Goal: Task Accomplishment & Management: Use online tool/utility

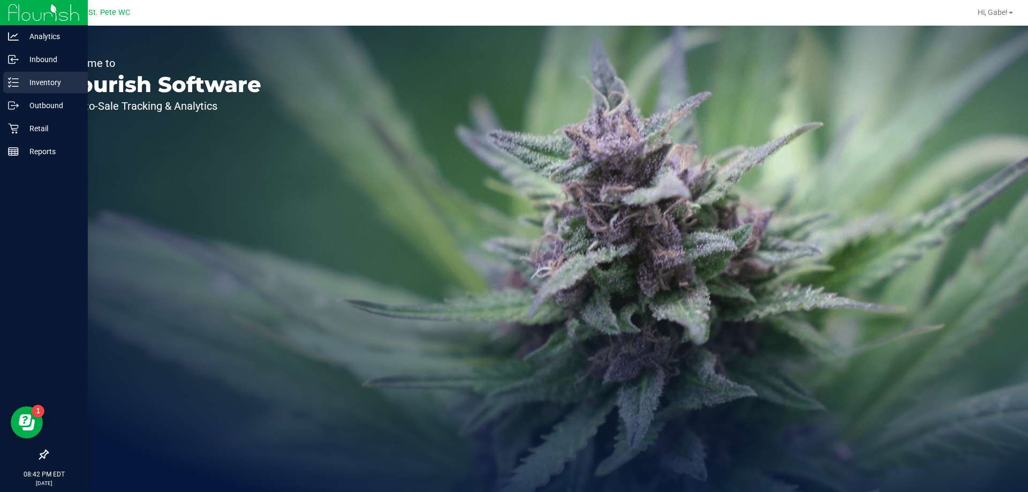
click at [58, 87] on p "Inventory" at bounding box center [51, 82] width 64 height 13
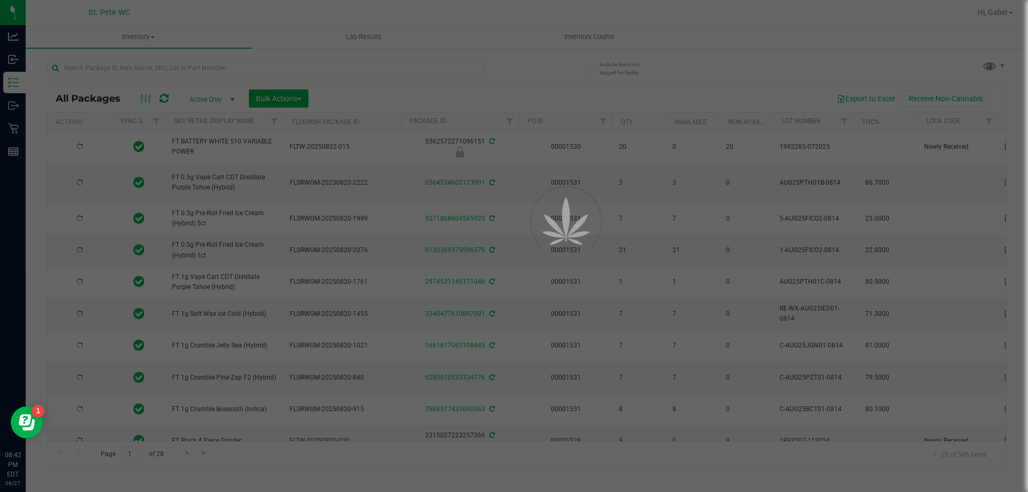
click at [607, 32] on div at bounding box center [514, 246] width 1028 height 492
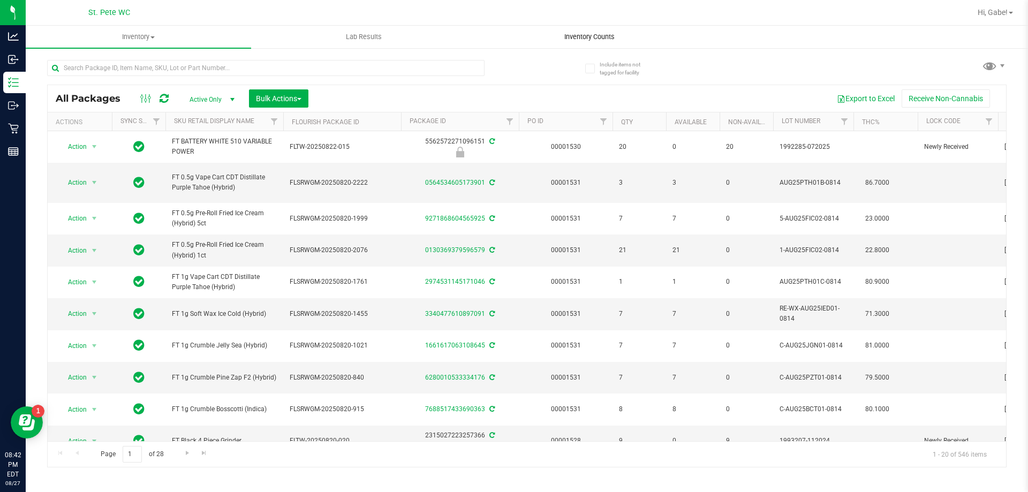
click at [591, 36] on span "Inventory Counts" at bounding box center [589, 37] width 79 height 10
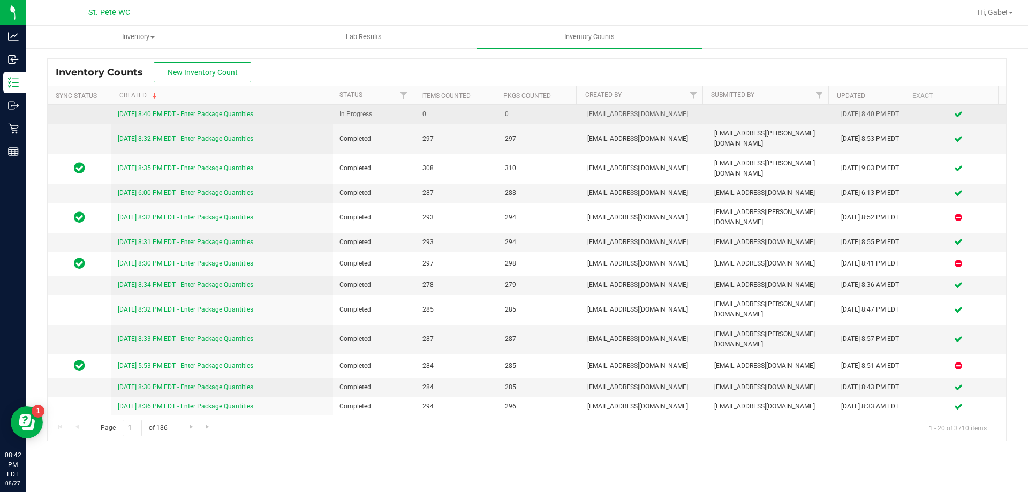
click at [172, 115] on link "[DATE] 8:40 PM EDT - Enter Package Quantities" at bounding box center [186, 113] width 136 height 7
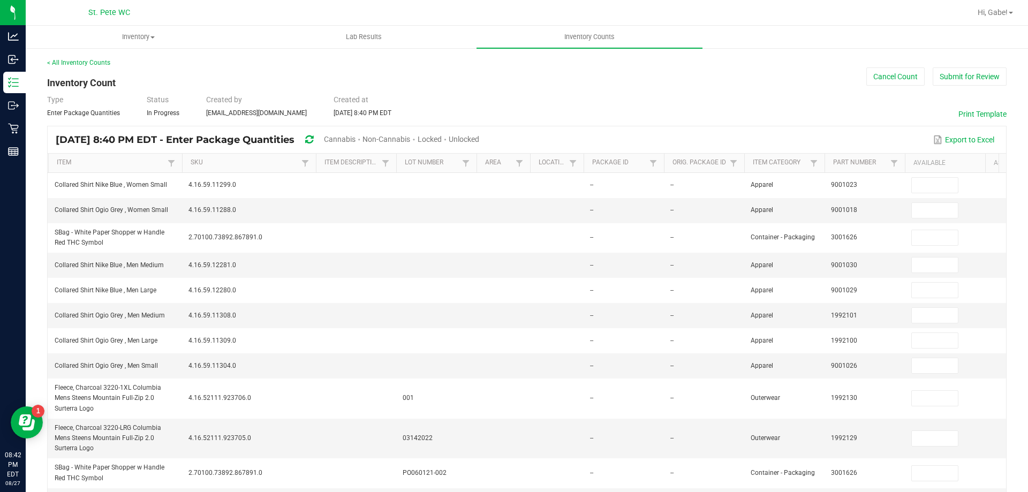
click at [79, 58] on div "< All Inventory Counts" at bounding box center [527, 63] width 960 height 10
click at [79, 64] on link "< All Inventory Counts" at bounding box center [78, 62] width 63 height 7
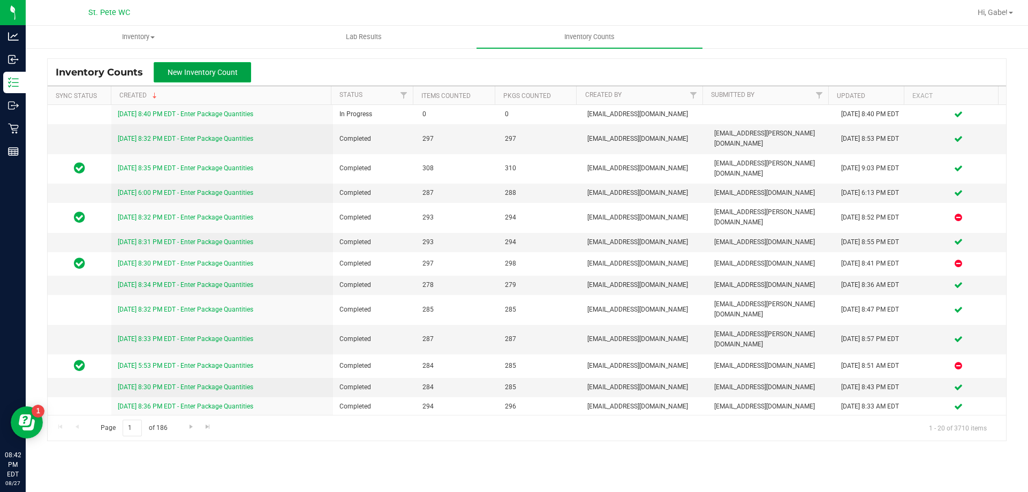
click at [214, 74] on span "New Inventory Count" at bounding box center [203, 72] width 70 height 9
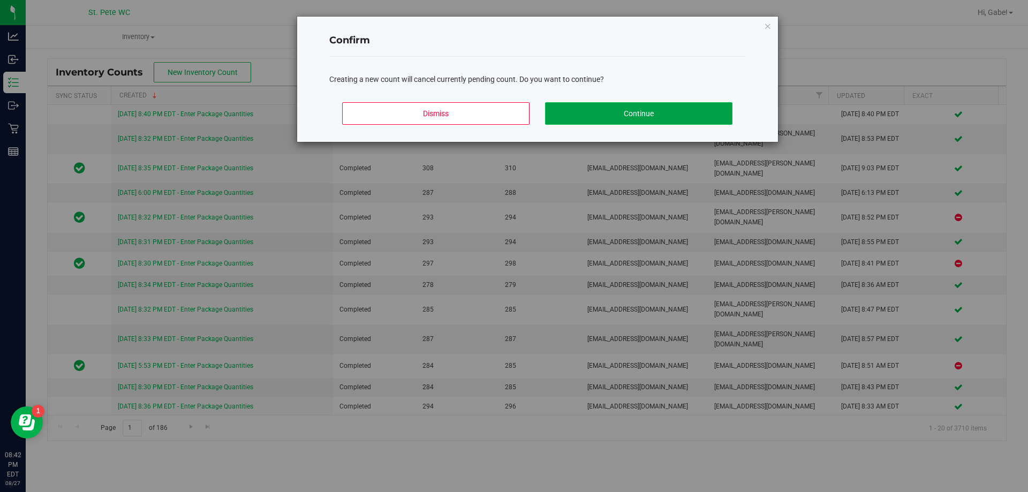
click at [589, 118] on button "Continue" at bounding box center [638, 113] width 187 height 22
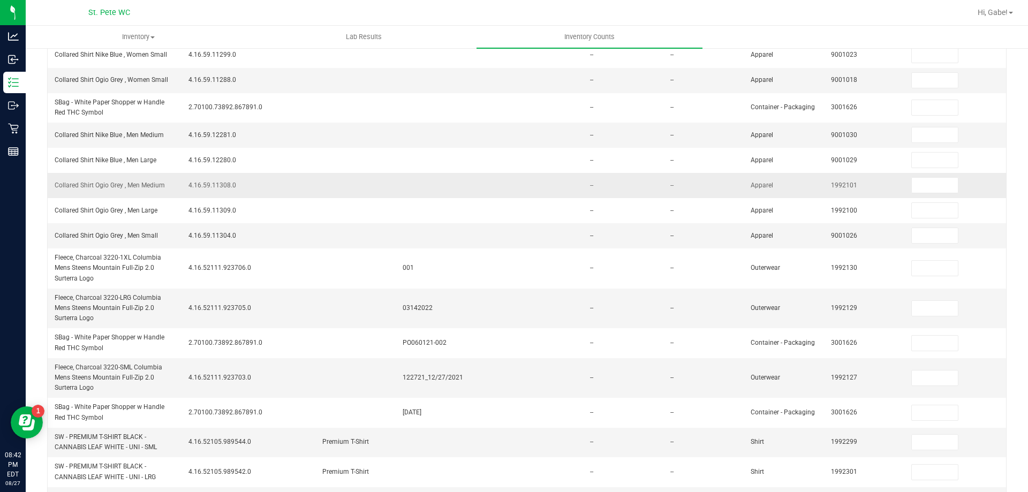
scroll to position [54, 0]
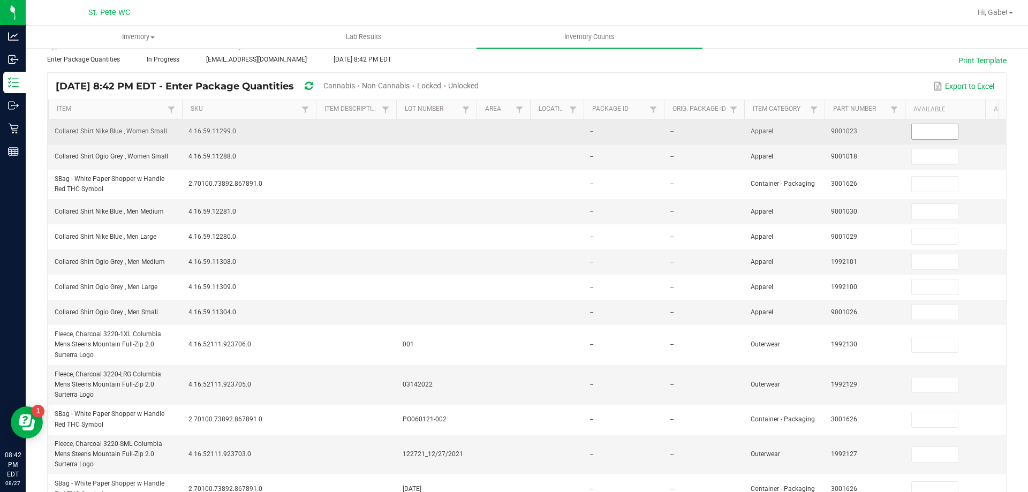
click at [944, 130] on input at bounding box center [935, 131] width 46 height 15
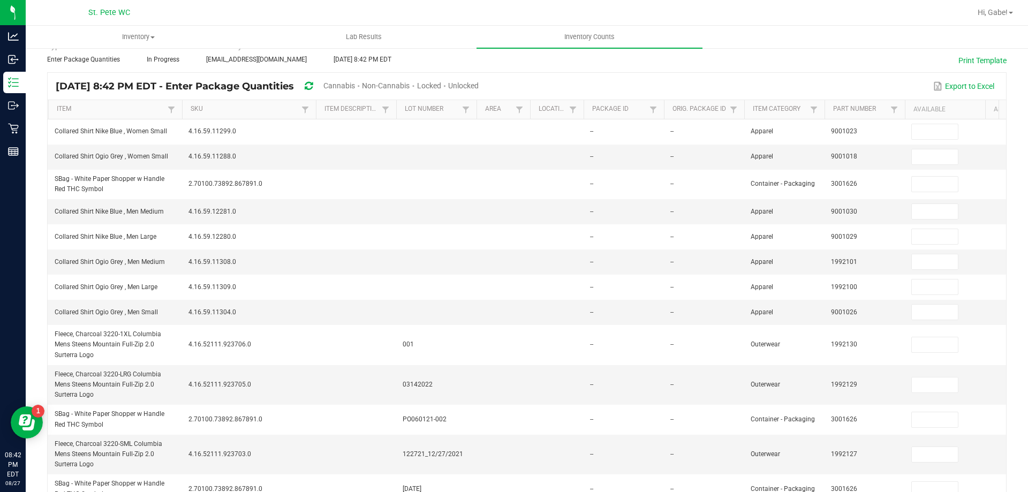
click at [479, 84] on span "Unlocked" at bounding box center [463, 85] width 31 height 9
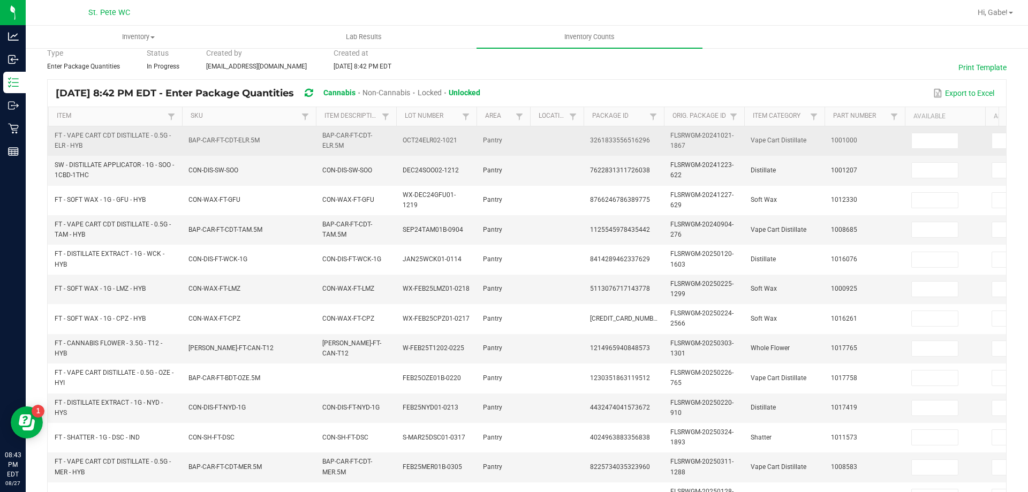
scroll to position [0, 0]
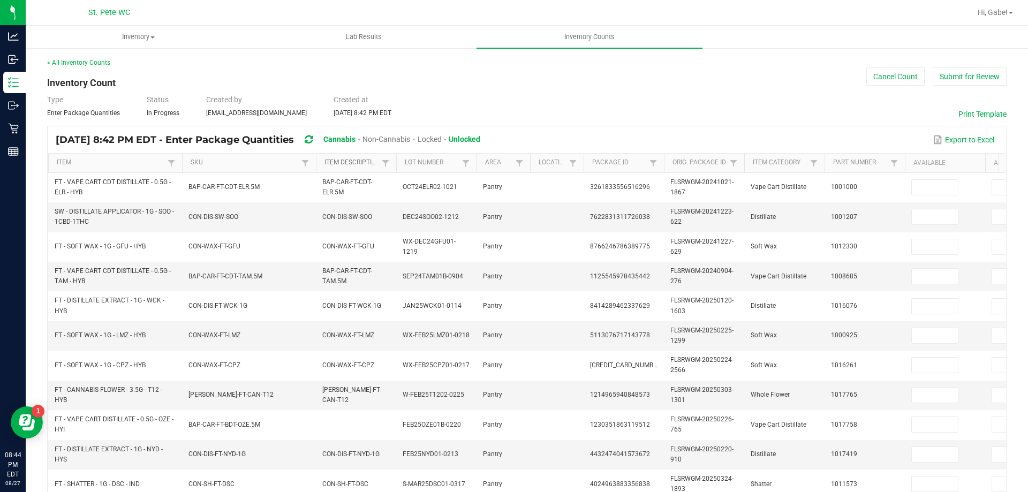
click at [376, 167] on link "Item Description" at bounding box center [352, 163] width 54 height 9
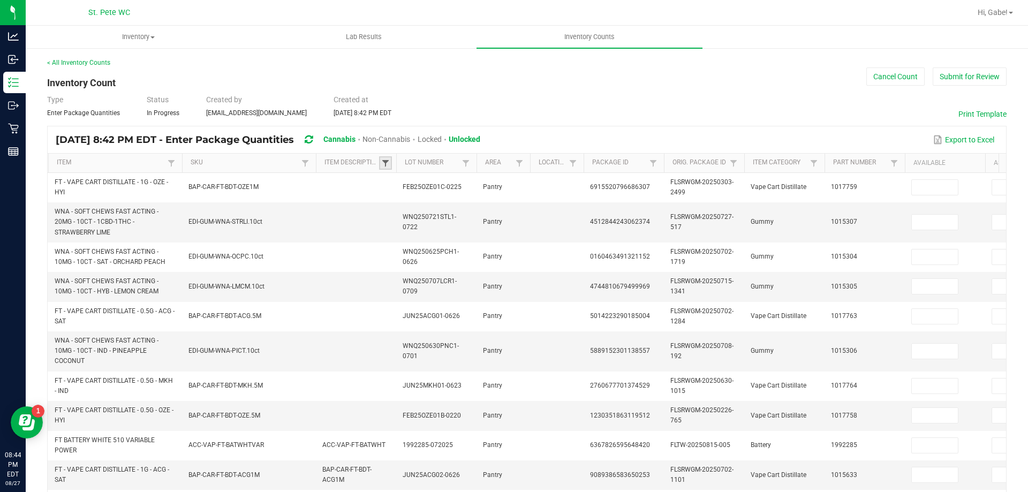
click at [385, 164] on span at bounding box center [385, 163] width 9 height 9
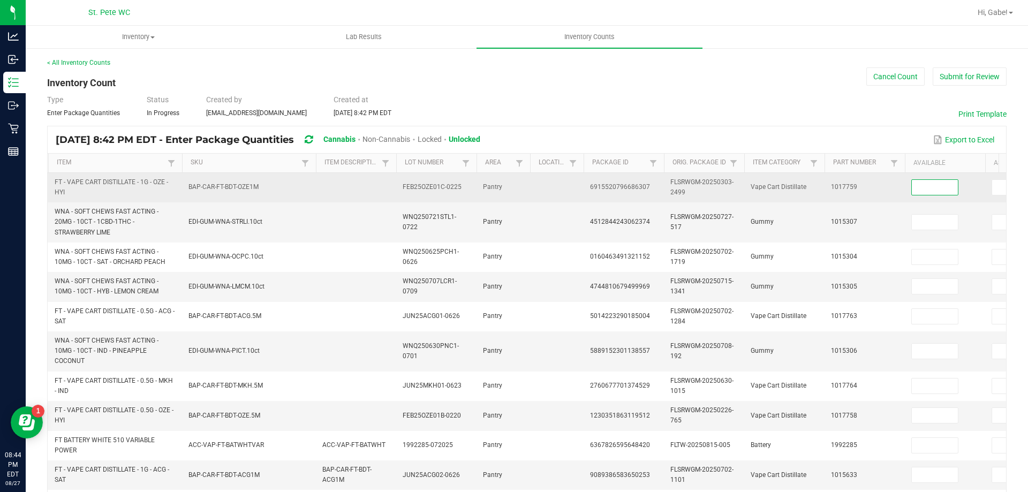
click at [924, 187] on input at bounding box center [935, 187] width 46 height 15
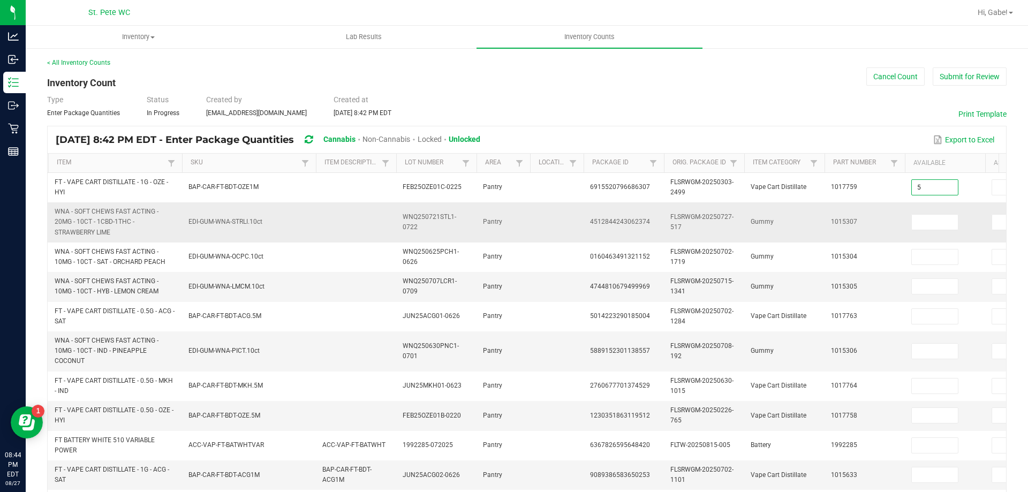
type input "5"
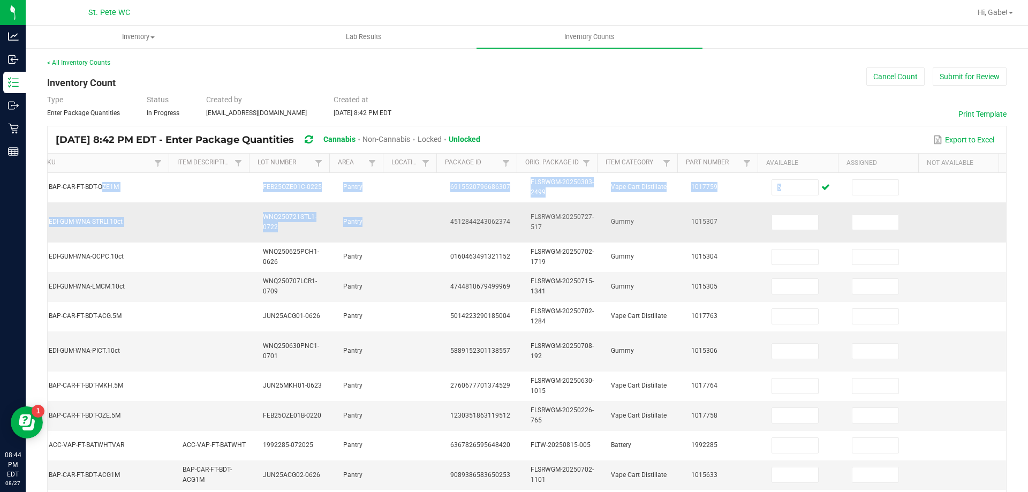
drag, startPoint x: 86, startPoint y: 190, endPoint x: 425, endPoint y: 238, distance: 342.0
click at [425, 238] on tbody "FT - VAPE CART DISTILLATE - 1G - OZE - HYI BAP-CAR-FT-BDT-OZE1M FEB25OZE01C-022…" at bounding box center [457, 480] width 1098 height 614
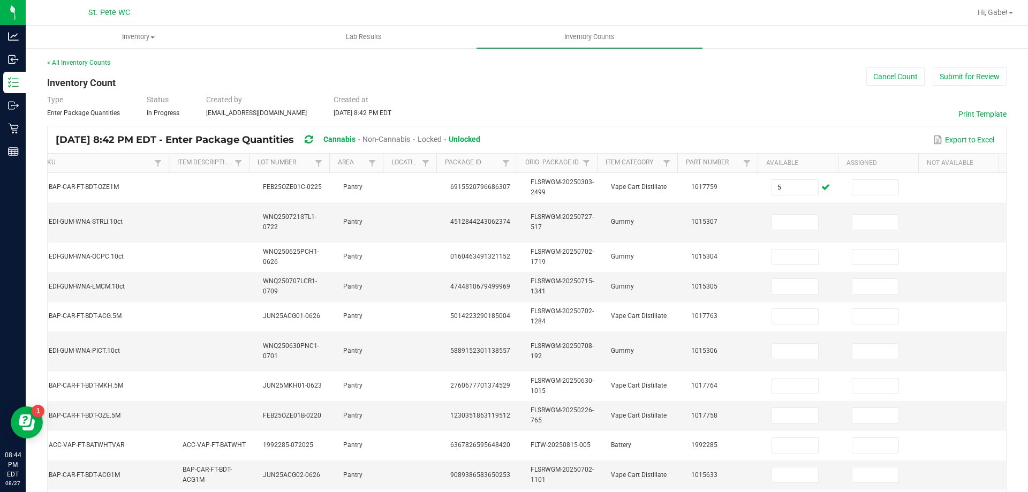
click at [195, 147] on div "[DATE] 8:42 PM EDT - Enter Package Quantities Cannabis Non-Cannabis Locked Unlo…" at bounding box center [272, 140] width 433 height 20
click at [154, 164] on span at bounding box center [158, 163] width 9 height 9
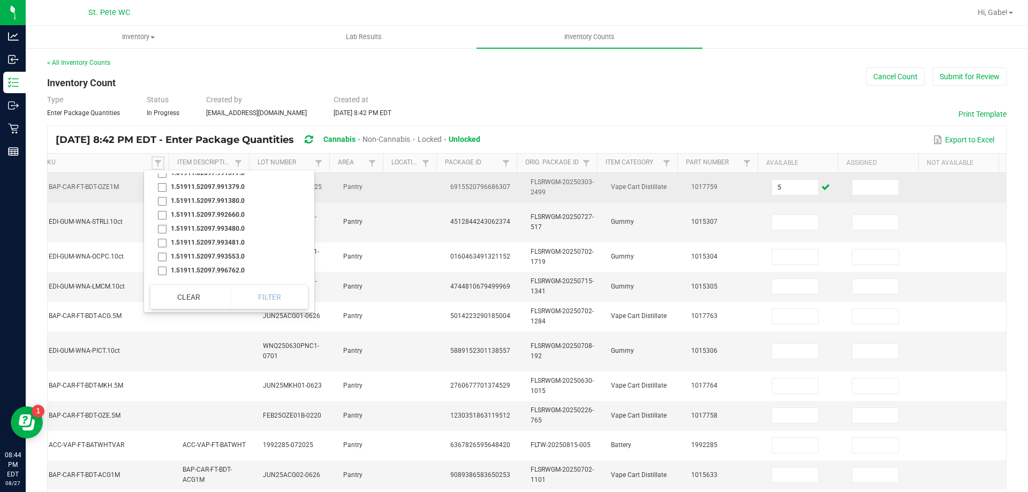
scroll to position [94, 0]
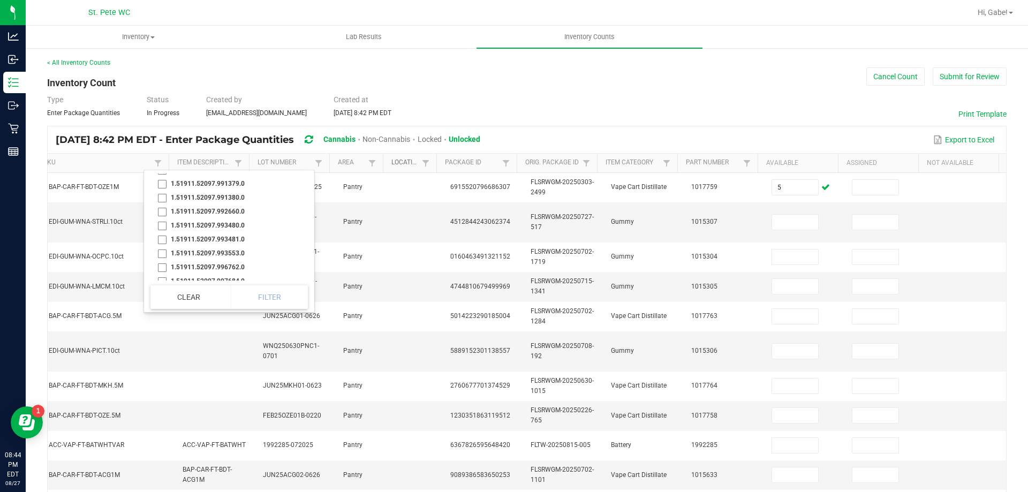
click at [409, 165] on link "Location" at bounding box center [405, 163] width 27 height 9
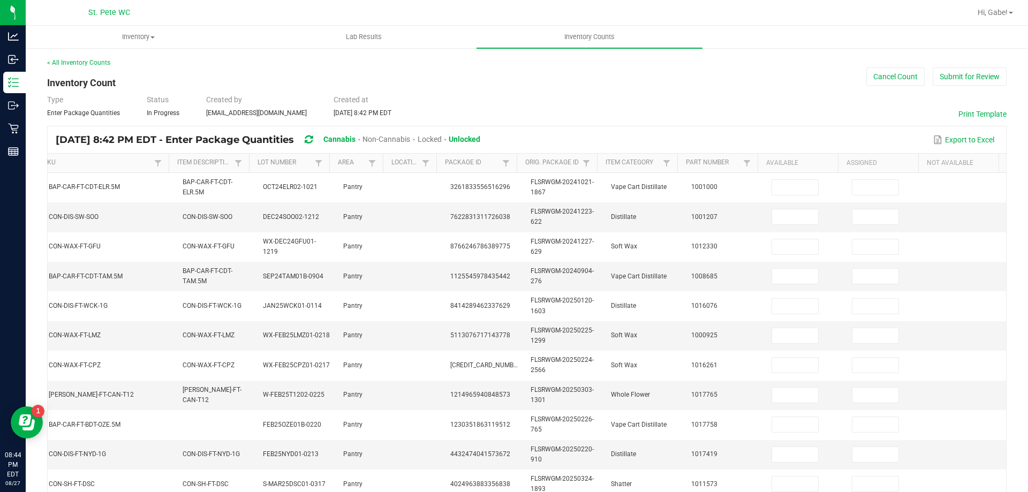
click at [717, 123] on div "< All Inventory Counts Inventory Count Cancel Count Submit for Review Type Ente…" at bounding box center [527, 426] width 960 height 736
click at [223, 170] on th "Item Description Not Sorted" at bounding box center [209, 163] width 80 height 19
click at [222, 163] on link "Item Description" at bounding box center [204, 163] width 54 height 9
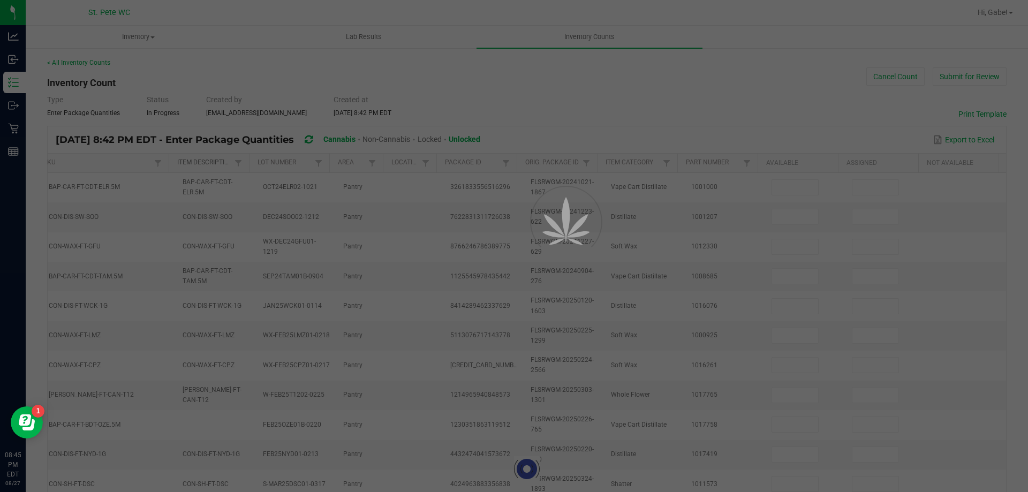
type input "5"
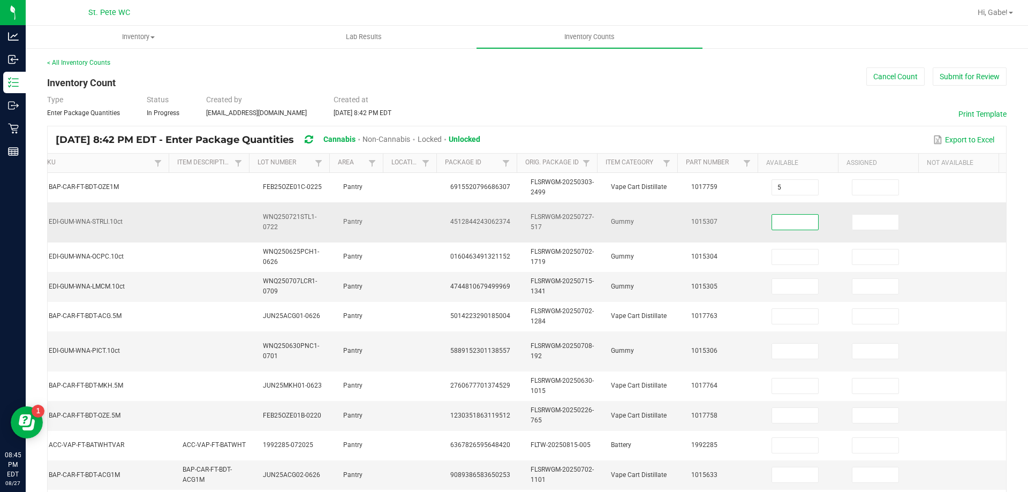
drag, startPoint x: 770, startPoint y: 225, endPoint x: 824, endPoint y: 202, distance: 58.1
click at [773, 225] on input at bounding box center [795, 222] width 46 height 15
click at [790, 221] on input at bounding box center [795, 222] width 46 height 15
type input "1"
type input "32"
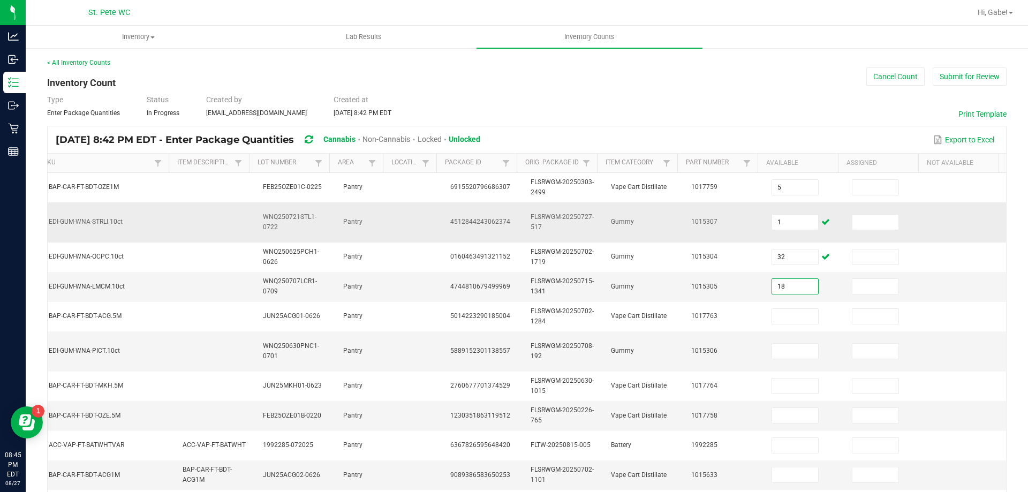
type input "18"
type input "8"
type input "36"
type input "11"
type input "4"
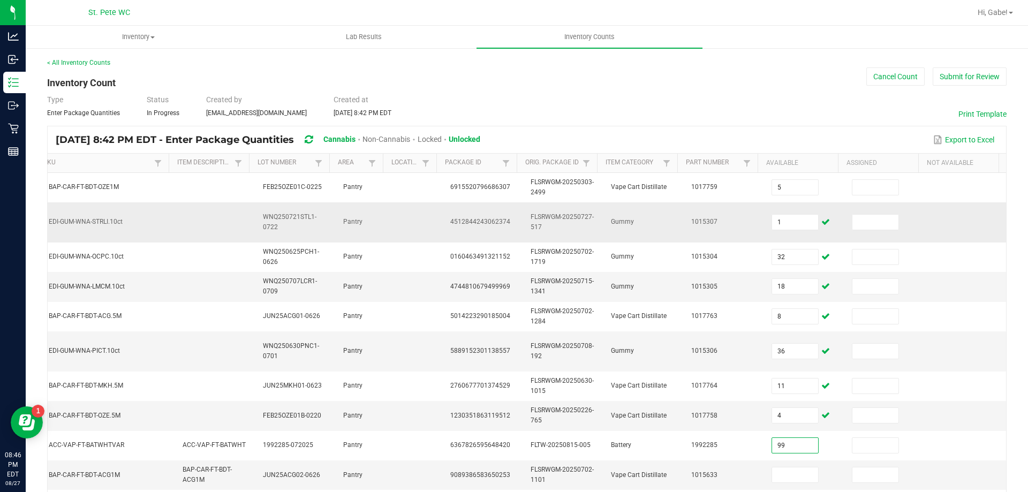
type input "99"
type input "3"
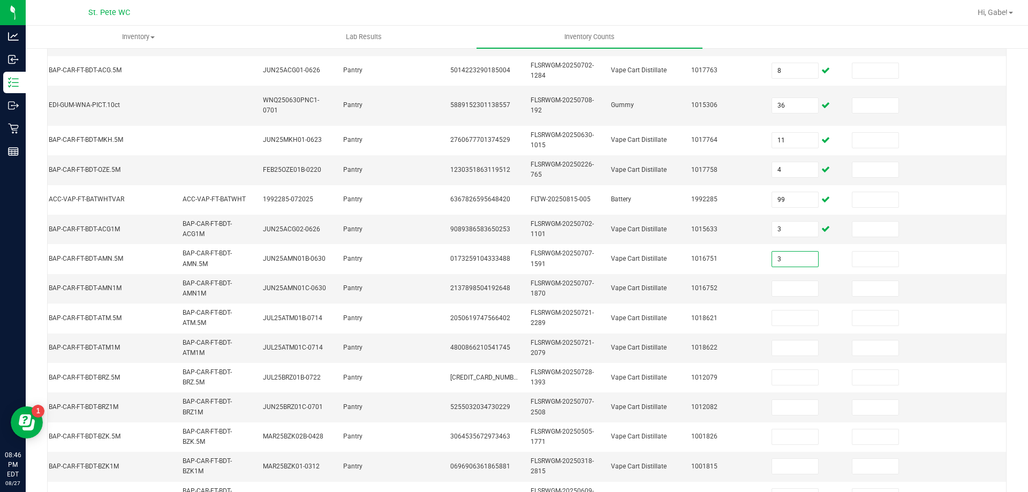
type input "3"
type input "12"
type input "2"
type input "3"
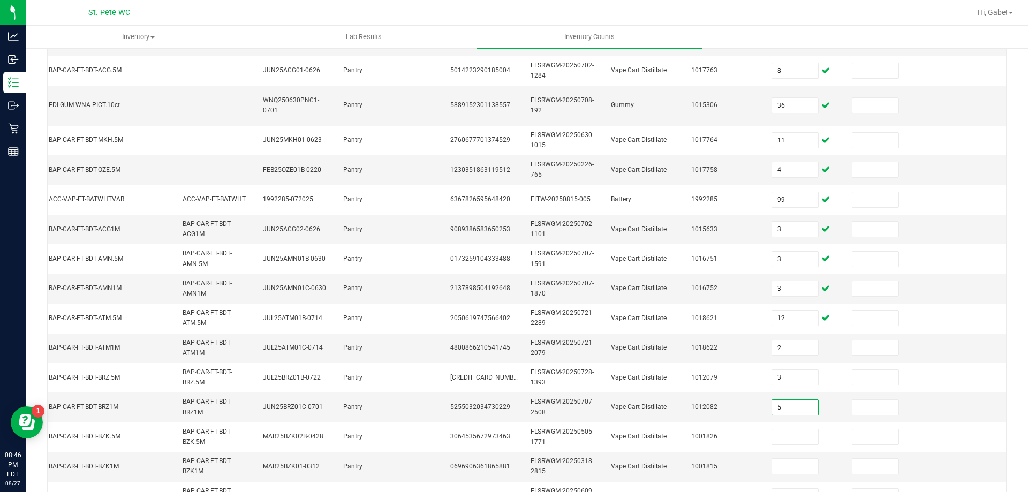
type input "5"
type input "3"
type input "2"
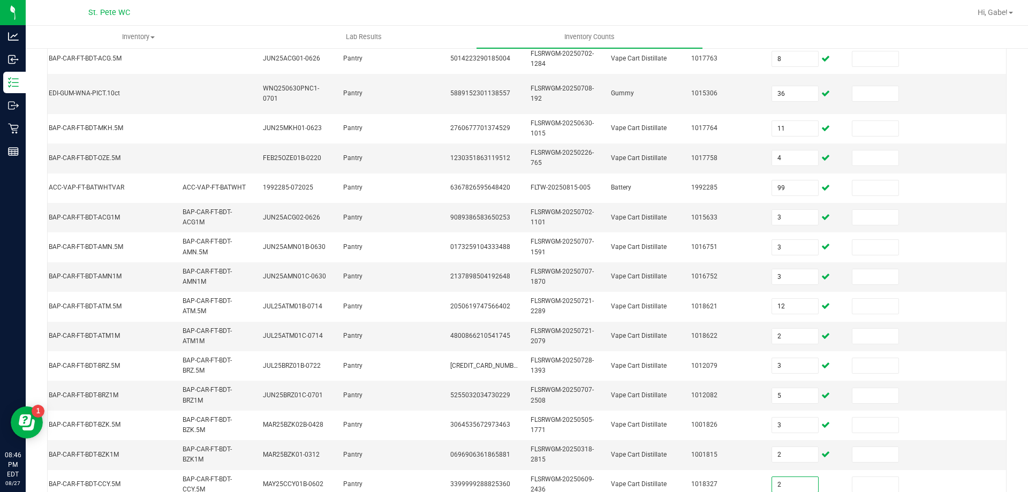
type input "2"
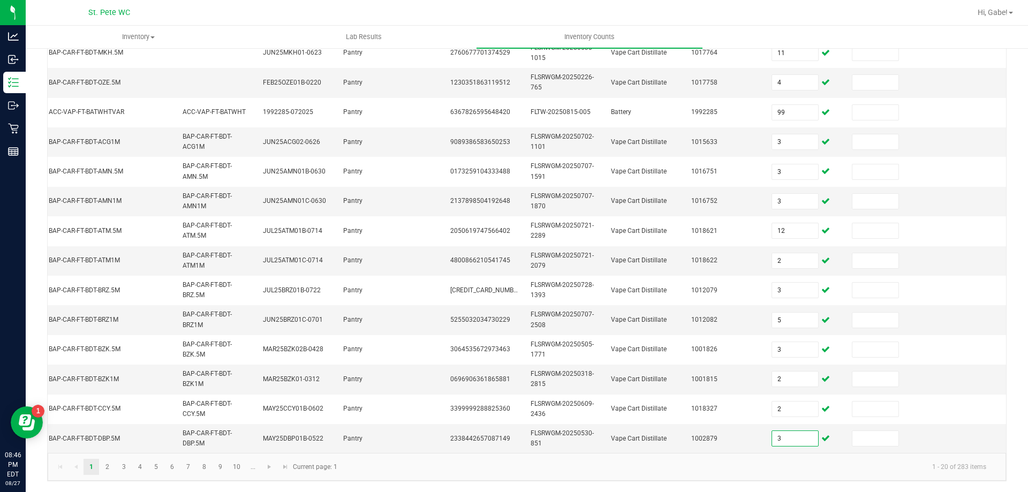
type input "3"
click at [108, 466] on link "2" at bounding box center [108, 467] width 16 height 16
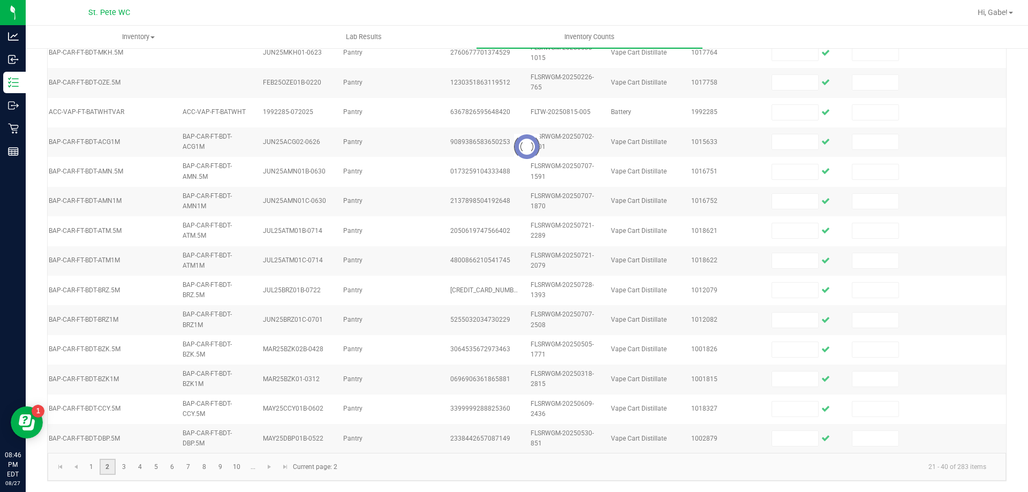
scroll to position [320, 0]
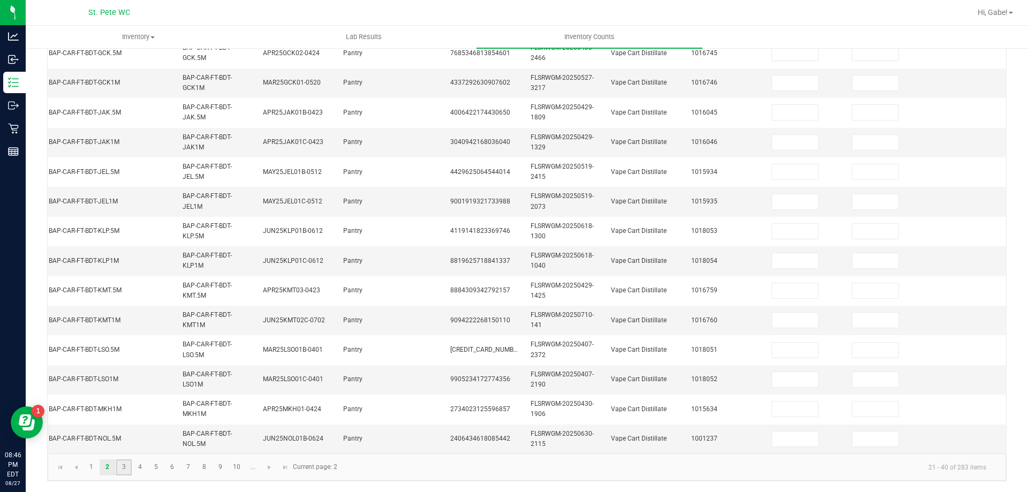
click at [124, 465] on link "3" at bounding box center [124, 468] width 16 height 16
click at [140, 467] on link "4" at bounding box center [140, 468] width 16 height 16
click at [156, 467] on link "5" at bounding box center [156, 468] width 16 height 16
click at [171, 460] on link "6" at bounding box center [172, 468] width 16 height 16
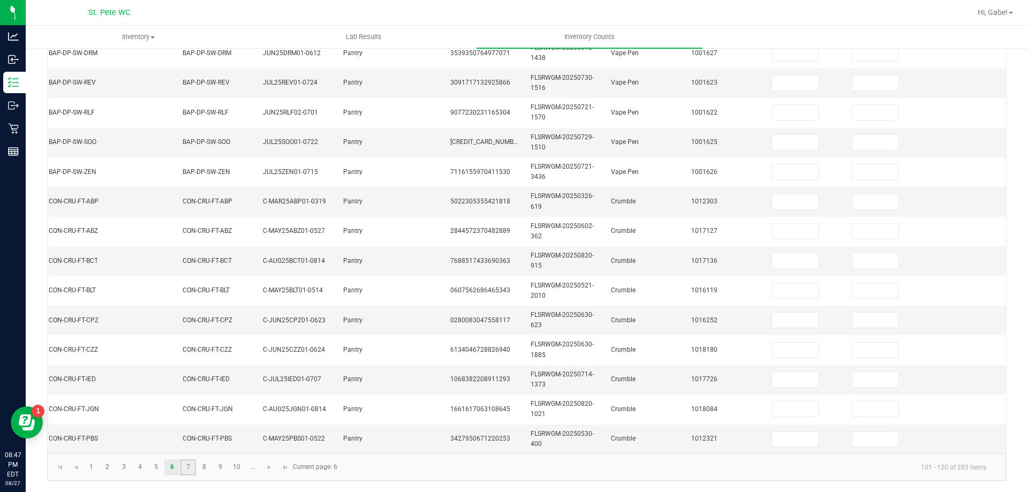
click at [189, 467] on link "7" at bounding box center [188, 468] width 16 height 16
click at [205, 467] on link "8" at bounding box center [205, 468] width 16 height 16
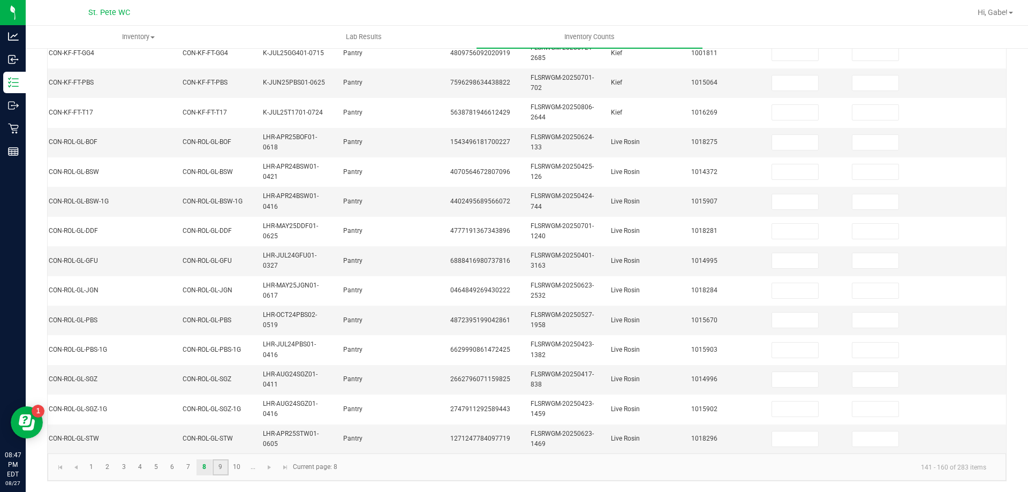
click at [220, 465] on link "9" at bounding box center [221, 468] width 16 height 16
click at [235, 468] on link "10" at bounding box center [237, 468] width 16 height 16
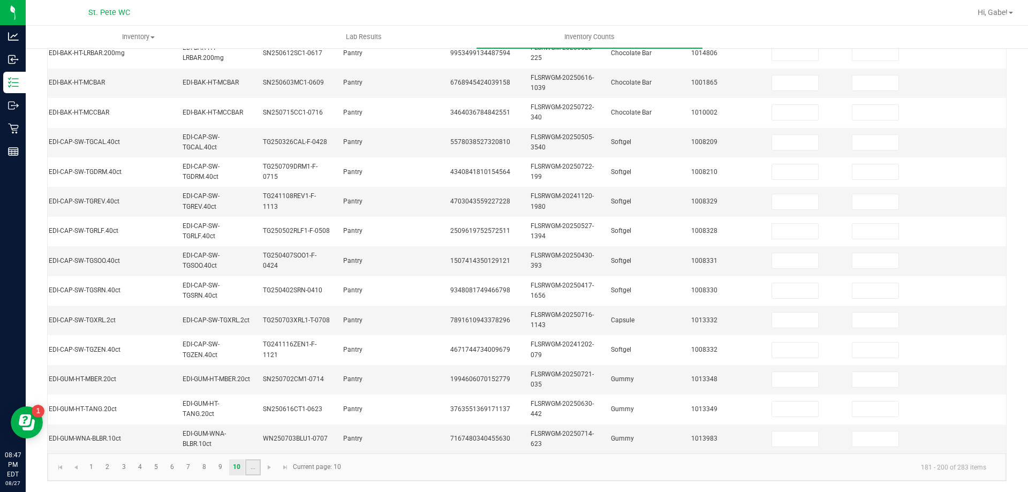
click at [252, 465] on link "..." at bounding box center [253, 468] width 16 height 16
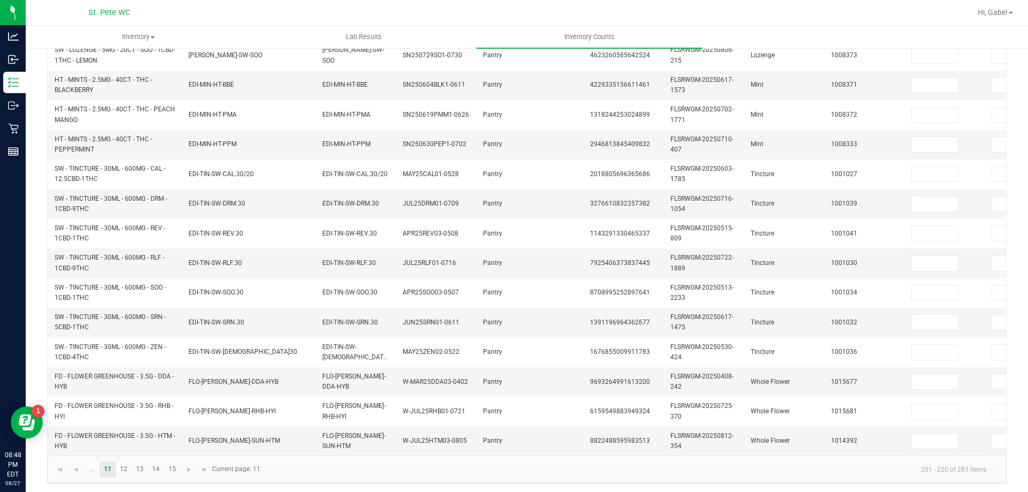
scroll to position [0, 0]
click at [124, 467] on link "12" at bounding box center [124, 470] width 16 height 16
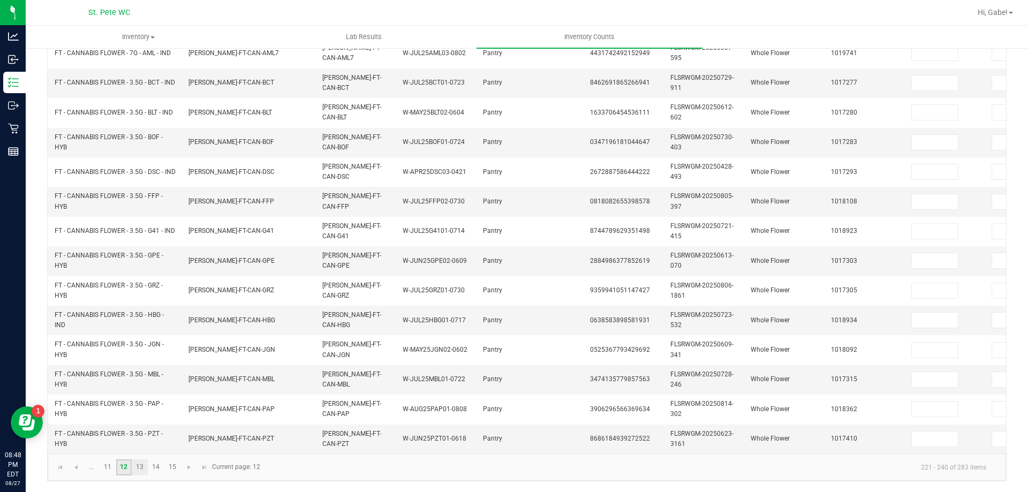
click at [139, 467] on link "13" at bounding box center [140, 468] width 16 height 16
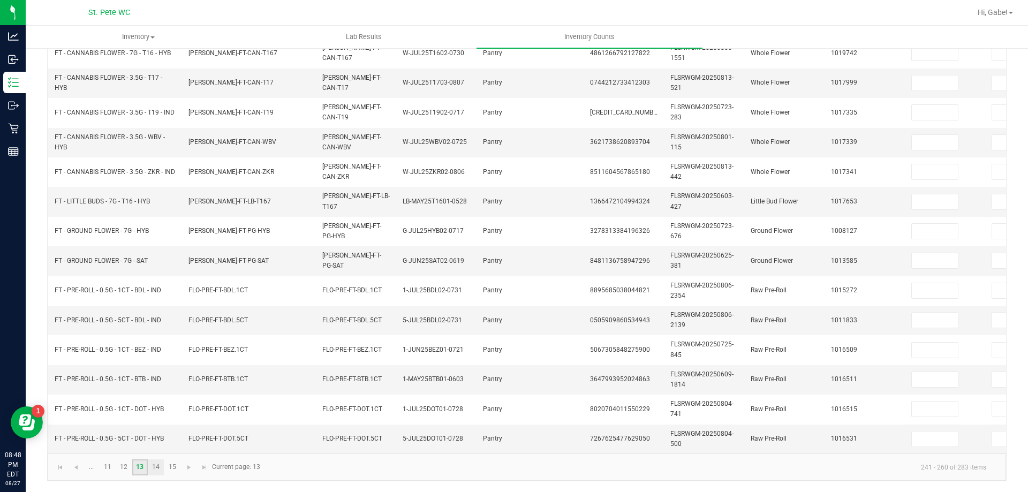
click at [156, 467] on link "14" at bounding box center [156, 468] width 16 height 16
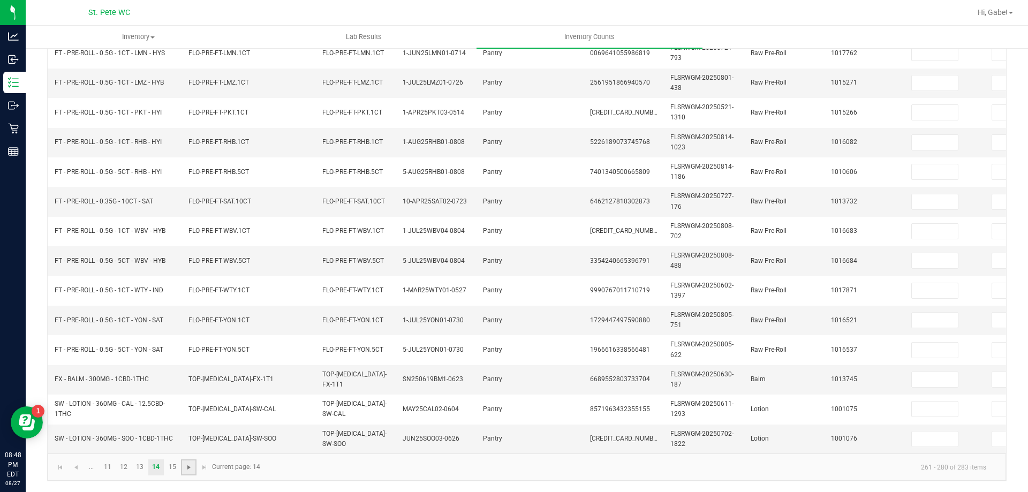
click at [189, 470] on span "Go to the next page" at bounding box center [189, 467] width 9 height 9
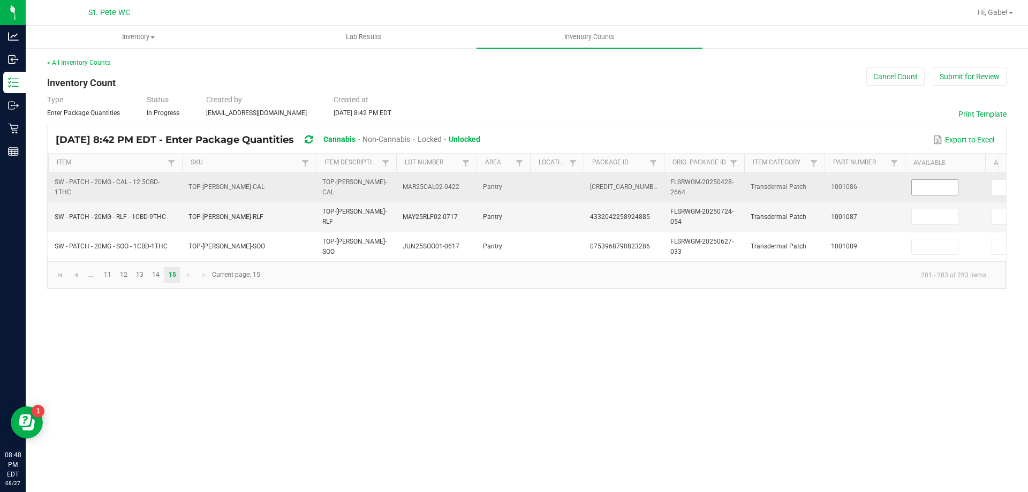
click at [949, 184] on input at bounding box center [935, 187] width 46 height 15
type input "1"
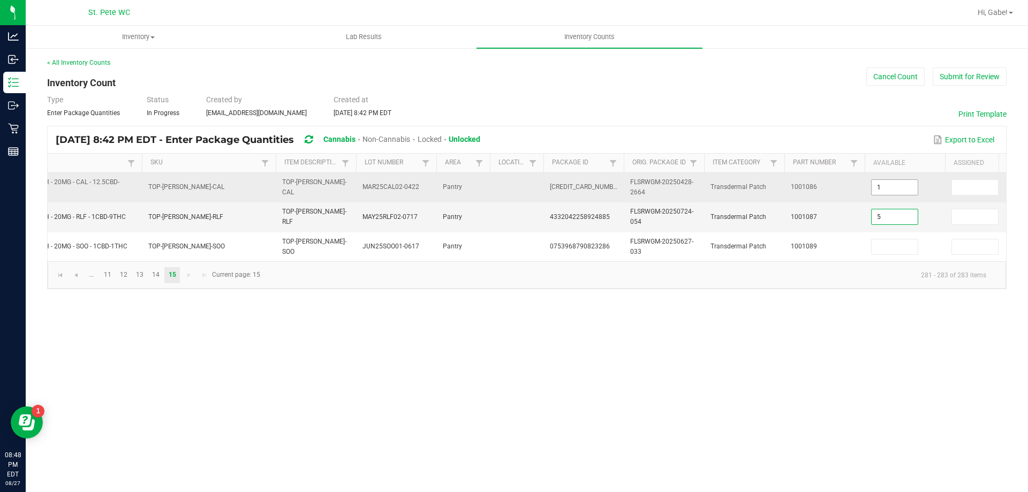
type input "5"
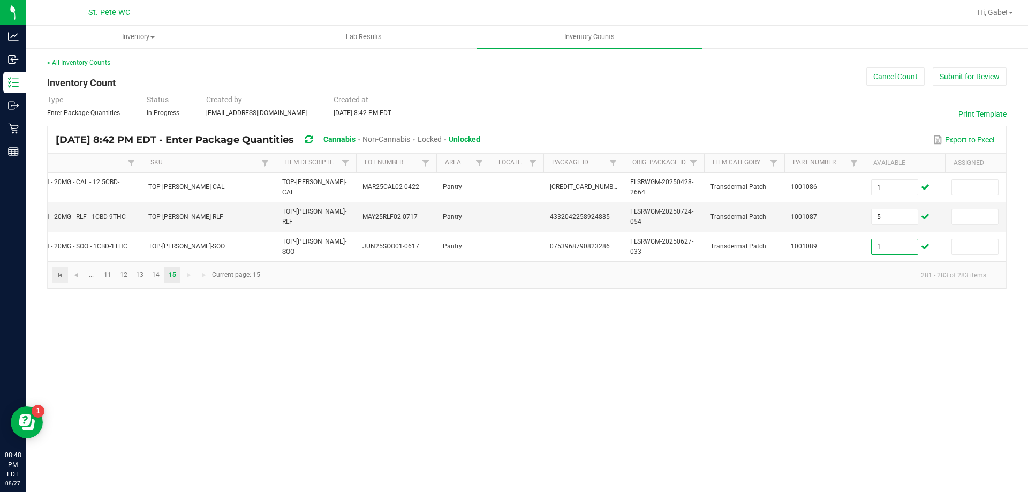
type input "1"
click at [60, 280] on span "Go to the first page" at bounding box center [60, 275] width 9 height 9
type input "5"
type input "1"
type input "32"
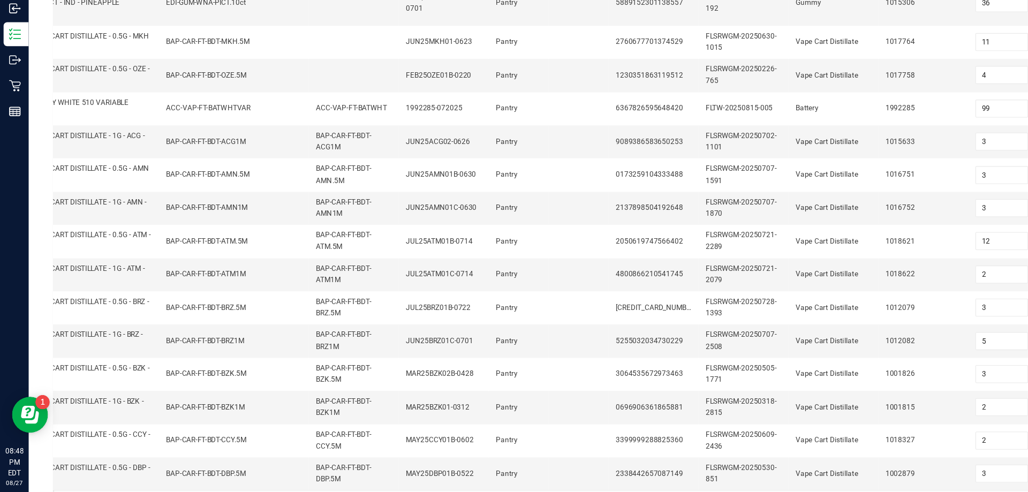
scroll to position [341, 0]
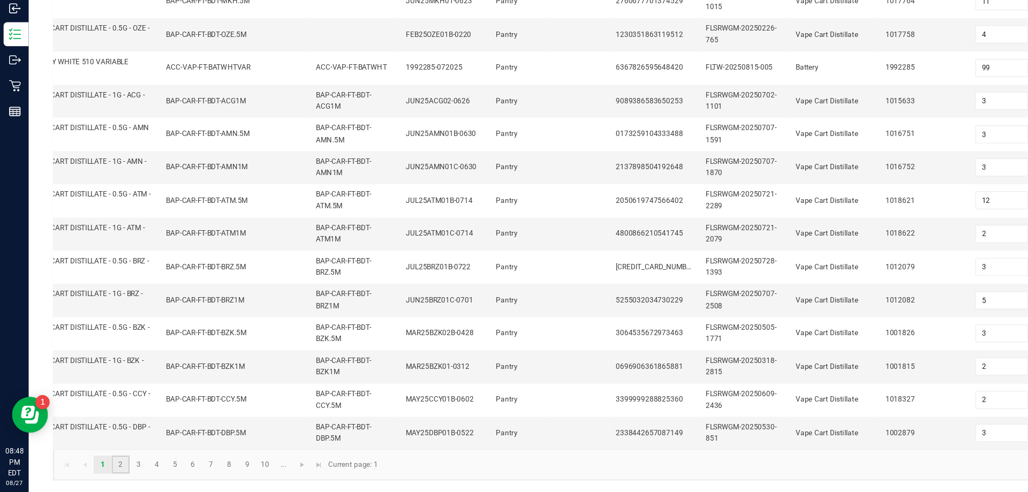
click at [108, 466] on link "2" at bounding box center [108, 467] width 16 height 16
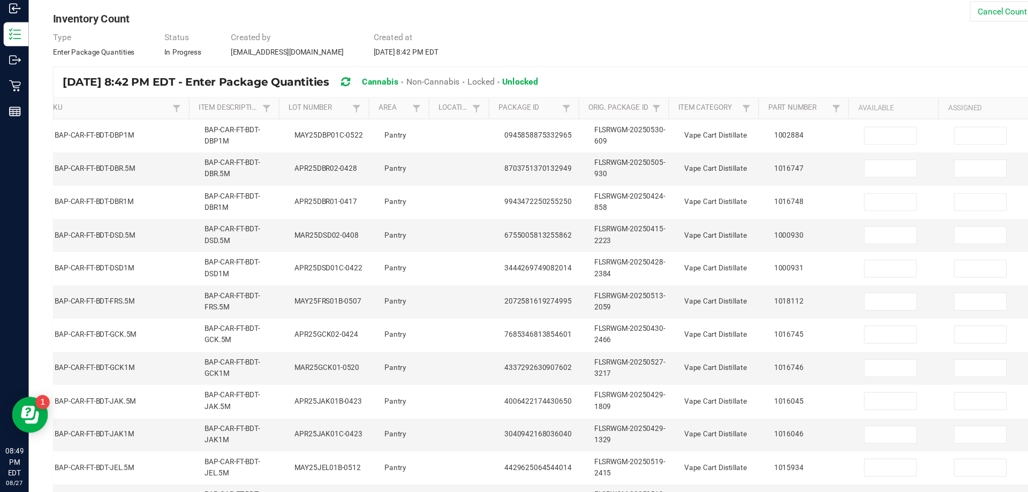
scroll to position [0, 0]
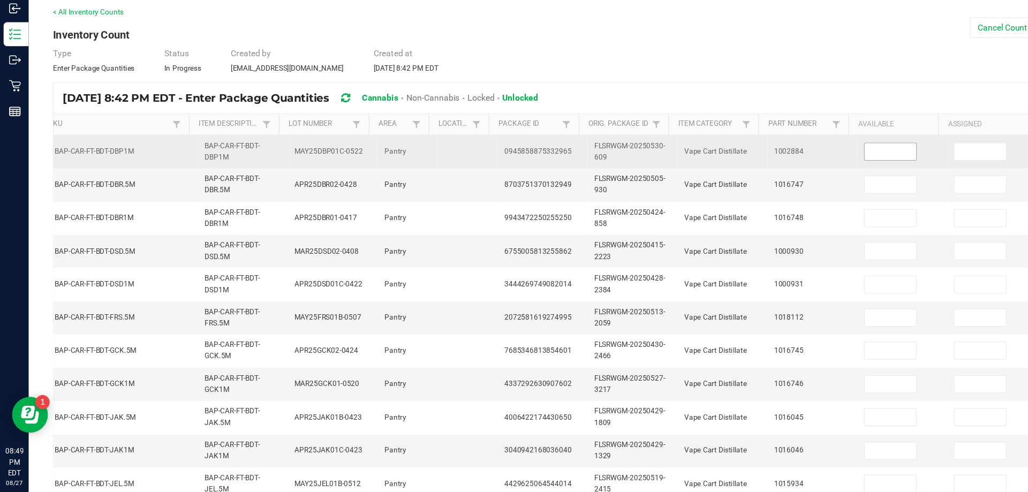
click at [787, 187] on input at bounding box center [795, 187] width 46 height 15
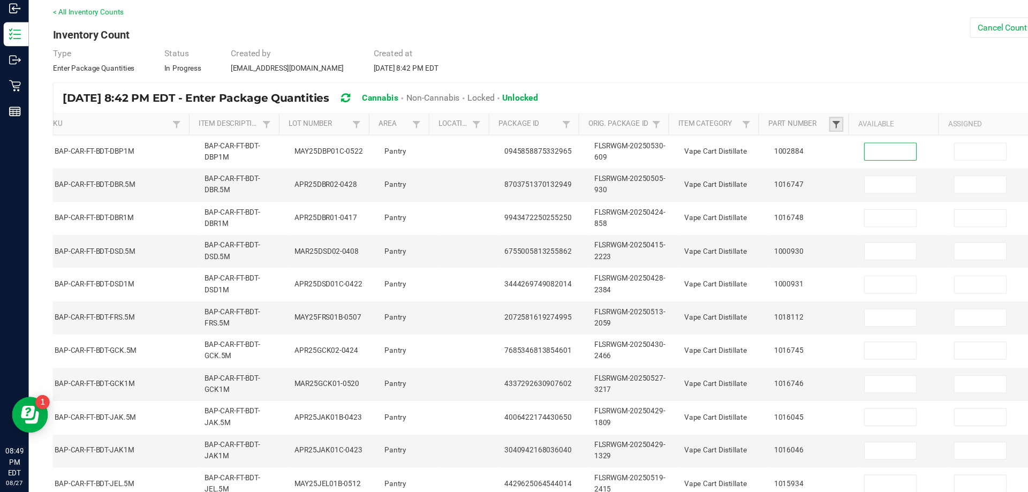
click at [743, 162] on span at bounding box center [747, 163] width 9 height 9
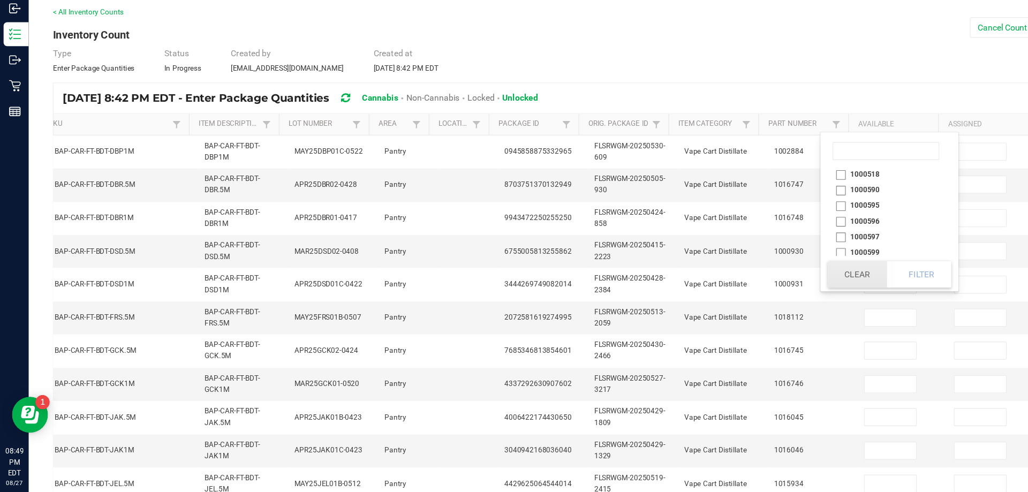
click at [770, 300] on button "Clear" at bounding box center [766, 297] width 53 height 24
type input "5"
type input "1"
type input "32"
type input "18"
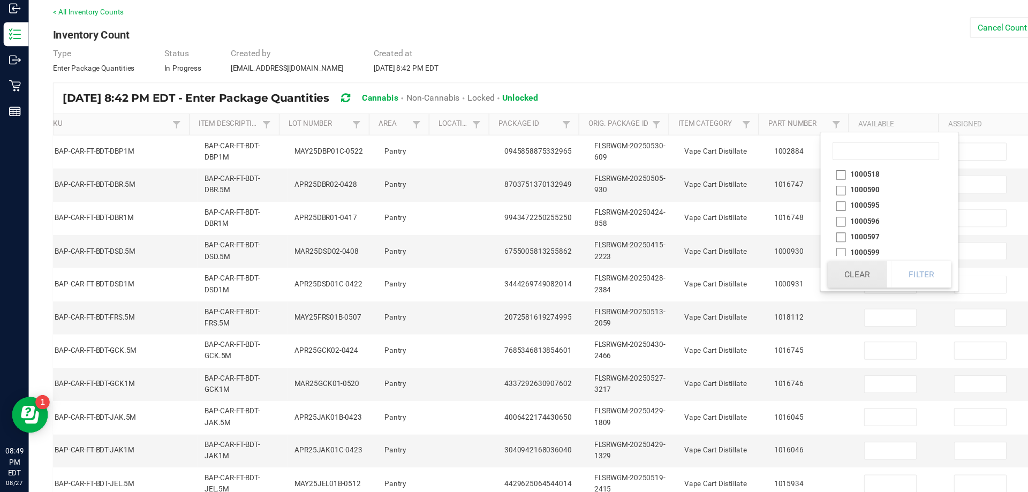
type input "8"
type input "36"
type input "11"
type input "4"
type input "99"
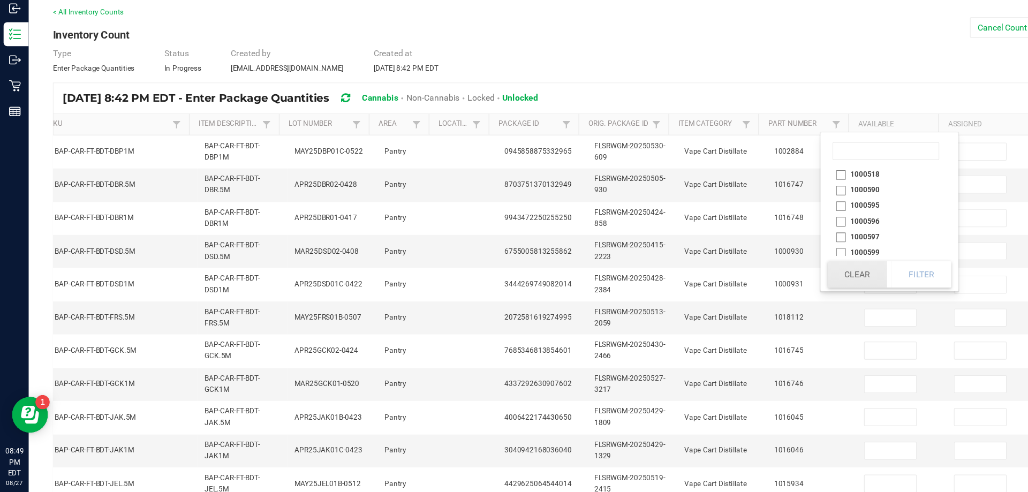
type input "3"
type input "12"
type input "2"
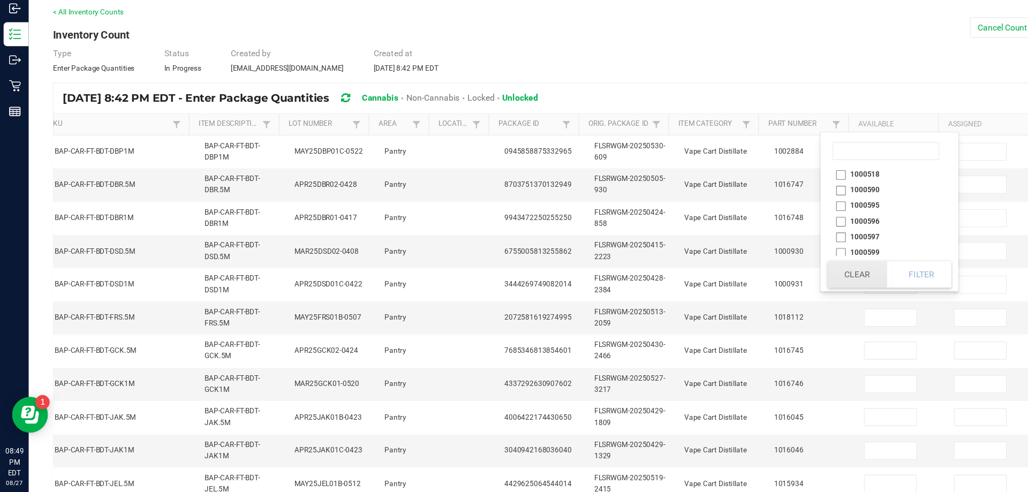
type input "3"
type input "5"
type input "3"
type input "2"
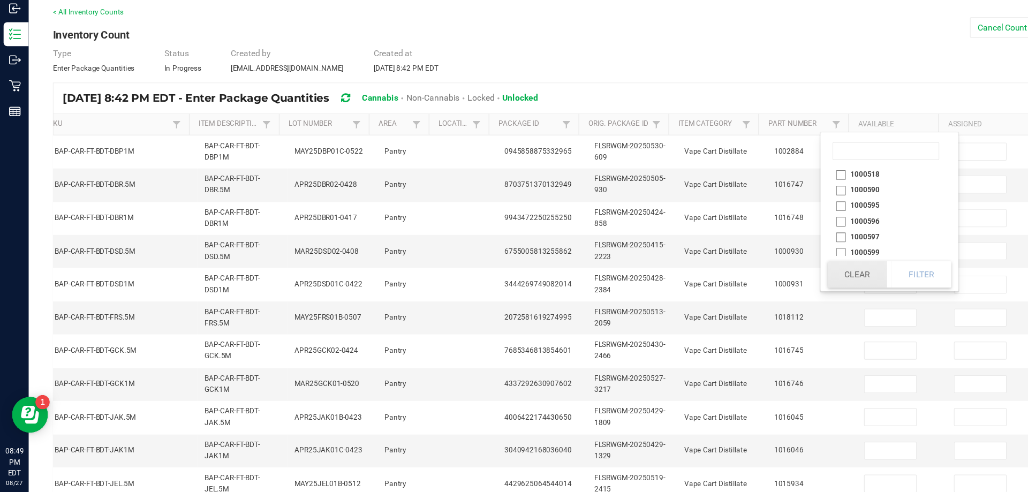
type input "3"
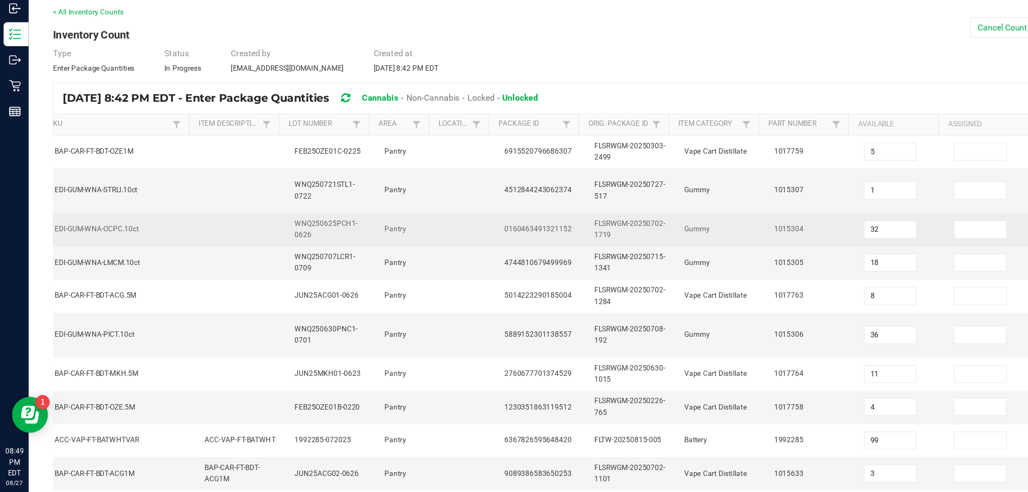
drag, startPoint x: 718, startPoint y: 164, endPoint x: 712, endPoint y: 246, distance: 82.1
click at [708, 252] on td "1015304" at bounding box center [725, 257] width 80 height 29
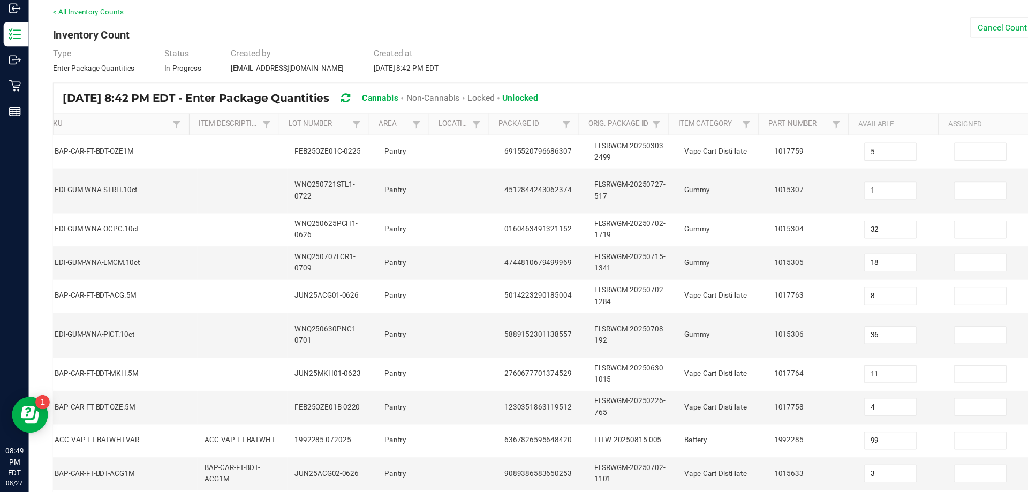
click at [480, 138] on span "Unlocked" at bounding box center [465, 139] width 32 height 9
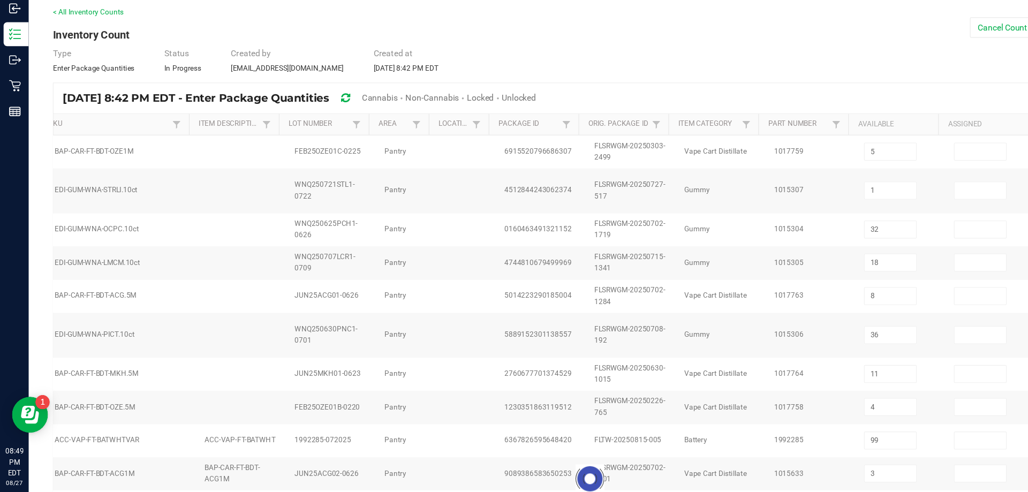
type input "32"
type input "4"
type input "36"
type input "5"
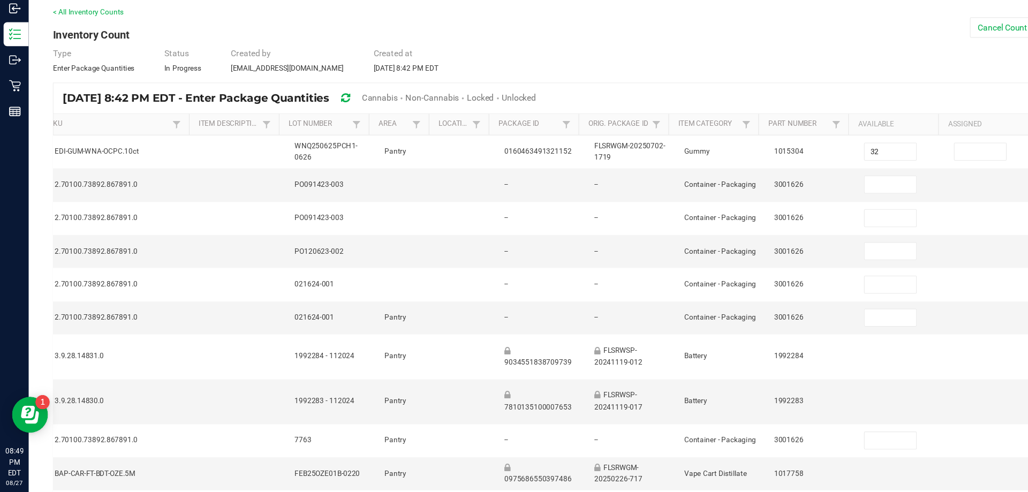
click at [355, 141] on span "Cannabis" at bounding box center [339, 139] width 32 height 9
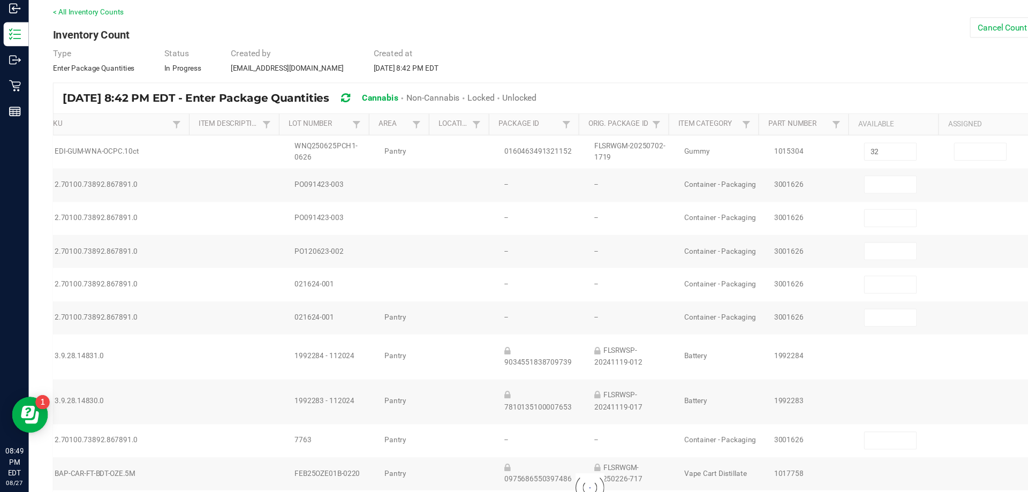
type input "4"
type input "36"
type input "18"
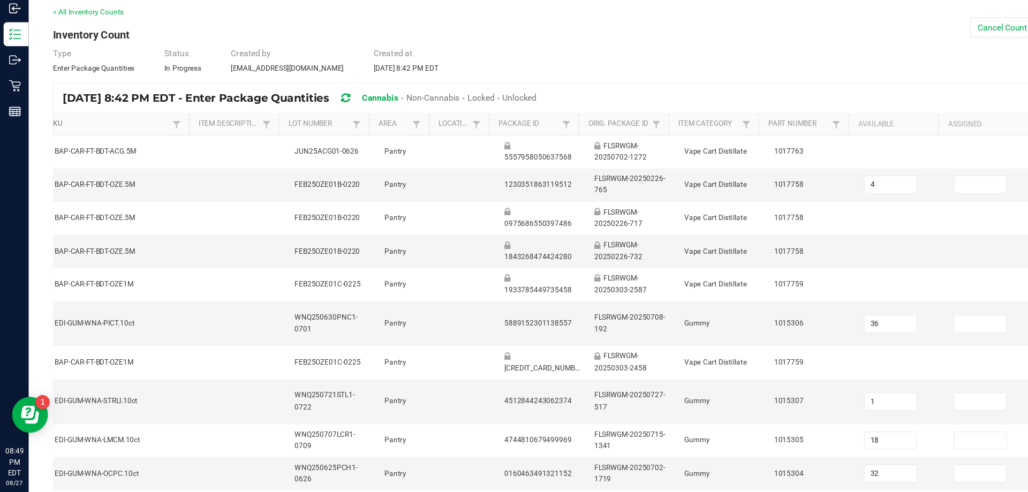
click at [116, 164] on link "SKU" at bounding box center [97, 163] width 108 height 9
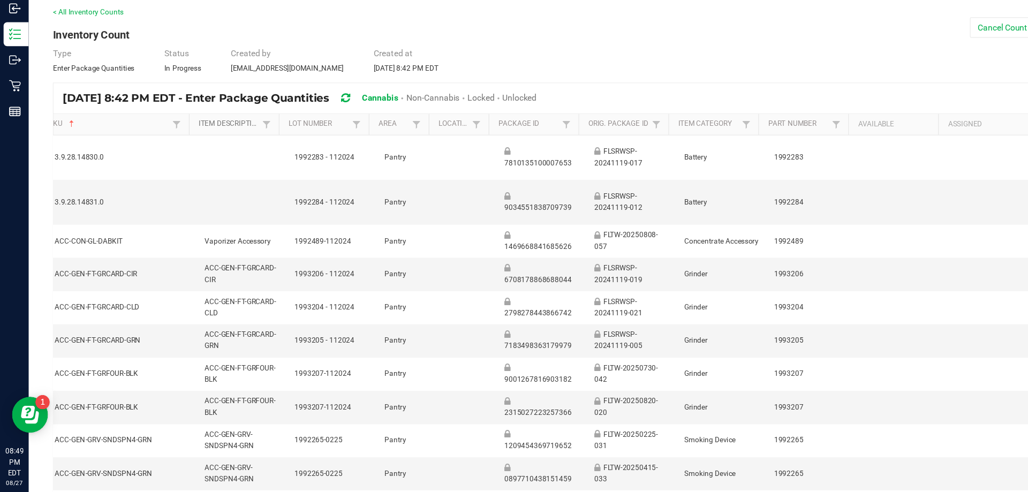
click at [221, 167] on link "Item Description" at bounding box center [204, 163] width 54 height 9
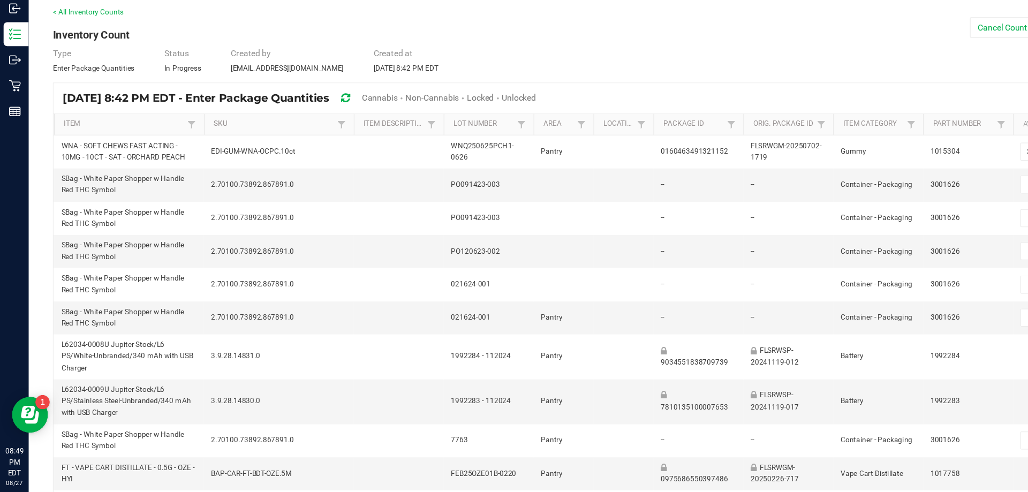
click at [479, 139] on span "Unlocked" at bounding box center [463, 139] width 31 height 9
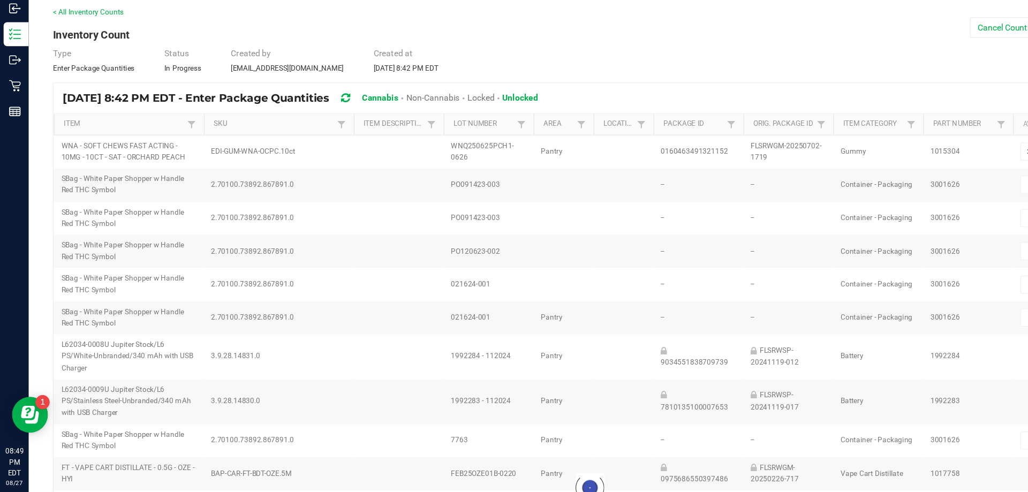
type input "5"
type input "1"
type input "32"
type input "18"
type input "8"
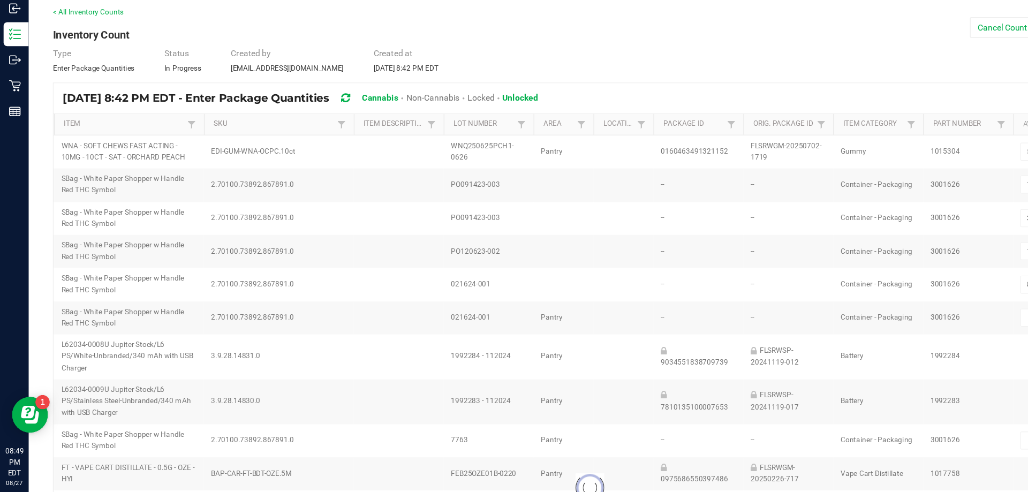
type input "36"
type input "99"
type input "3"
type input "2"
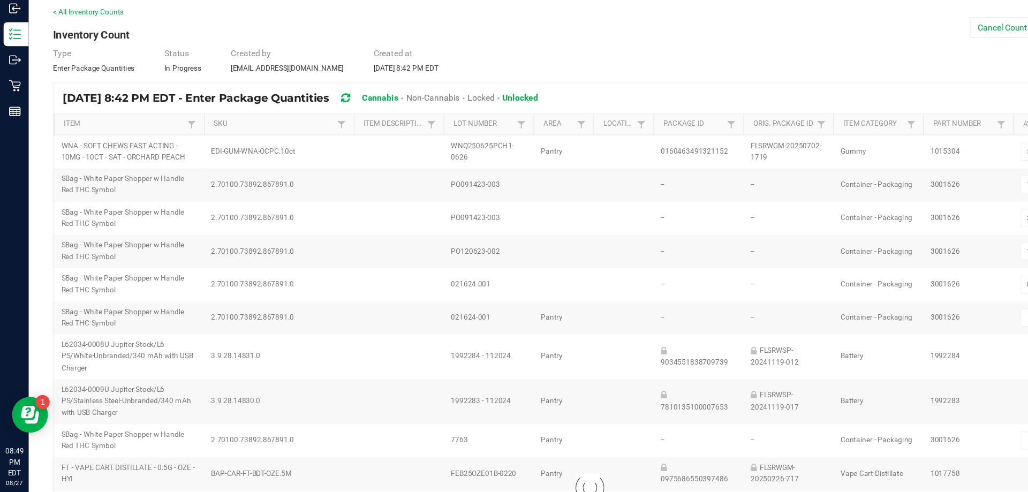
type input "3"
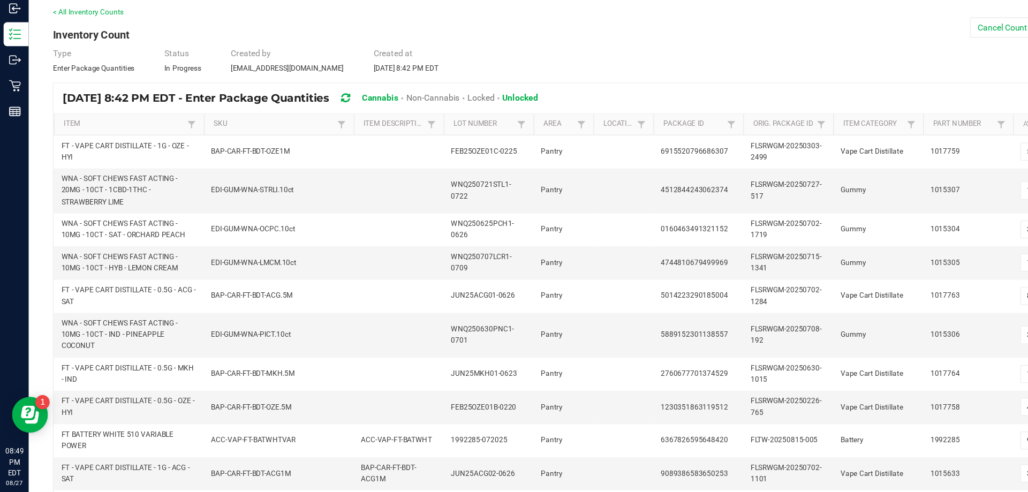
click at [345, 168] on th "Item Description" at bounding box center [356, 163] width 80 height 19
click at [345, 163] on link "Item Description" at bounding box center [352, 163] width 54 height 9
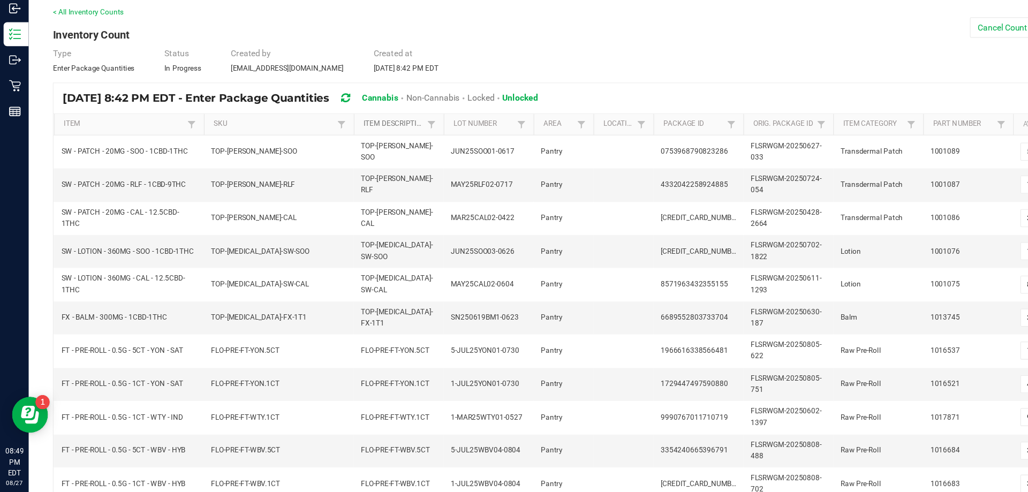
type input "1"
type input "5"
type input "1"
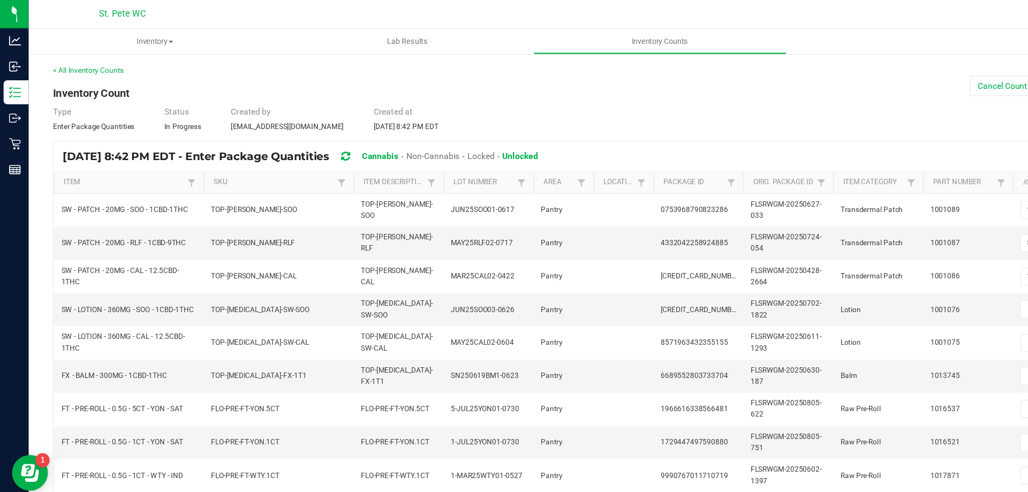
click at [371, 170] on th "Item Description Sorted Descending" at bounding box center [356, 163] width 80 height 19
click at [375, 170] on th "Item Description Sorted Descending" at bounding box center [356, 163] width 80 height 19
click at [375, 168] on th "Item Description Sorted Descending" at bounding box center [356, 163] width 80 height 19
click at [80, 61] on link "< All Inventory Counts" at bounding box center [78, 62] width 63 height 7
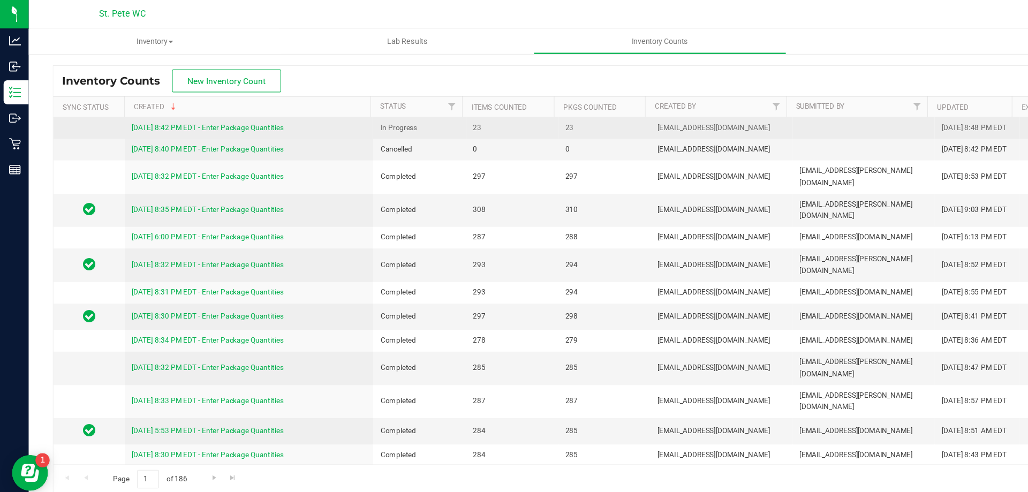
click at [210, 114] on link "8/27/25 8:42 PM EDT - Enter Package Quantities" at bounding box center [186, 113] width 136 height 7
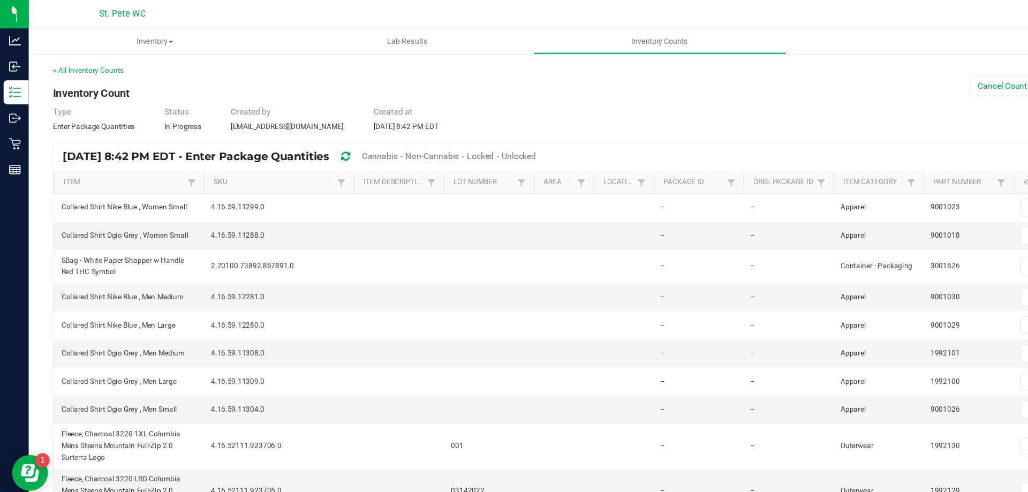
click at [479, 139] on span "Unlocked" at bounding box center [463, 139] width 31 height 9
type input "4"
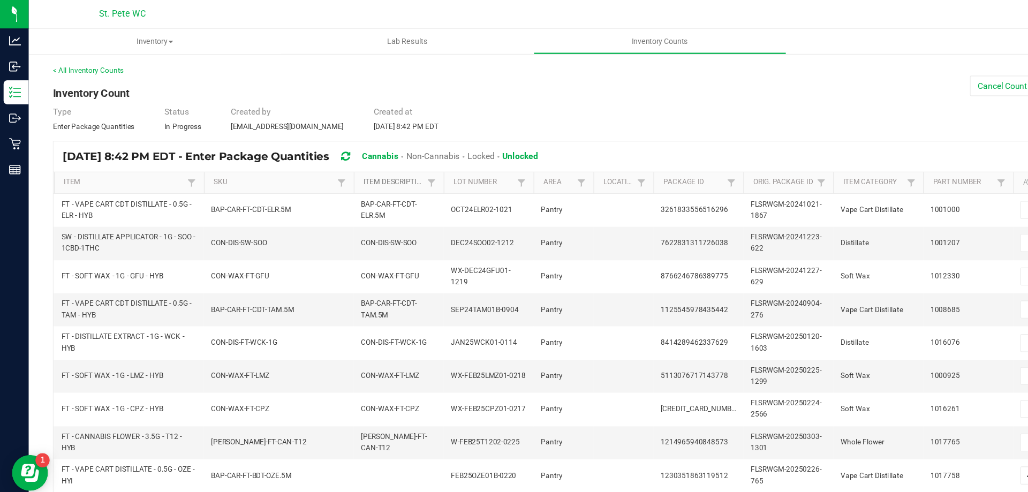
click at [371, 164] on link "Item Description" at bounding box center [352, 163] width 54 height 9
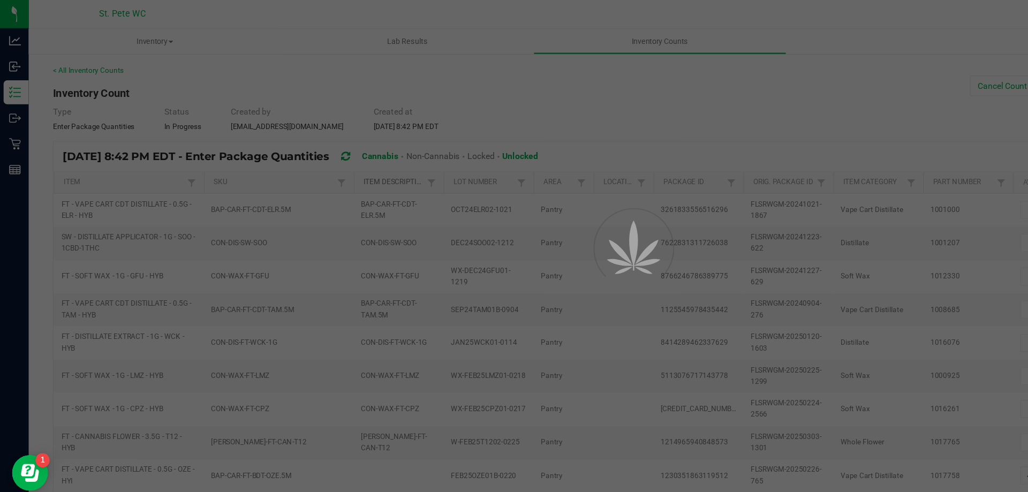
type input "5"
type input "1"
type input "32"
type input "18"
type input "8"
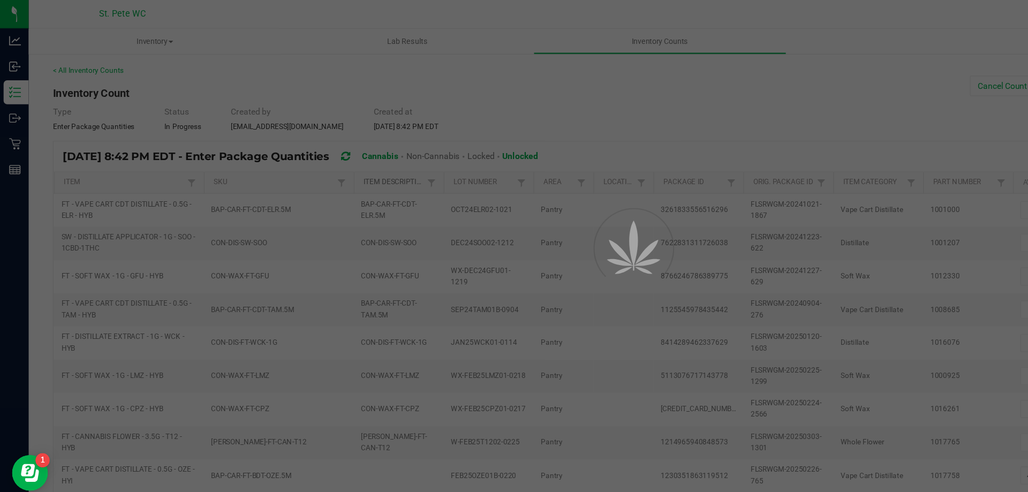
type input "36"
type input "11"
type input "4"
type input "99"
type input "3"
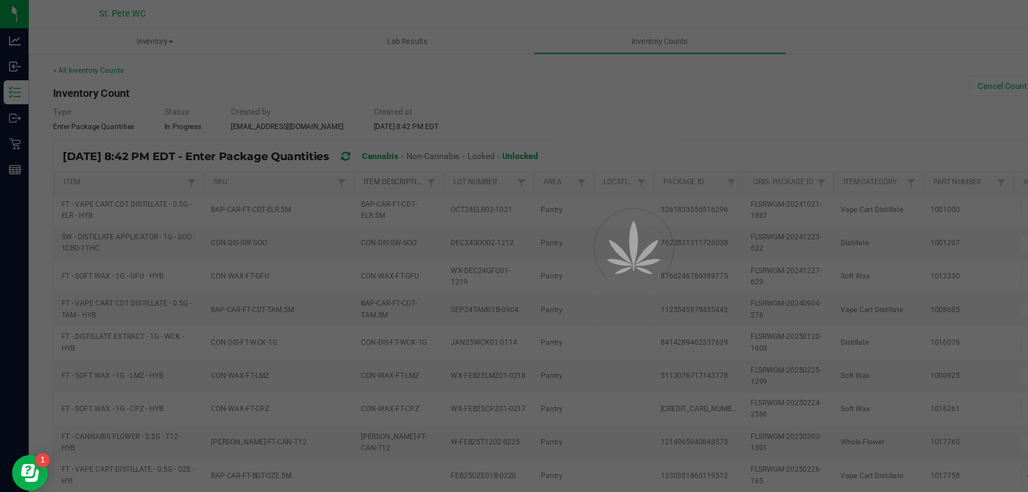
type input "3"
type input "12"
type input "2"
type input "3"
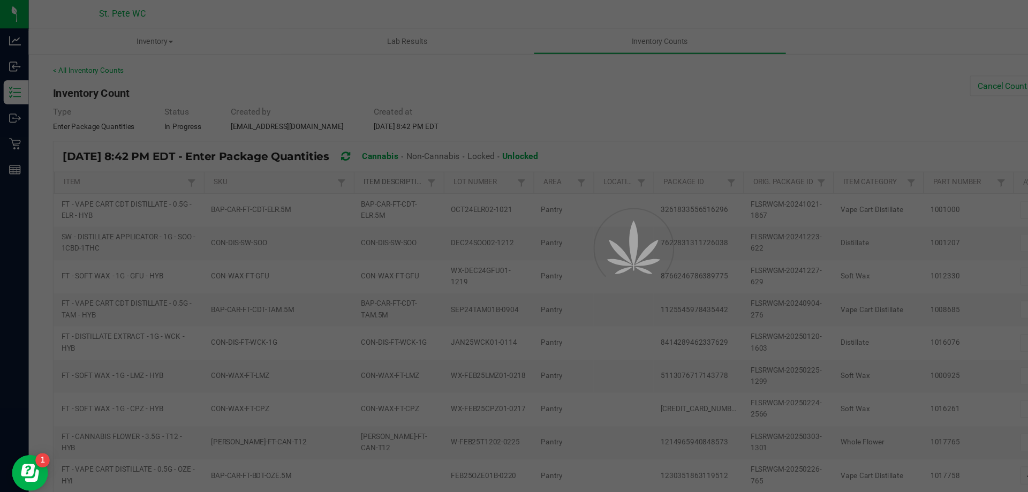
type input "5"
type input "3"
type input "2"
type input "3"
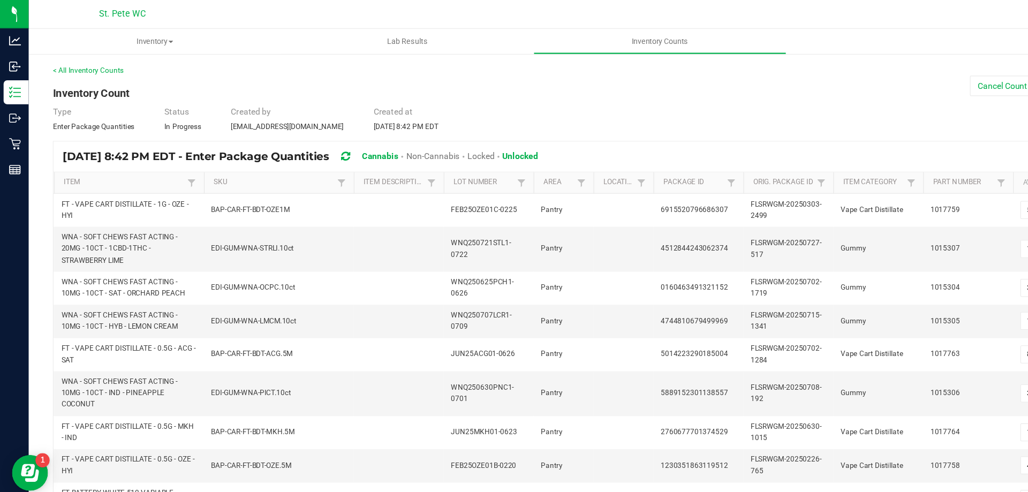
click at [480, 138] on span "Unlocked" at bounding box center [465, 139] width 32 height 9
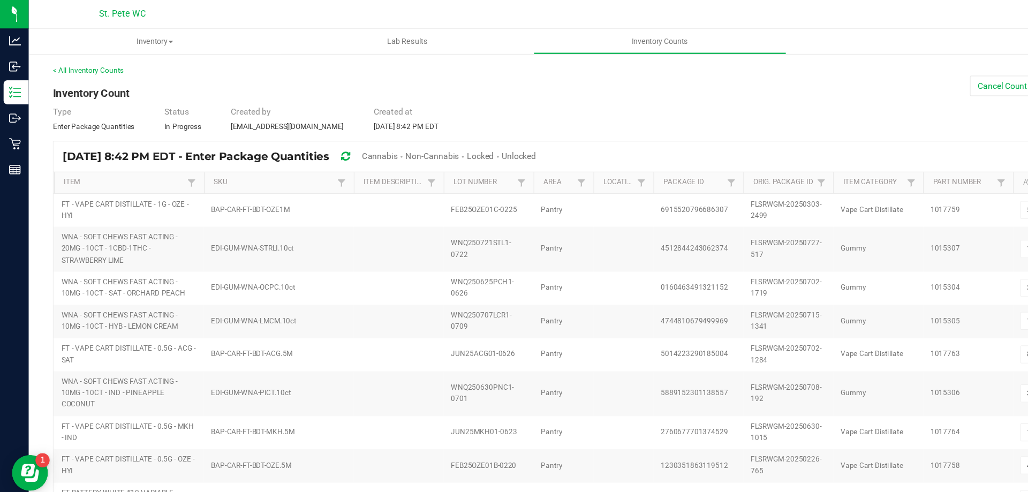
type input "32"
type input "4"
type input "36"
type input "5"
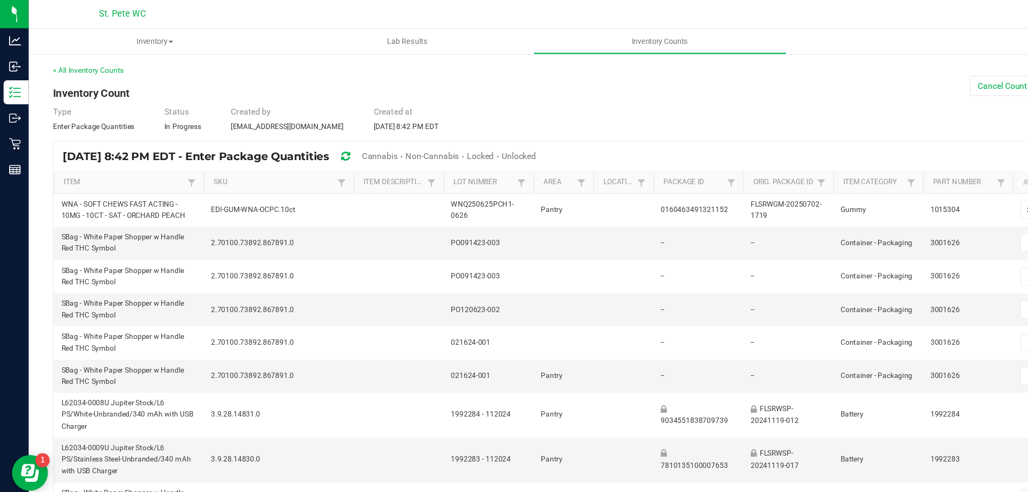
click at [355, 140] on span "Cannabis" at bounding box center [339, 139] width 32 height 9
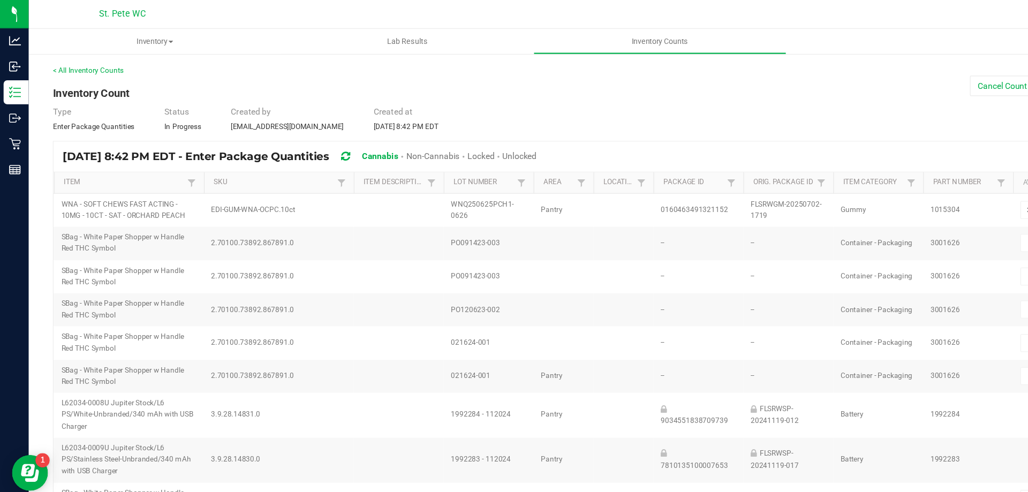
type input "4"
type input "36"
type input "18"
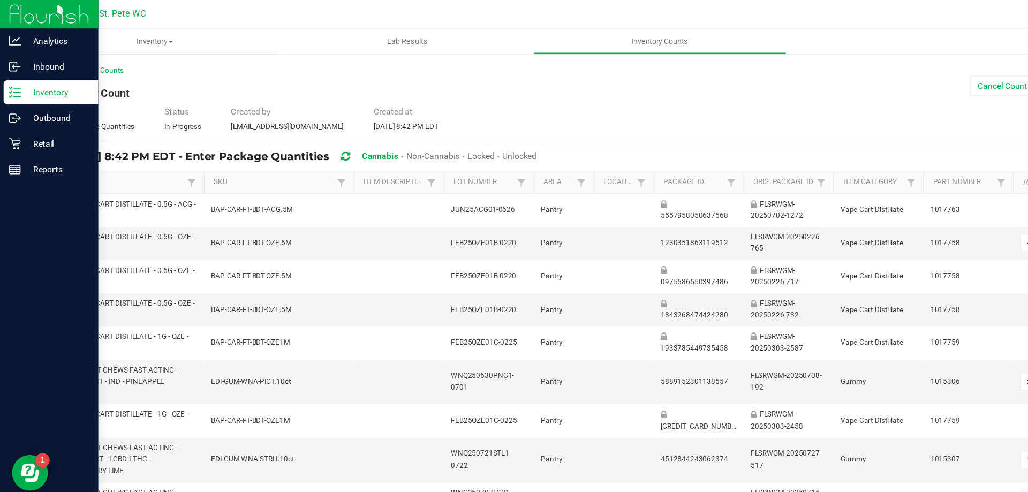
click at [40, 82] on p "Inventory" at bounding box center [51, 82] width 64 height 13
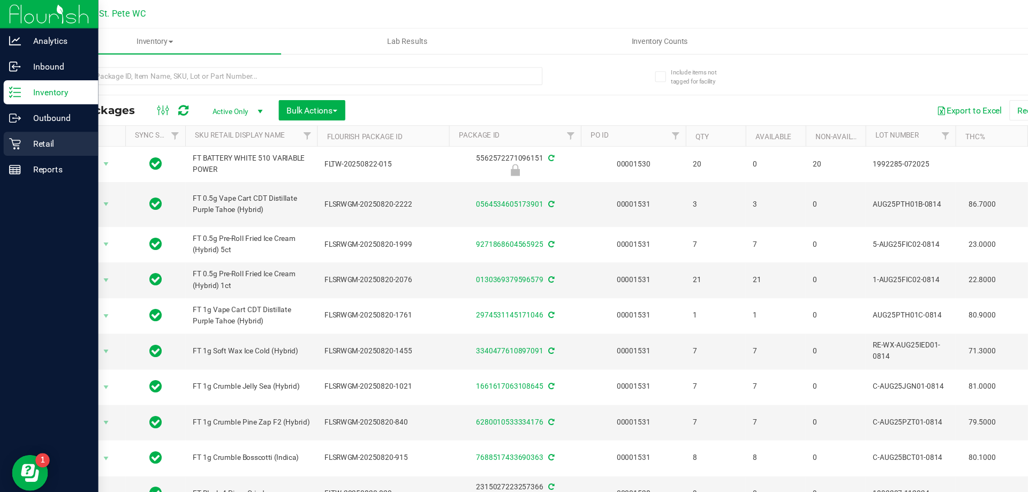
click at [24, 120] on div "Retail" at bounding box center [45, 128] width 85 height 21
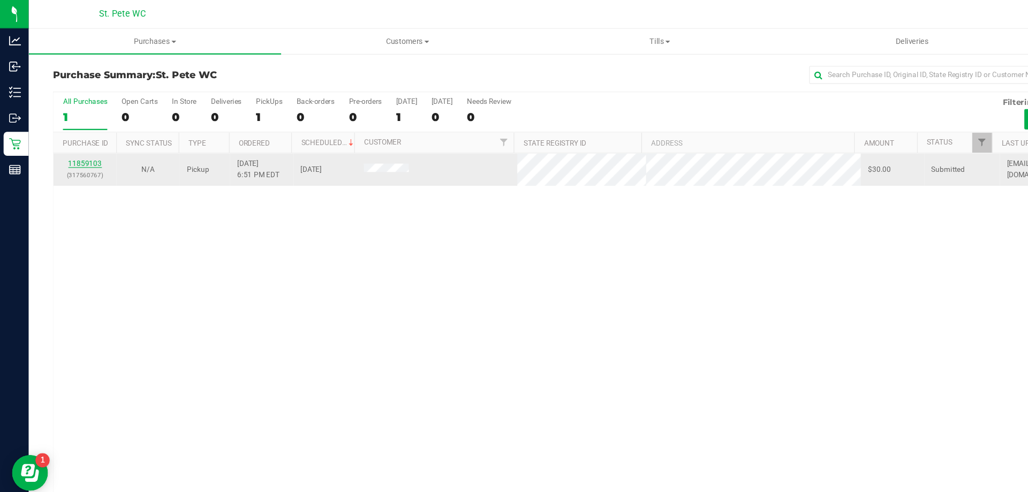
click at [67, 144] on link "11859103" at bounding box center [76, 145] width 30 height 7
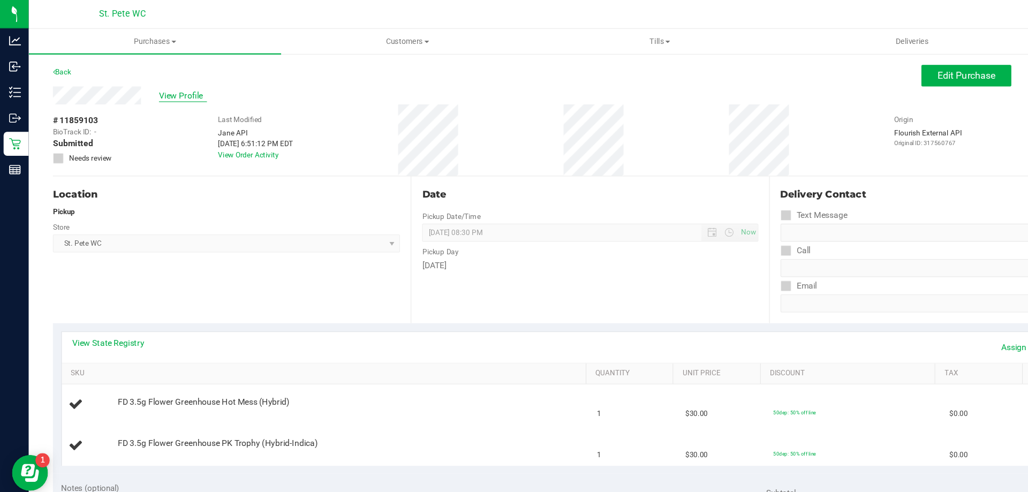
click at [155, 87] on span "View Profile" at bounding box center [163, 85] width 43 height 11
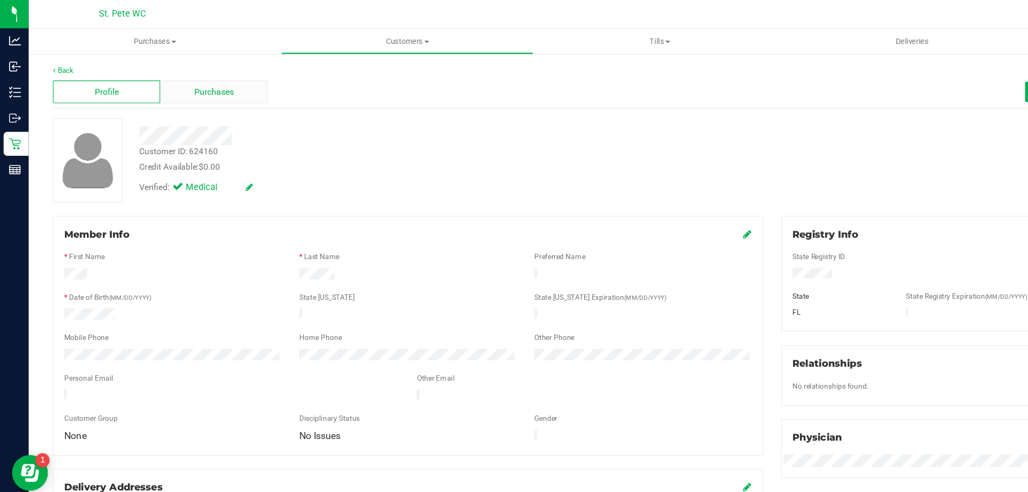
click at [206, 88] on div "Purchases" at bounding box center [191, 82] width 96 height 20
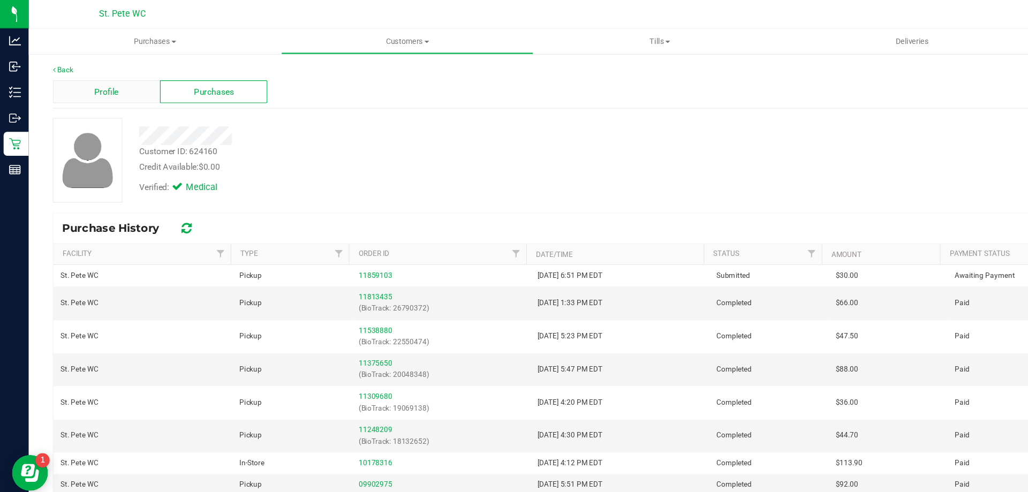
click at [89, 81] on span "Profile" at bounding box center [95, 82] width 21 height 11
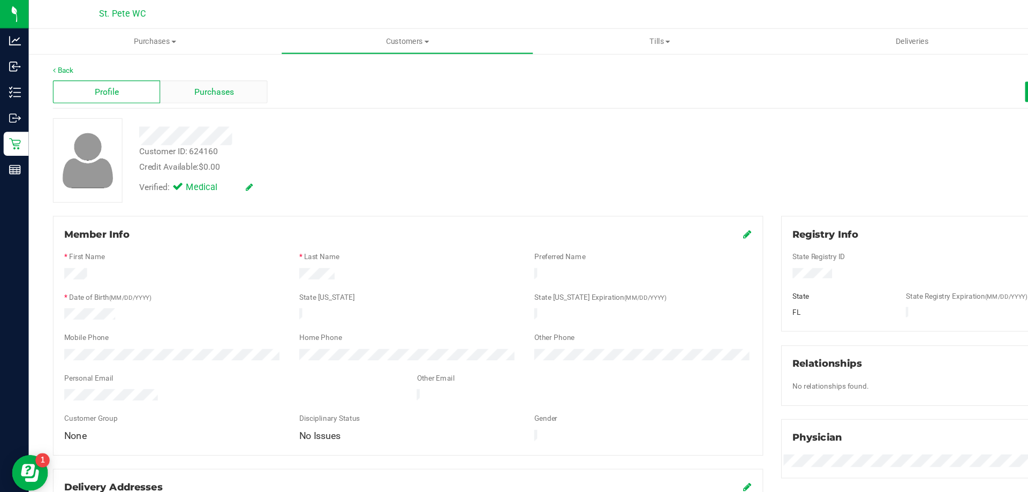
click at [162, 76] on div "Purchases" at bounding box center [191, 82] width 96 height 20
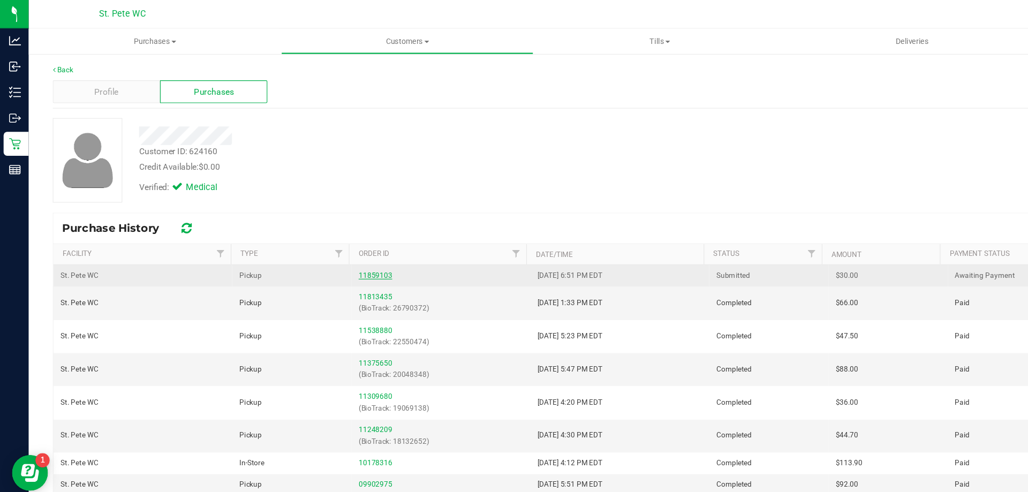
click at [329, 246] on link "11859103" at bounding box center [335, 245] width 30 height 7
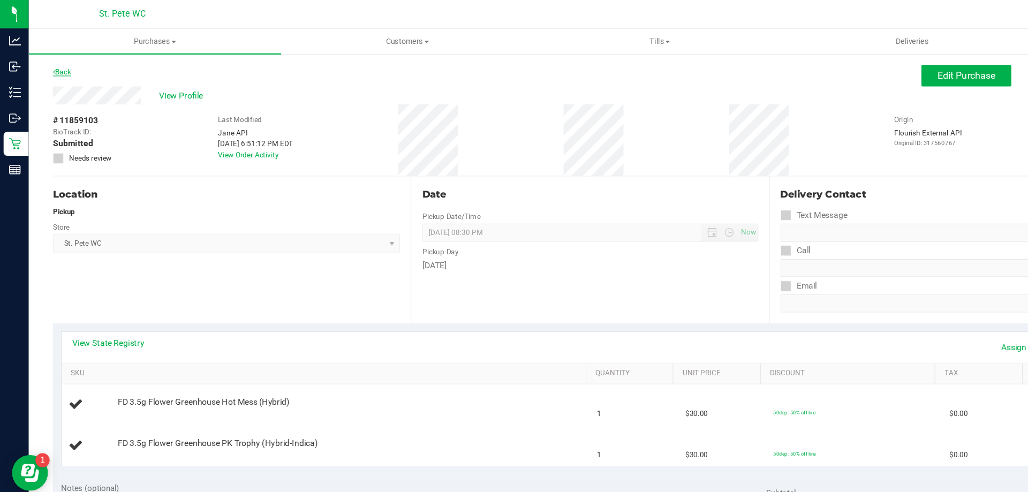
click at [54, 63] on link "Back" at bounding box center [55, 64] width 16 height 7
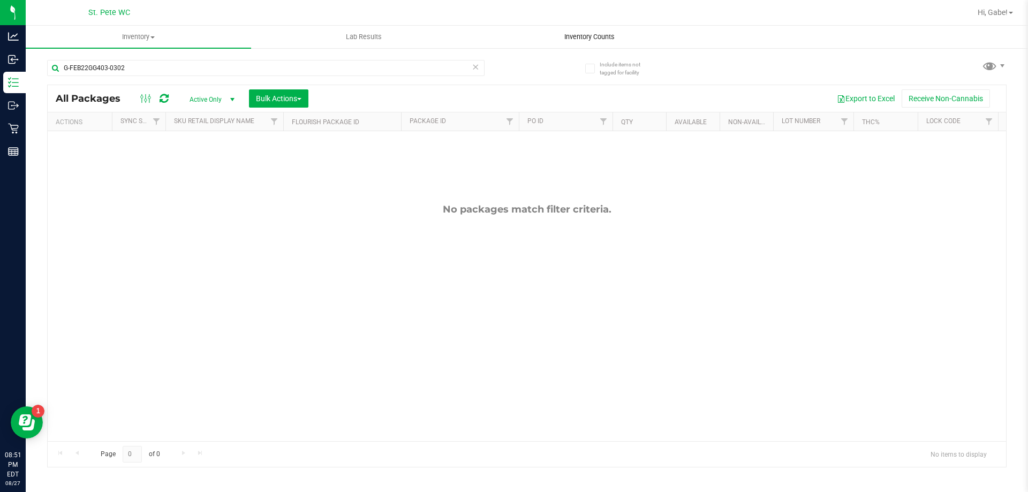
click at [575, 41] on span "Inventory Counts" at bounding box center [589, 37] width 79 height 10
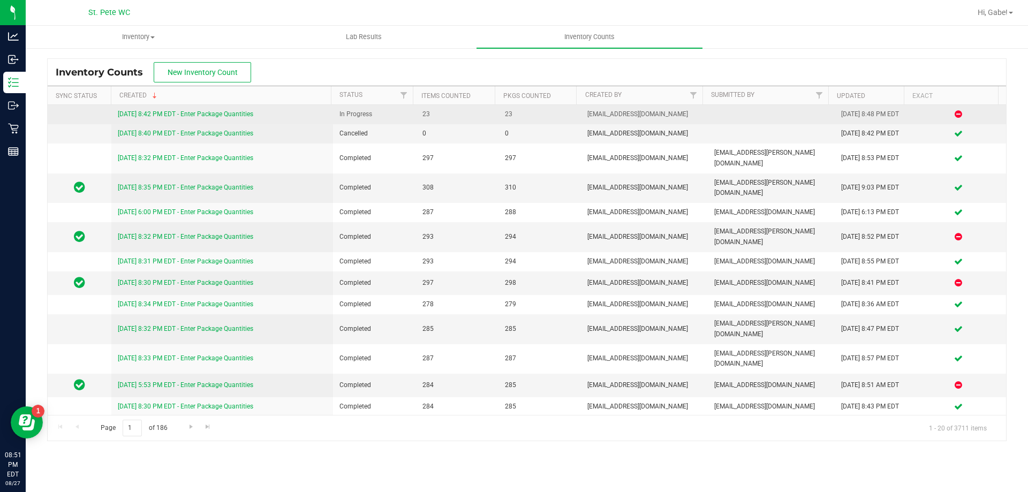
click at [219, 115] on link "8/27/25 8:42 PM EDT - Enter Package Quantities" at bounding box center [186, 113] width 136 height 7
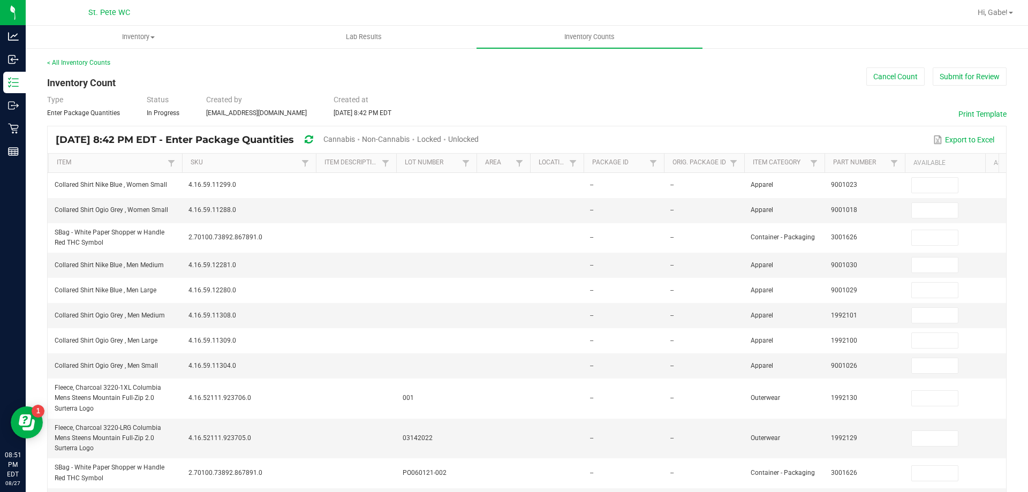
click at [479, 137] on span "Unlocked" at bounding box center [463, 139] width 31 height 9
type input "4"
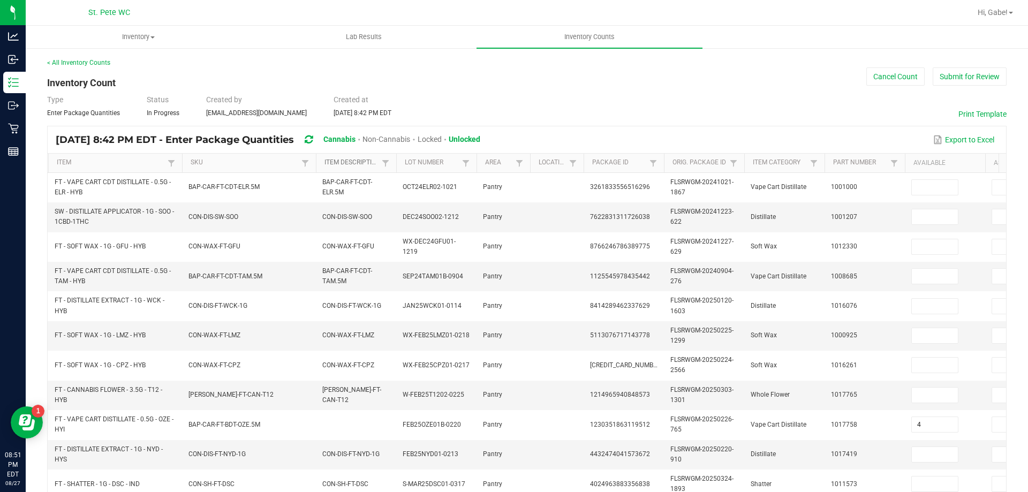
click at [375, 166] on link "Item Description" at bounding box center [352, 163] width 54 height 9
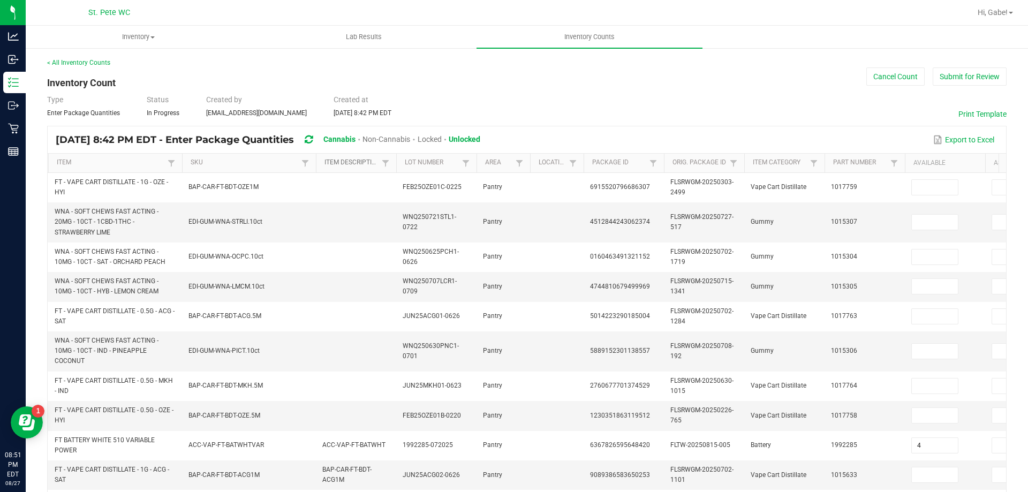
type input "5"
type input "1"
type input "32"
type input "18"
type input "8"
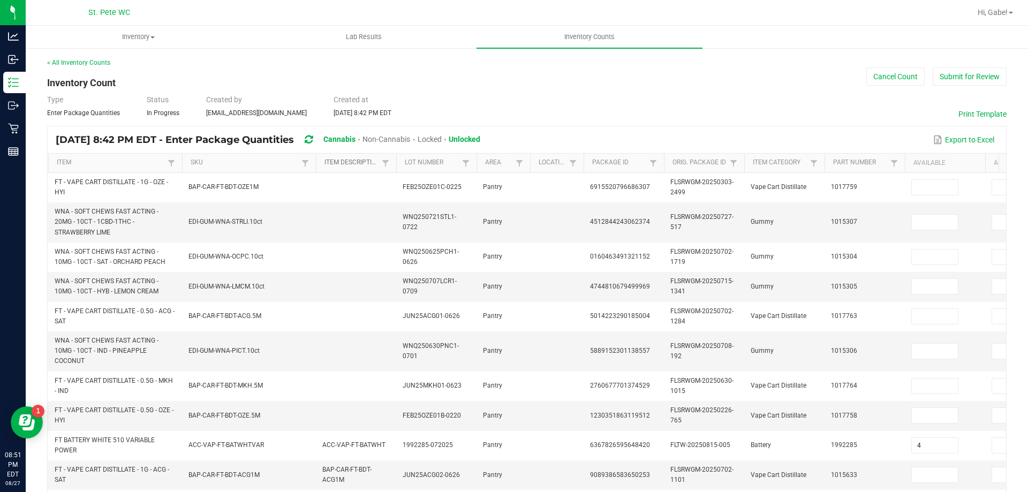
type input "36"
type input "11"
type input "4"
type input "99"
type input "3"
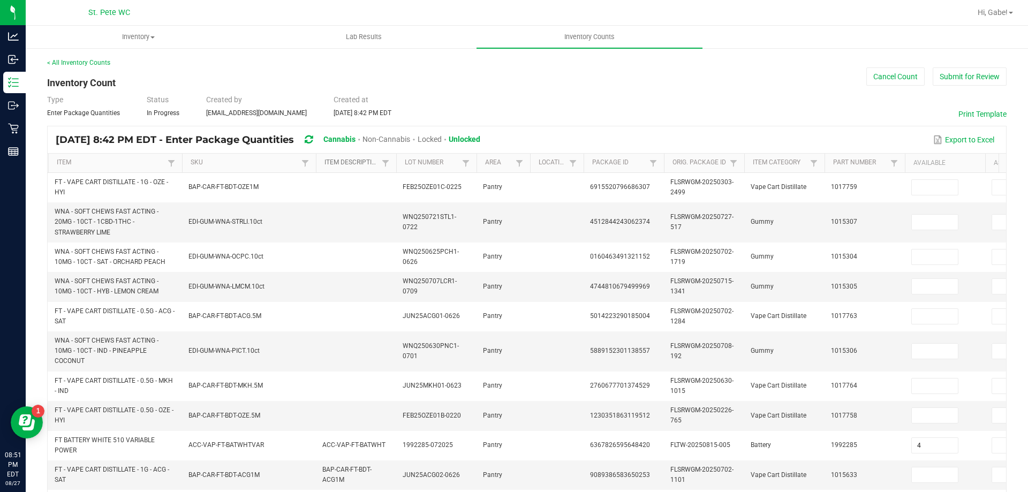
type input "3"
type input "12"
type input "2"
type input "3"
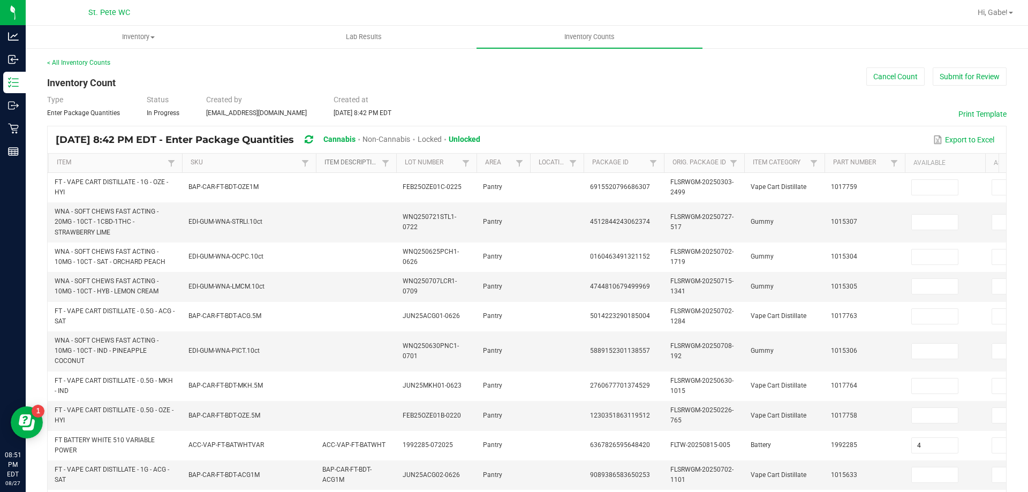
type input "5"
type input "3"
type input "2"
type input "3"
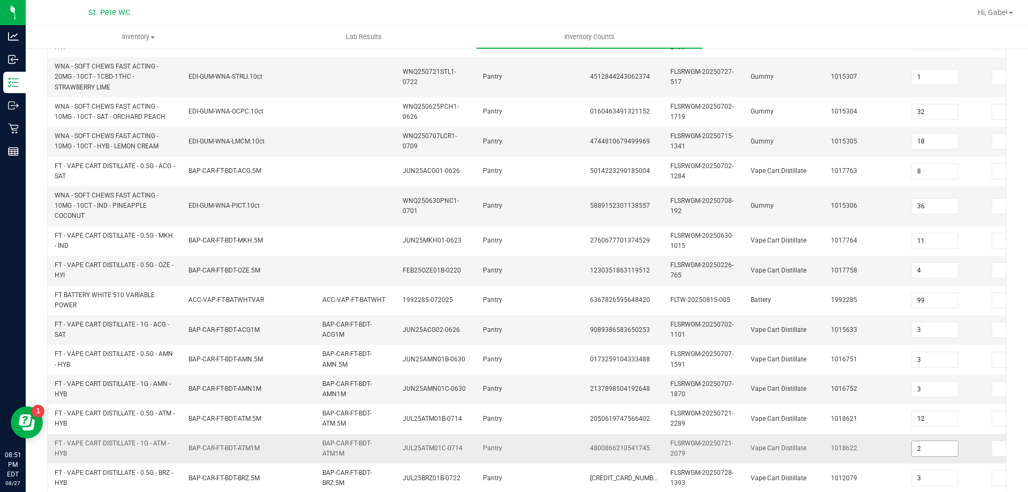
scroll to position [341, 0]
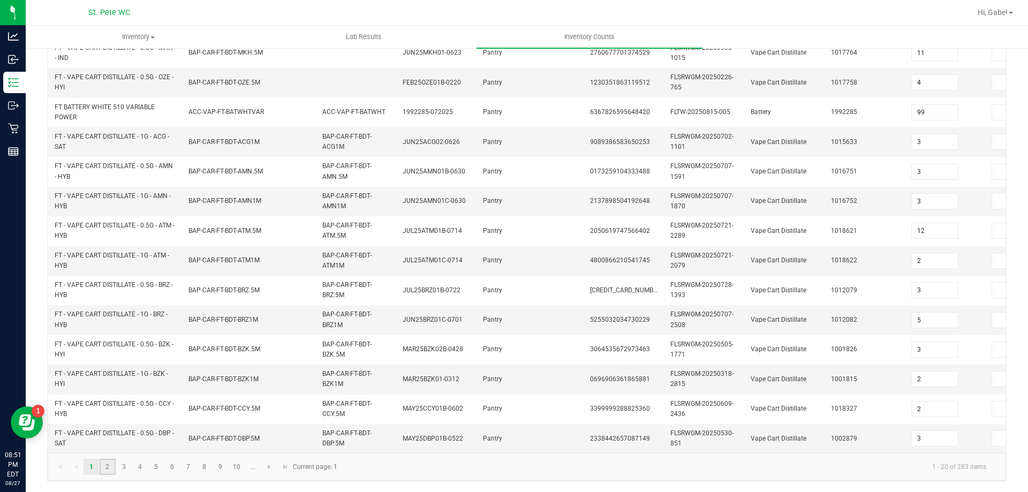
click at [109, 471] on link "2" at bounding box center [108, 467] width 16 height 16
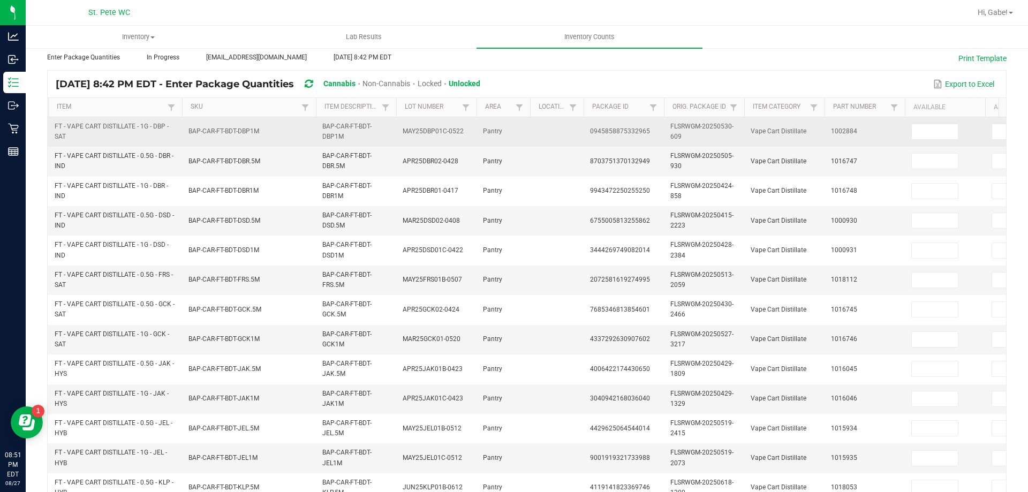
scroll to position [0, 0]
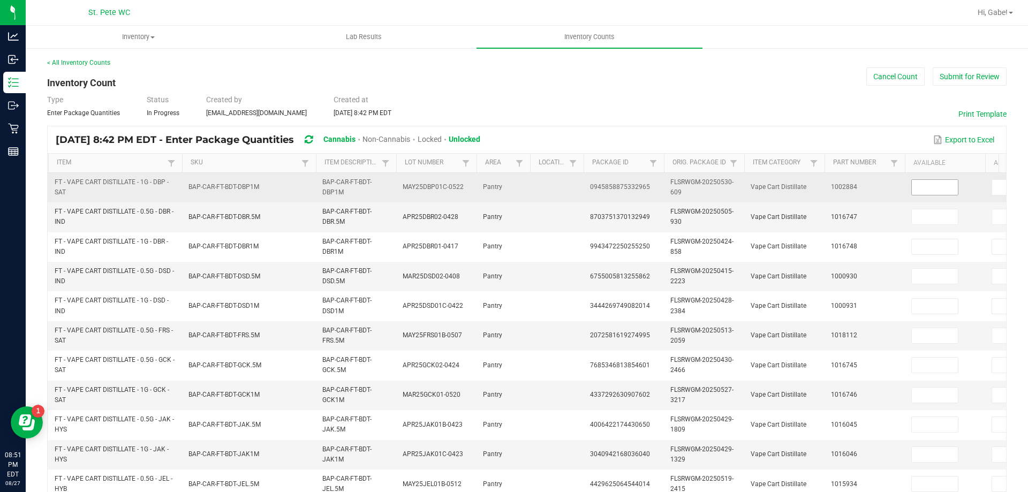
click at [944, 186] on input at bounding box center [935, 187] width 46 height 15
type input "10"
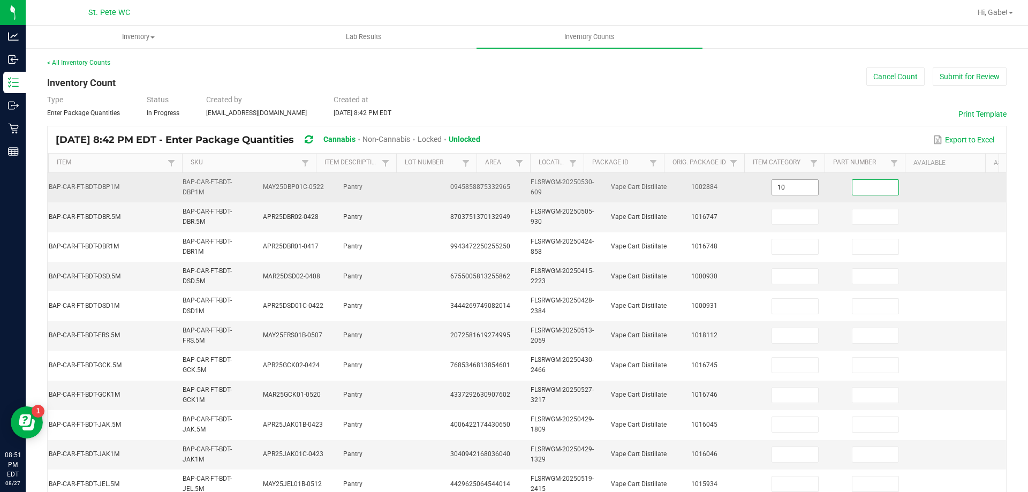
scroll to position [0, 155]
type input "3"
type input "12"
type input "3"
type input "9"
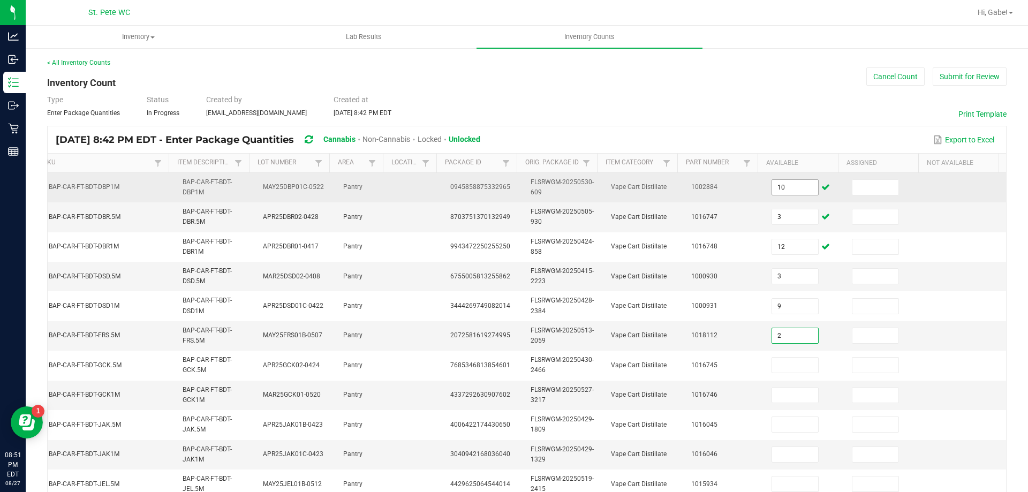
type input "2"
type input "3"
type input "7"
type input "1"
type input "8"
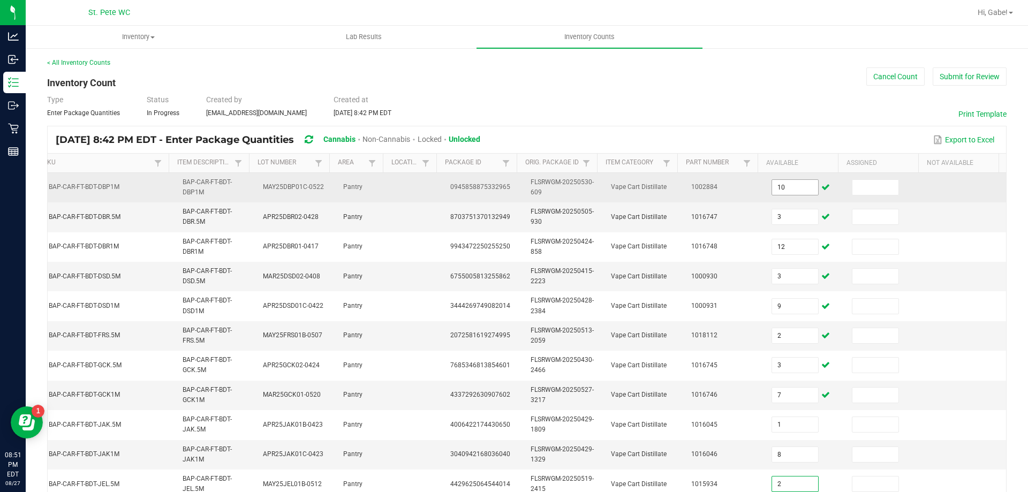
type input "2"
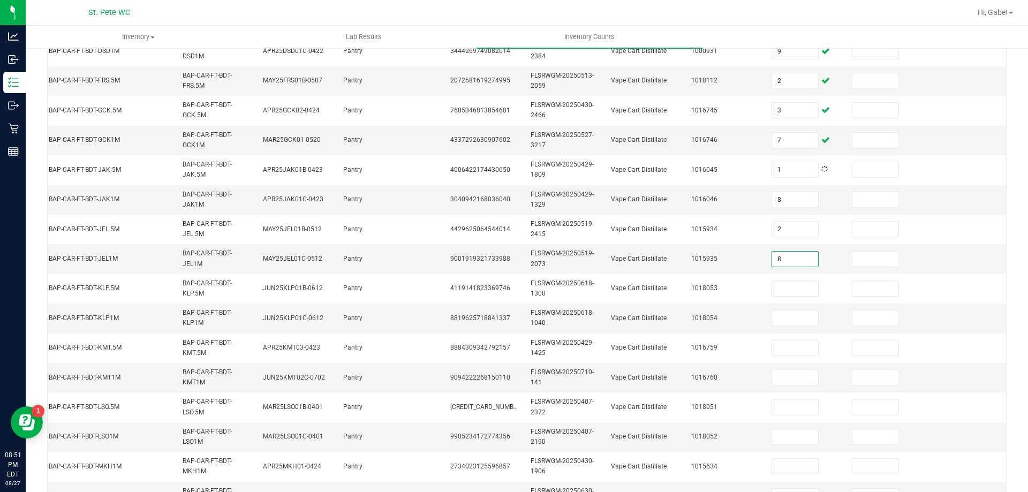
type input "8"
type input "5"
type input "3"
type input "1"
type input "12"
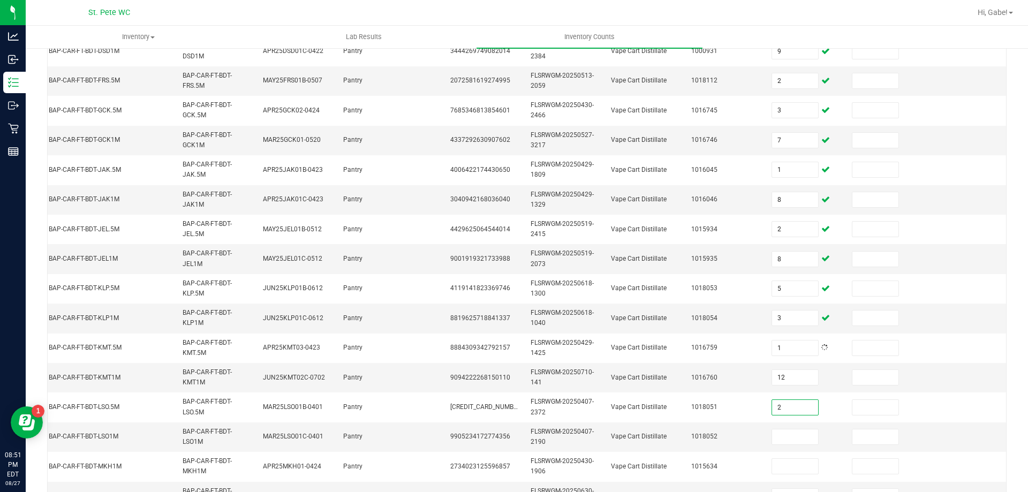
type input "2"
type input "3"
type input "1"
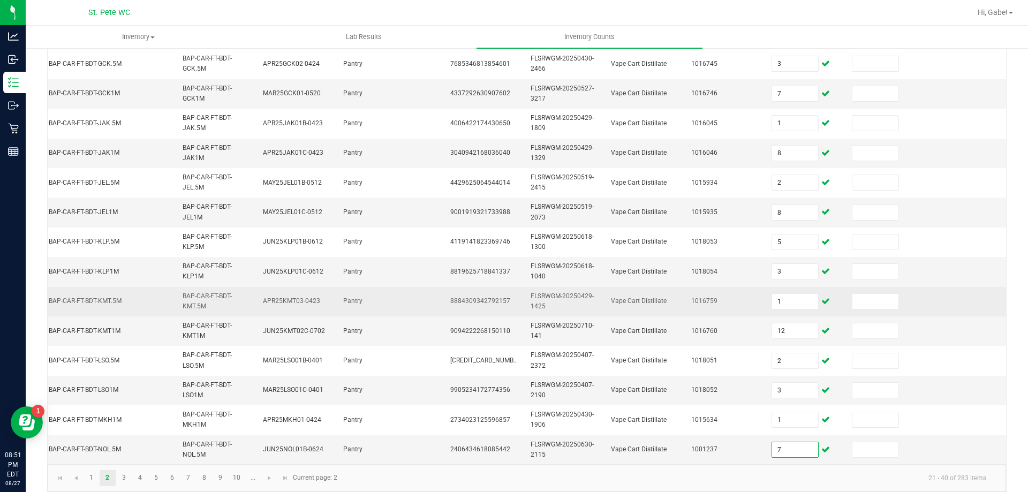
scroll to position [320, 0]
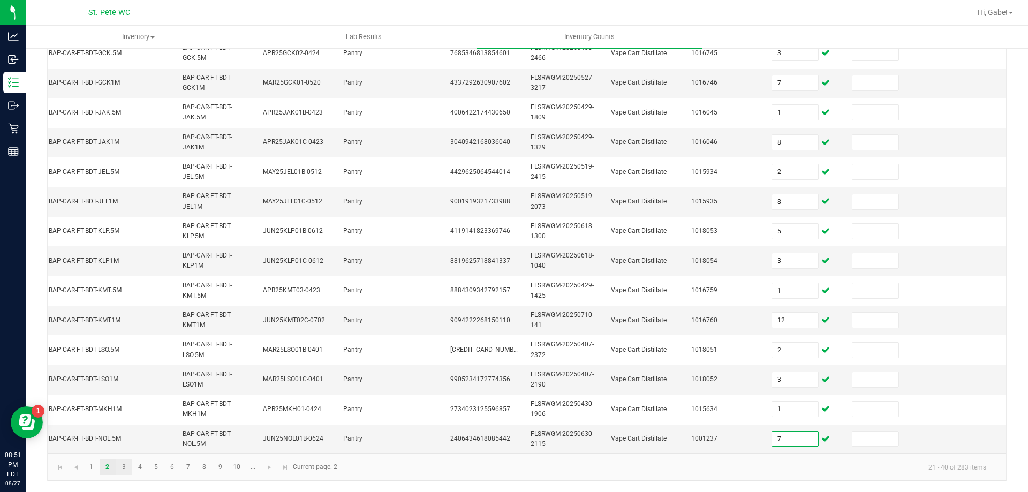
type input "7"
click at [123, 463] on link "3" at bounding box center [124, 468] width 16 height 16
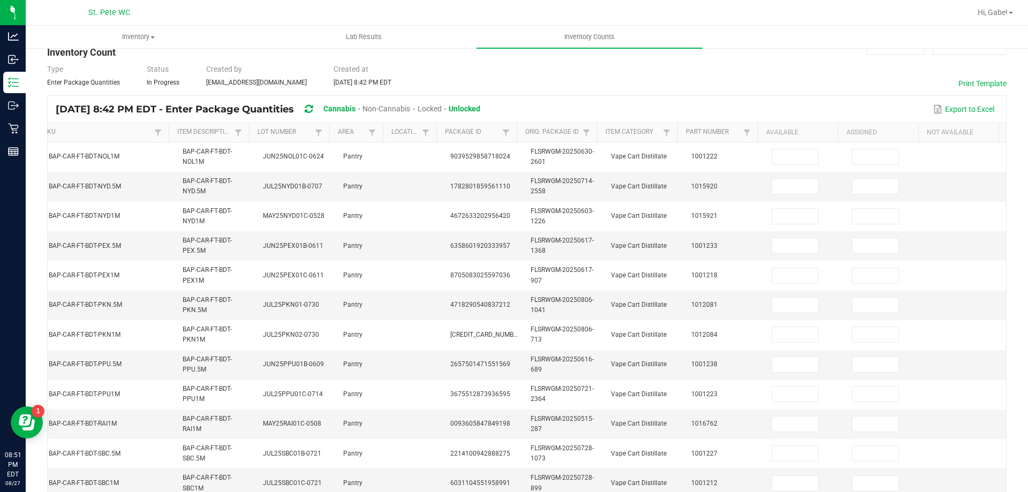
scroll to position [0, 0]
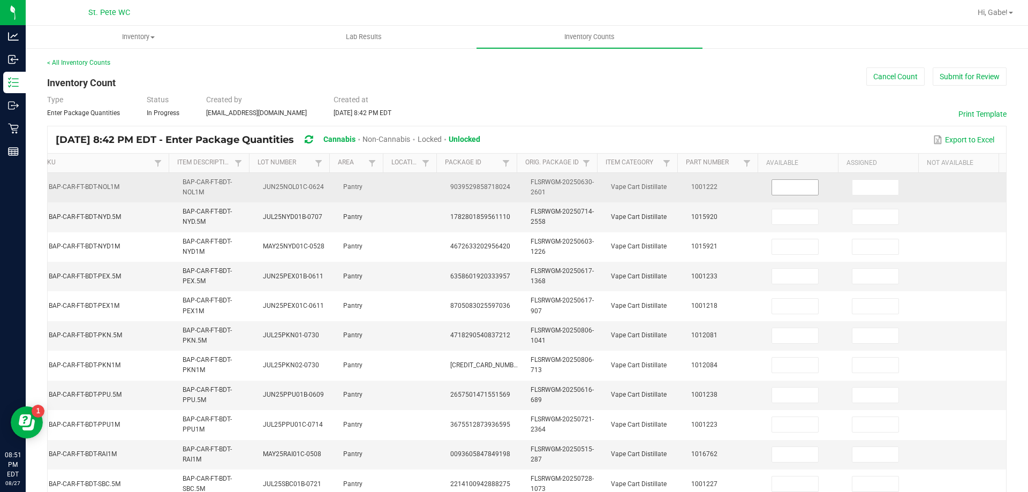
click at [770, 179] on td at bounding box center [805, 187] width 80 height 29
click at [772, 190] on input at bounding box center [795, 187] width 46 height 15
type input "3"
type input "10"
type input "6"
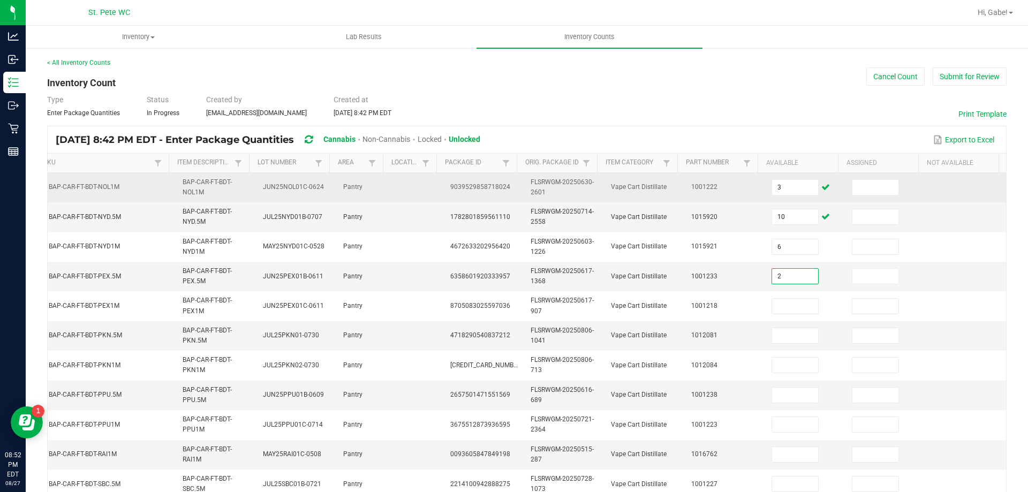
type input "2"
type input "1"
type input "8"
type input "11"
type input "7"
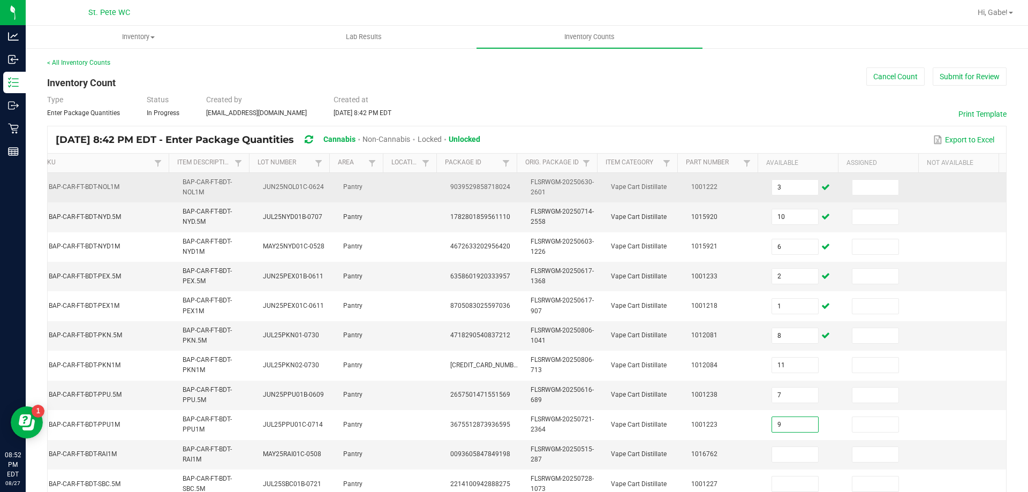
type input "9"
type input "2"
type input "1"
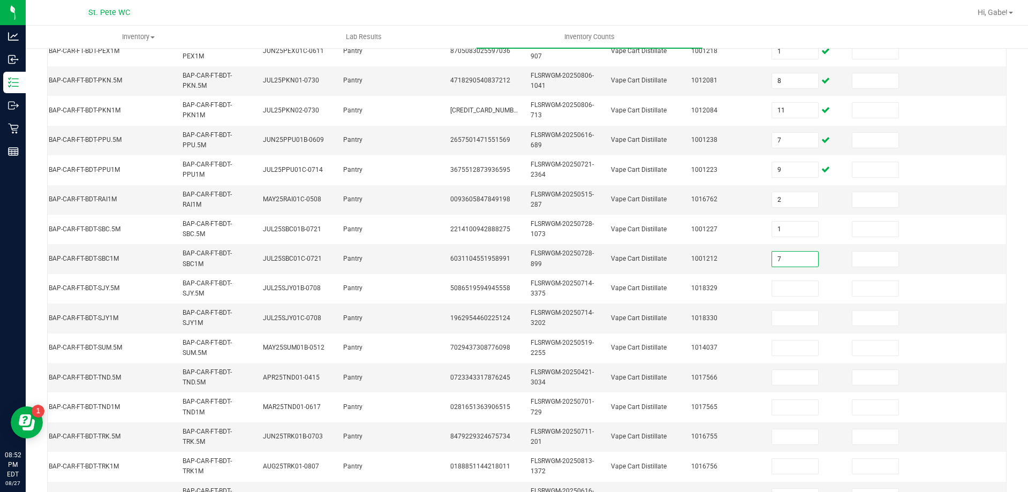
type input "7"
type input "1"
type input "2"
type input "12"
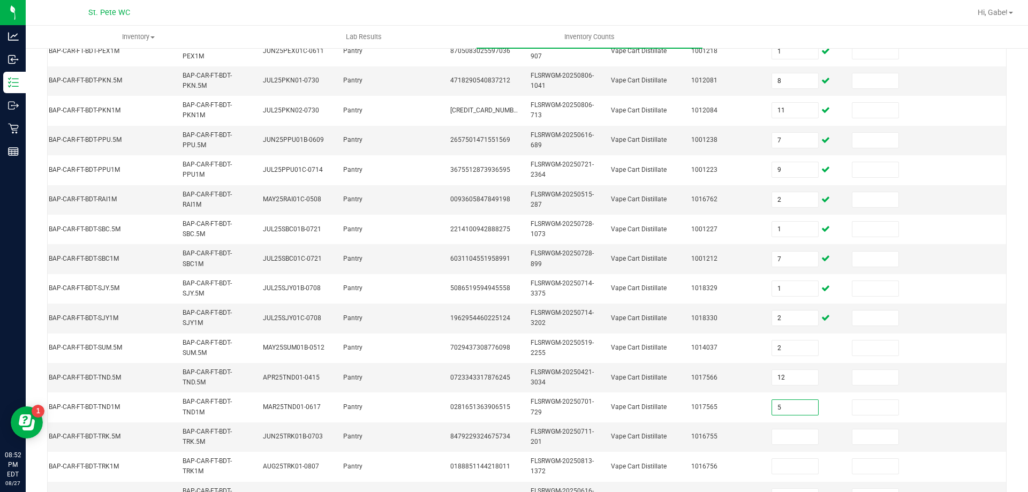
type input "5"
type input "1"
type input "2"
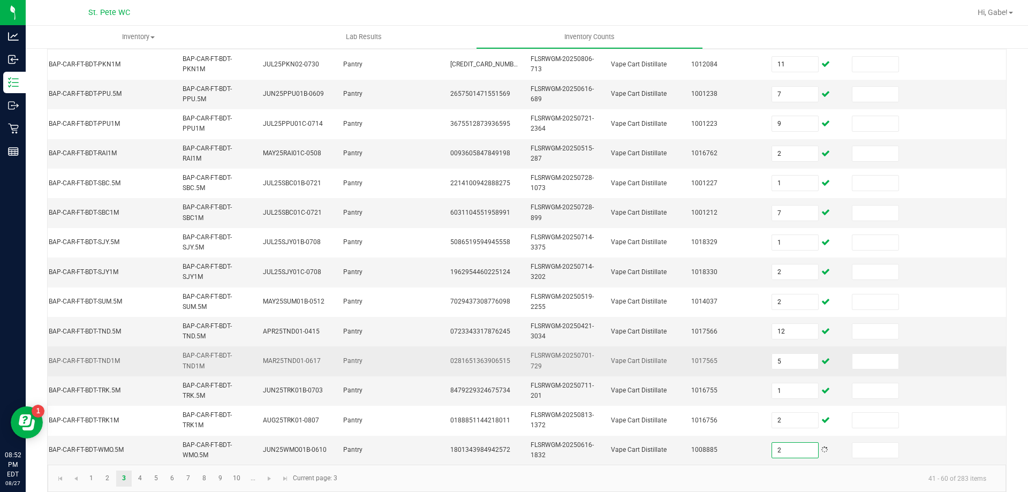
scroll to position [320, 0]
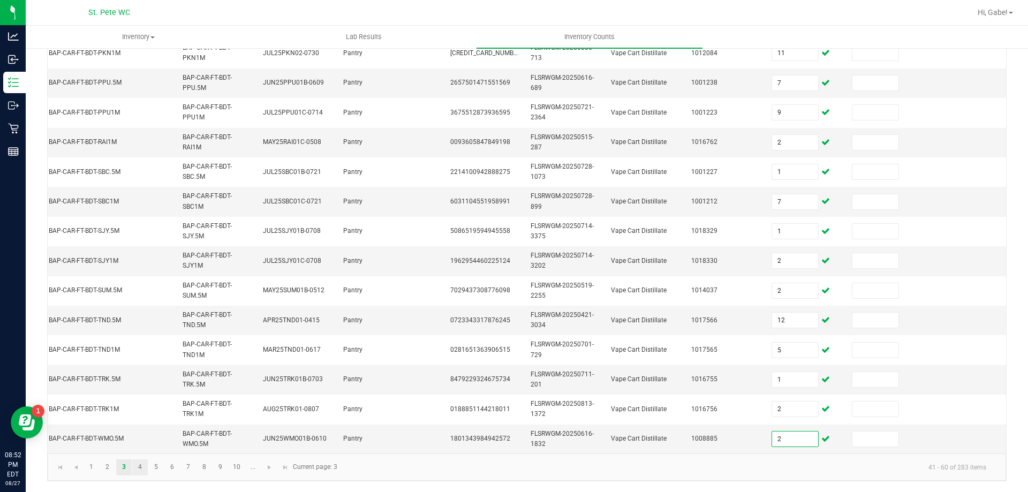
type input "2"
click at [144, 471] on link "4" at bounding box center [140, 468] width 16 height 16
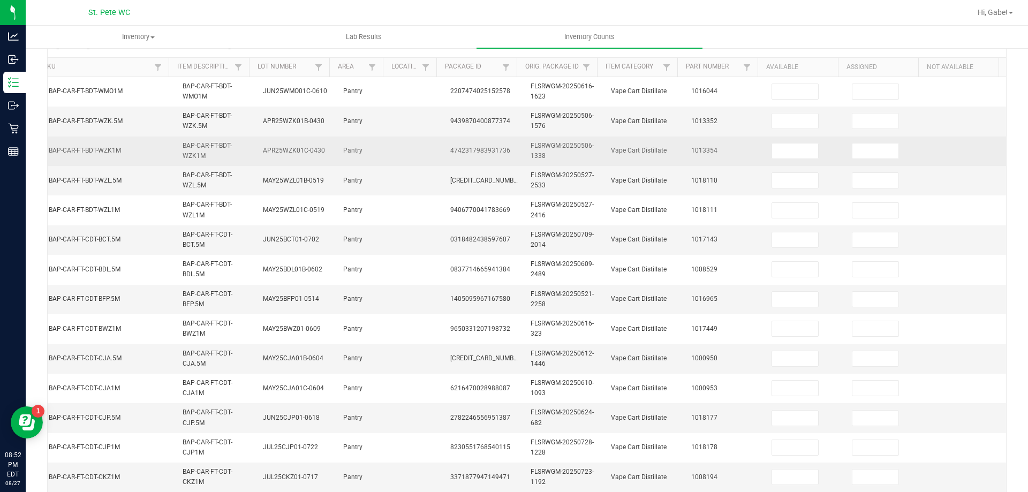
scroll to position [0, 0]
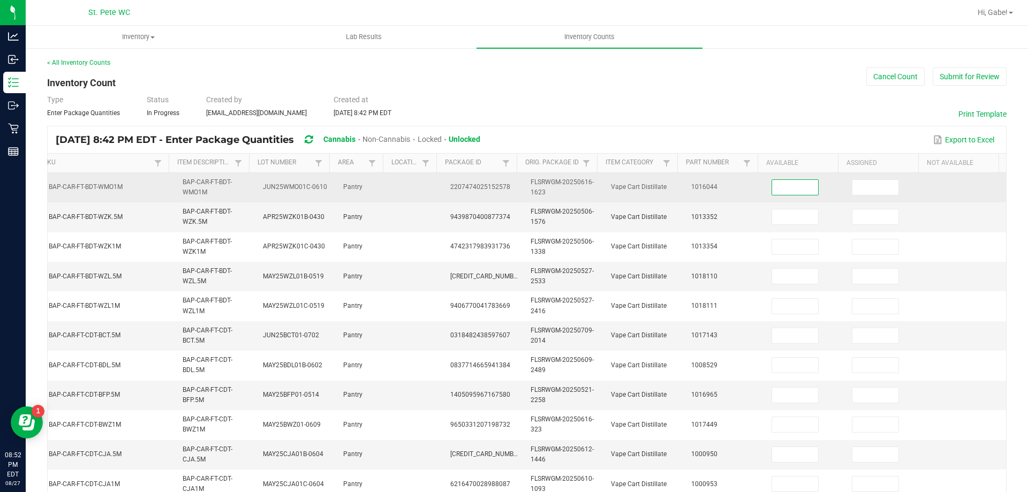
click at [778, 189] on input at bounding box center [795, 187] width 46 height 15
type input "6"
type input "1"
type input "9"
type input "2"
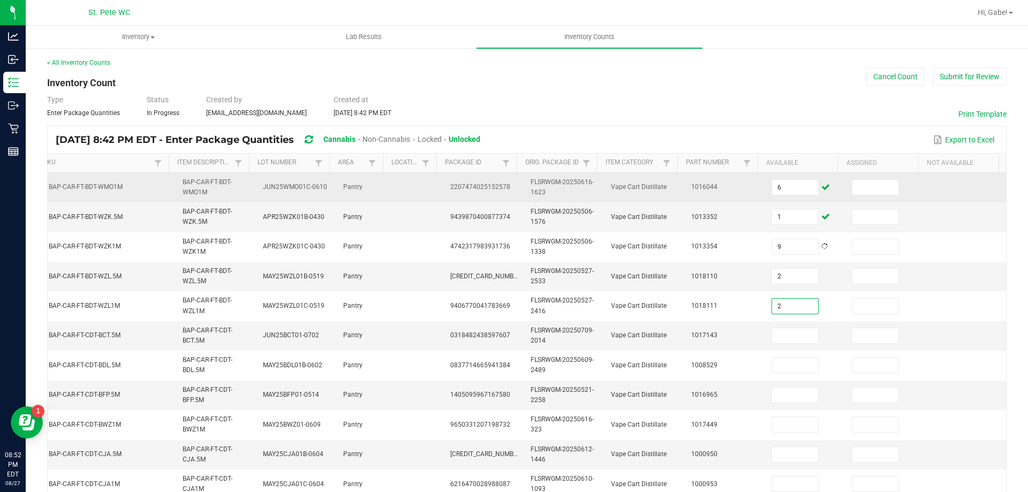
type input "2"
type input "11"
type input "3"
type input "1"
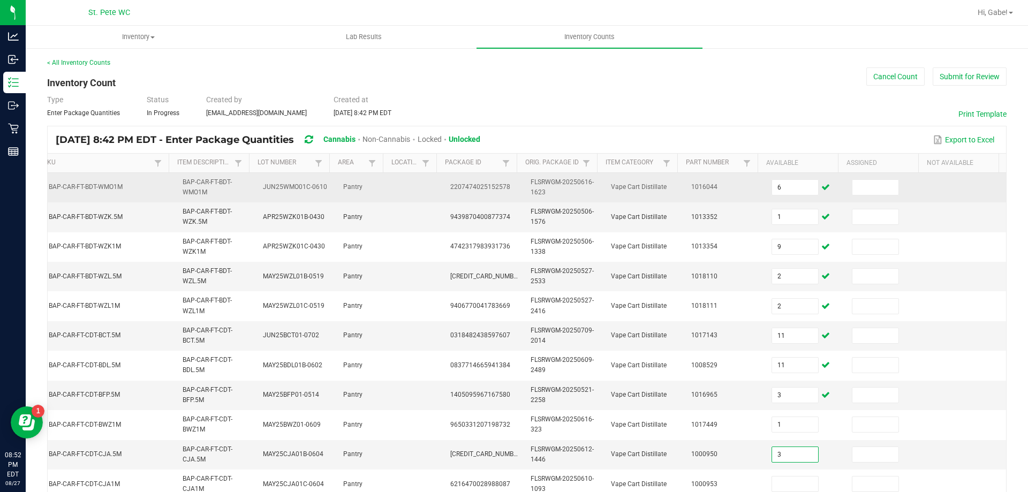
type input "3"
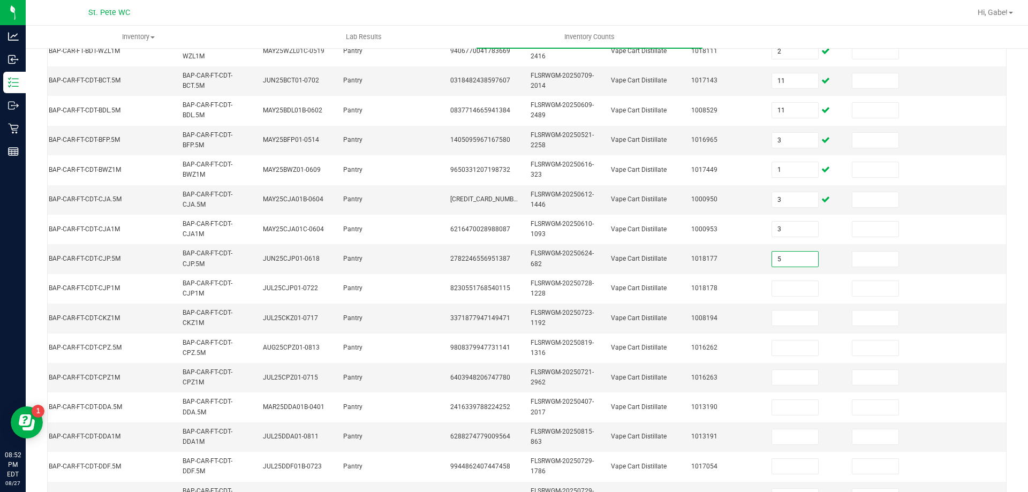
type input "5"
type input "1"
type input "7"
type input "1"
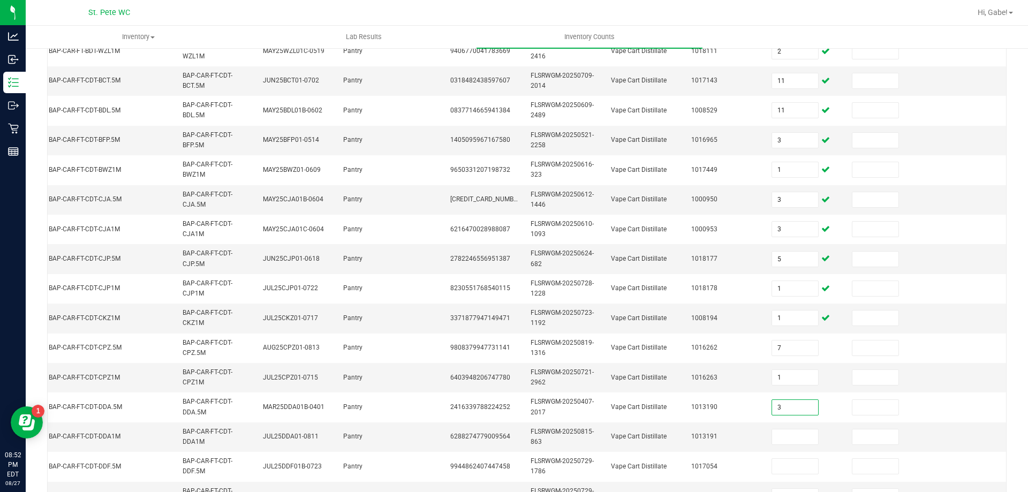
type input "3"
type input "11"
type input "7"
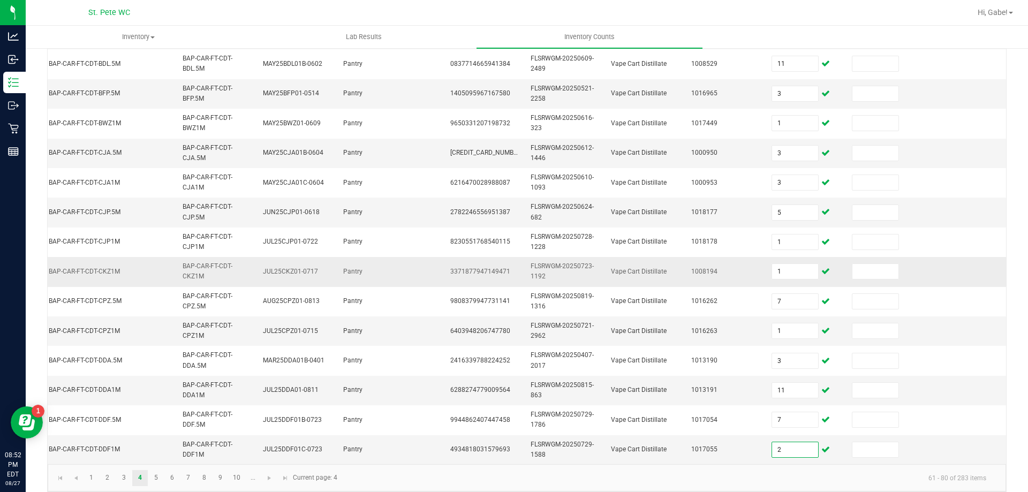
scroll to position [320, 0]
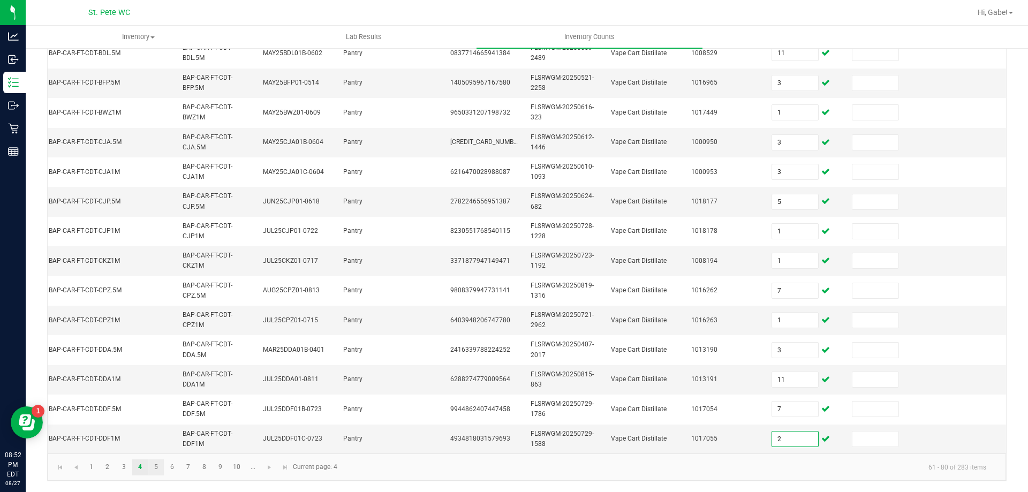
type input "2"
click at [151, 463] on link "5" at bounding box center [156, 468] width 16 height 16
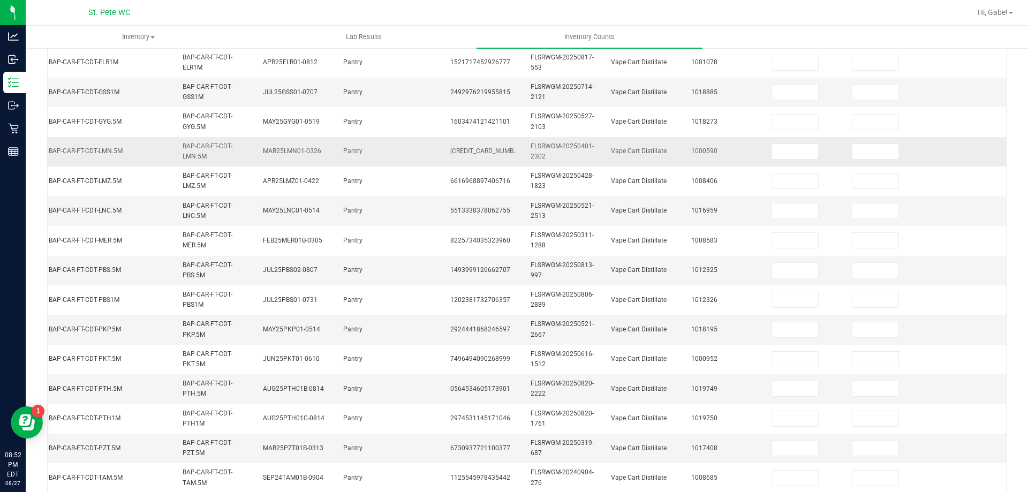
scroll to position [0, 0]
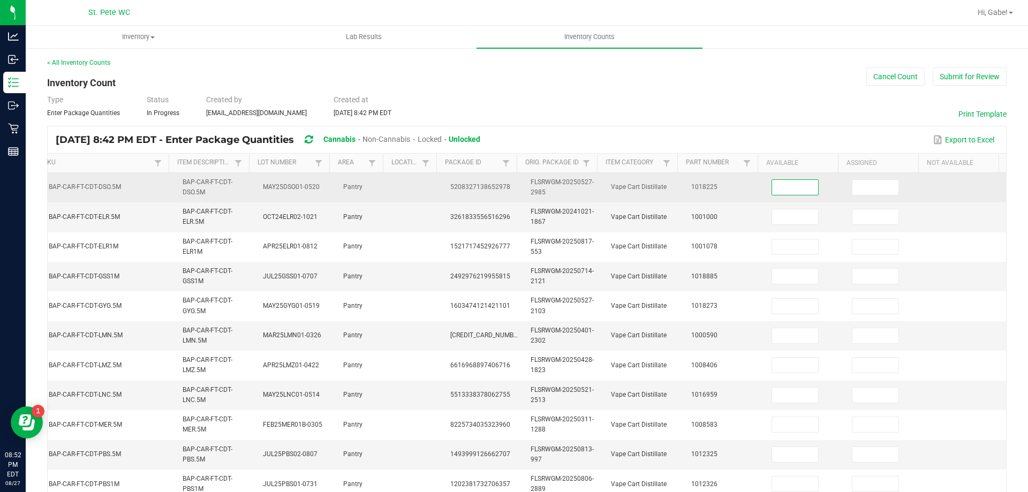
click at [779, 186] on input at bounding box center [795, 187] width 46 height 15
type input "9"
type input "3"
type input "10"
type input "11"
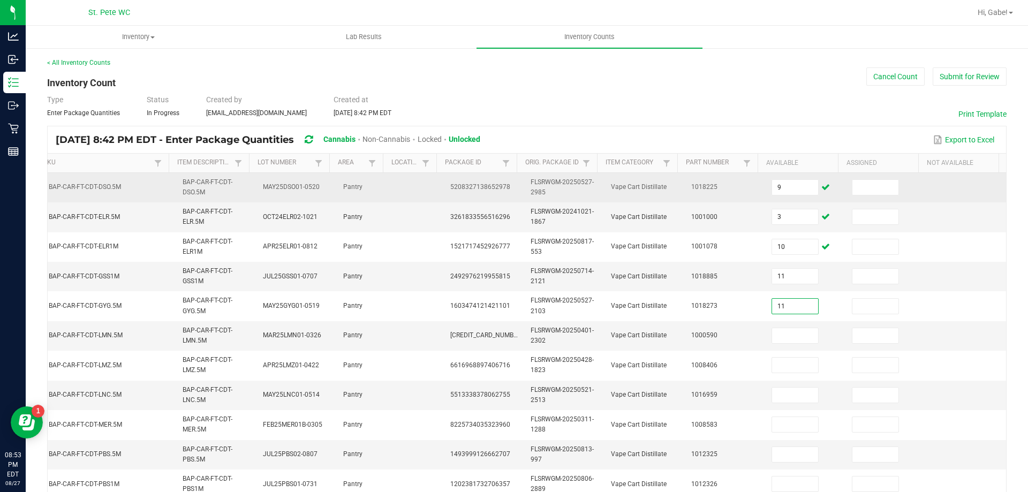
type input "11"
type input "3"
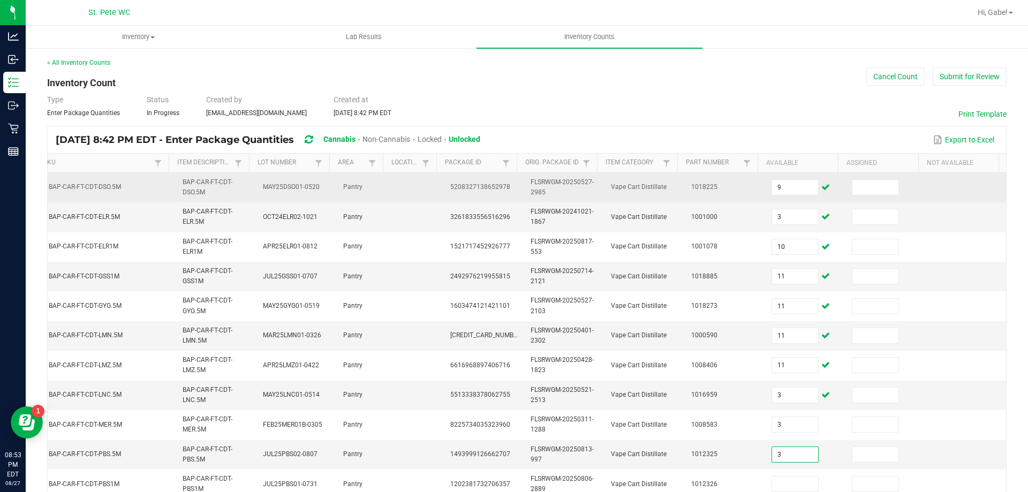
type input "3"
type input "6"
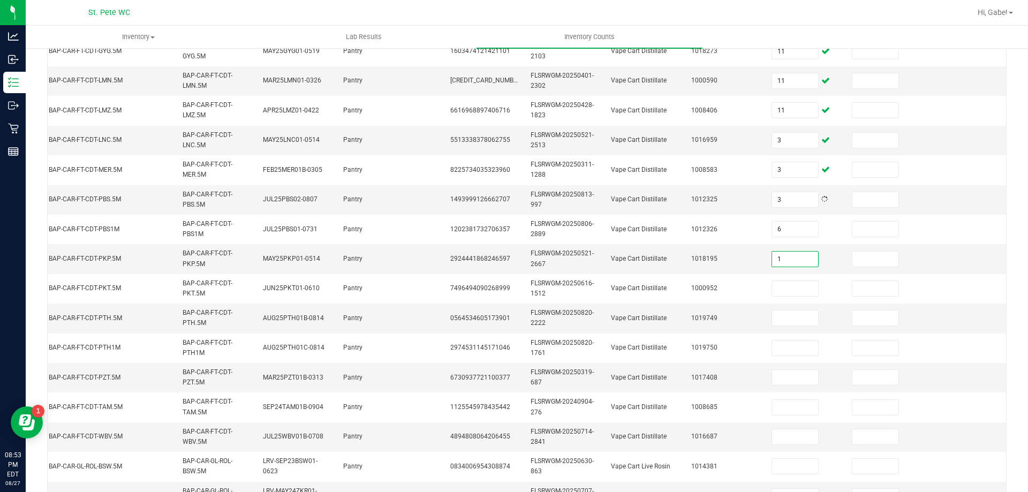
type input "1"
type input "12"
type input "7"
type input "3"
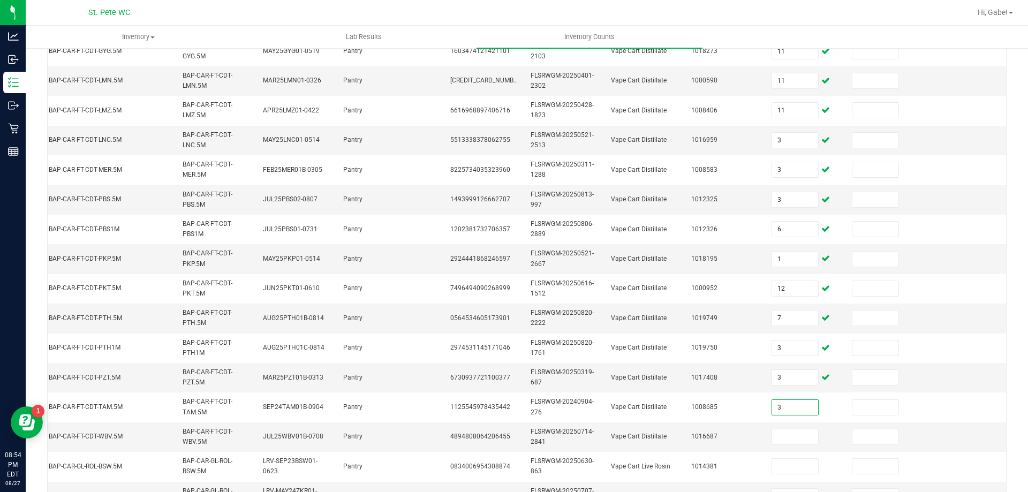
type input "3"
type input "1"
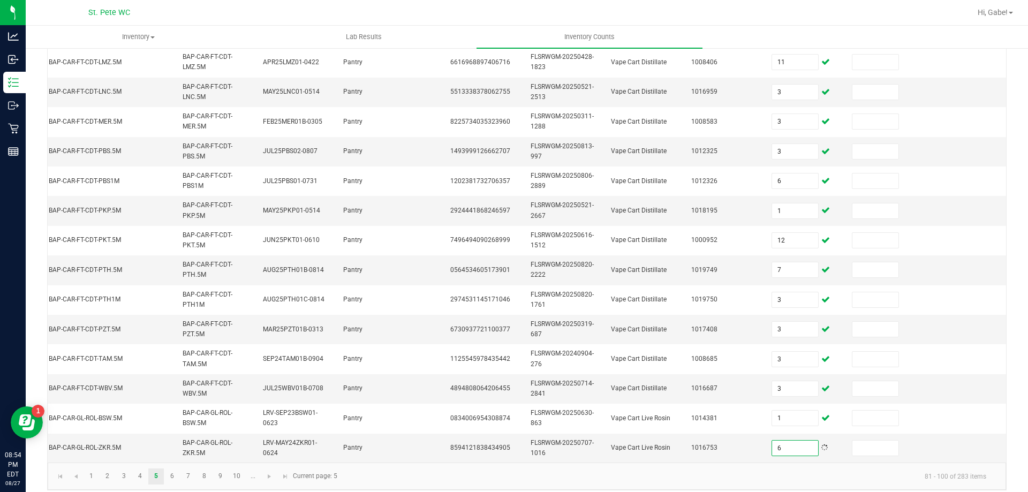
scroll to position [320, 0]
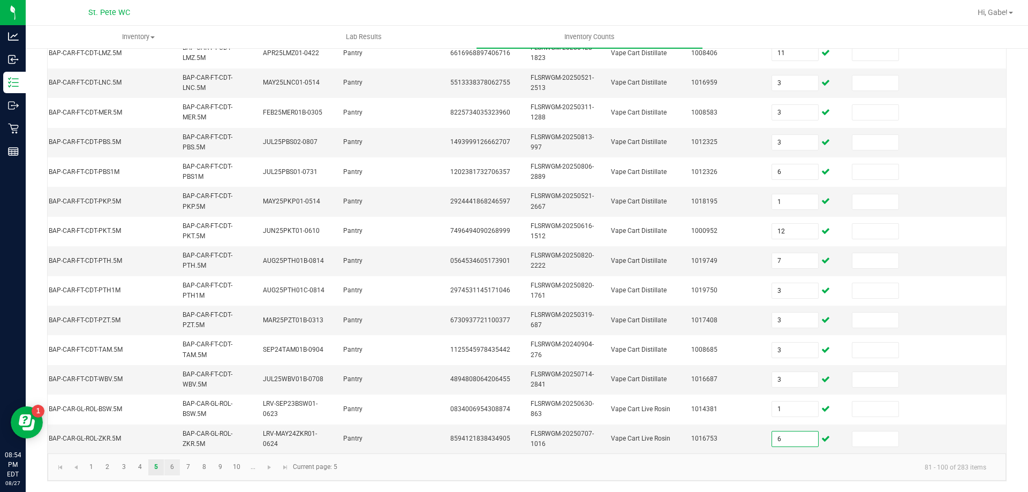
type input "6"
click at [173, 470] on link "6" at bounding box center [172, 468] width 16 height 16
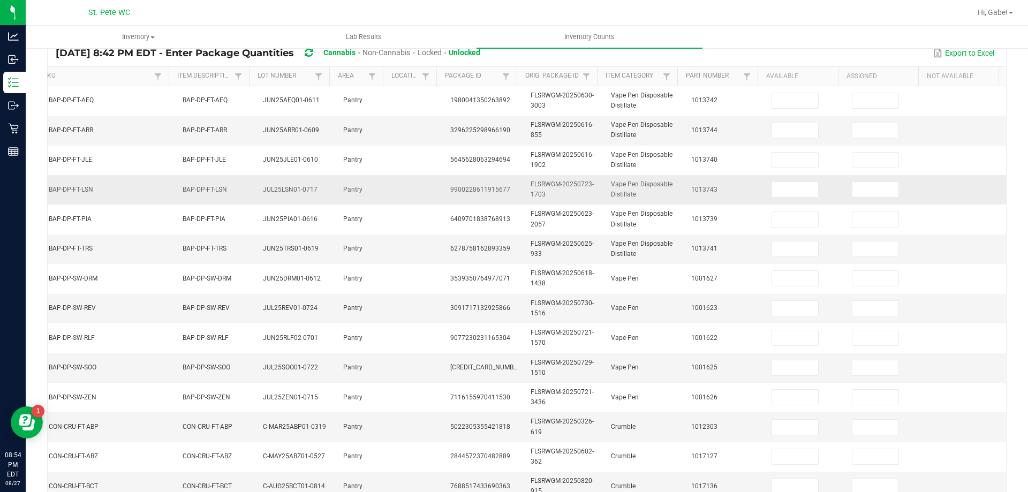
scroll to position [0, 0]
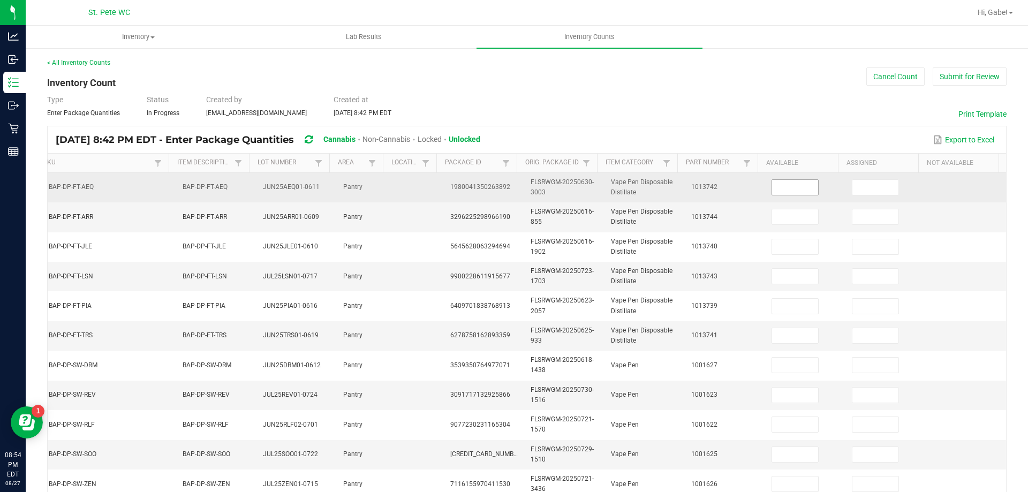
click at [782, 192] on input at bounding box center [795, 187] width 46 height 15
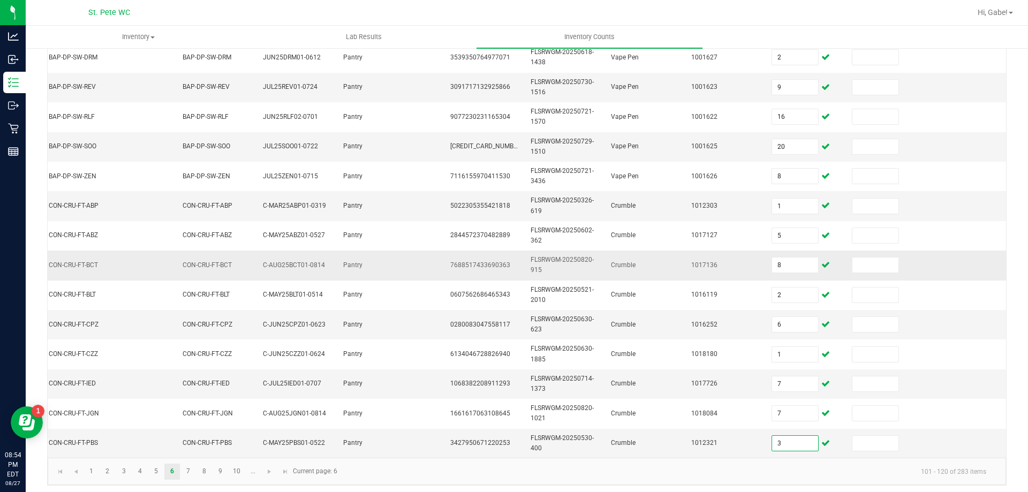
scroll to position [320, 0]
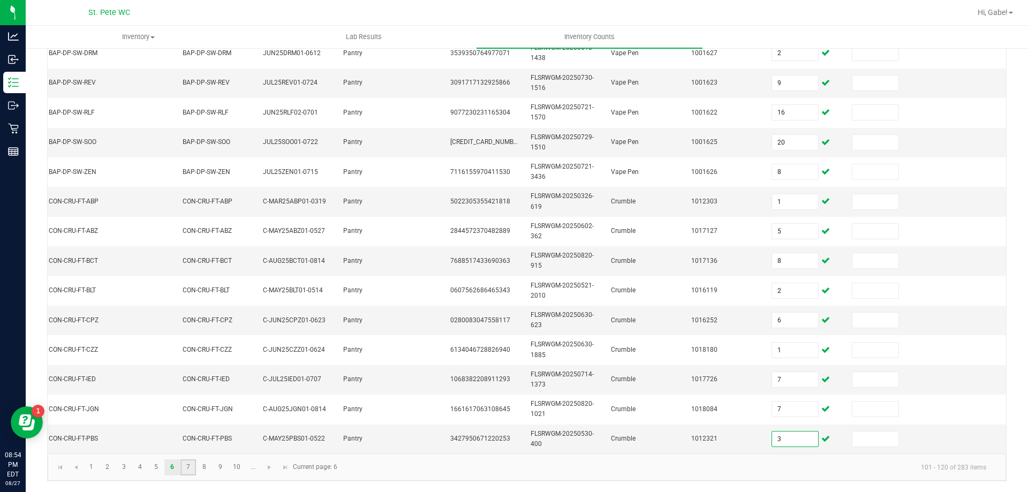
click at [190, 465] on link "7" at bounding box center [188, 468] width 16 height 16
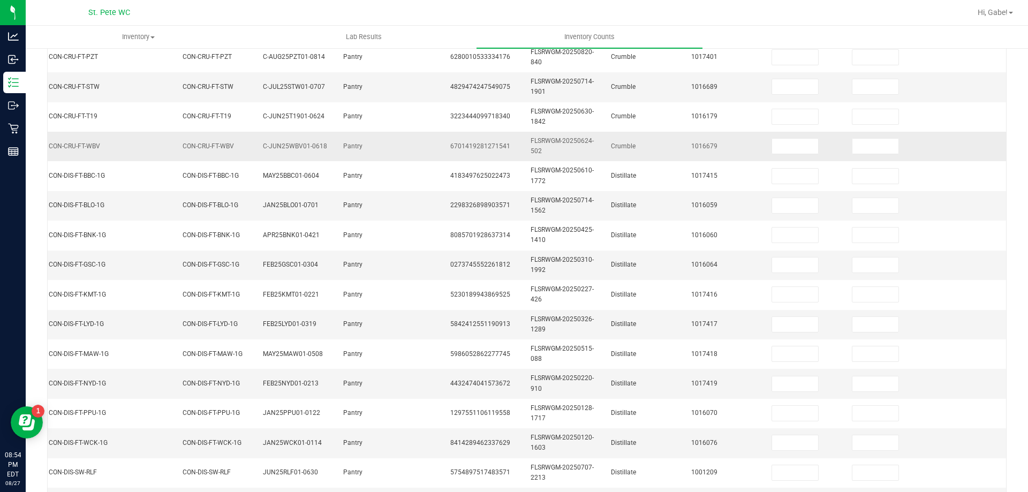
scroll to position [0, 0]
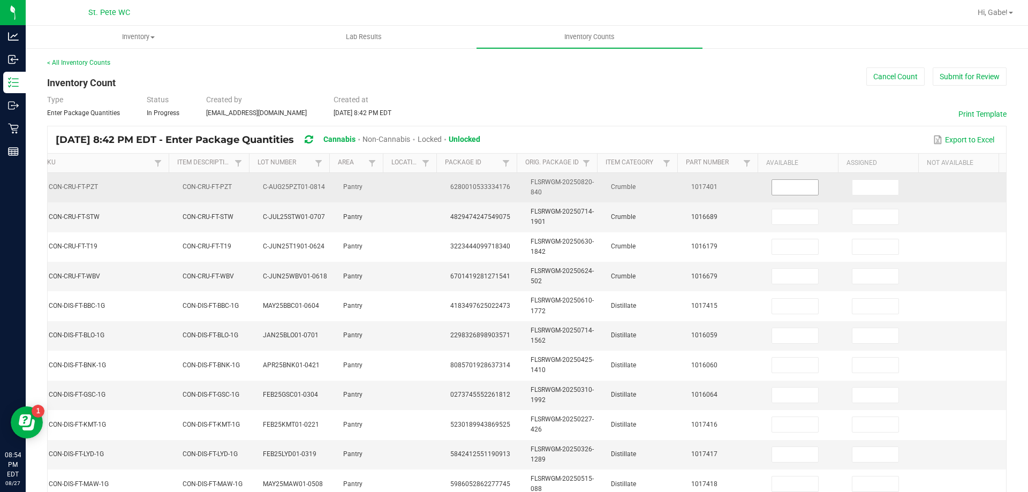
click at [777, 194] on input at bounding box center [795, 187] width 46 height 15
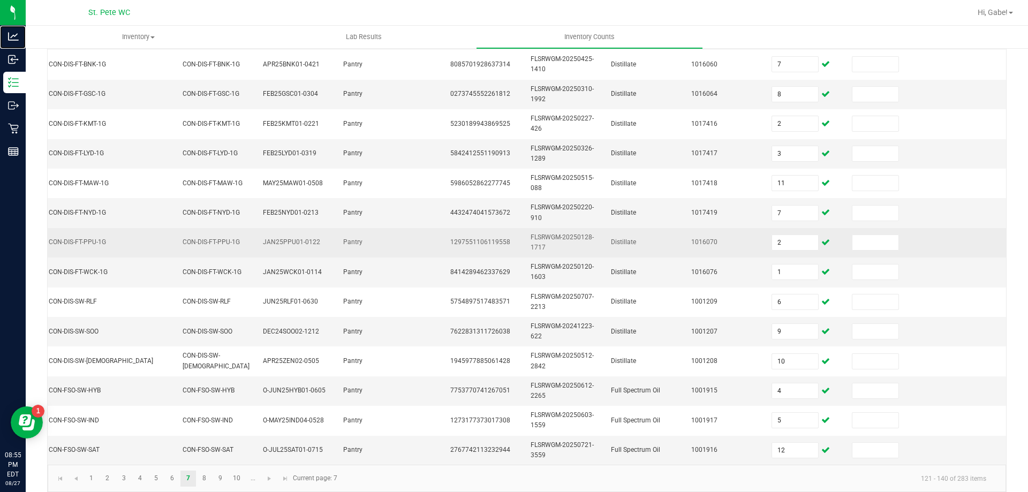
scroll to position [320, 0]
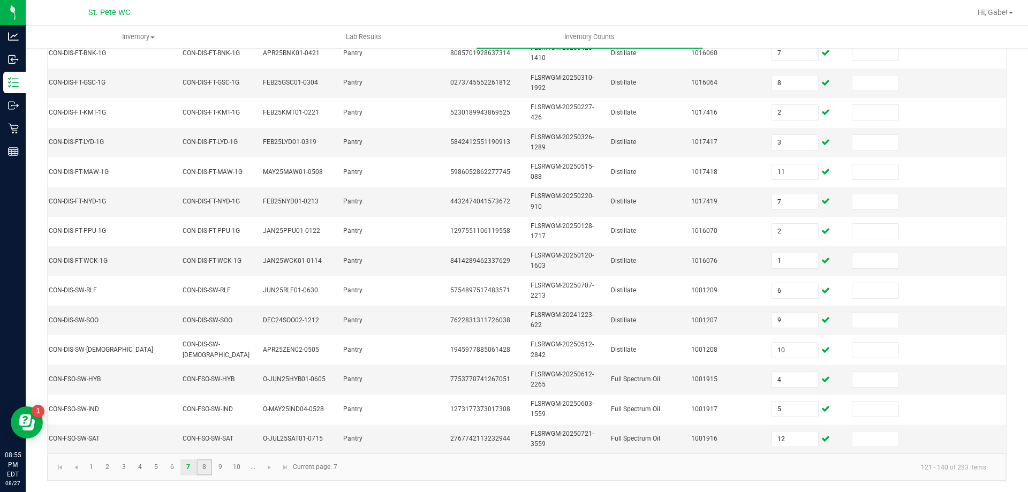
click at [201, 465] on link "8" at bounding box center [205, 468] width 16 height 16
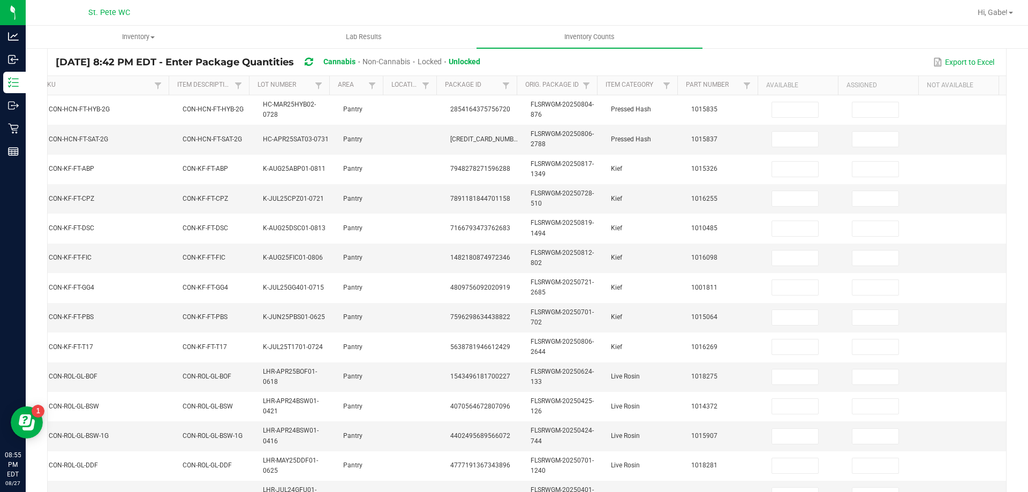
scroll to position [0, 0]
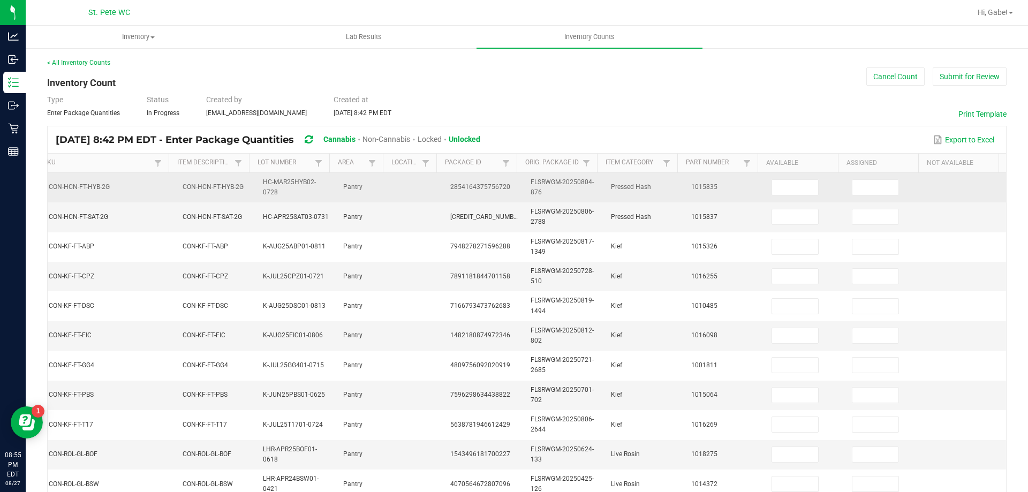
click at [786, 179] on td at bounding box center [805, 187] width 80 height 29
click at [773, 182] on input at bounding box center [795, 187] width 46 height 15
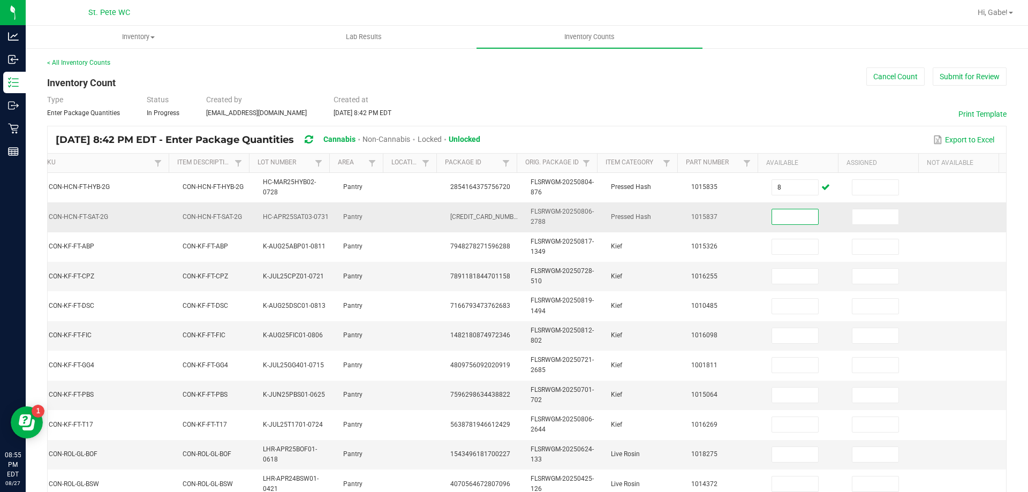
click at [778, 213] on input at bounding box center [795, 216] width 46 height 15
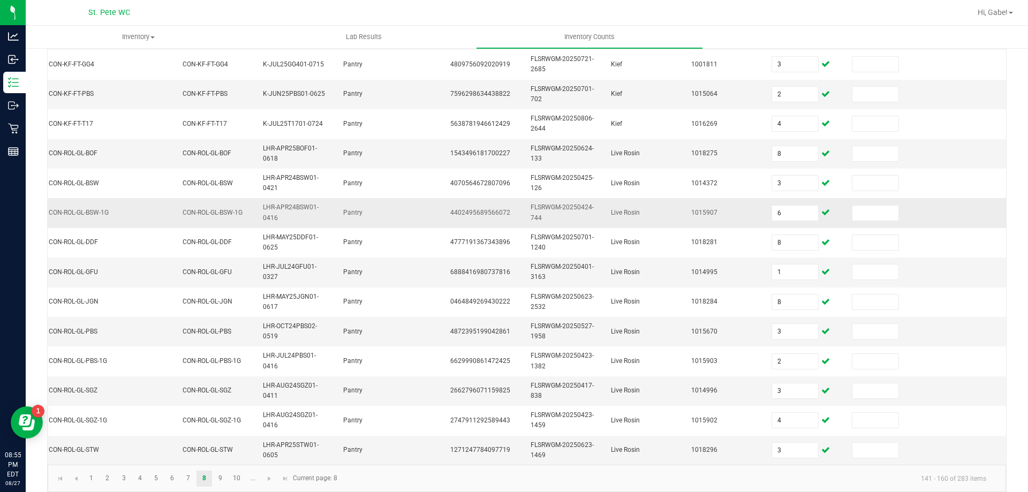
scroll to position [320, 0]
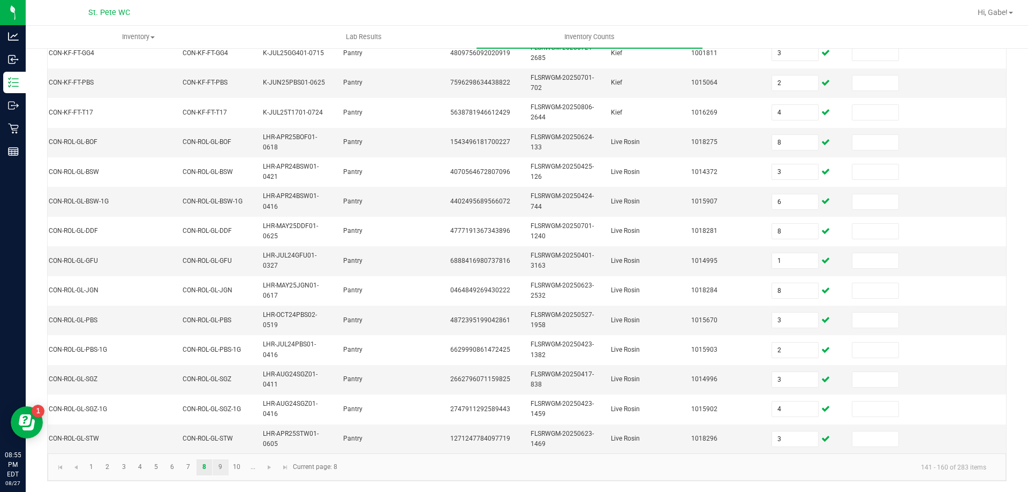
click at [213, 469] on link "9" at bounding box center [221, 468] width 16 height 16
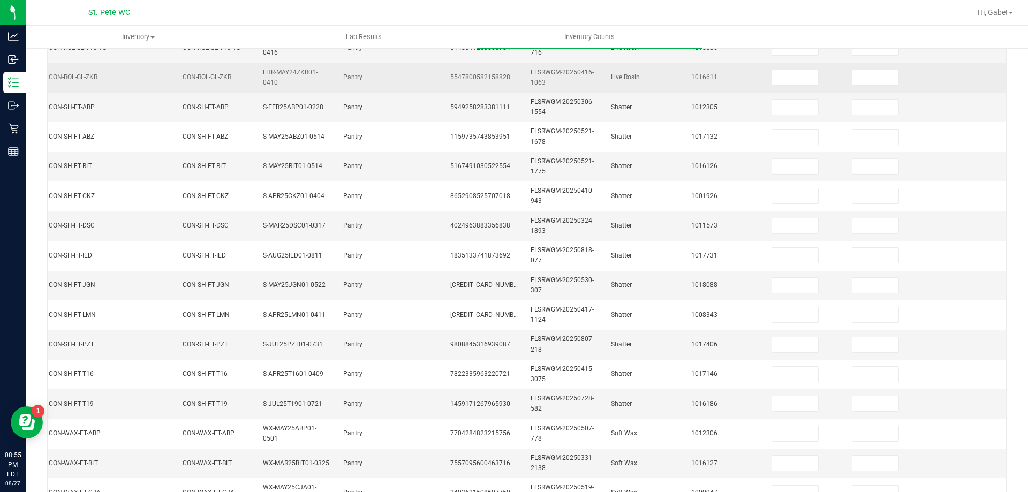
scroll to position [0, 0]
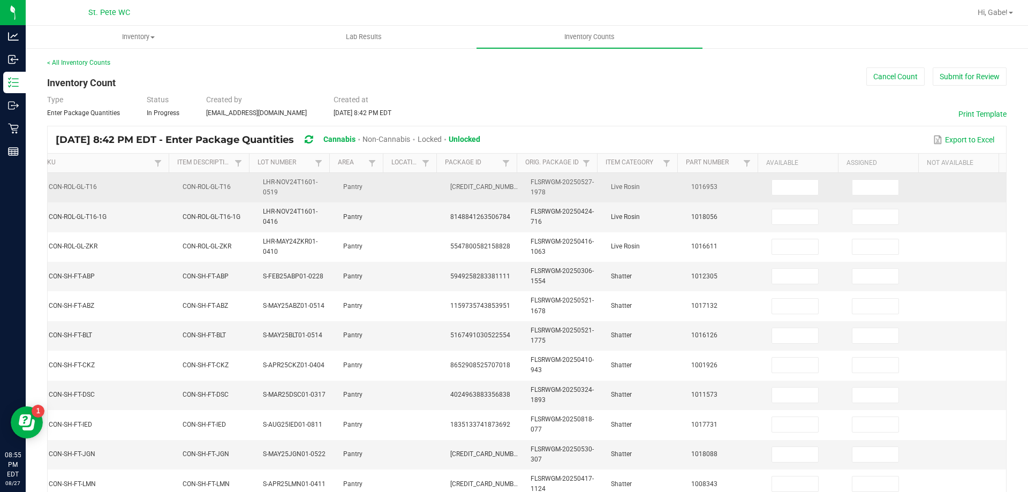
click at [765, 176] on td at bounding box center [805, 187] width 80 height 29
click at [772, 180] on input at bounding box center [795, 187] width 46 height 15
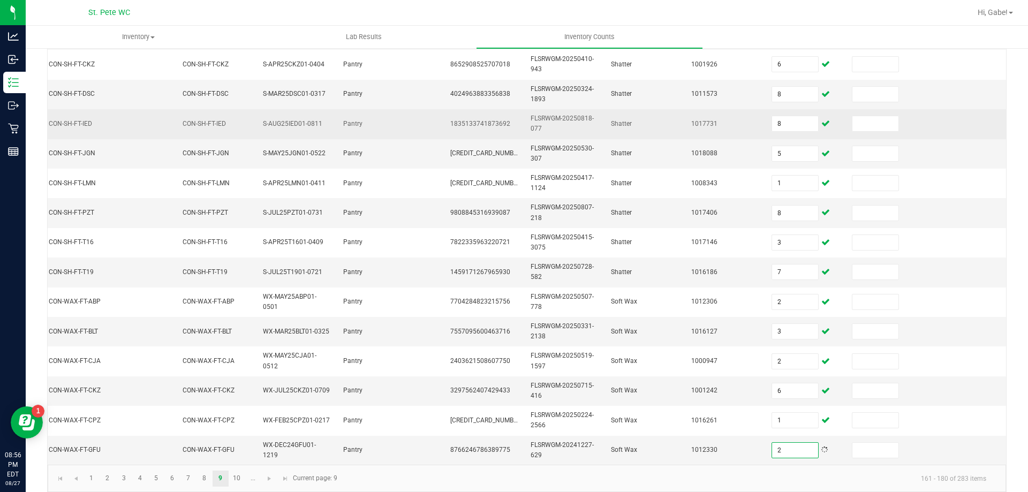
scroll to position [320, 0]
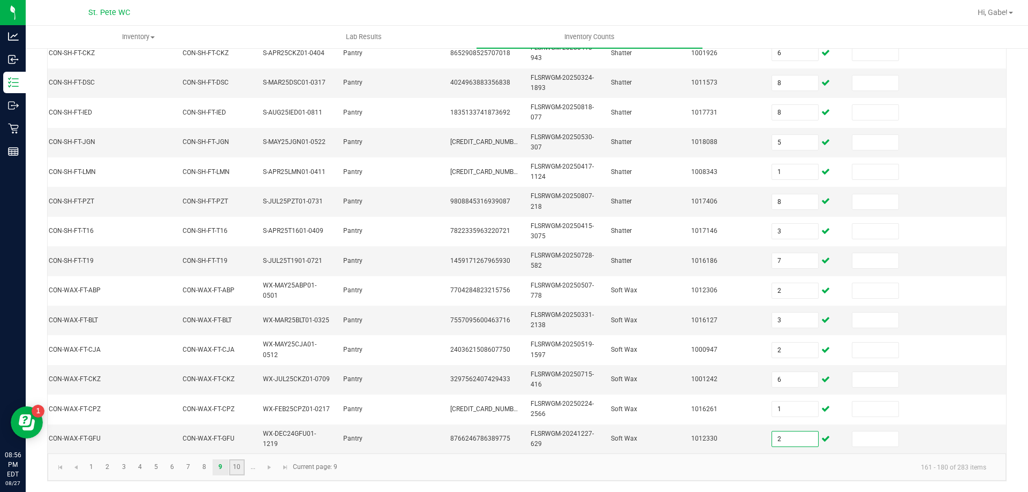
click at [236, 471] on link "10" at bounding box center [237, 468] width 16 height 16
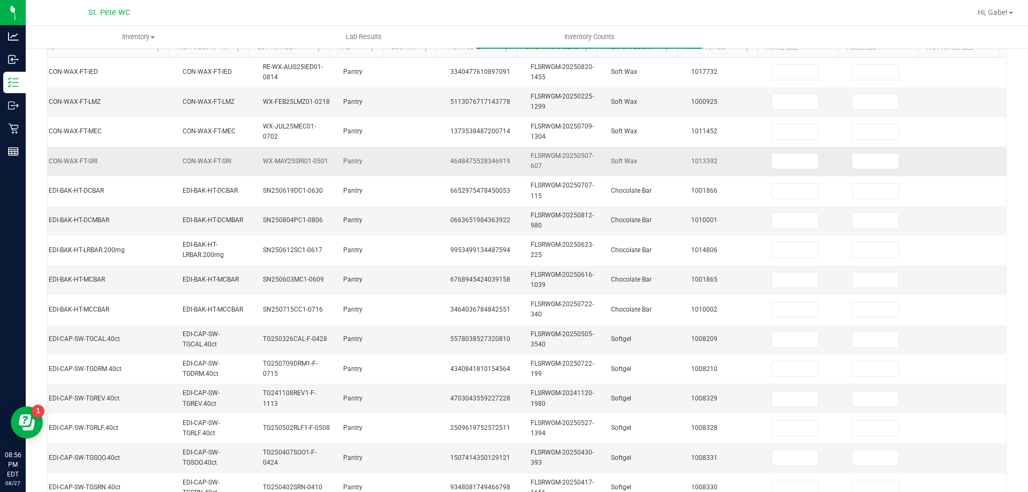
scroll to position [0, 0]
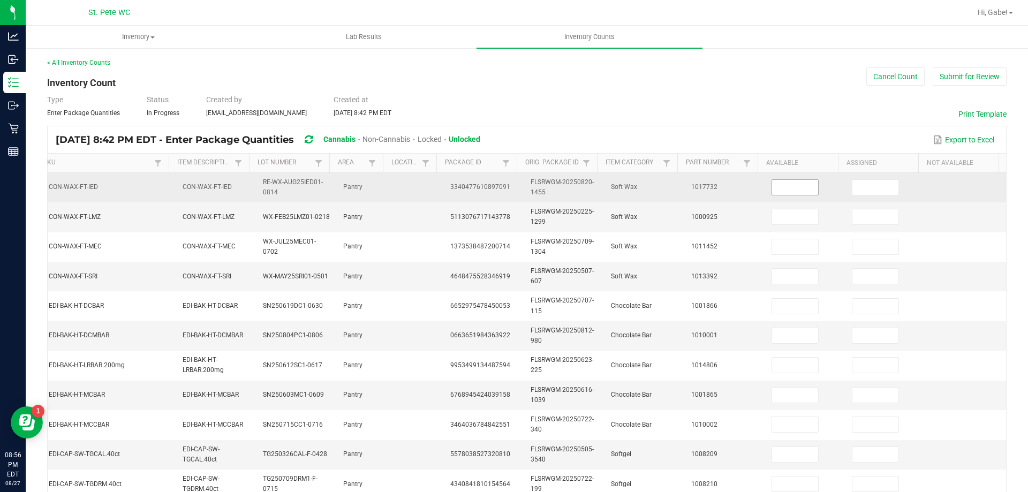
click at [772, 193] on input at bounding box center [795, 187] width 46 height 15
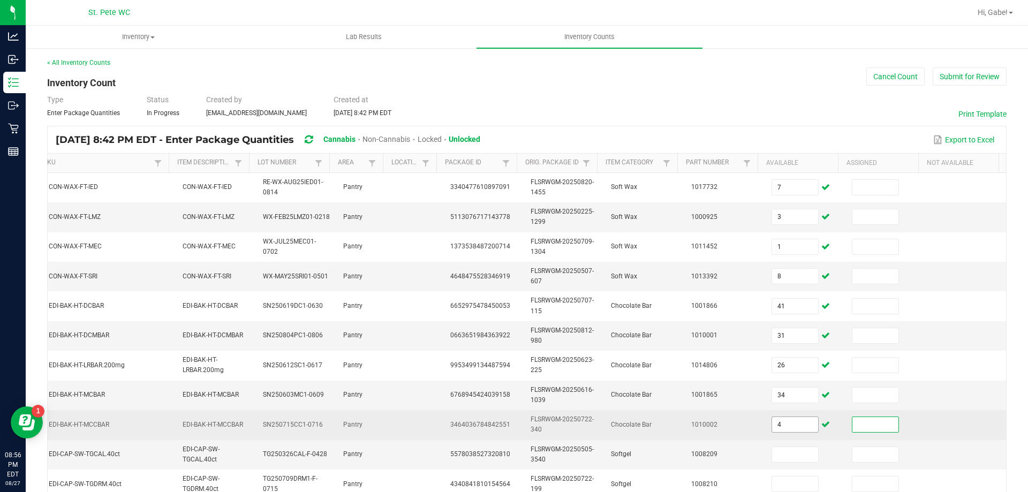
click at [776, 424] on input "4" at bounding box center [795, 424] width 46 height 15
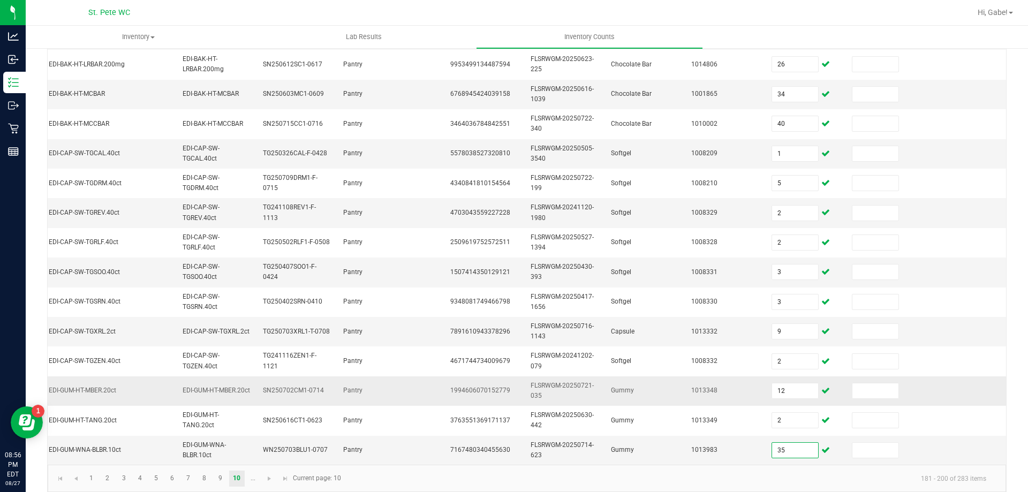
scroll to position [320, 0]
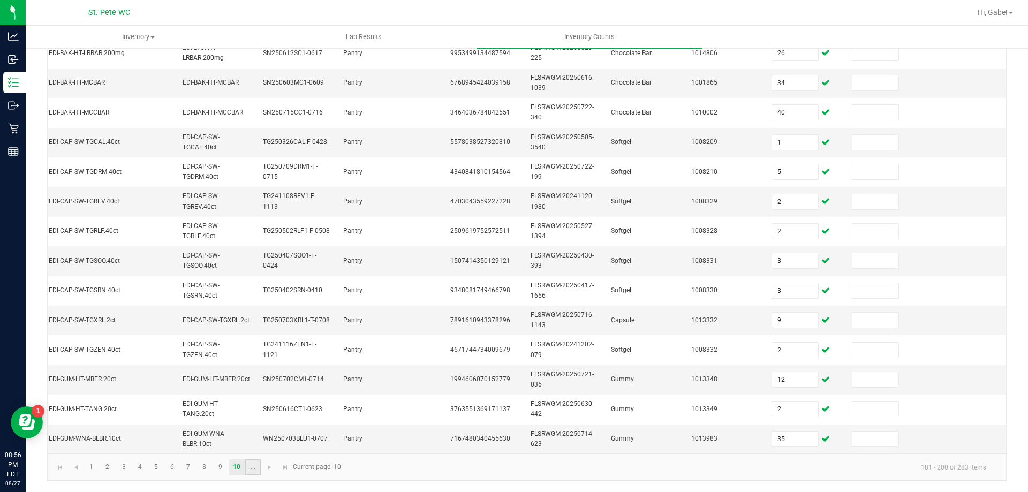
click at [252, 468] on link "..." at bounding box center [253, 468] width 16 height 16
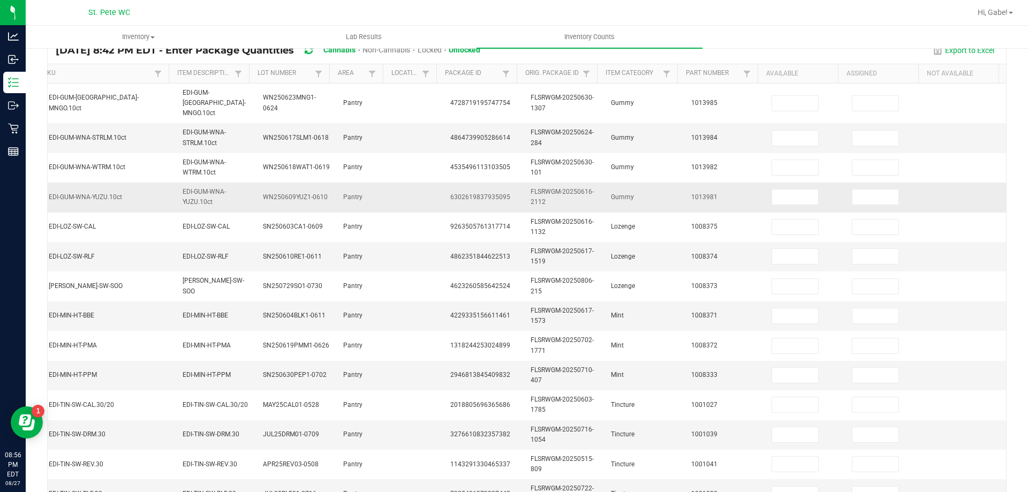
scroll to position [0, 0]
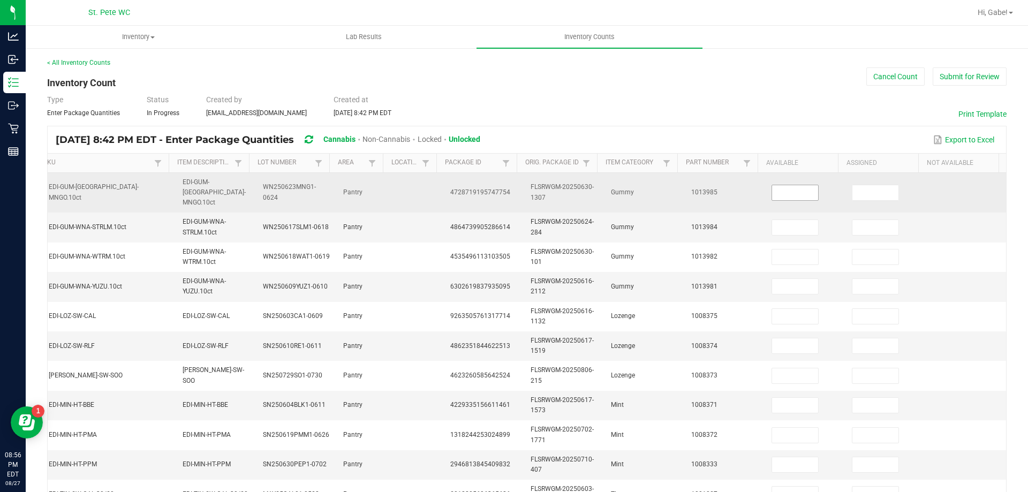
click at [794, 185] on input at bounding box center [795, 192] width 46 height 15
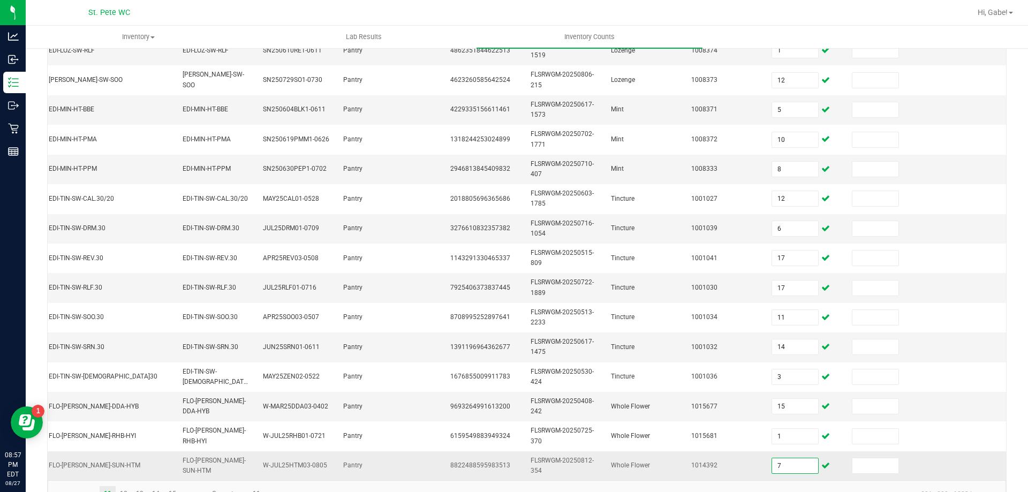
scroll to position [320, 0]
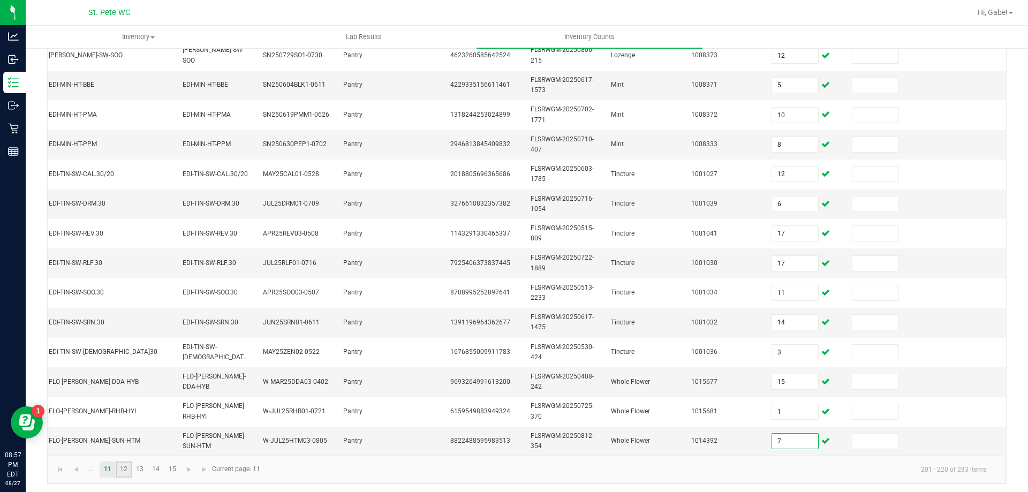
click at [122, 465] on link "12" at bounding box center [124, 470] width 16 height 16
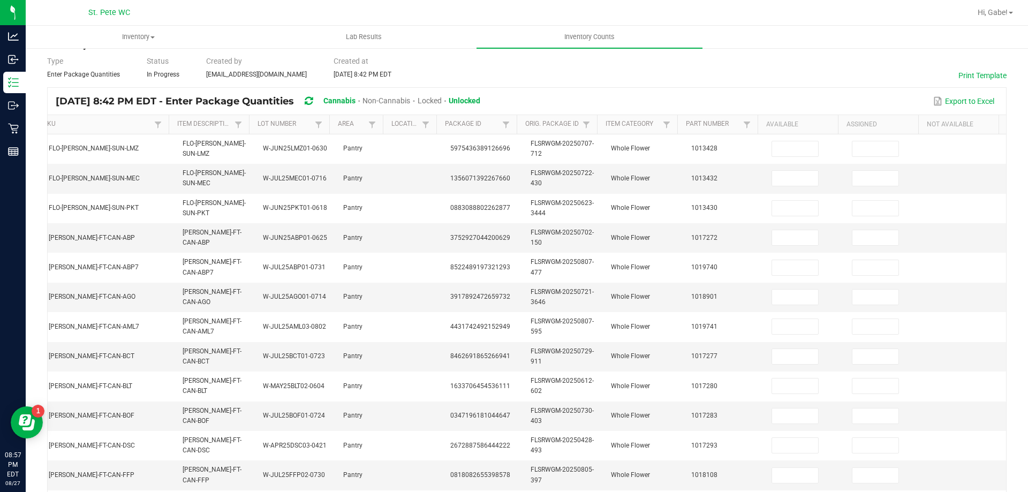
scroll to position [0, 0]
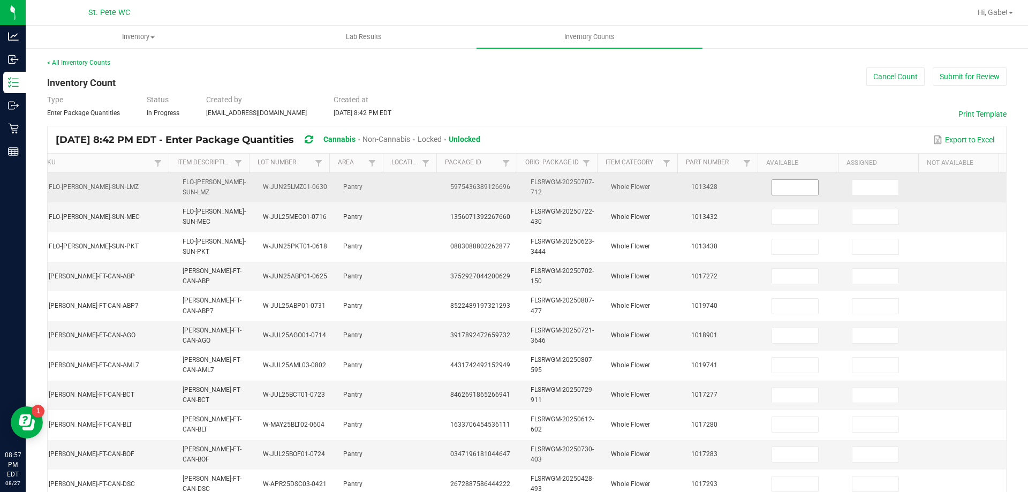
click at [777, 191] on input at bounding box center [795, 187] width 46 height 15
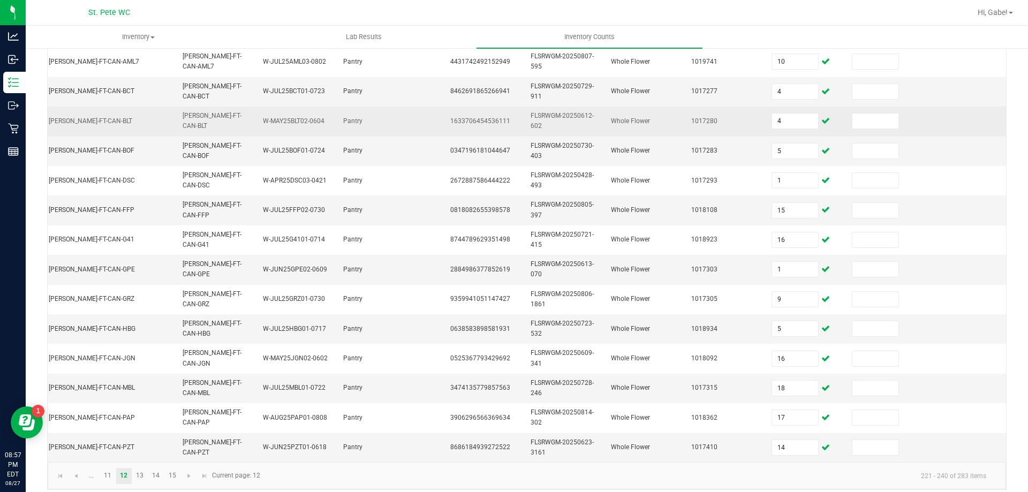
scroll to position [320, 0]
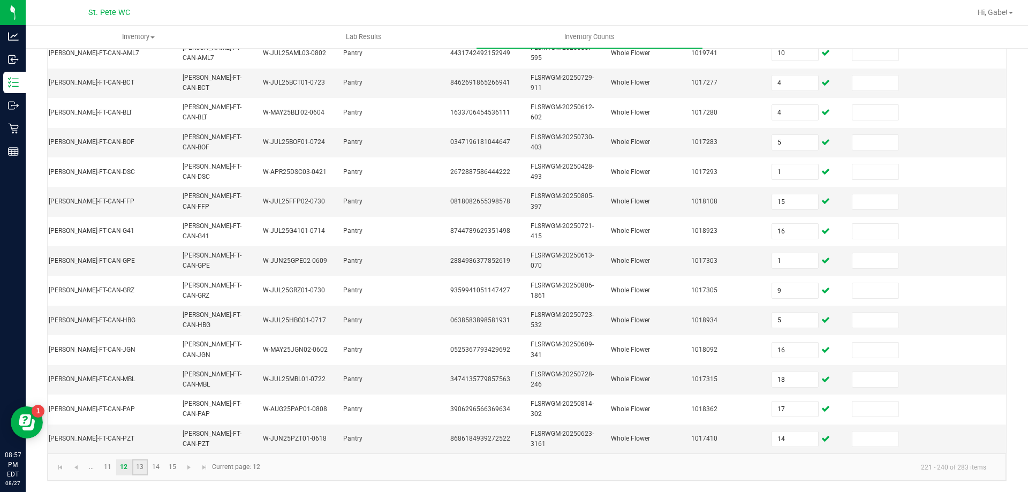
click at [138, 463] on link "13" at bounding box center [140, 468] width 16 height 16
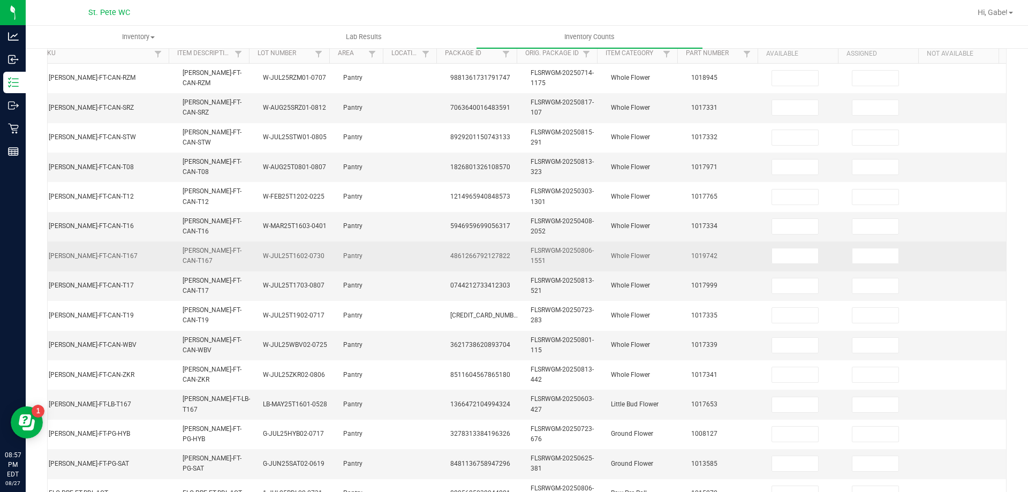
scroll to position [52, 0]
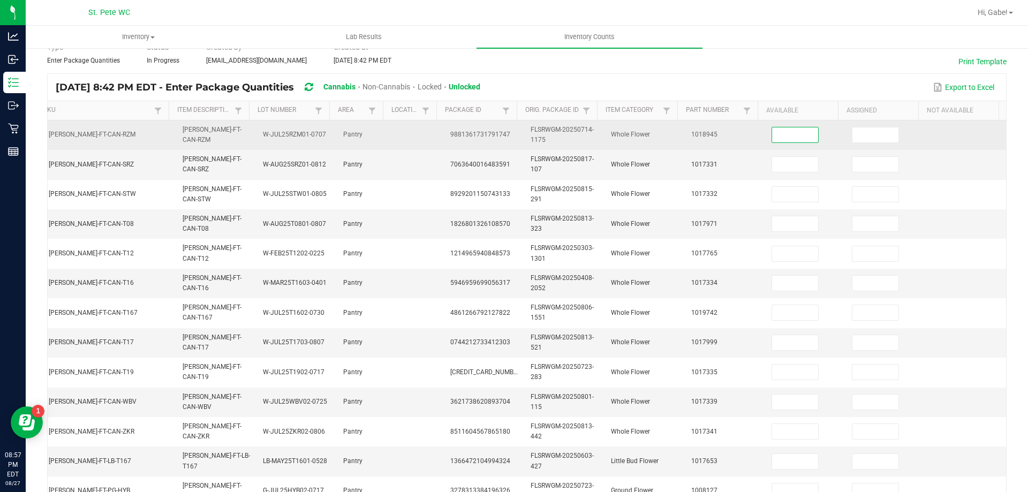
click at [774, 138] on input at bounding box center [795, 134] width 46 height 15
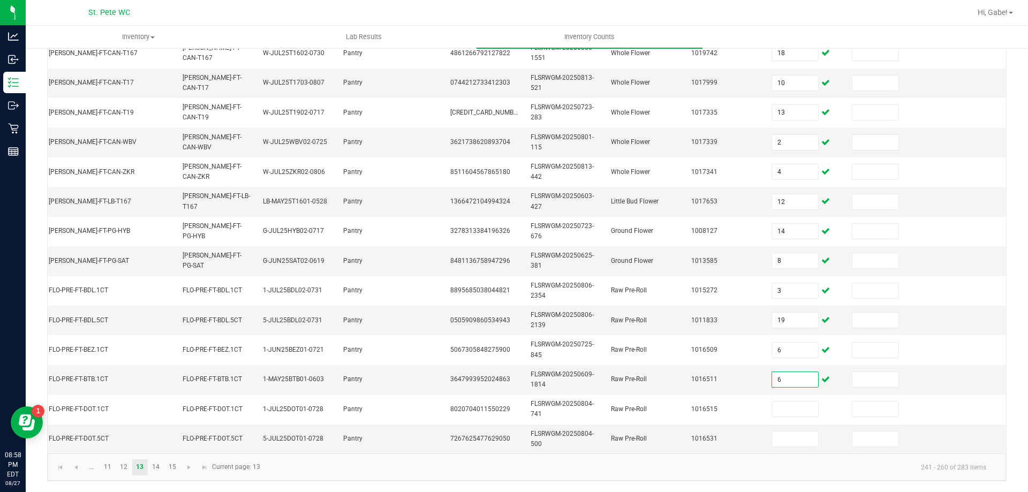
scroll to position [0, 0]
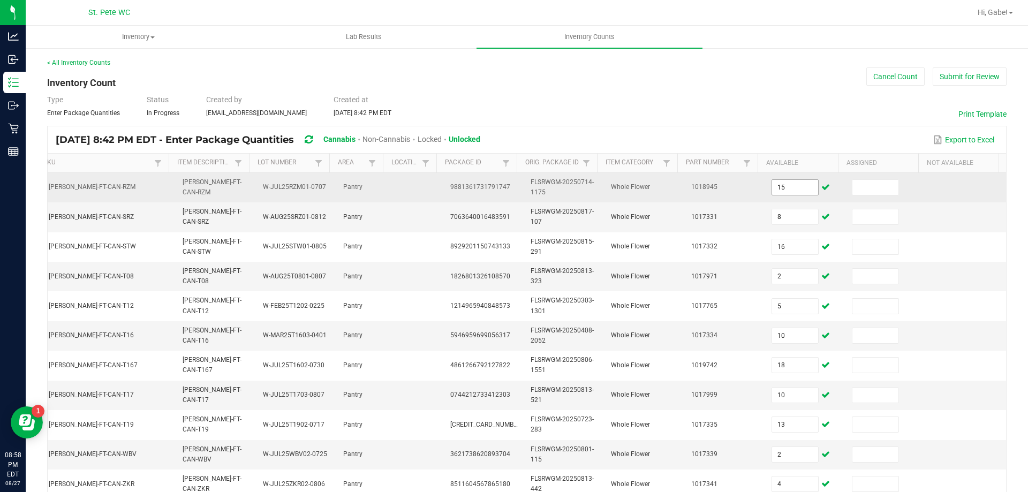
click at [785, 192] on input "15" at bounding box center [795, 187] width 46 height 15
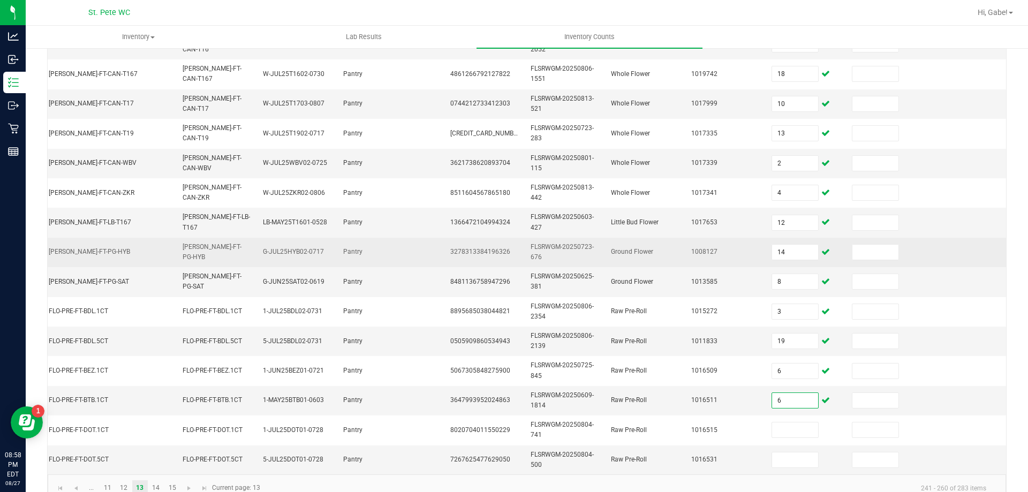
scroll to position [320, 0]
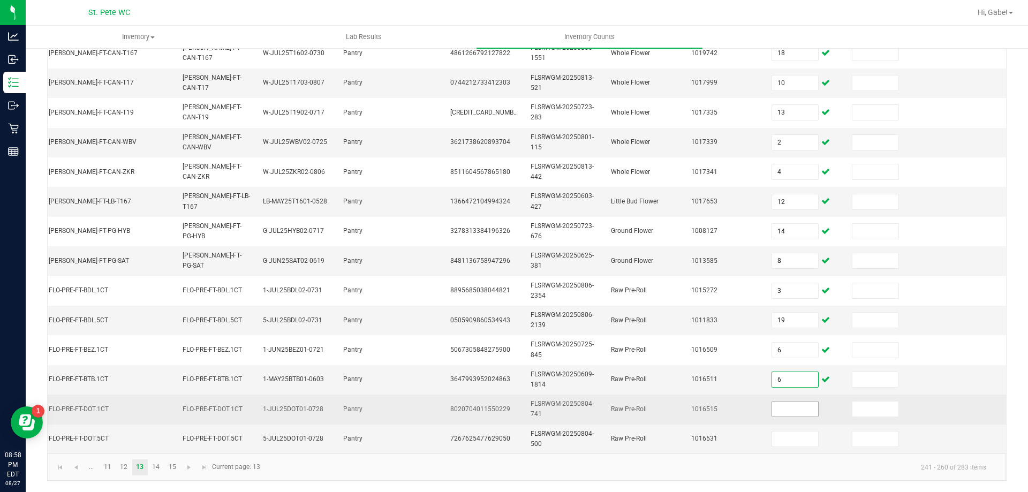
click at [789, 402] on input at bounding box center [795, 409] width 46 height 15
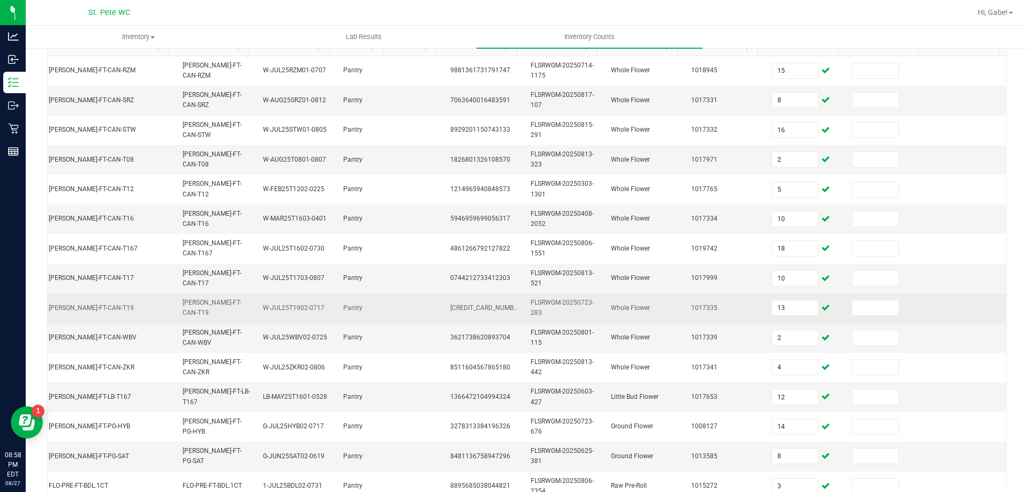
scroll to position [0, 0]
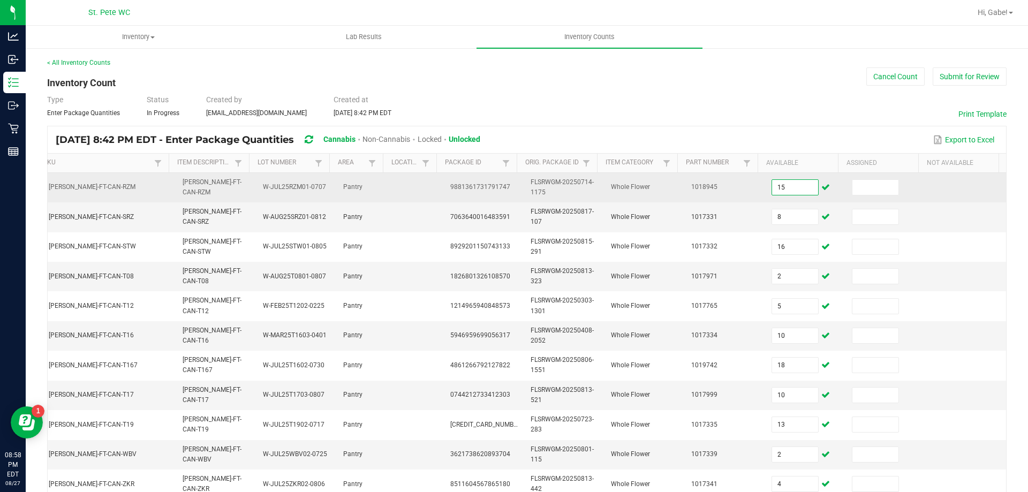
click at [799, 191] on input "15" at bounding box center [795, 187] width 46 height 15
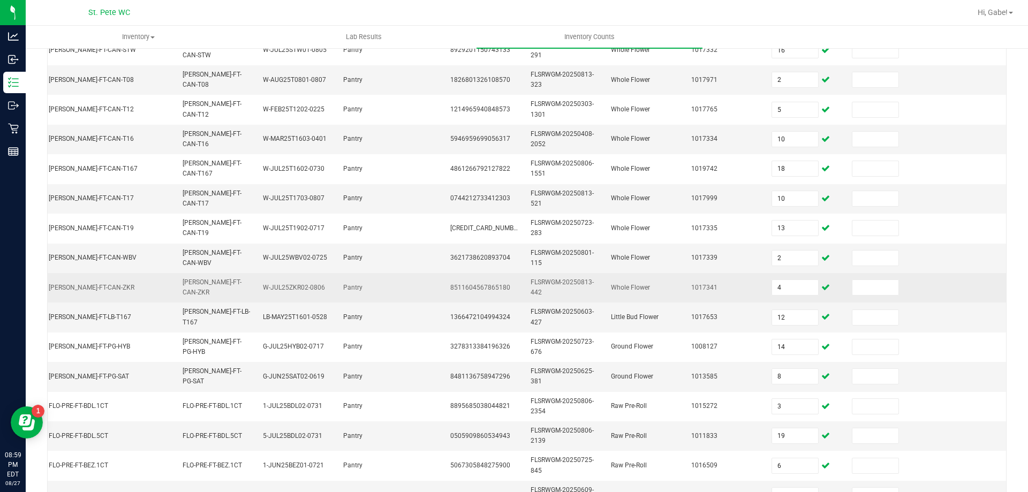
scroll to position [214, 0]
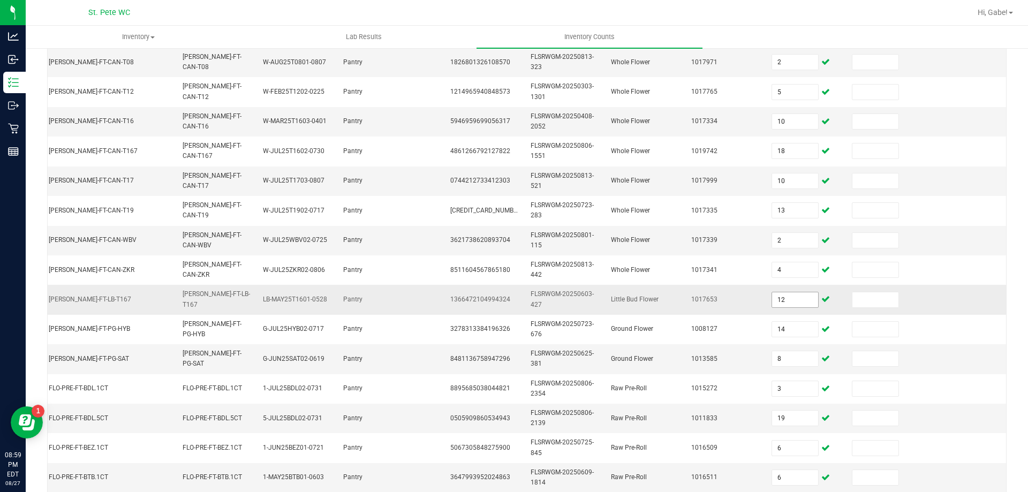
click at [772, 301] on input "12" at bounding box center [795, 299] width 46 height 15
click at [772, 302] on input "12" at bounding box center [795, 299] width 46 height 15
click at [773, 286] on td "2" at bounding box center [805, 299] width 80 height 29
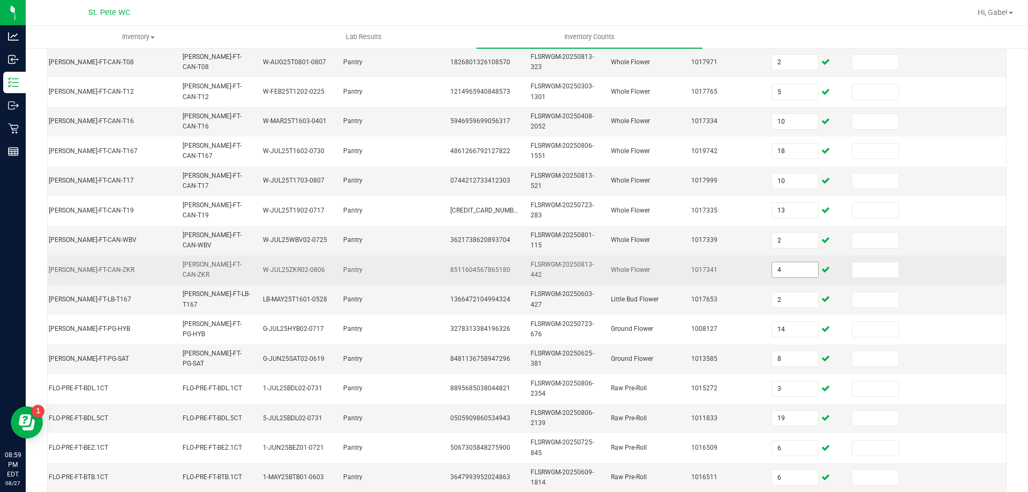
click at [772, 267] on input "4" at bounding box center [795, 269] width 46 height 15
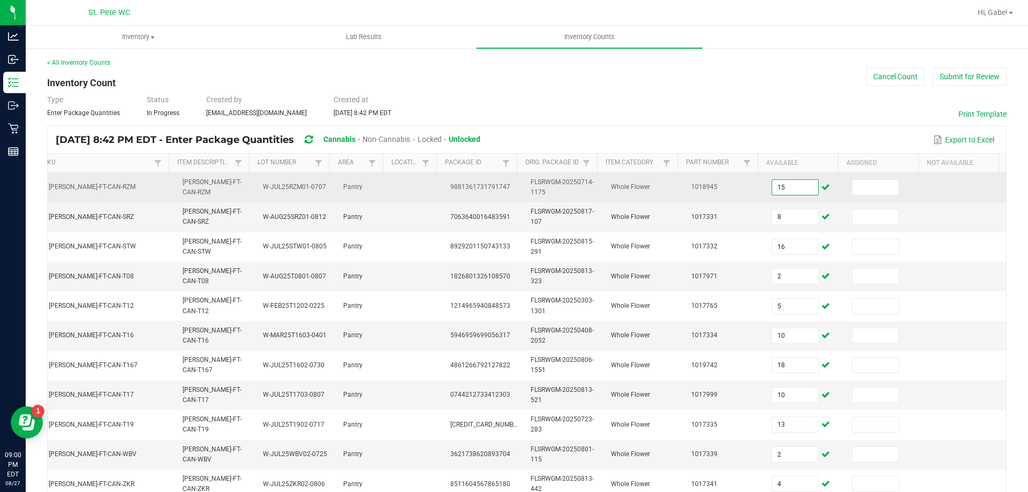
click at [790, 190] on input "15" at bounding box center [795, 187] width 46 height 15
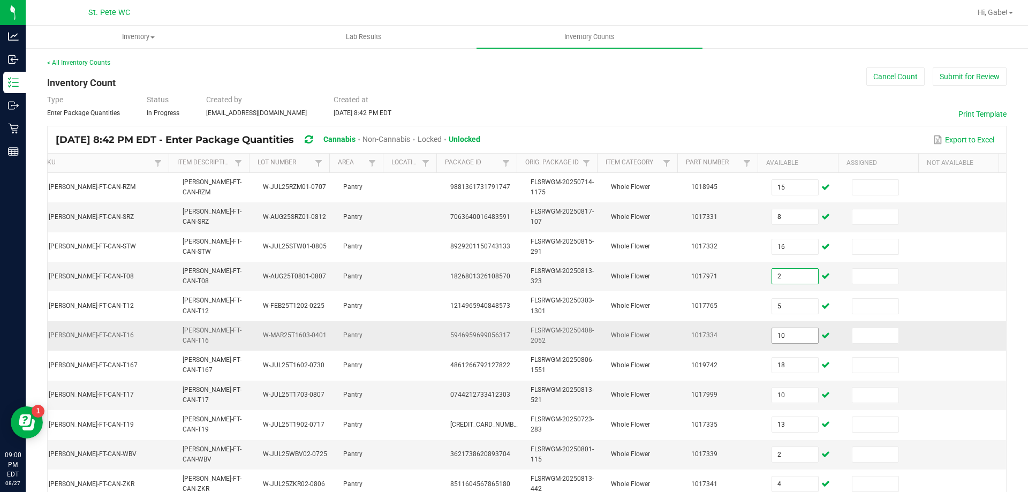
click at [772, 337] on input "10" at bounding box center [795, 335] width 46 height 15
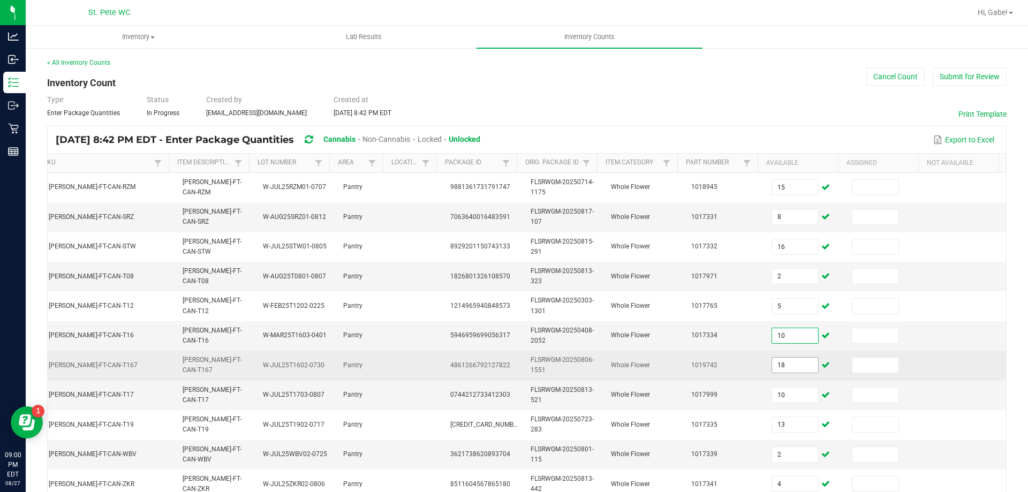
click at [781, 367] on input "18" at bounding box center [795, 365] width 46 height 15
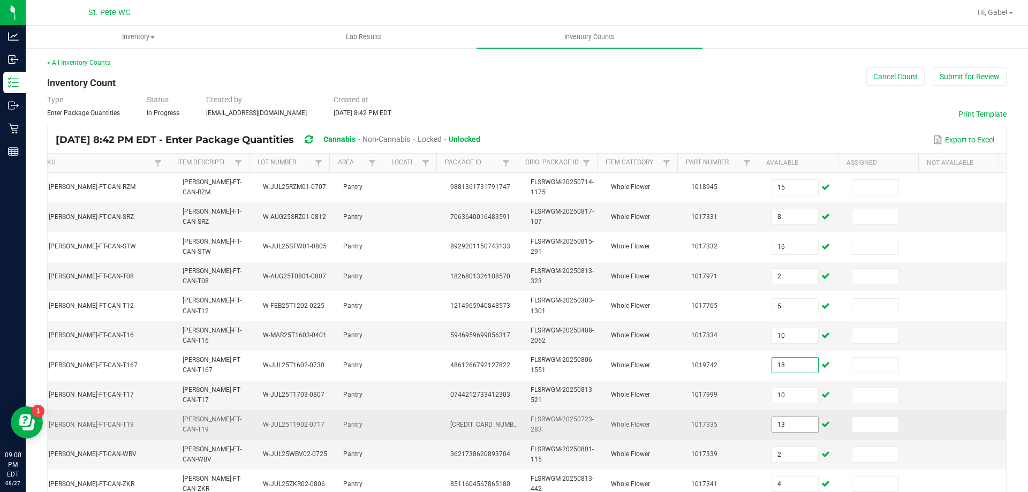
click at [790, 428] on input "13" at bounding box center [795, 424] width 46 height 15
drag, startPoint x: 772, startPoint y: 424, endPoint x: 740, endPoint y: 423, distance: 31.6
click at [740, 423] on tr "FT - CANNABIS FLOWER - 3.5G - T19 - IND FLO-BUD-FT-CAN-T19 FLO-BUD-FT-CAN-T19 W…" at bounding box center [457, 424] width 1098 height 29
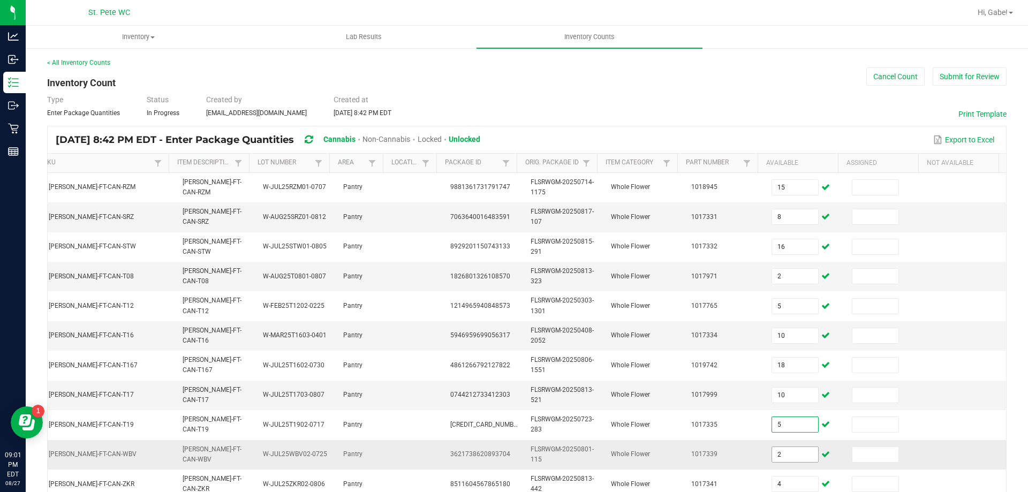
click at [787, 457] on input "2" at bounding box center [795, 454] width 46 height 15
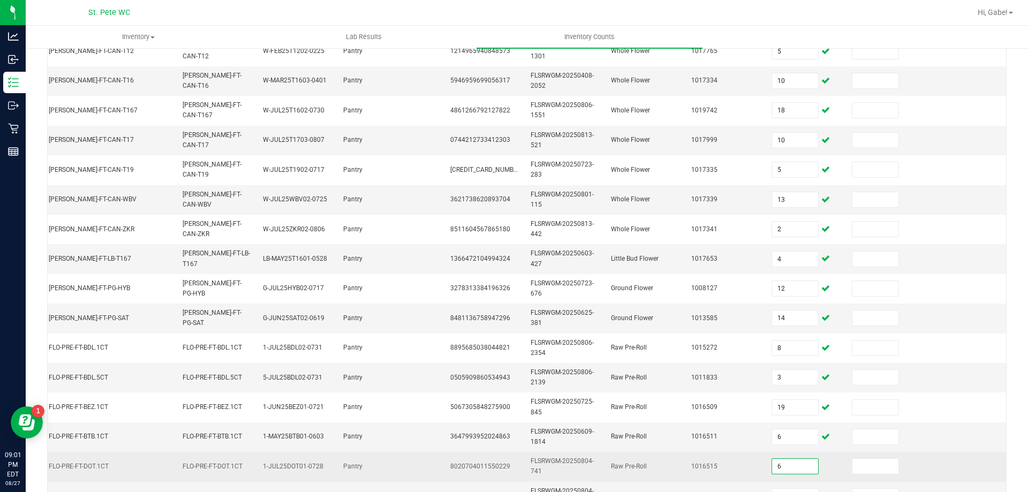
scroll to position [320, 0]
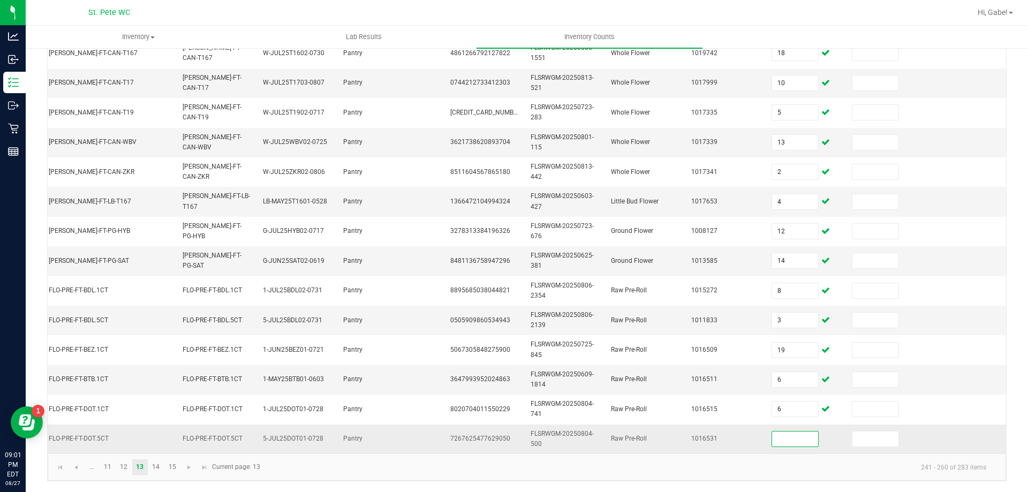
click at [772, 432] on input at bounding box center [795, 439] width 46 height 15
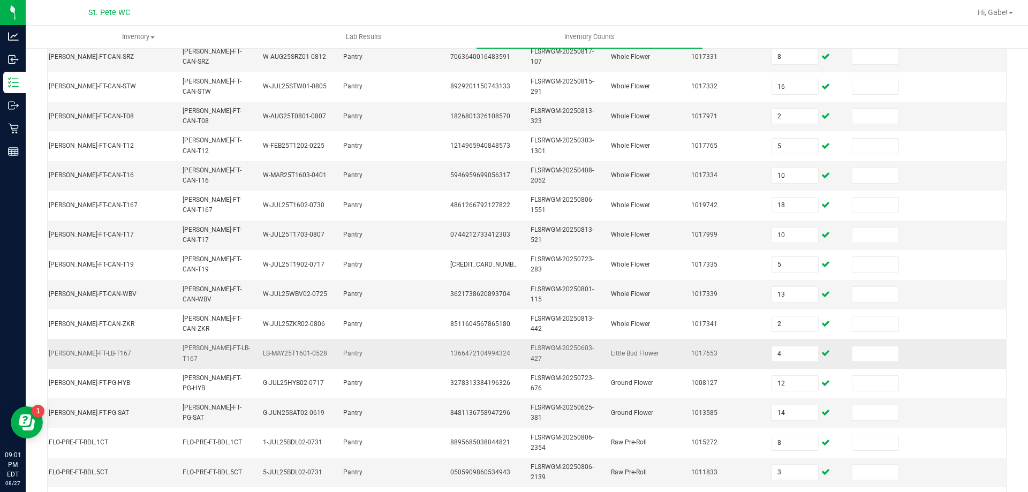
scroll to position [160, 0]
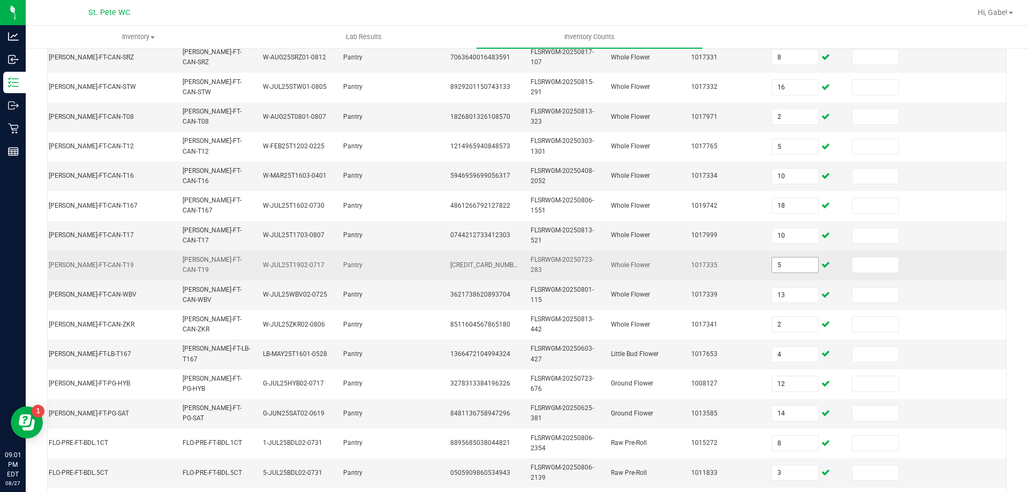
click at [777, 267] on input "5" at bounding box center [795, 265] width 46 height 15
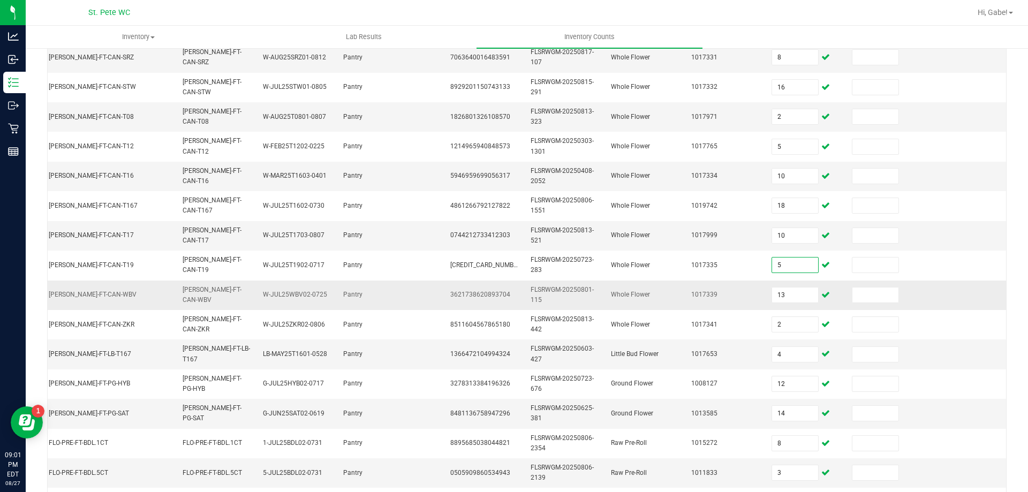
click at [775, 281] on td "13" at bounding box center [805, 295] width 80 height 29
click at [772, 292] on input "13" at bounding box center [795, 295] width 46 height 15
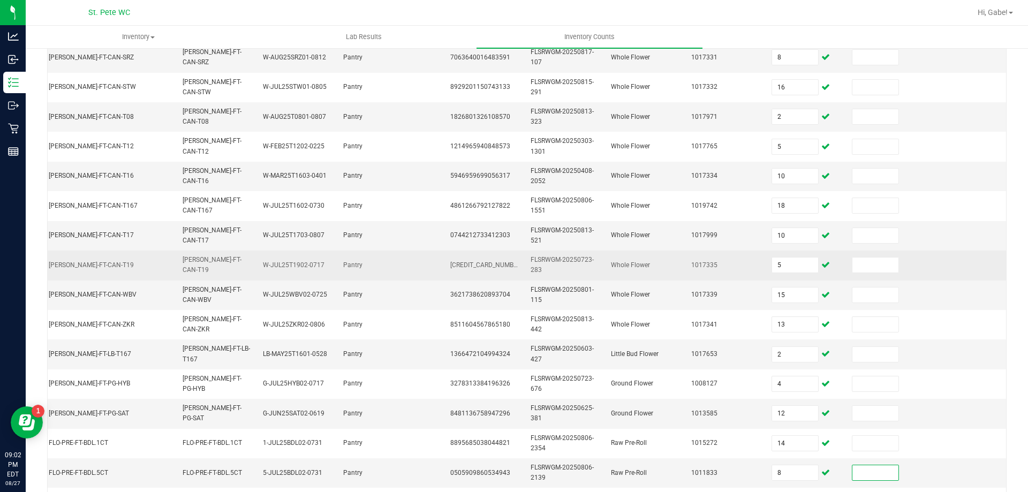
scroll to position [320, 0]
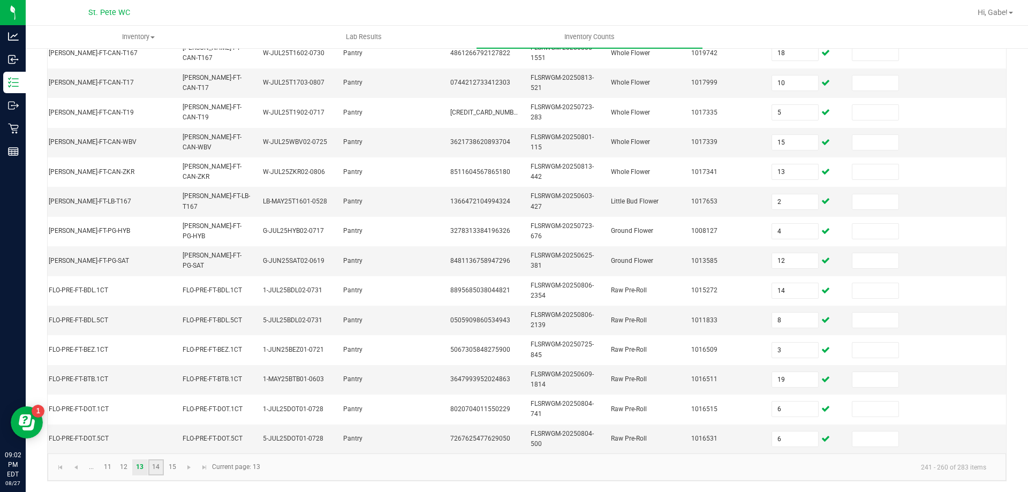
click at [157, 471] on link "14" at bounding box center [156, 468] width 16 height 16
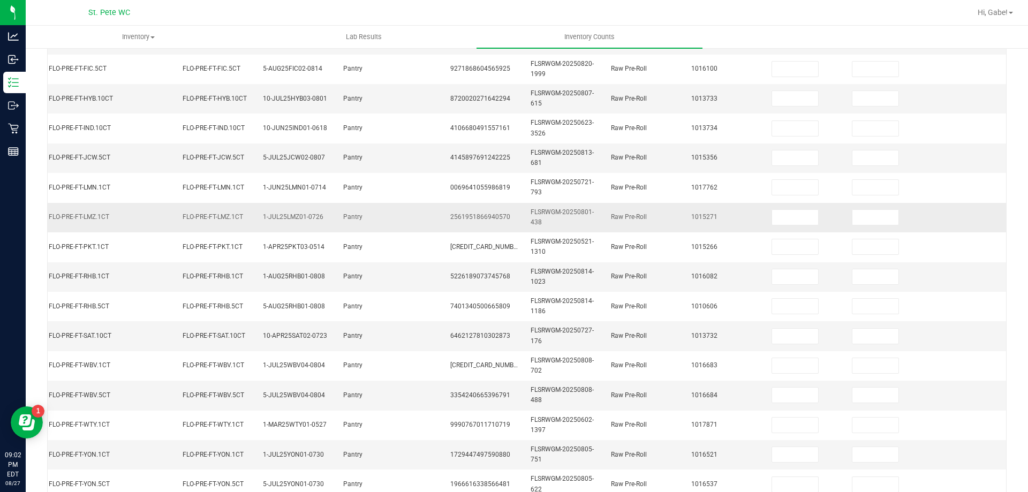
scroll to position [0, 0]
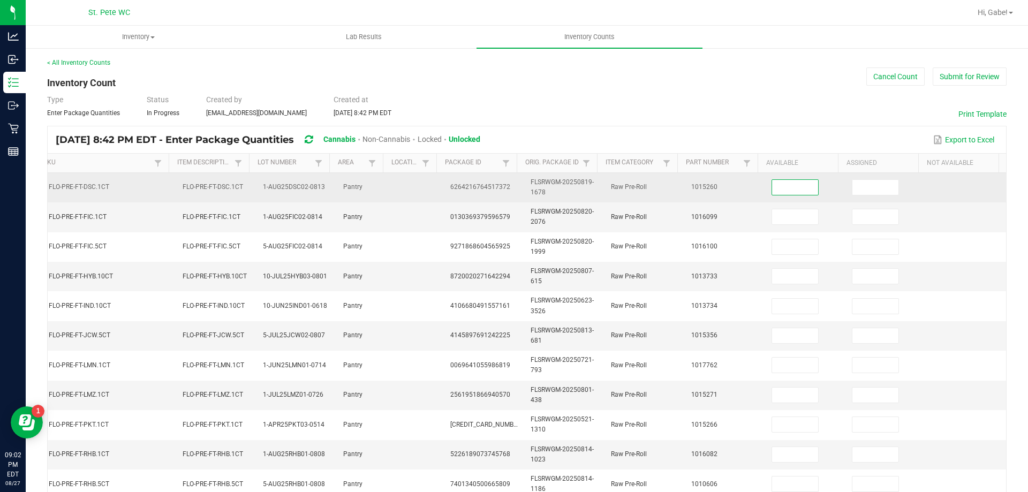
click at [772, 190] on input at bounding box center [795, 187] width 46 height 15
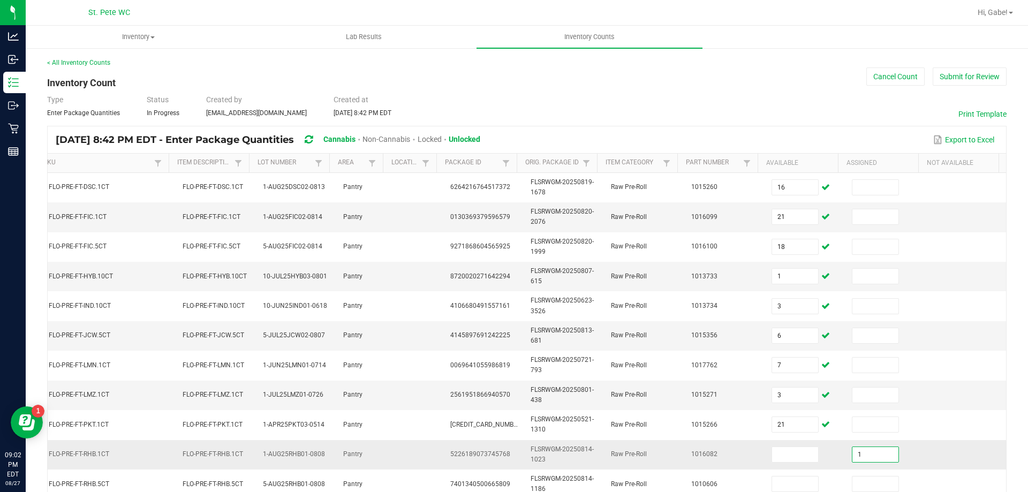
click at [776, 467] on td at bounding box center [805, 454] width 80 height 29
click at [780, 454] on input at bounding box center [795, 454] width 46 height 15
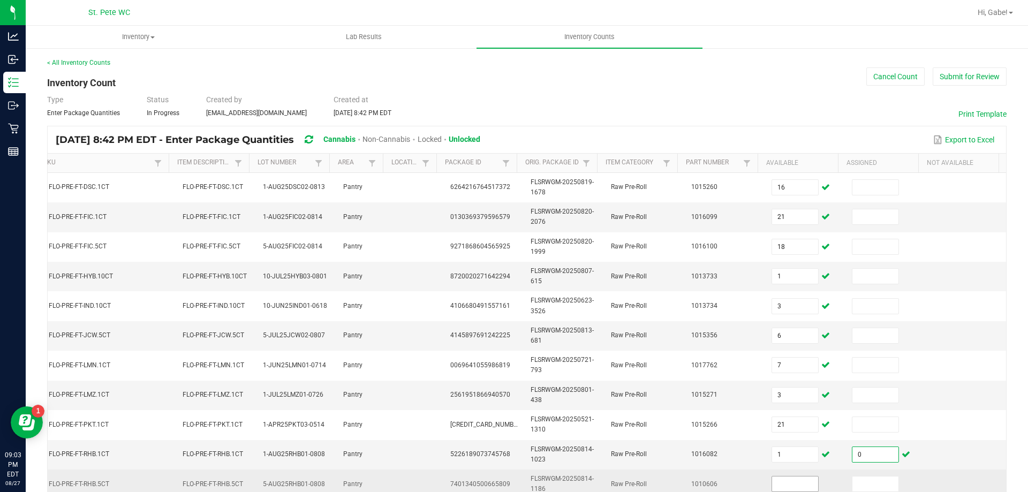
click at [781, 482] on input at bounding box center [795, 484] width 46 height 15
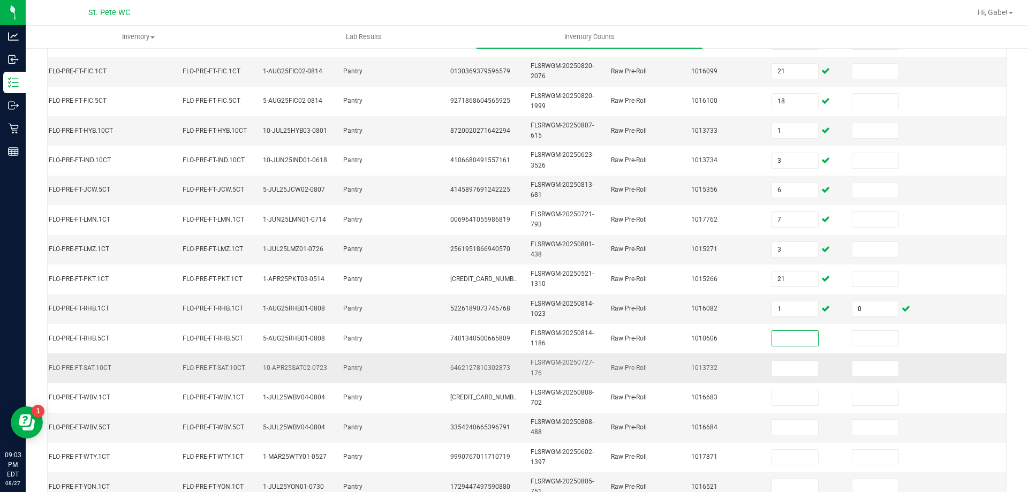
scroll to position [161, 0]
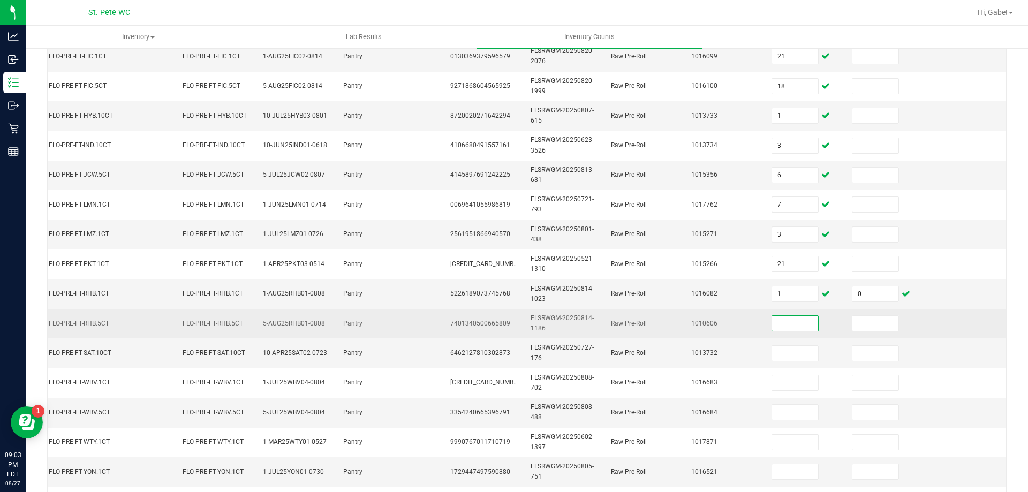
click at [776, 321] on input at bounding box center [795, 323] width 46 height 15
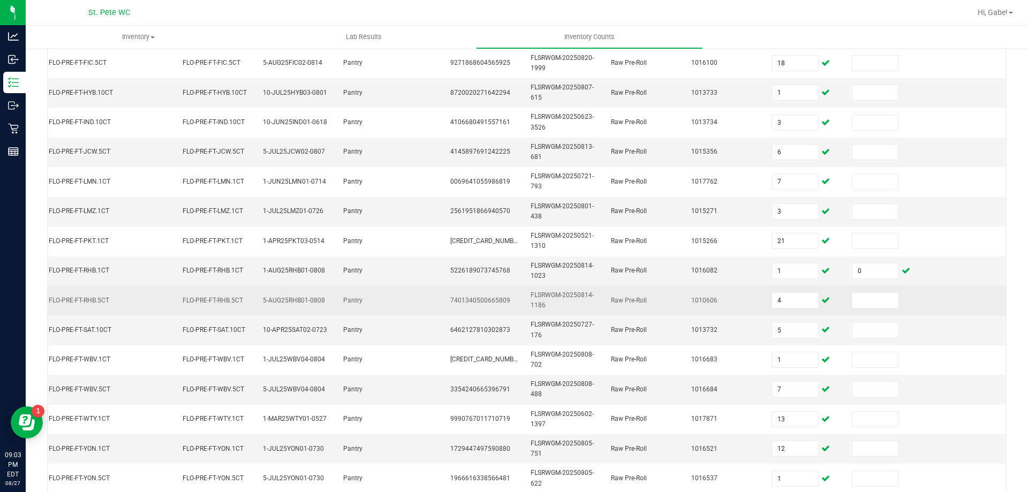
scroll to position [0, 0]
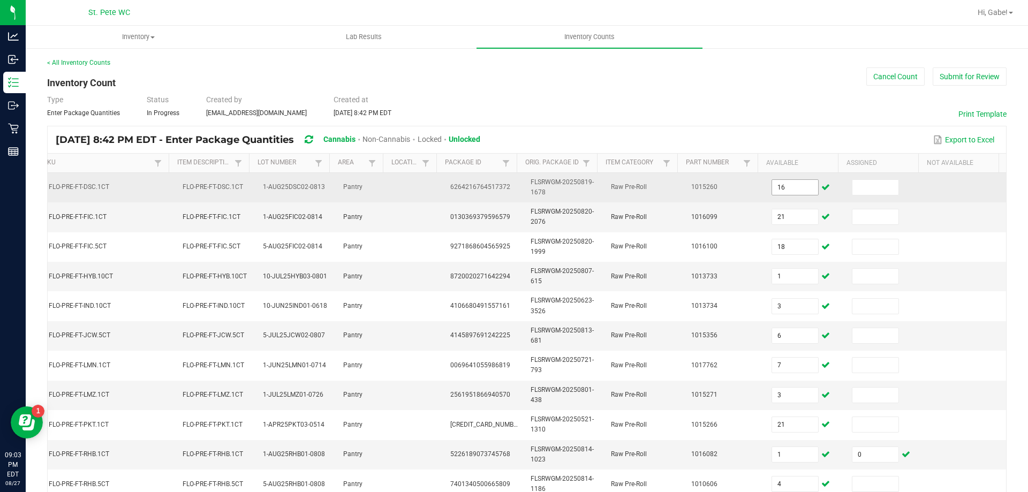
click at [790, 194] on input "16" at bounding box center [795, 187] width 46 height 15
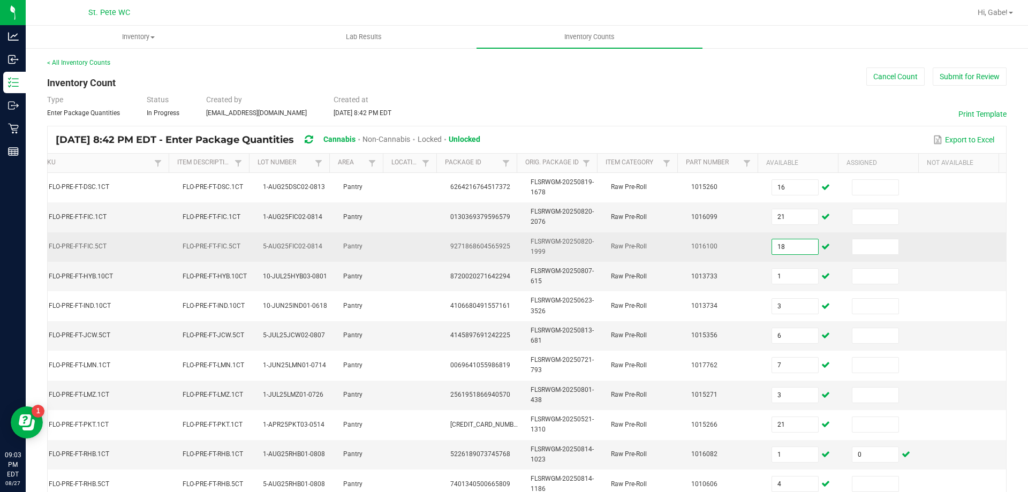
click at [772, 246] on input "18" at bounding box center [795, 246] width 46 height 15
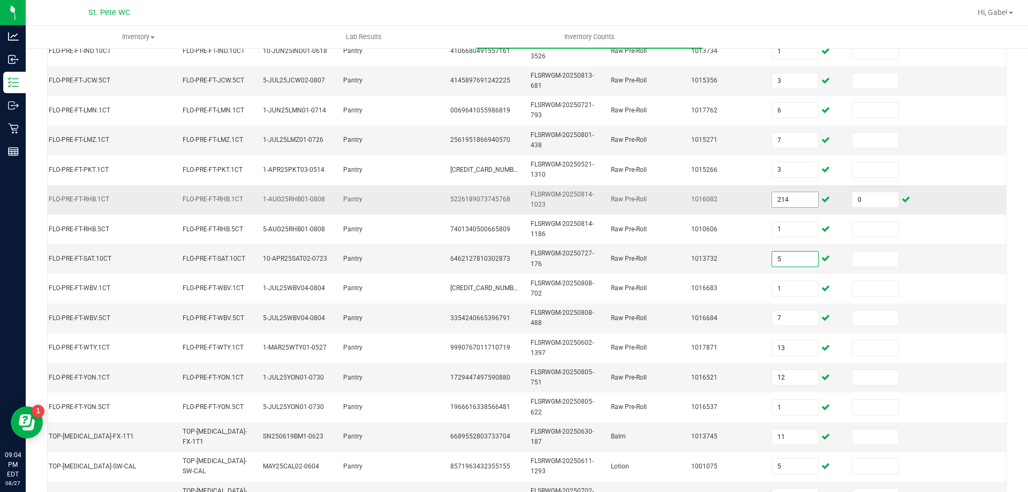
click at [779, 205] on input "214" at bounding box center [795, 199] width 46 height 15
click at [781, 198] on input "214" at bounding box center [795, 199] width 46 height 15
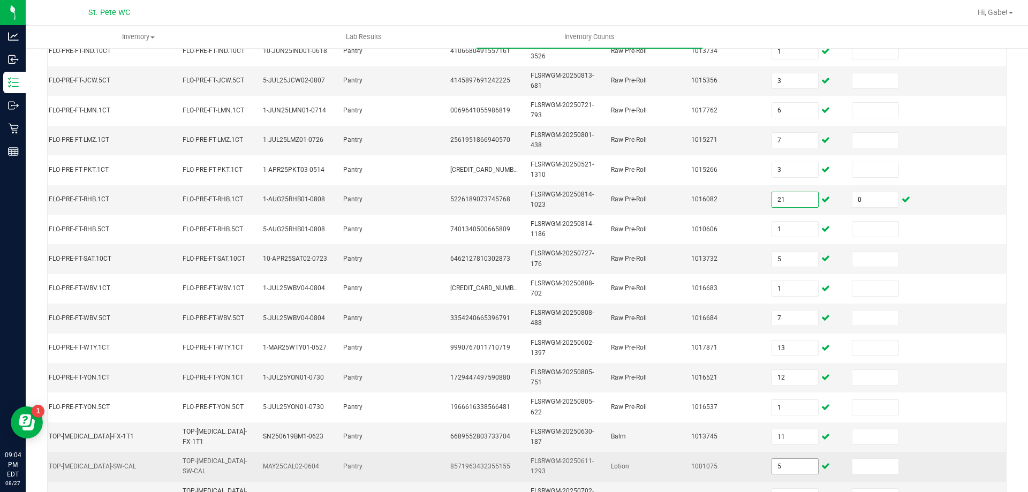
click at [773, 463] on input "5" at bounding box center [795, 466] width 46 height 15
click at [731, 465] on td "1001075" at bounding box center [725, 466] width 80 height 29
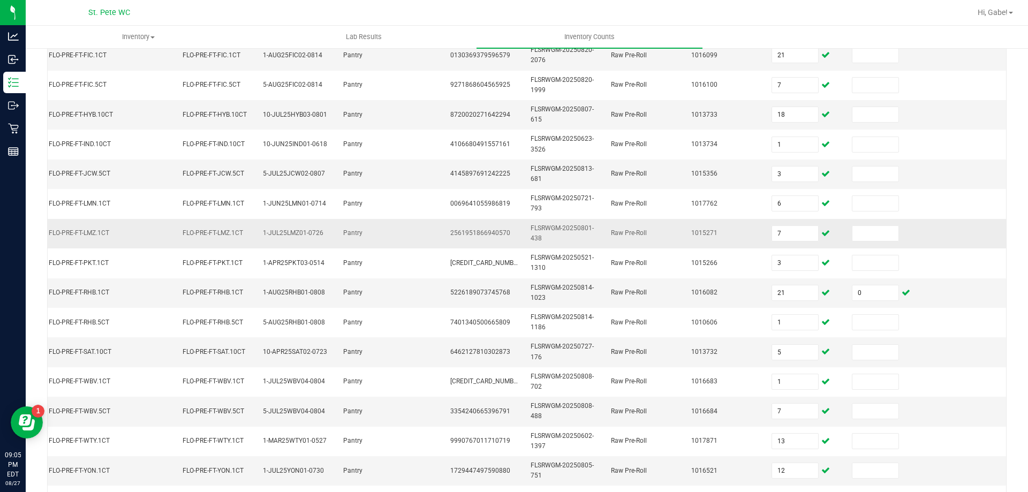
scroll to position [160, 0]
click at [776, 350] on input "5" at bounding box center [795, 354] width 46 height 15
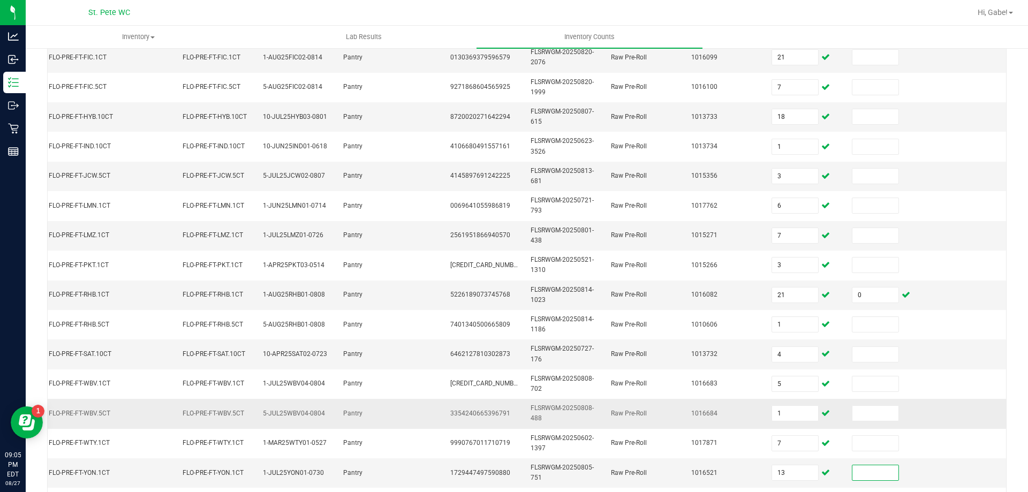
scroll to position [320, 0]
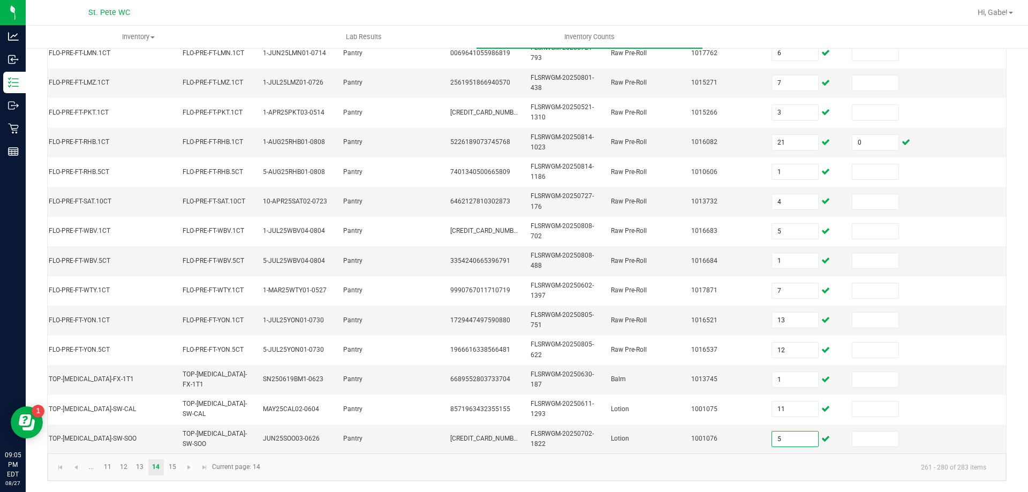
click at [280, 464] on kendo-pager-info "261 - 280 of 283 items" at bounding box center [631, 467] width 728 height 18
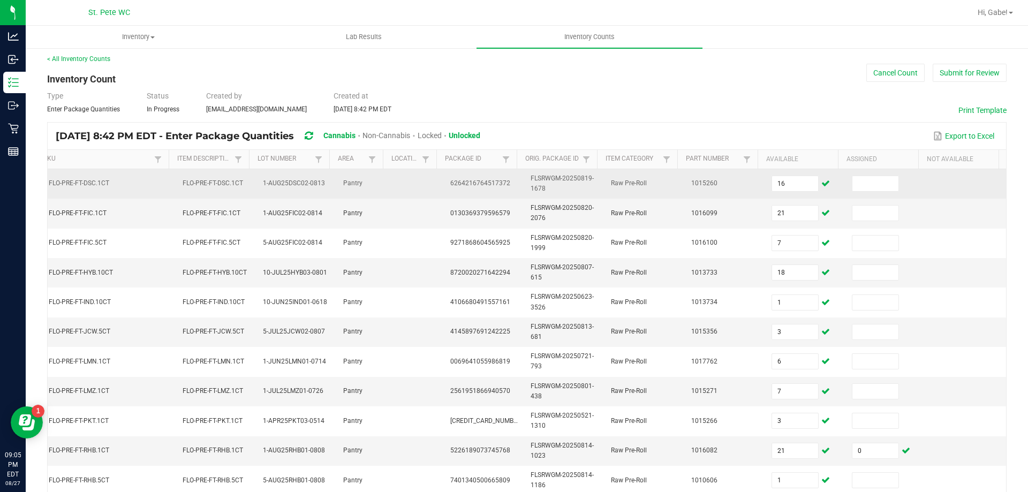
scroll to position [0, 0]
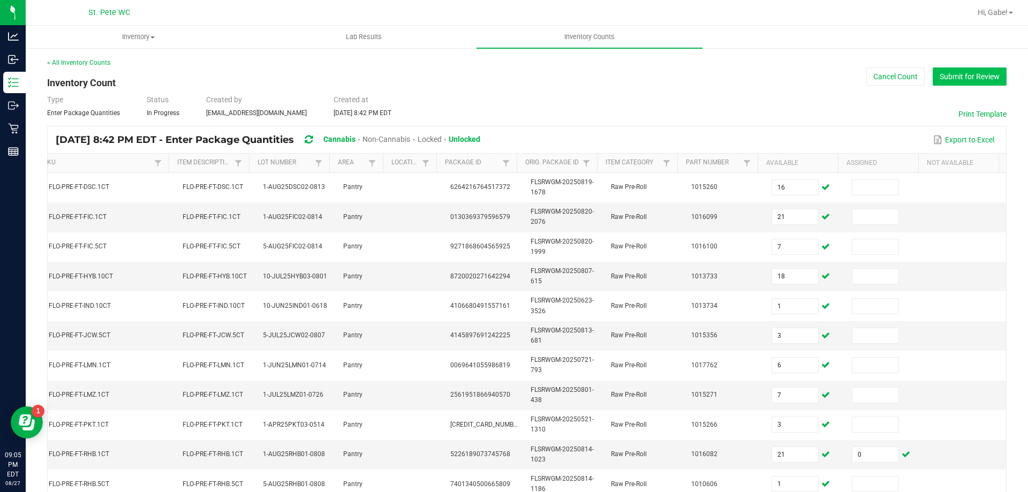
click at [971, 73] on button "Submit for Review" at bounding box center [970, 76] width 74 height 18
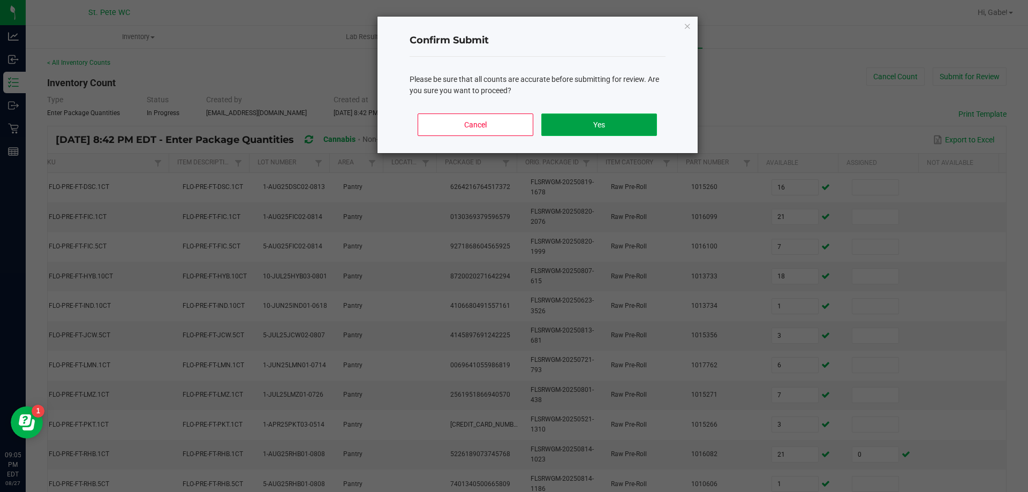
click at [596, 125] on button "Yes" at bounding box center [598, 125] width 115 height 22
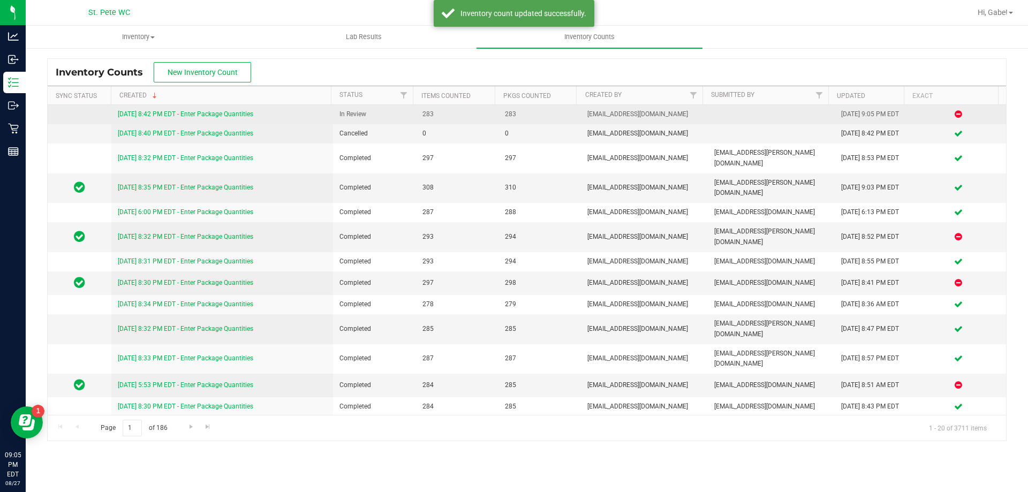
click at [172, 114] on link "8/27/25 8:42 PM EDT - Enter Package Quantities" at bounding box center [186, 113] width 136 height 7
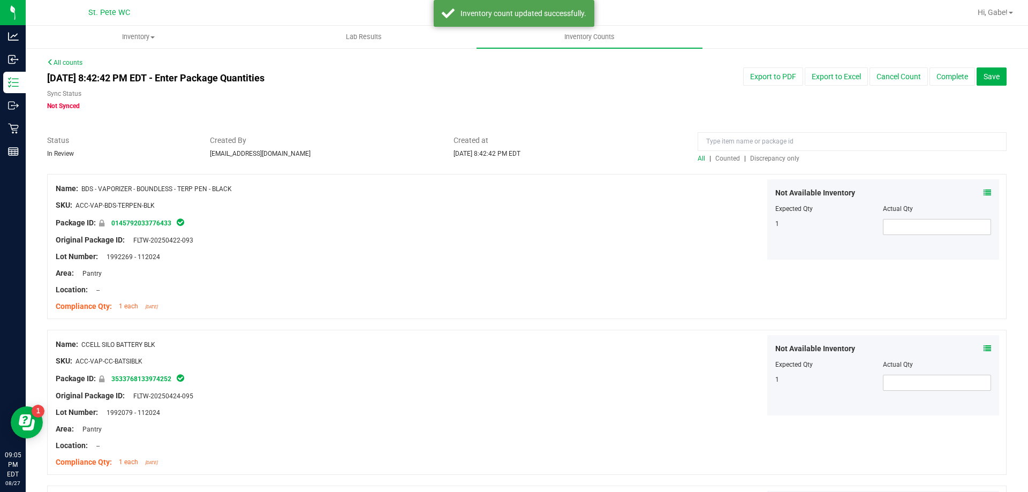
click at [785, 163] on div "All | Counted | Discrepancy only" at bounding box center [852, 159] width 309 height 10
click at [781, 163] on div at bounding box center [527, 168] width 960 height 11
click at [778, 160] on span "Discrepancy only" at bounding box center [774, 158] width 49 height 7
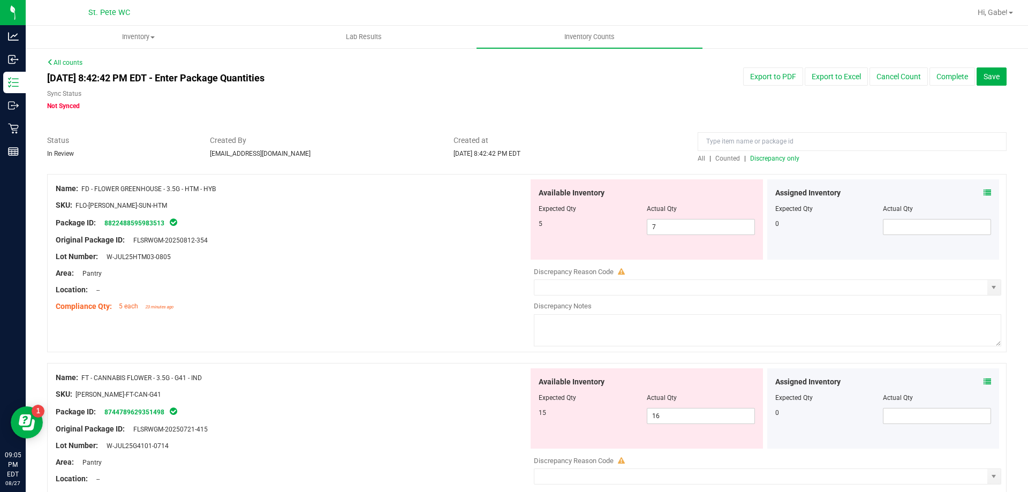
click at [435, 273] on div "Area: Pantry" at bounding box center [292, 273] width 473 height 11
drag, startPoint x: 340, startPoint y: 291, endPoint x: 433, endPoint y: 260, distance: 98.2
click at [344, 291] on div "Location: --" at bounding box center [292, 289] width 473 height 11
click at [379, 267] on div at bounding box center [292, 264] width 473 height 5
drag, startPoint x: 682, startPoint y: 227, endPoint x: 604, endPoint y: 220, distance: 78.5
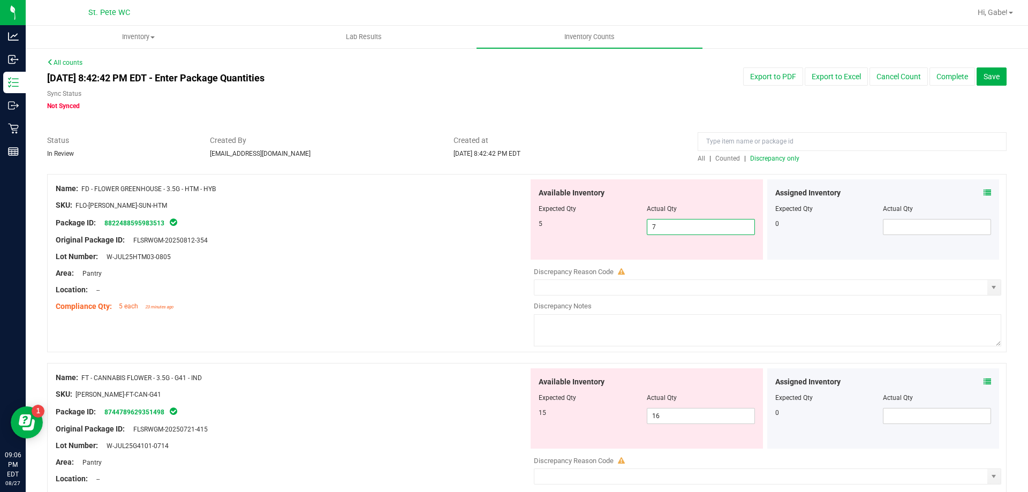
click at [603, 224] on div "5 7 7" at bounding box center [647, 227] width 216 height 16
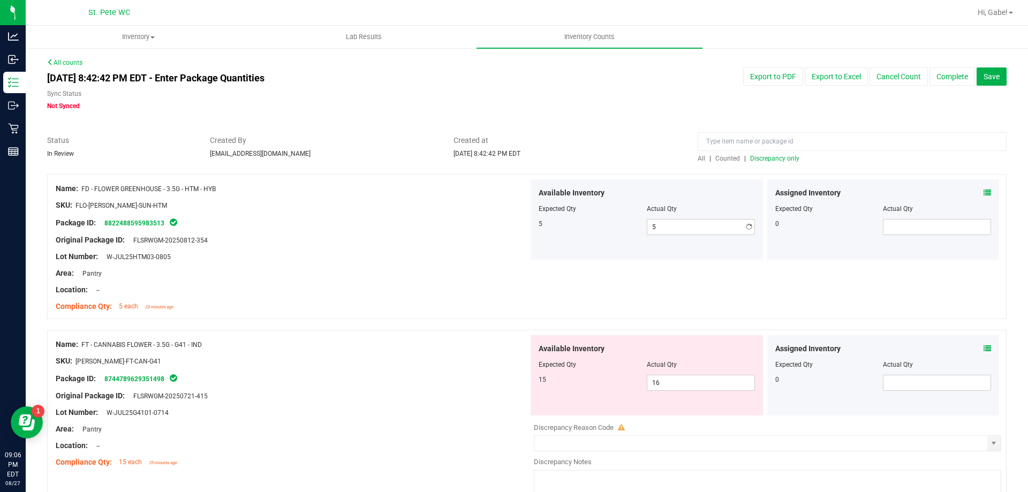
click at [420, 223] on div "Package ID: 8822488595983513" at bounding box center [292, 222] width 473 height 13
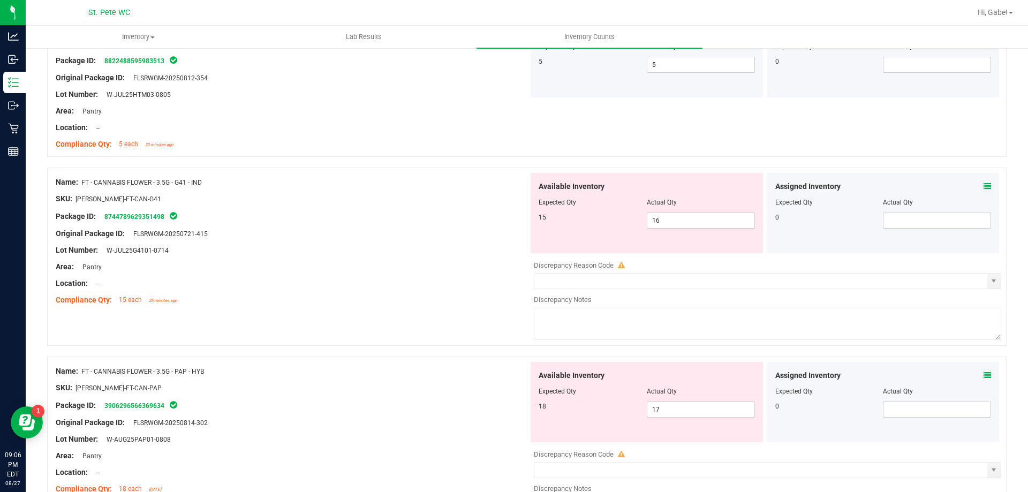
scroll to position [268, 0]
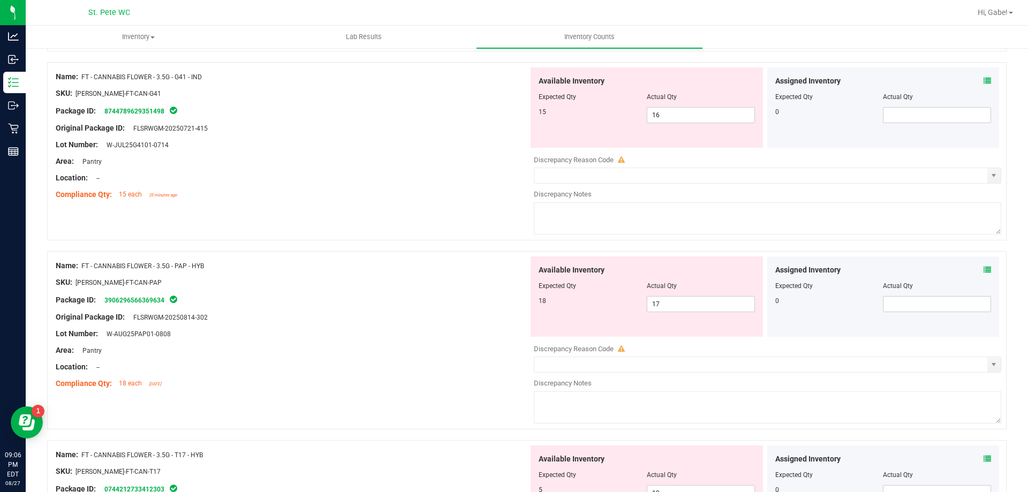
click at [445, 312] on div "Original Package ID: FLSRWGM-20250814-302" at bounding box center [292, 317] width 473 height 11
drag, startPoint x: 688, startPoint y: 115, endPoint x: 652, endPoint y: 115, distance: 35.9
click at [652, 115] on span "16 16" at bounding box center [701, 115] width 108 height 16
click at [244, 151] on div at bounding box center [292, 153] width 473 height 5
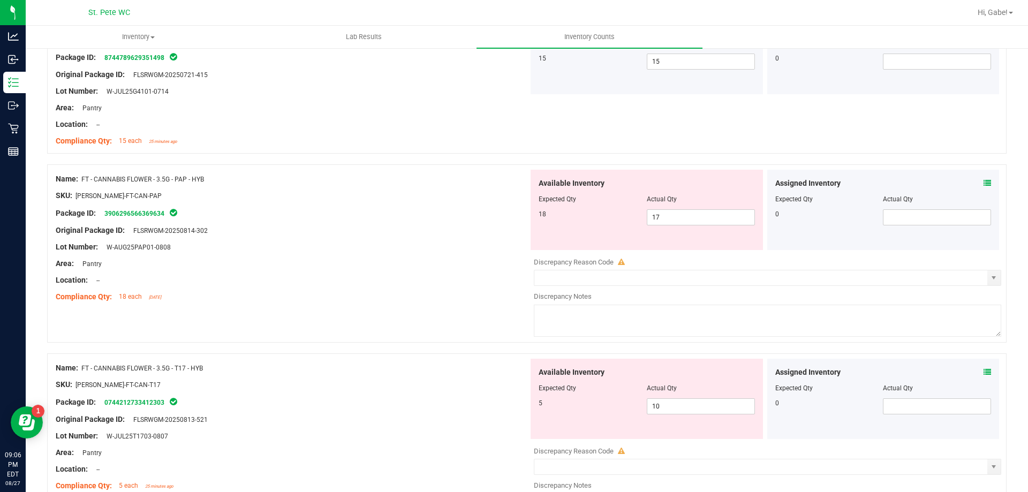
drag, startPoint x: 467, startPoint y: 280, endPoint x: 457, endPoint y: 264, distance: 18.6
click at [465, 277] on div "Location: --" at bounding box center [292, 280] width 473 height 11
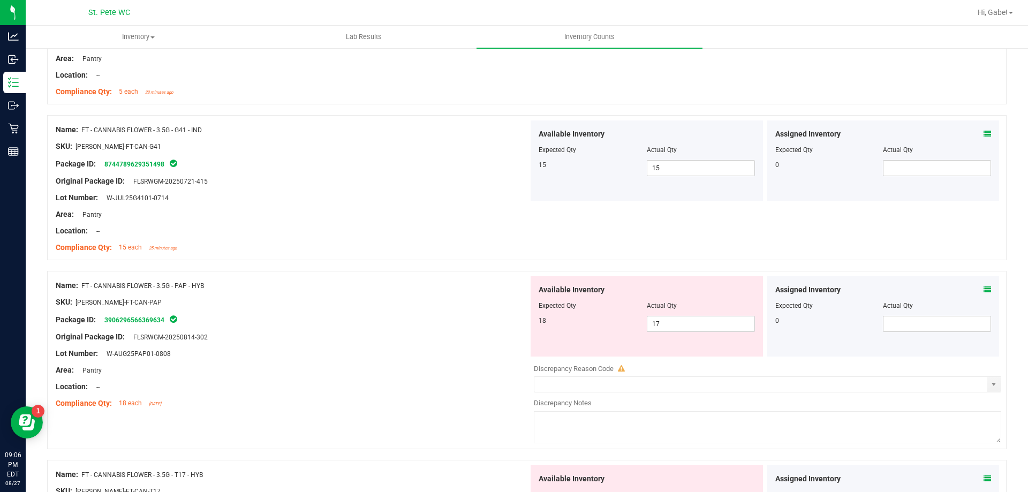
scroll to position [214, 0]
click at [424, 202] on div "Lot Number: W-JUL25G4101-0714" at bounding box center [292, 198] width 473 height 11
click at [476, 197] on div "Lot Number: W-JUL25G4101-0714" at bounding box center [292, 198] width 473 height 11
drag, startPoint x: 420, startPoint y: 297, endPoint x: 450, endPoint y: 314, distance: 34.8
click at [425, 297] on div "SKU: FLO-BUD-FT-CAN-PAP" at bounding box center [292, 302] width 473 height 11
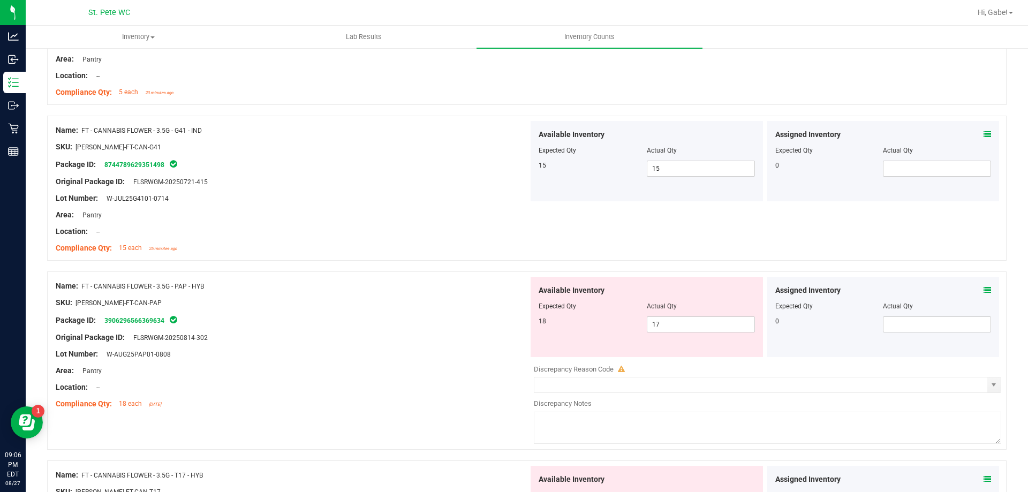
click at [477, 346] on div at bounding box center [292, 345] width 473 height 5
click at [671, 326] on span "17 17" at bounding box center [701, 325] width 108 height 16
click at [675, 324] on input "17" at bounding box center [701, 324] width 107 height 15
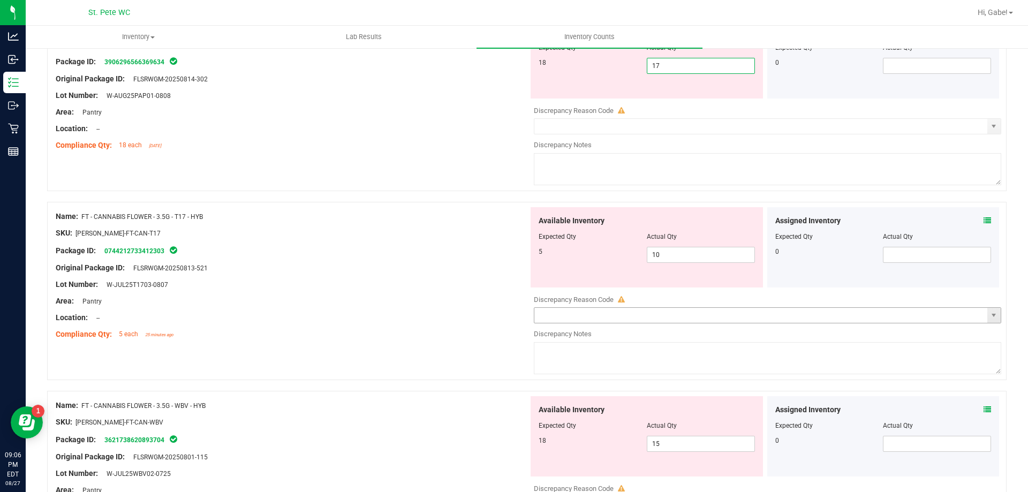
scroll to position [482, 0]
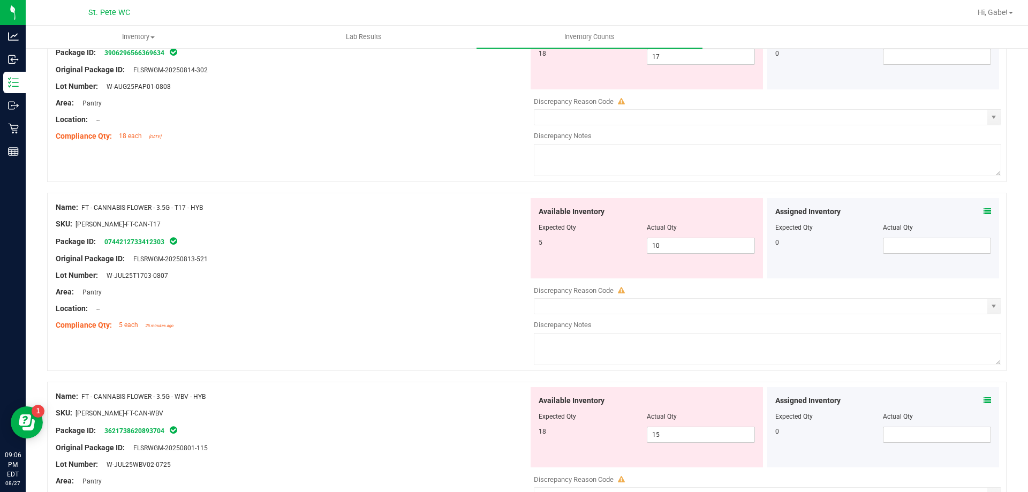
drag, startPoint x: 430, startPoint y: 248, endPoint x: 504, endPoint y: 251, distance: 74.0
click at [432, 250] on div at bounding box center [292, 250] width 473 height 5
drag, startPoint x: 612, startPoint y: 240, endPoint x: 584, endPoint y: 239, distance: 27.9
click at [584, 239] on div "5 10 10" at bounding box center [647, 246] width 216 height 16
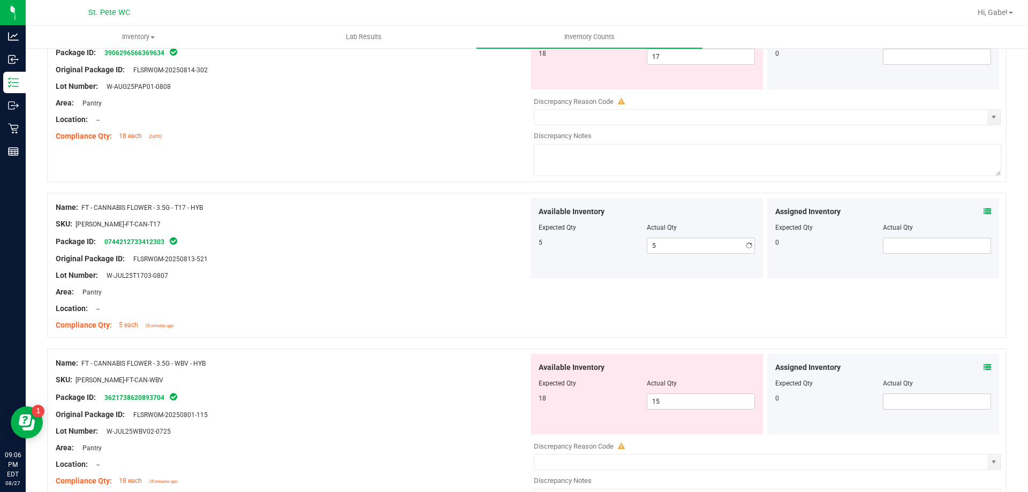
drag, startPoint x: 379, startPoint y: 267, endPoint x: 381, endPoint y: 317, distance: 49.9
click at [378, 267] on div at bounding box center [292, 267] width 473 height 5
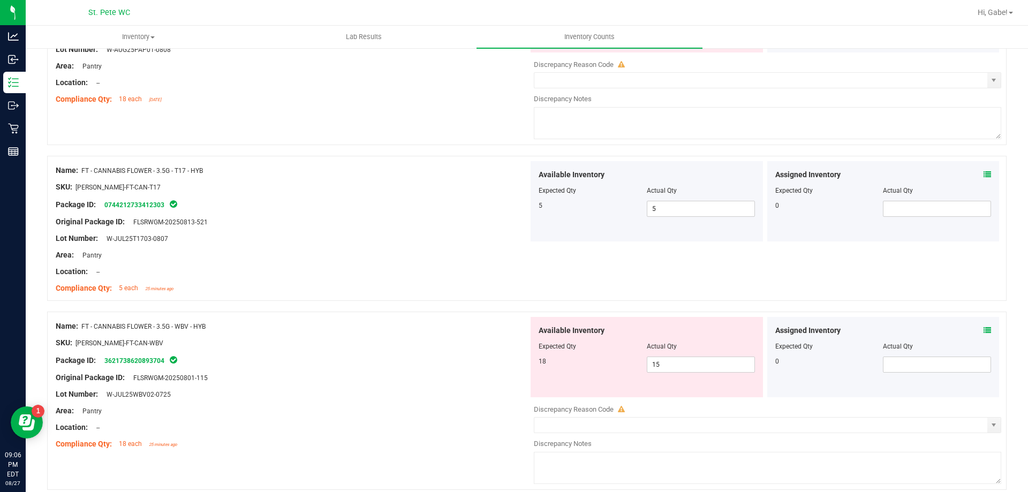
scroll to position [696, 0]
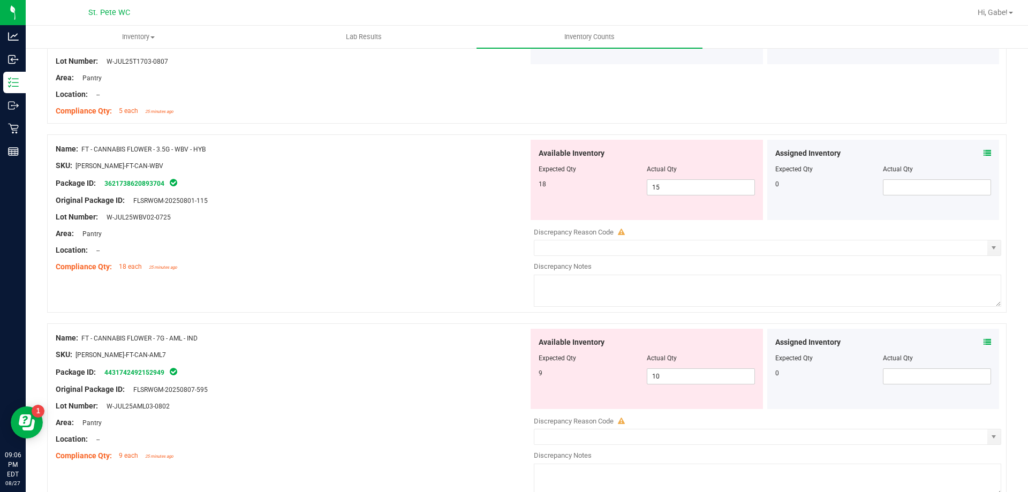
drag, startPoint x: 386, startPoint y: 343, endPoint x: 530, endPoint y: 274, distance: 159.6
click at [395, 336] on div "Name: FT - CANNABIS FLOWER - 7G - AML - IND" at bounding box center [292, 338] width 473 height 11
click at [674, 189] on span "15 15" at bounding box center [701, 187] width 108 height 16
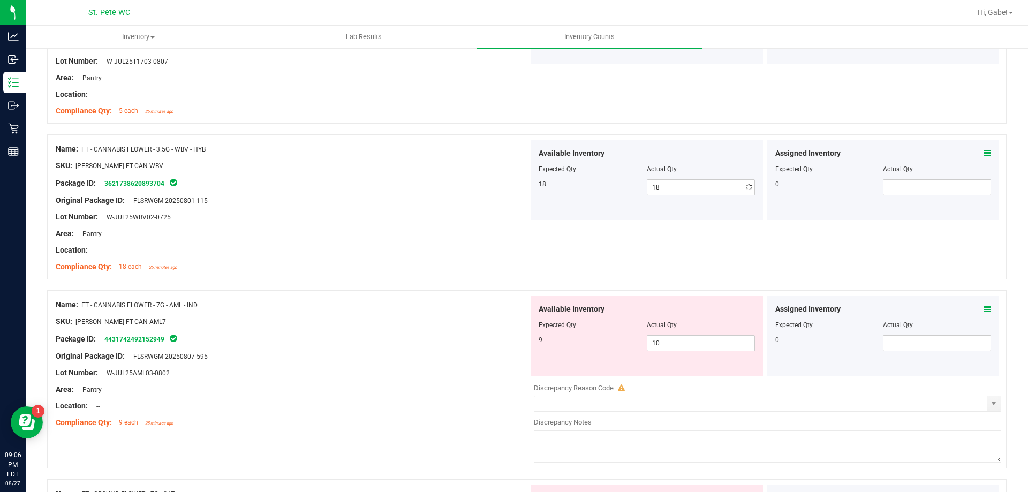
click at [442, 238] on div "Area: Pantry" at bounding box center [292, 233] width 473 height 11
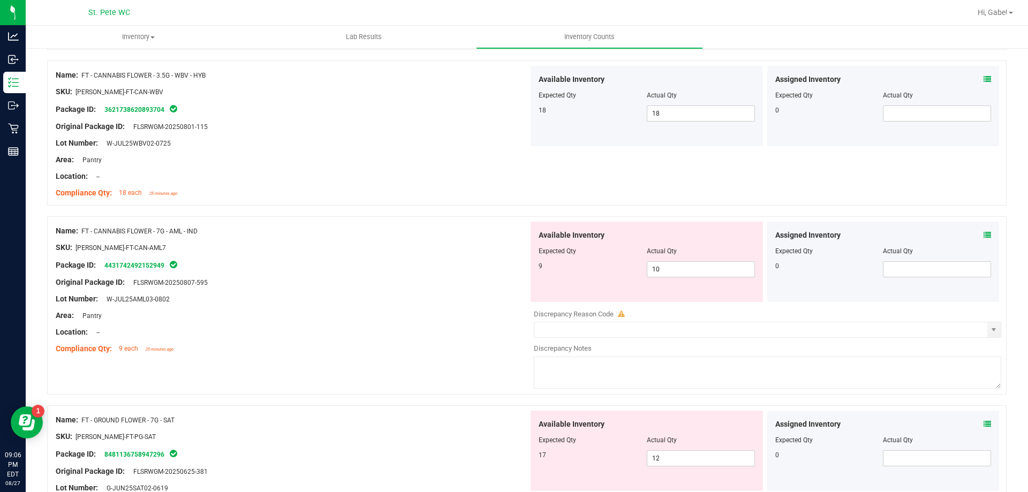
scroll to position [857, 0]
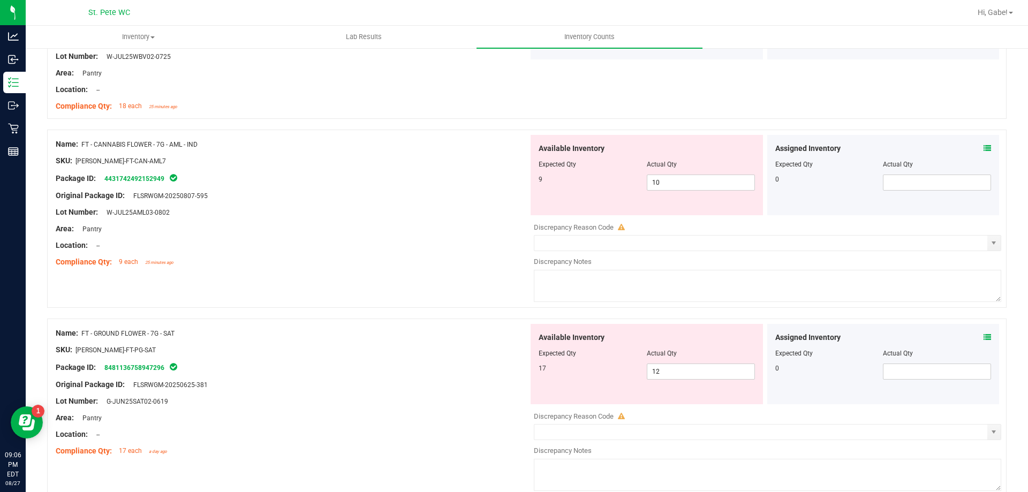
drag, startPoint x: 407, startPoint y: 324, endPoint x: 414, endPoint y: 323, distance: 7.5
click at [410, 324] on div "Name: FT - GROUND FLOWER - 7G - SAT SKU: FLO-BUD-FT-PG-SAT Package ID: 84811367…" at bounding box center [292, 392] width 473 height 137
drag, startPoint x: 673, startPoint y: 187, endPoint x: 599, endPoint y: 183, distance: 74.0
click at [599, 183] on div "9 10 10" at bounding box center [647, 183] width 216 height 16
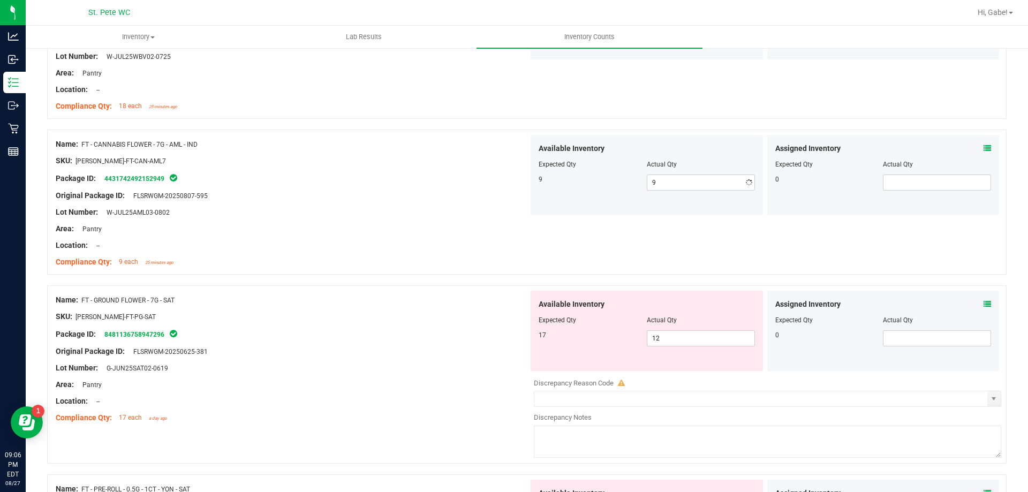
click at [449, 241] on div "Location: --" at bounding box center [292, 245] width 473 height 11
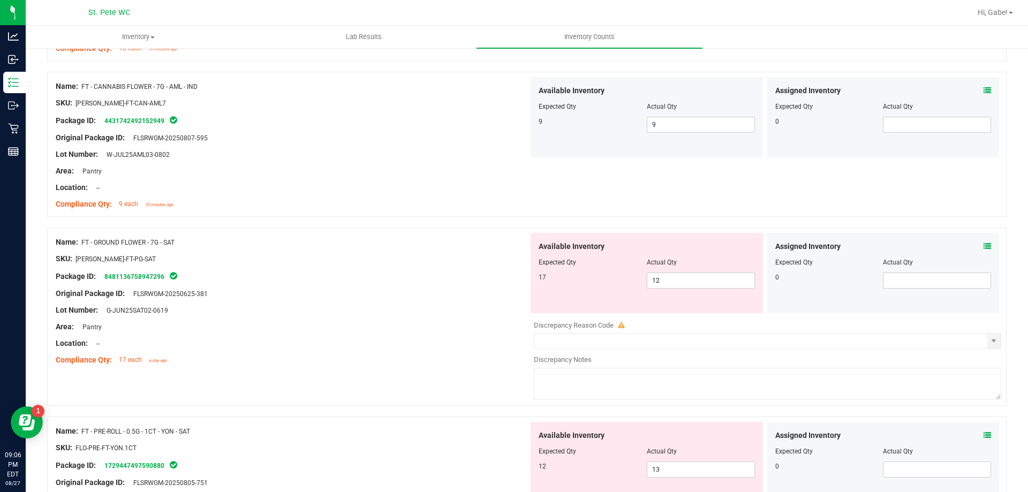
scroll to position [964, 0]
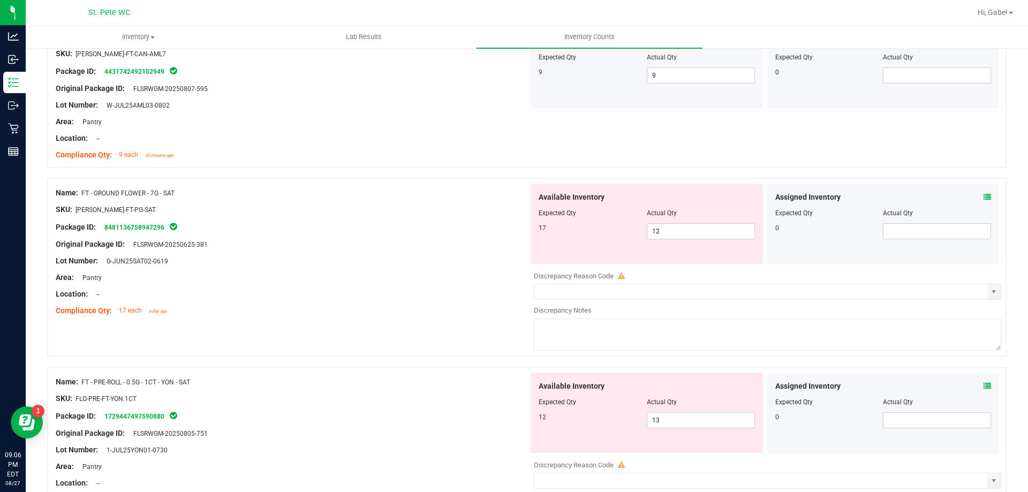
click at [439, 297] on div "Location: --" at bounding box center [292, 294] width 473 height 11
click at [678, 232] on span "12 12" at bounding box center [701, 231] width 108 height 16
drag, startPoint x: 428, startPoint y: 292, endPoint x: 449, endPoint y: 396, distance: 105.9
click at [430, 291] on div "Location: --" at bounding box center [292, 294] width 473 height 11
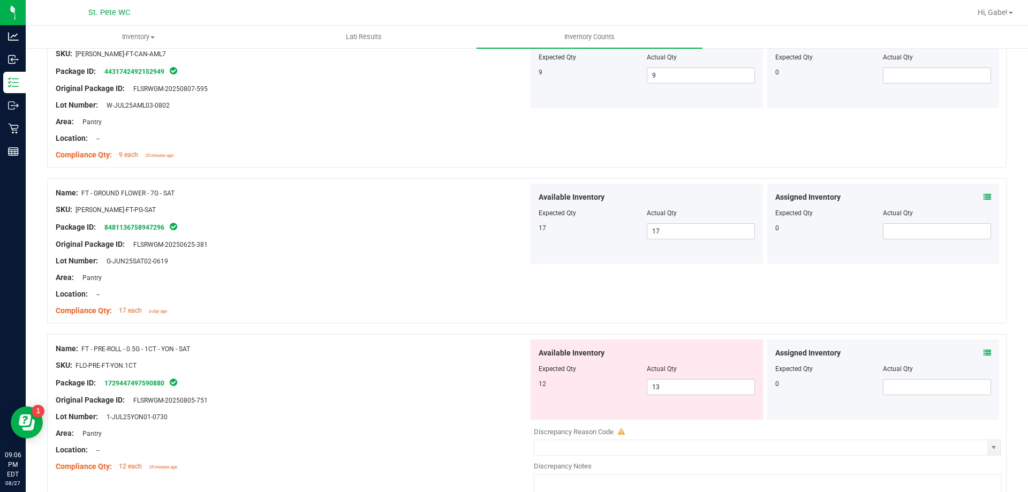
drag, startPoint x: 444, startPoint y: 418, endPoint x: 451, endPoint y: 416, distance: 7.3
click at [447, 418] on div "Lot Number: 1-JUL25YON01-0730" at bounding box center [292, 416] width 473 height 11
click at [700, 389] on span "13 13" at bounding box center [701, 387] width 108 height 16
click at [464, 372] on div at bounding box center [292, 373] width 473 height 5
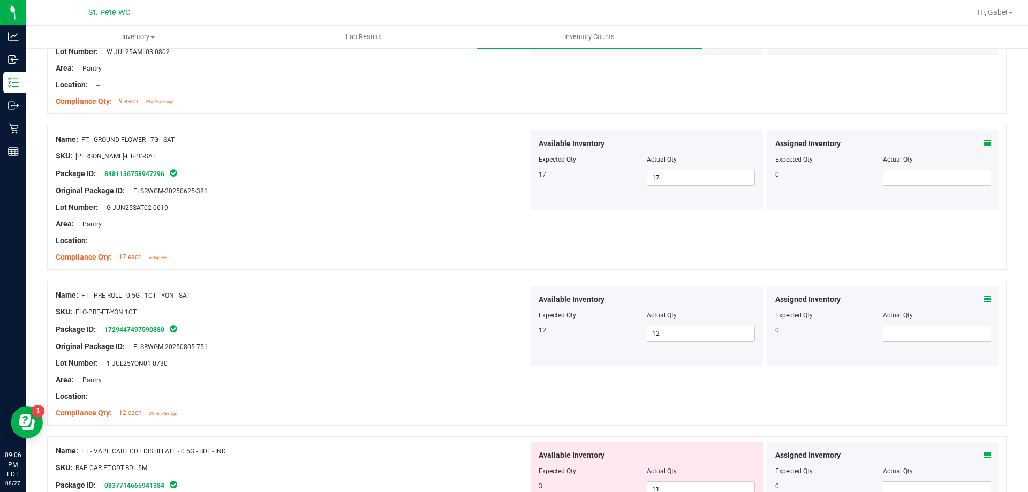
scroll to position [1178, 0]
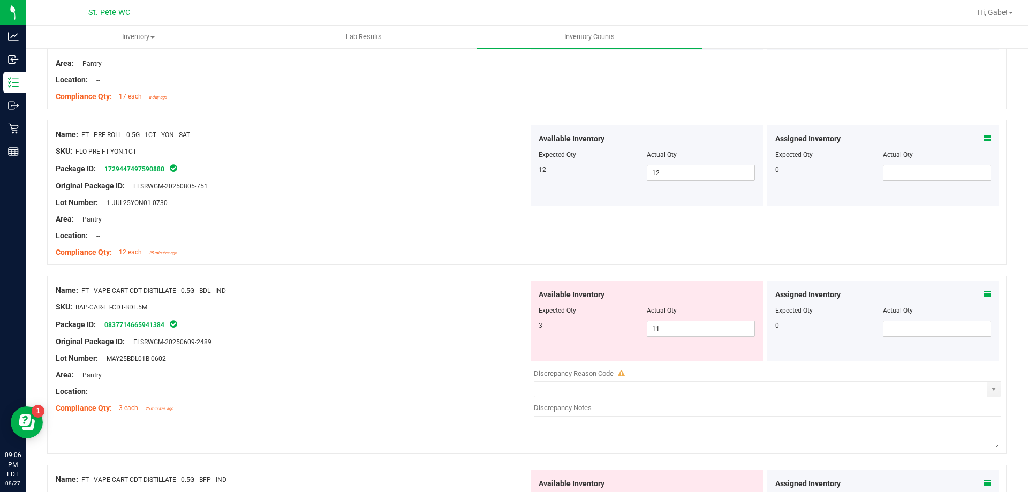
click at [460, 376] on div "Area: Pantry" at bounding box center [292, 375] width 473 height 11
drag, startPoint x: 674, startPoint y: 329, endPoint x: 571, endPoint y: 311, distance: 103.8
click at [571, 311] on div "Available Inventory Expected Qty Actual Qty 3 11 11" at bounding box center [647, 321] width 232 height 80
click at [375, 317] on div at bounding box center [292, 315] width 473 height 5
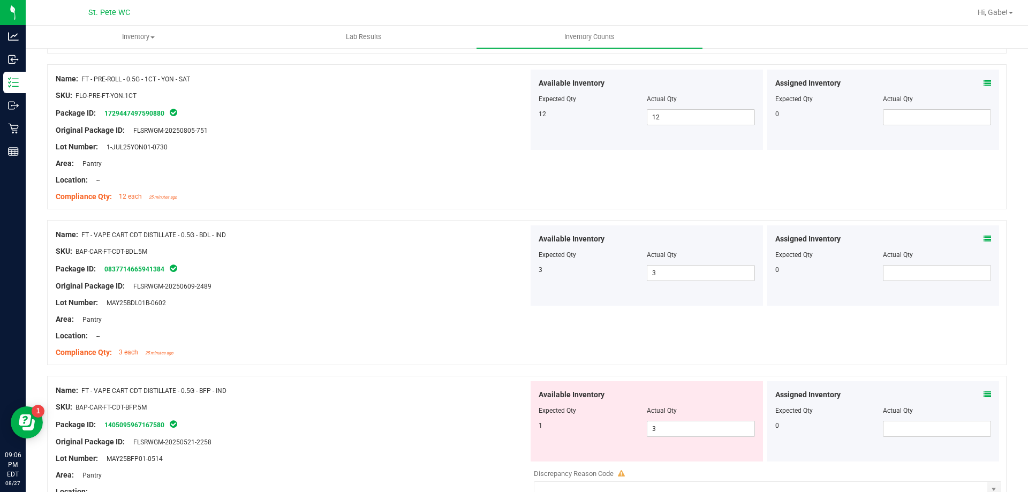
scroll to position [1339, 0]
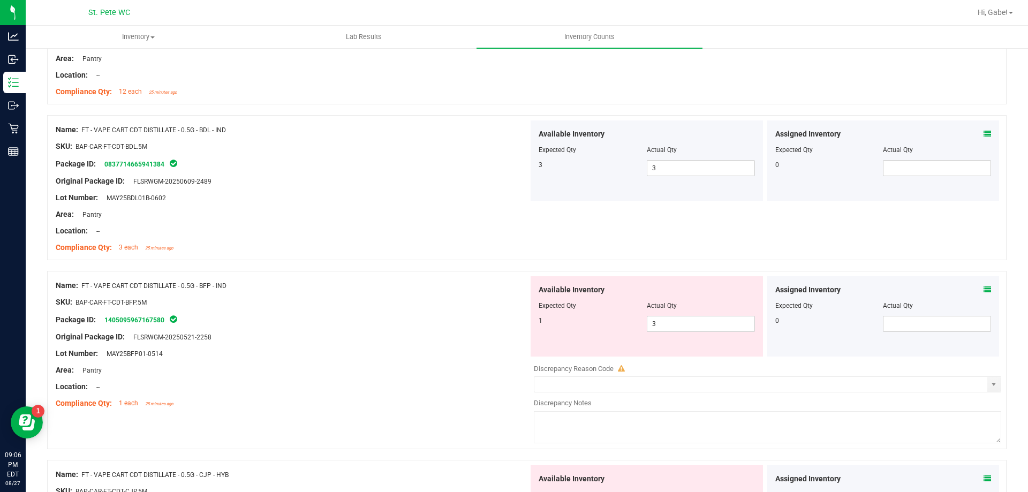
click at [411, 324] on div "Package ID: 1405095967167580" at bounding box center [292, 319] width 473 height 13
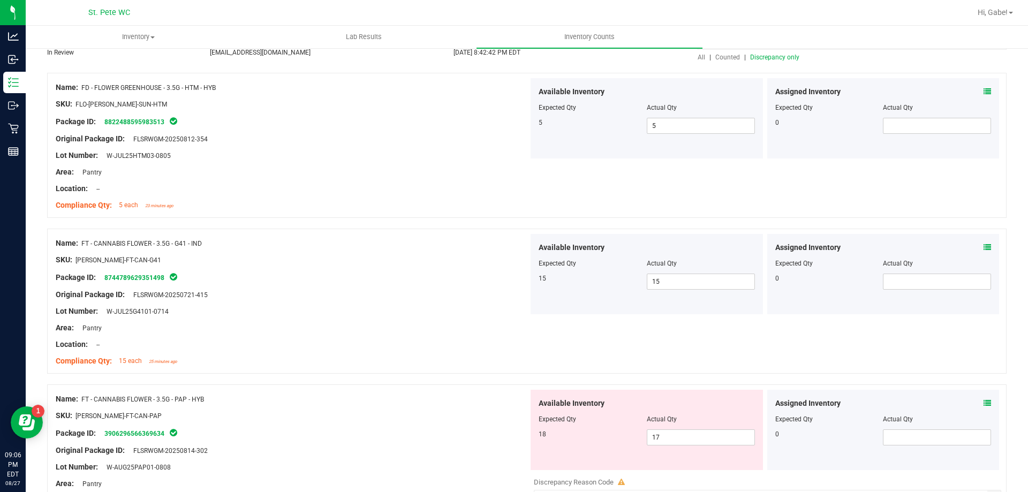
scroll to position [107, 0]
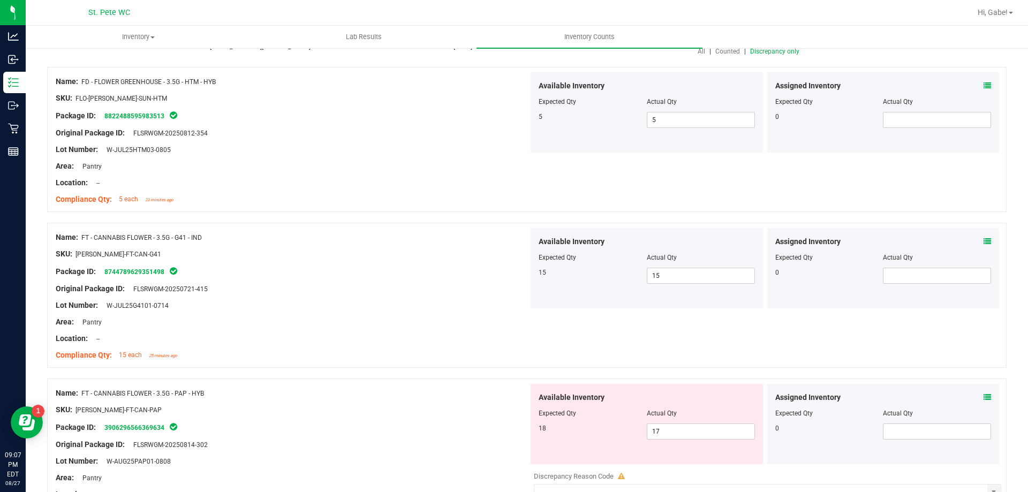
click at [464, 311] on div at bounding box center [292, 313] width 473 height 5
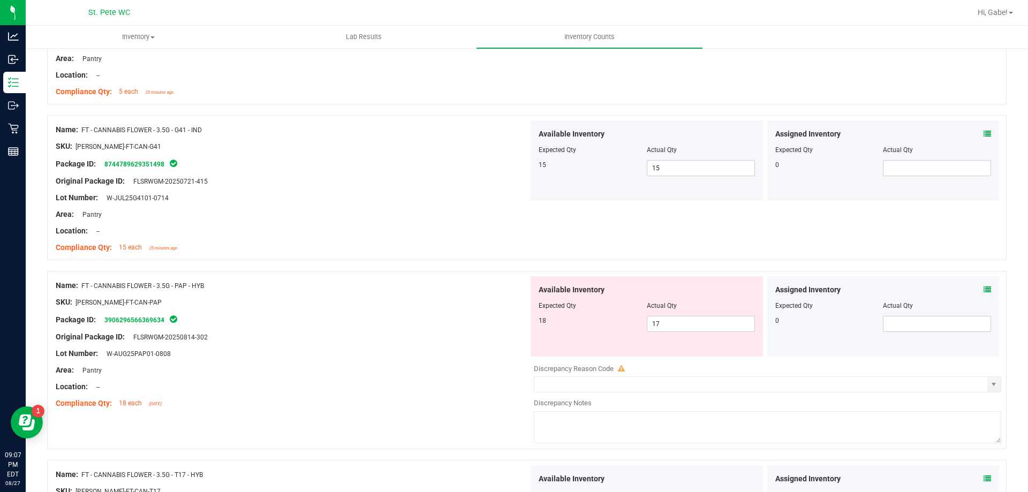
scroll to position [321, 0]
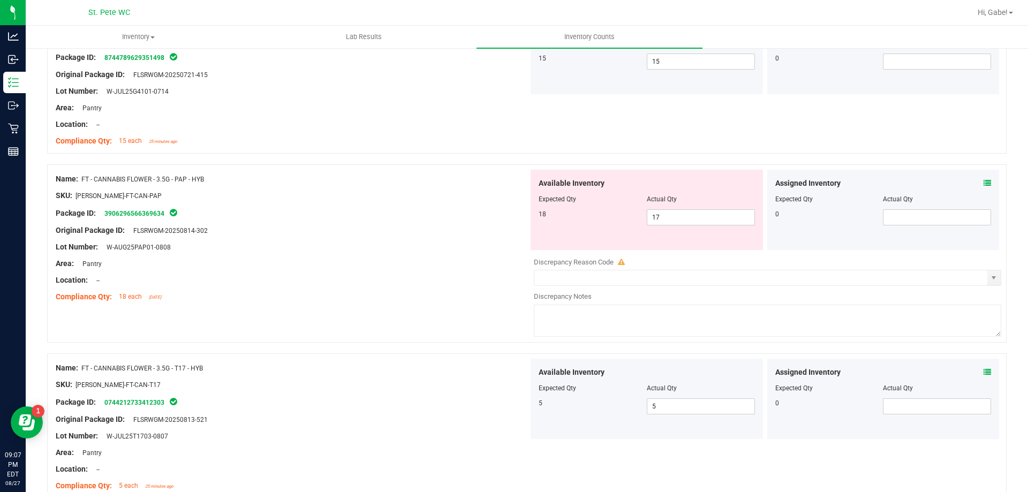
click at [407, 341] on div "Name: FT - CANNABIS FLOWER - 3.5G - PAP - HYB SKU: FLO-BUD-FT-CAN-PAP Package I…" at bounding box center [527, 253] width 960 height 178
click at [686, 217] on span "17 17" at bounding box center [701, 217] width 108 height 16
click at [378, 234] on div "Original Package ID: FLSRWGM-20250814-302" at bounding box center [292, 230] width 473 height 11
click at [666, 215] on span "1 1" at bounding box center [701, 217] width 108 height 16
click at [668, 216] on input "1" at bounding box center [701, 217] width 107 height 15
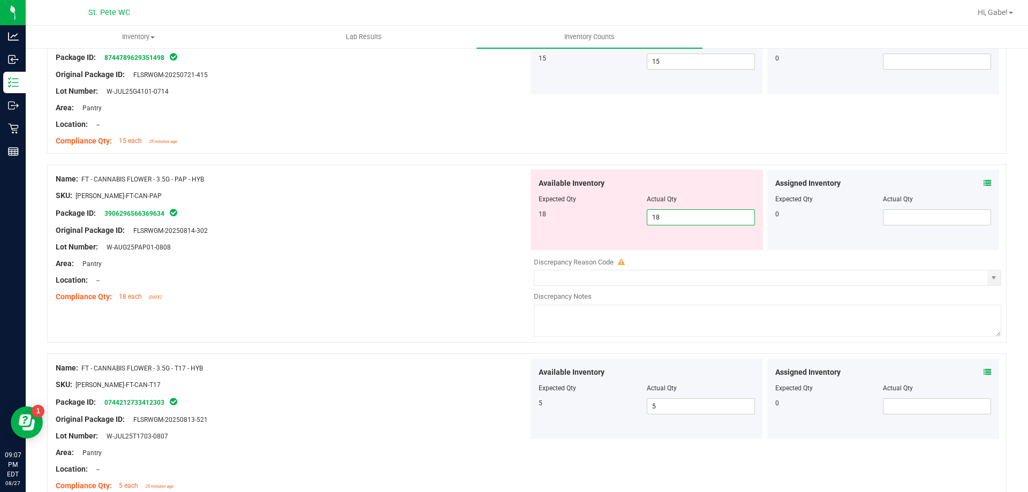
drag, startPoint x: 475, startPoint y: 327, endPoint x: 449, endPoint y: 317, distance: 27.9
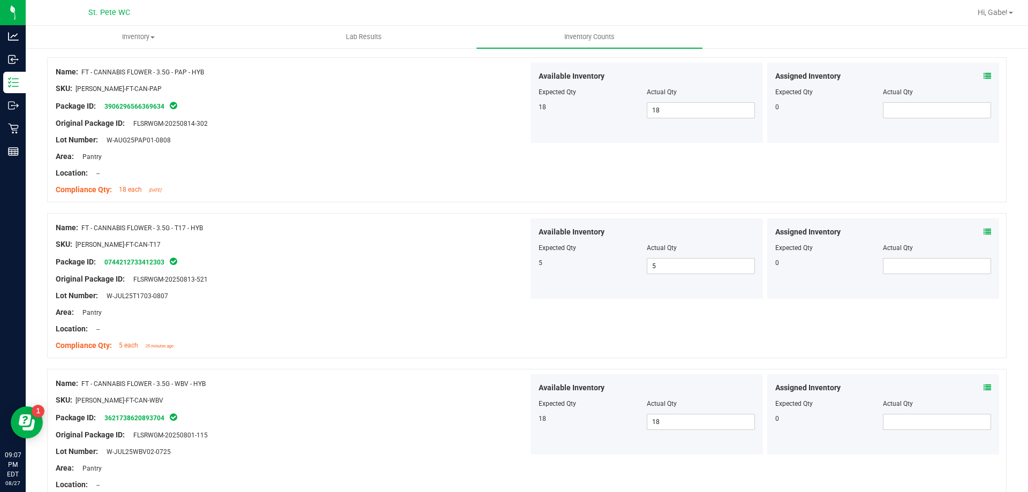
click at [451, 343] on div "Compliance Qty: 5 each 25 minutes ago" at bounding box center [292, 345] width 473 height 11
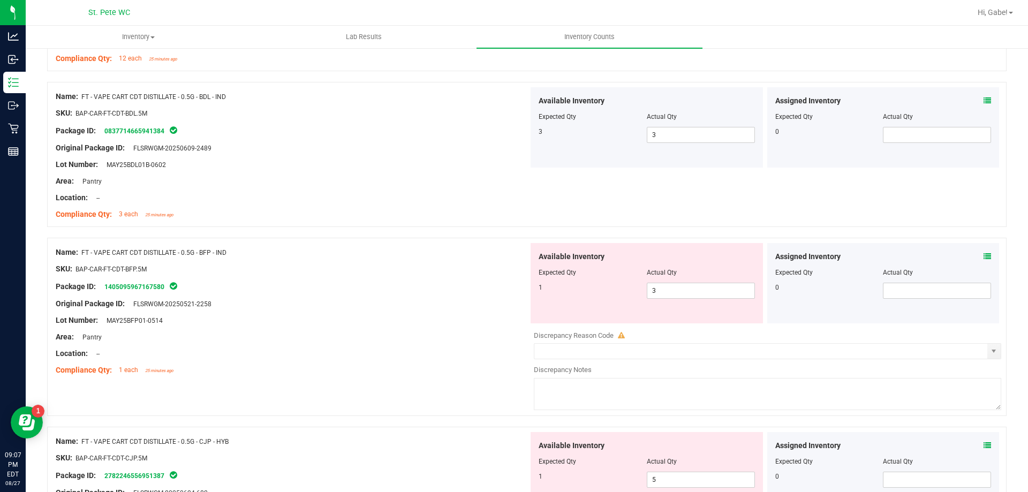
scroll to position [1393, 0]
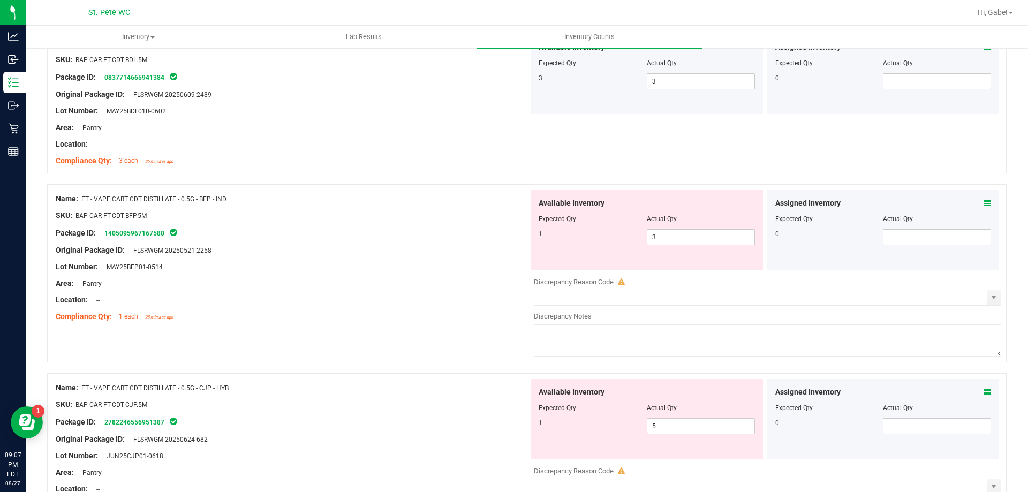
click at [420, 311] on div "Compliance Qty: 1 each 25 minutes ago" at bounding box center [292, 316] width 473 height 11
drag, startPoint x: 610, startPoint y: 232, endPoint x: 596, endPoint y: 230, distance: 13.6
click at [596, 230] on div "1 3 3" at bounding box center [647, 237] width 216 height 16
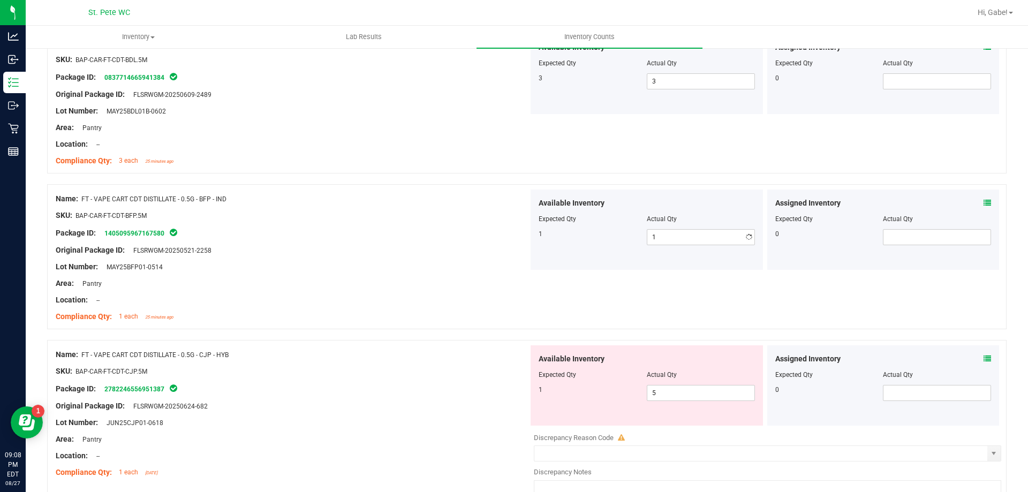
drag, startPoint x: 396, startPoint y: 267, endPoint x: 433, endPoint y: 281, distance: 39.5
click at [401, 268] on div "Lot Number: MAY25BFP01-0514" at bounding box center [292, 266] width 473 height 11
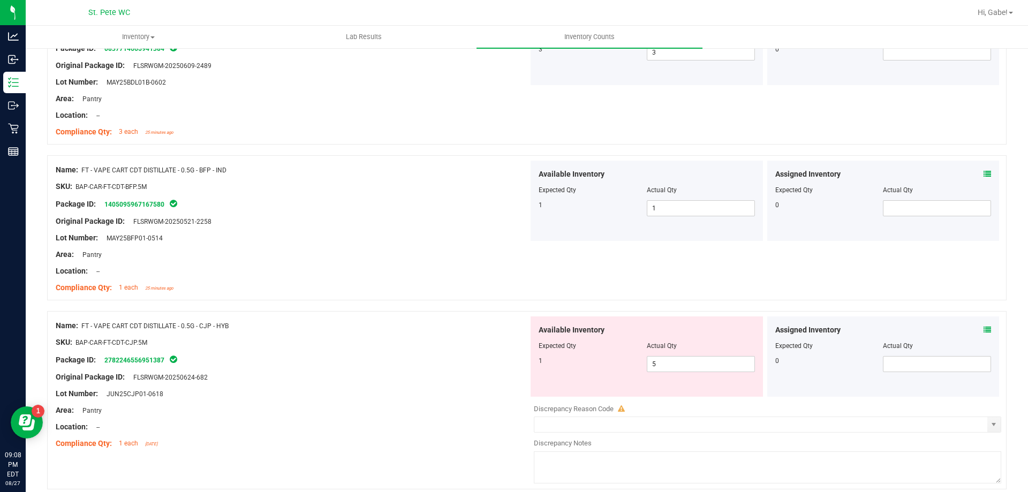
scroll to position [1500, 0]
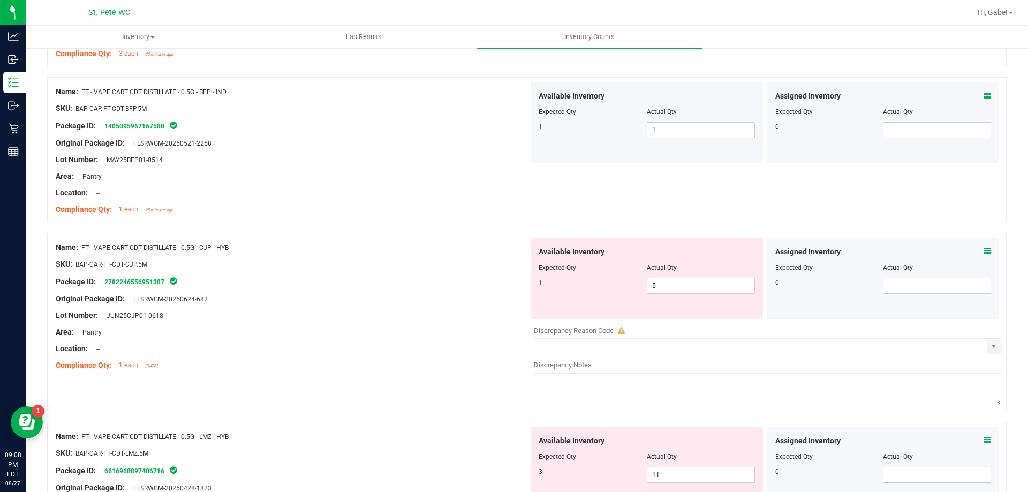
drag, startPoint x: 437, startPoint y: 301, endPoint x: 531, endPoint y: 292, distance: 94.7
click at [441, 301] on div "Original Package ID: FLSRWGM-20250624-682" at bounding box center [292, 299] width 473 height 11
drag, startPoint x: 687, startPoint y: 295, endPoint x: 615, endPoint y: 296, distance: 72.3
click at [617, 296] on div "Available Inventory Expected Qty Actual Qty 1 5 5" at bounding box center [647, 278] width 232 height 80
click at [280, 359] on div at bounding box center [292, 357] width 473 height 5
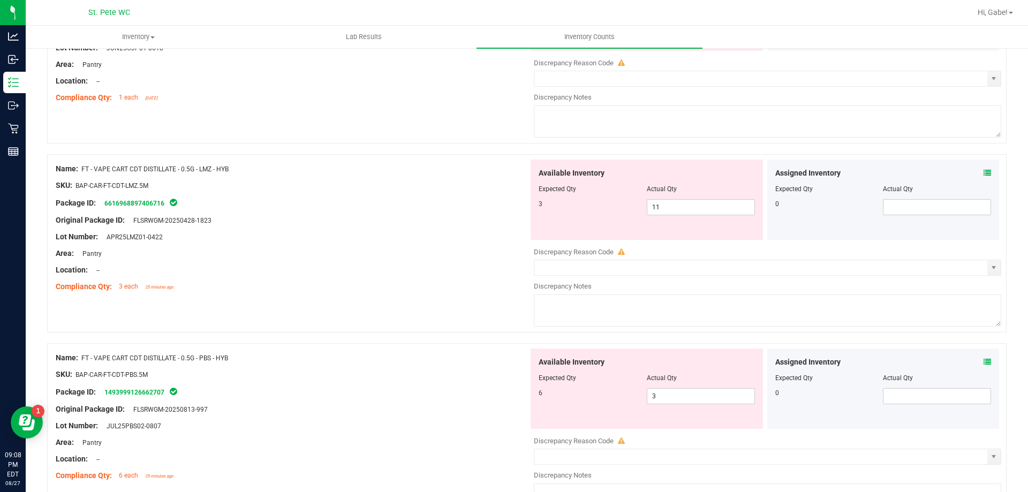
drag, startPoint x: 391, startPoint y: 360, endPoint x: 406, endPoint y: 270, distance: 91.7
click at [394, 351] on div "Name: FT - VAPE CART CDT DISTILLATE - 0.5G - PBS - HYB SKU: BAP-CAR-FT-CDT-PBS.…" at bounding box center [292, 417] width 473 height 137
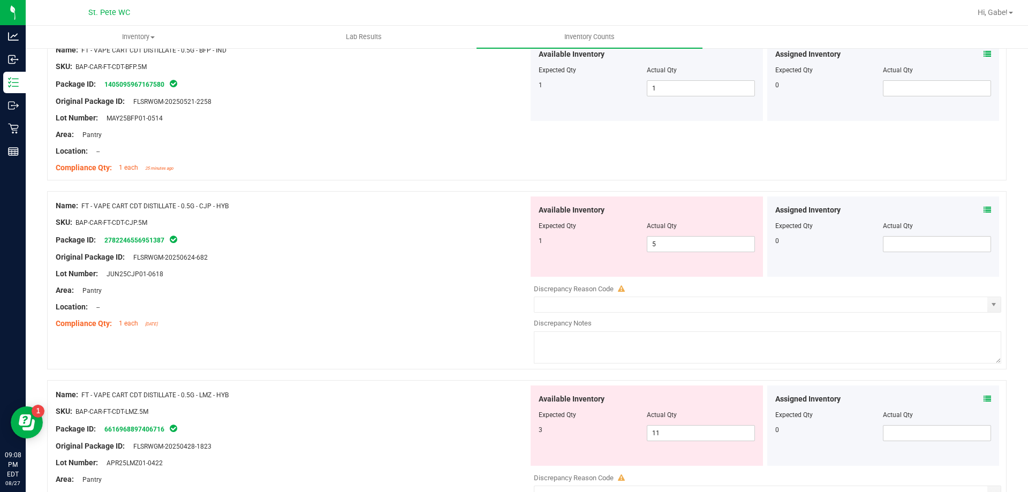
scroll to position [1446, 0]
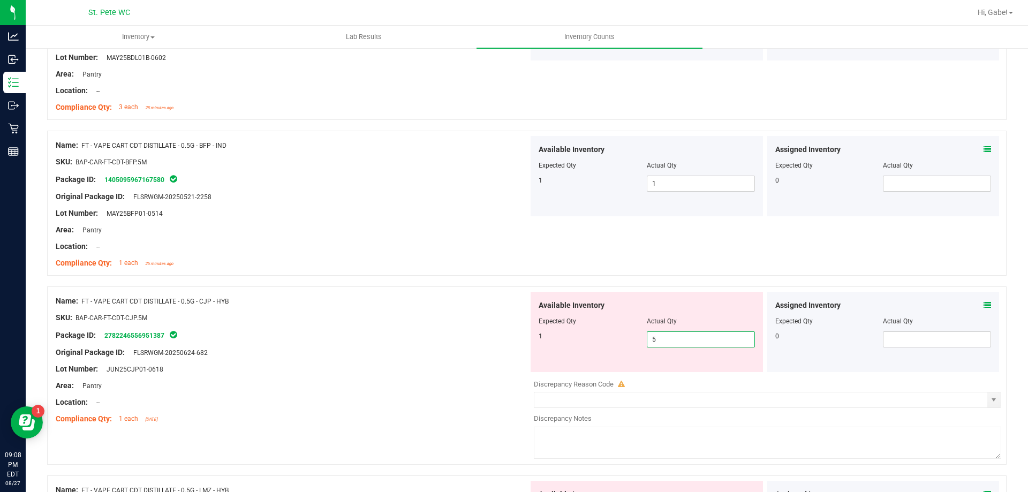
drag, startPoint x: 679, startPoint y: 344, endPoint x: 616, endPoint y: 340, distance: 62.8
click at [616, 340] on div "1 5 5" at bounding box center [647, 340] width 216 height 16
click at [415, 351] on div "Original Package ID: FLSRWGM-20250624-682" at bounding box center [292, 352] width 473 height 11
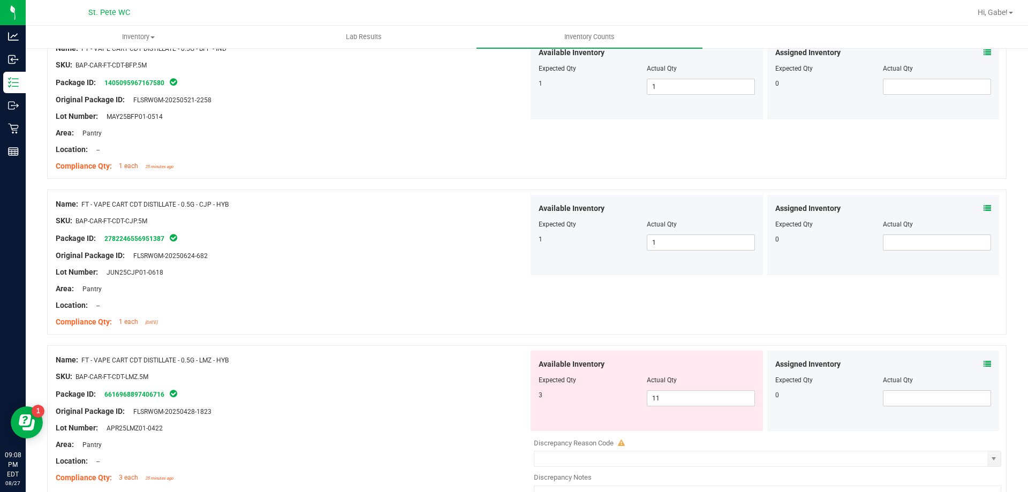
scroll to position [1660, 0]
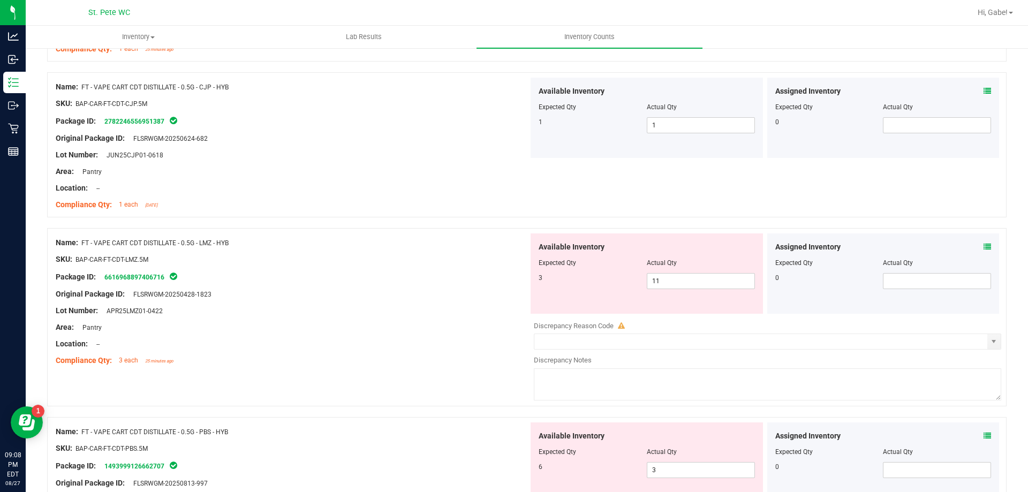
click at [421, 375] on div "Name: FT - VAPE CART CDT DISTILLATE - 0.5G - LMZ - HYB SKU: BAP-CAR-FT-CDT-LMZ.…" at bounding box center [527, 317] width 960 height 178
drag, startPoint x: 706, startPoint y: 290, endPoint x: 604, endPoint y: 290, distance: 101.8
click at [604, 290] on div "Available Inventory Expected Qty Actual Qty 3 11 11" at bounding box center [647, 274] width 232 height 80
click at [427, 319] on div at bounding box center [292, 319] width 473 height 5
drag, startPoint x: 682, startPoint y: 283, endPoint x: 598, endPoint y: 284, distance: 84.1
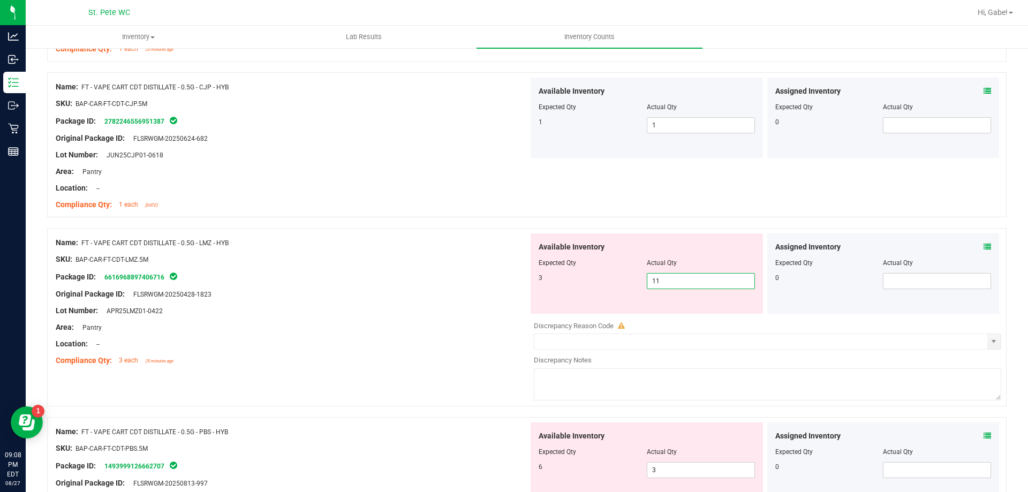
click at [598, 284] on div "3 11 11" at bounding box center [647, 281] width 216 height 16
click at [388, 352] on div at bounding box center [292, 352] width 473 height 5
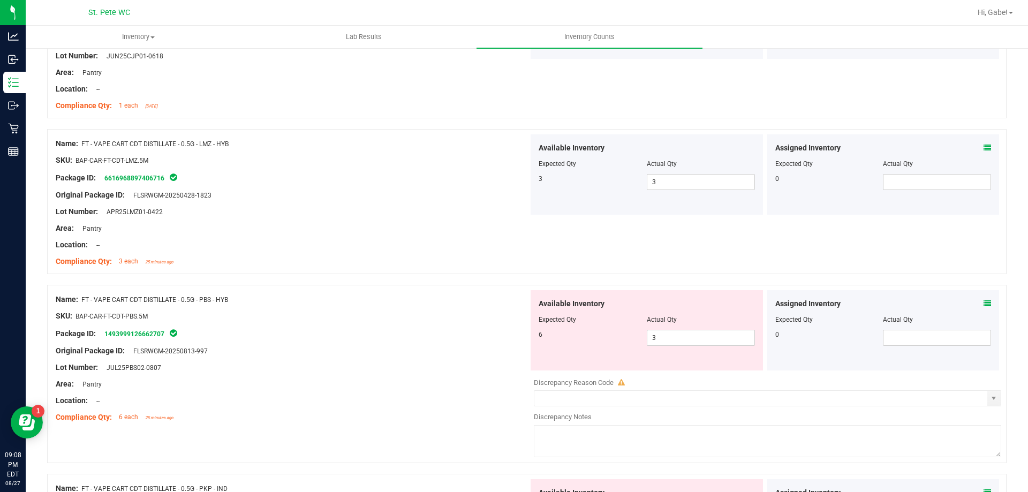
scroll to position [1875, 0]
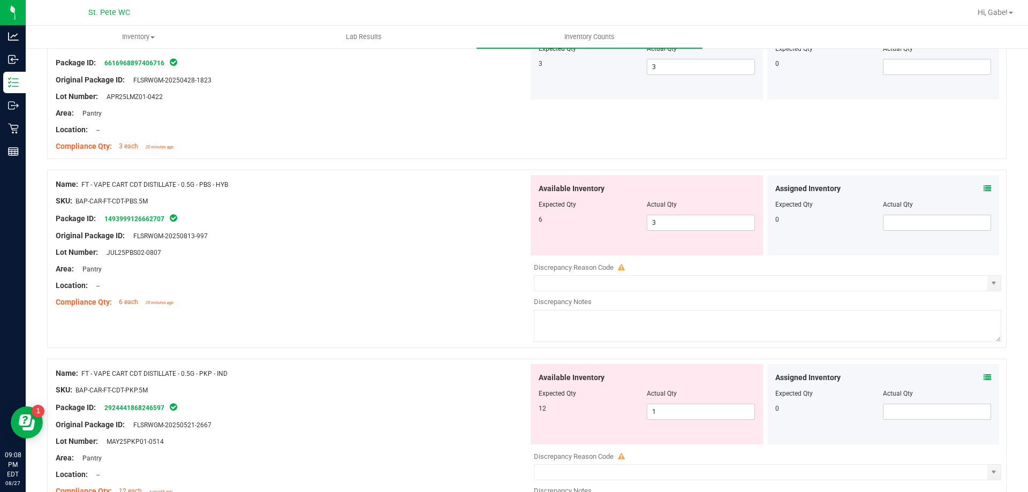
drag, startPoint x: 395, startPoint y: 358, endPoint x: 407, endPoint y: 355, distance: 12.2
click at [399, 359] on div "Name: FT - VAPE CART CDT DISTILLATE - 0.5G - PKP - IND SKU: BAP-CAR-FT-CDT-PKP.…" at bounding box center [527, 448] width 960 height 178
drag, startPoint x: 673, startPoint y: 225, endPoint x: 586, endPoint y: 230, distance: 87.4
click at [586, 230] on div "6 3 3" at bounding box center [647, 223] width 216 height 16
click at [447, 292] on div at bounding box center [292, 293] width 473 height 5
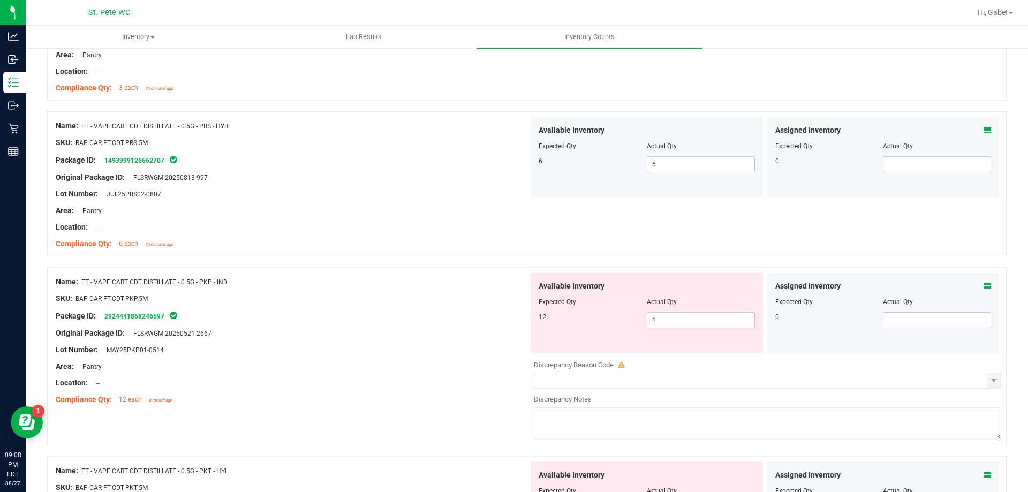
scroll to position [2035, 0]
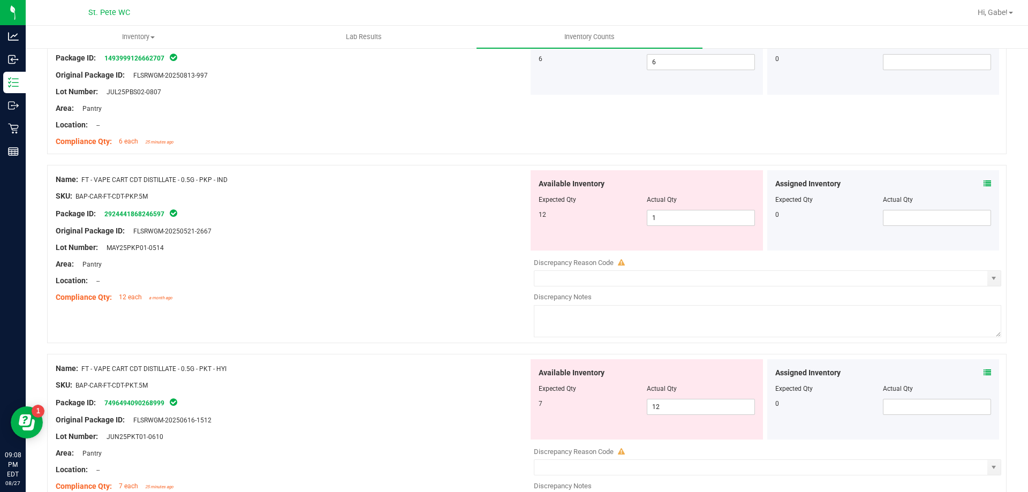
drag, startPoint x: 445, startPoint y: 351, endPoint x: 470, endPoint y: 340, distance: 28.3
click at [462, 343] on div at bounding box center [527, 348] width 960 height 11
click at [707, 217] on span "1 1" at bounding box center [701, 218] width 108 height 16
drag, startPoint x: 397, startPoint y: 300, endPoint x: 421, endPoint y: 292, distance: 24.9
click at [402, 300] on div "Compliance Qty: 12 each a month ago" at bounding box center [292, 297] width 473 height 11
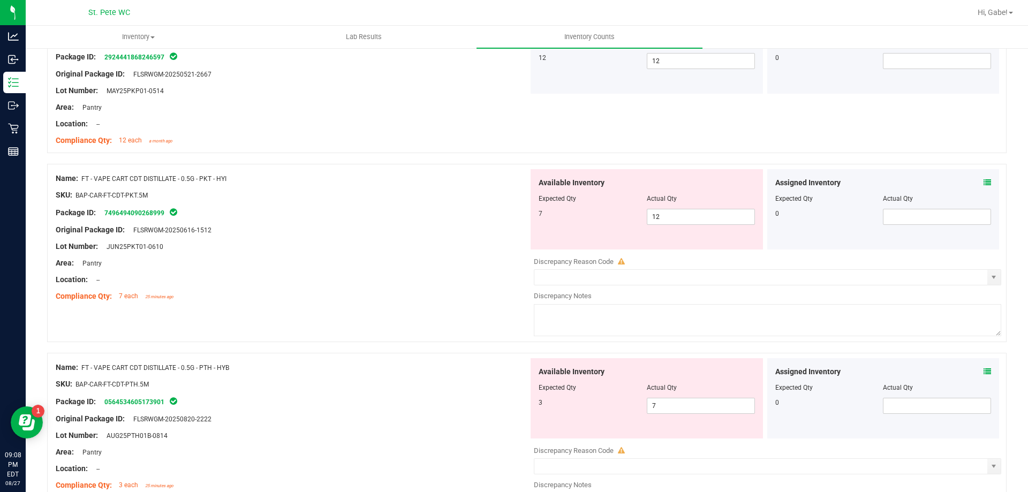
scroll to position [2249, 0]
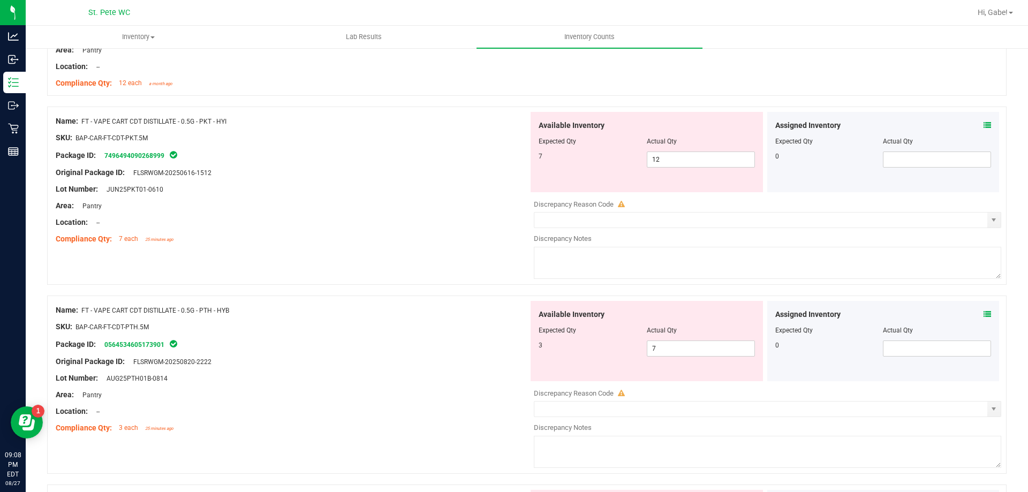
drag, startPoint x: 425, startPoint y: 296, endPoint x: 512, endPoint y: 269, distance: 91.3
drag, startPoint x: 685, startPoint y: 155, endPoint x: 618, endPoint y: 155, distance: 67.5
click at [618, 155] on div "7 12 12" at bounding box center [647, 160] width 216 height 16
click at [462, 236] on div "Compliance Qty: 7 each 25 minutes ago" at bounding box center [292, 239] width 473 height 11
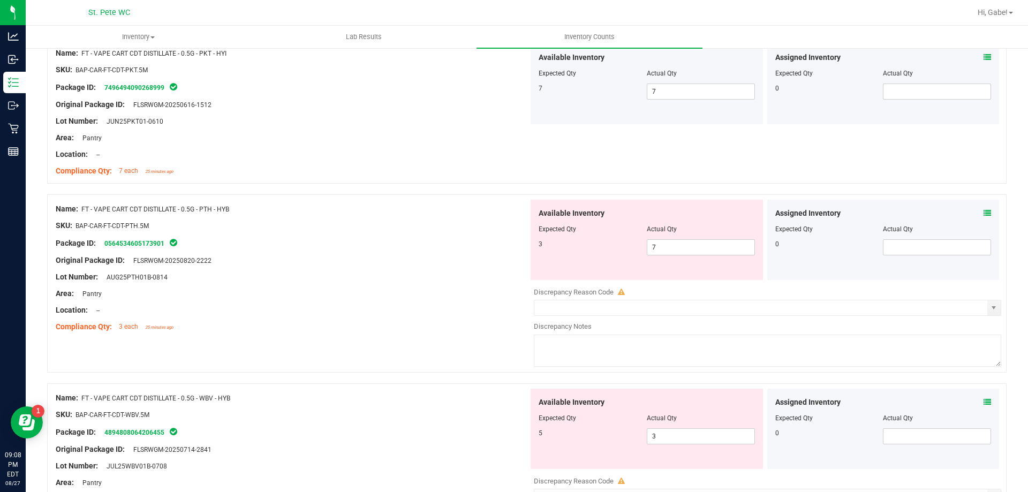
scroll to position [2357, 0]
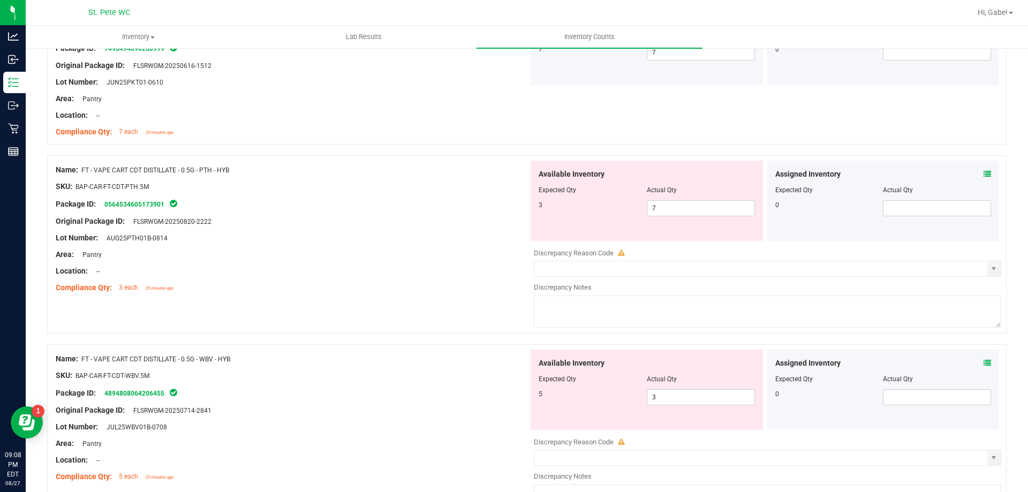
drag, startPoint x: 452, startPoint y: 321, endPoint x: 639, endPoint y: 238, distance: 204.5
click at [466, 313] on div "Name: FT - VAPE CART CDT DISTILLATE - 0.5G - PTH - HYB SKU: BAP-CAR-FT-CDT-PTH.…" at bounding box center [527, 244] width 960 height 178
drag, startPoint x: 703, startPoint y: 206, endPoint x: 615, endPoint y: 206, distance: 87.3
click at [615, 206] on div "3 7 7" at bounding box center [647, 208] width 216 height 16
drag, startPoint x: 507, startPoint y: 236, endPoint x: 493, endPoint y: 243, distance: 15.8
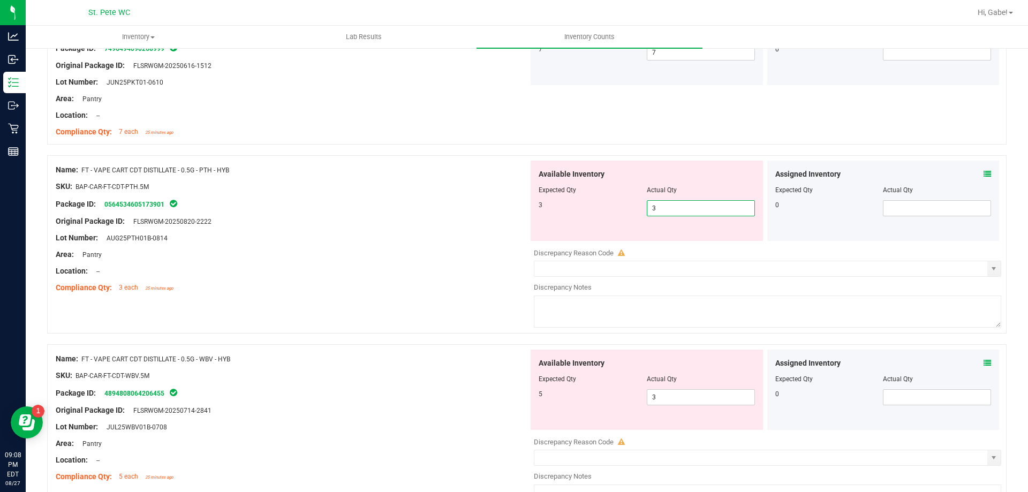
click at [501, 239] on div "Lot Number: AUG25PTH01B-0814" at bounding box center [292, 237] width 473 height 11
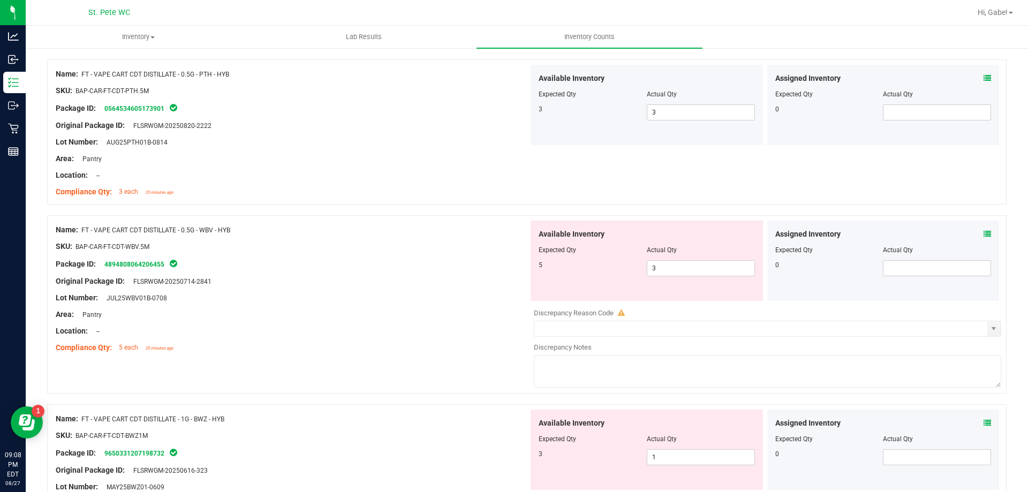
scroll to position [2464, 0]
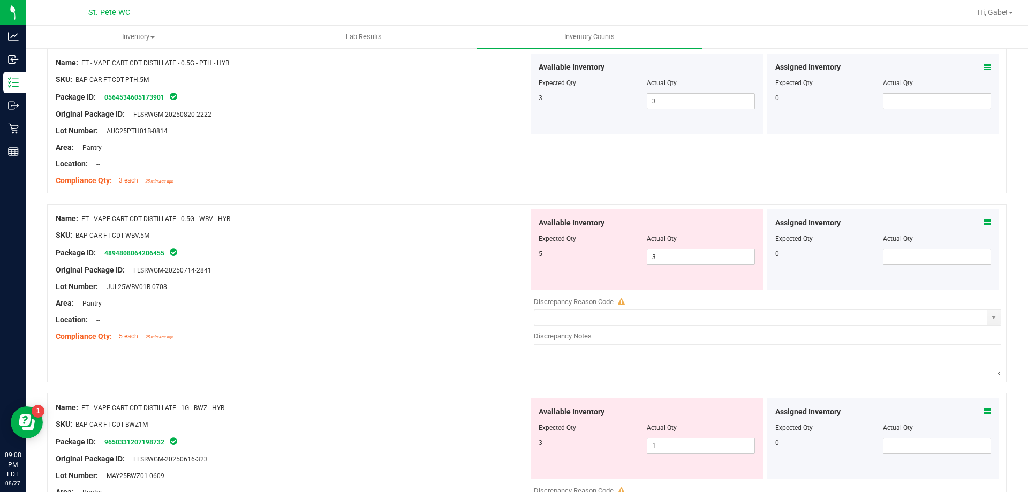
click at [450, 291] on div "Lot Number: JUL25WBV01B-0708" at bounding box center [292, 286] width 473 height 11
drag, startPoint x: 712, startPoint y: 254, endPoint x: 482, endPoint y: 258, distance: 230.3
click at [482, 258] on div "Name: FT - VAPE CART CDT DISTILLATE - 0.5G - WBV - HYB SKU: BAP-CAR-FT-CDT-WBV.…" at bounding box center [527, 293] width 960 height 178
click at [356, 302] on div "Area: Pantry" at bounding box center [292, 303] width 473 height 11
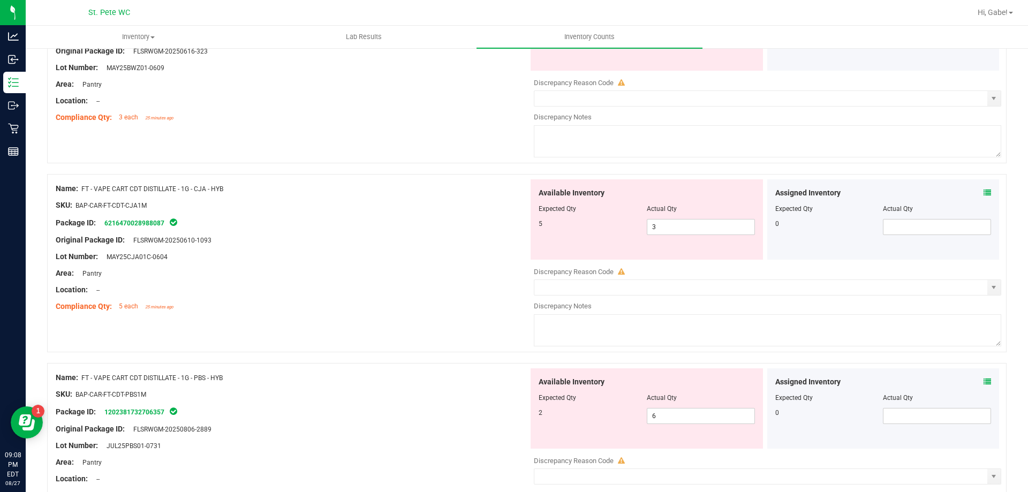
drag, startPoint x: 404, startPoint y: 290, endPoint x: 547, endPoint y: 214, distance: 162.4
click at [413, 282] on div "Name: FT - VAPE CART CDT DISTILLATE - 1G - CJA - HYB SKU: BAP-CAR-FT-CDT-CJA1M …" at bounding box center [292, 247] width 473 height 137
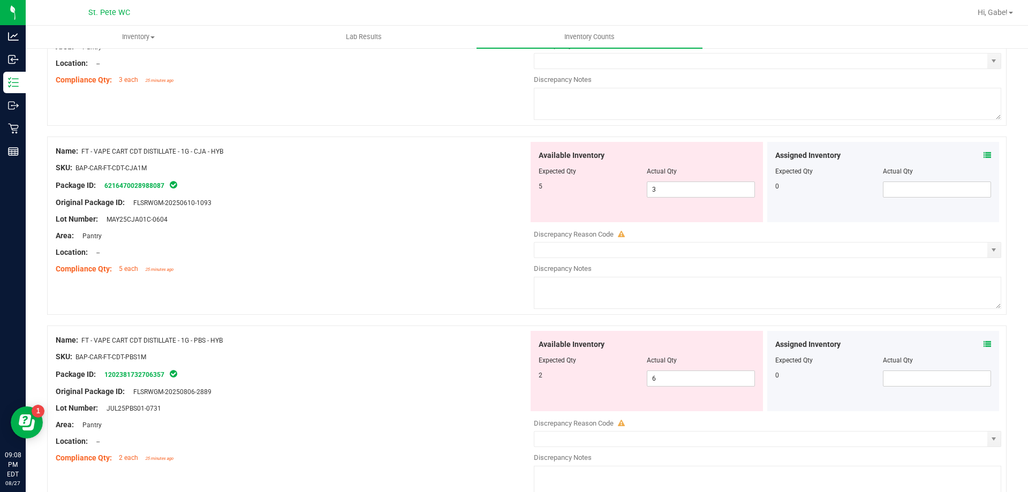
scroll to position [2935, 0]
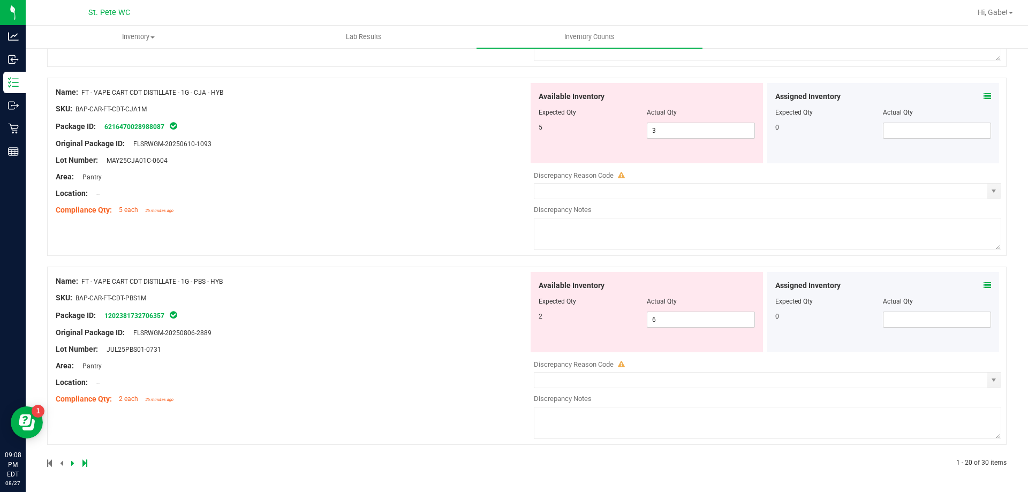
drag, startPoint x: 371, startPoint y: 296, endPoint x: 422, endPoint y: 315, distance: 54.2
click at [367, 297] on div "SKU: BAP-CAR-FT-CDT-PBS1M" at bounding box center [292, 297] width 473 height 11
drag, startPoint x: 681, startPoint y: 320, endPoint x: 552, endPoint y: 322, distance: 128.6
click at [552, 322] on div "2 6 6" at bounding box center [647, 320] width 216 height 16
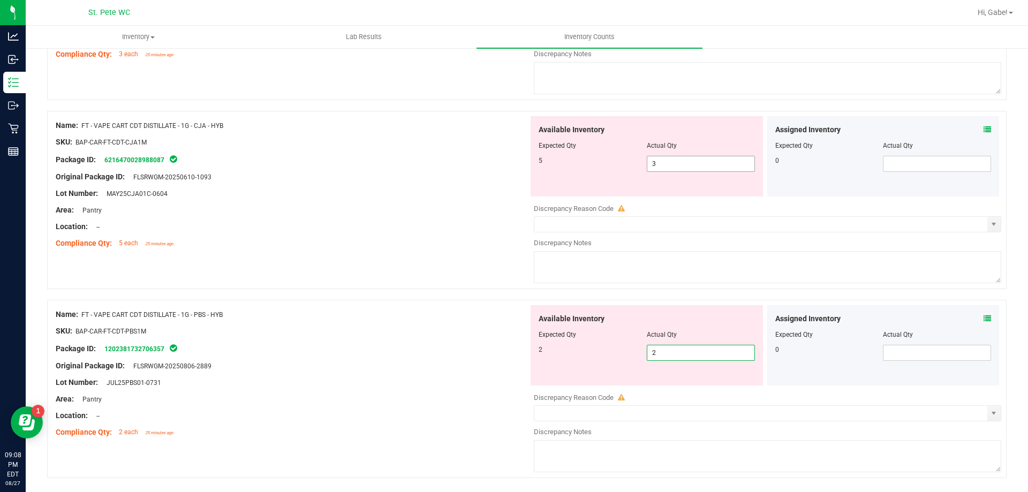
drag, startPoint x: 672, startPoint y: 131, endPoint x: 604, endPoint y: 132, distance: 68.6
click at [604, 132] on div "Available Inventory Expected Qty Actual Qty 5 3 3" at bounding box center [647, 156] width 232 height 80
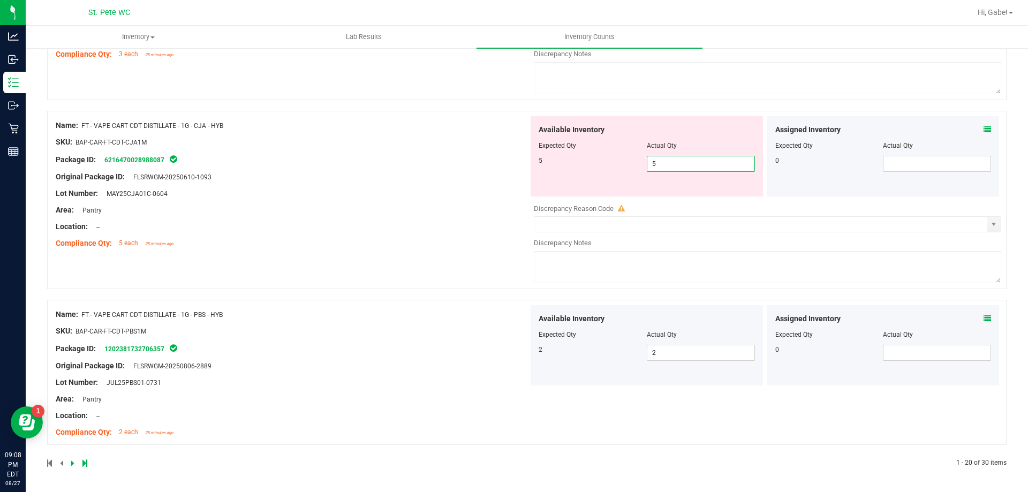
click at [503, 196] on div "Name: FT - VAPE CART CDT DISTILLATE - 1G - CJA - HYB SKU: BAP-CAR-FT-CDT-CJA1M …" at bounding box center [292, 184] width 473 height 137
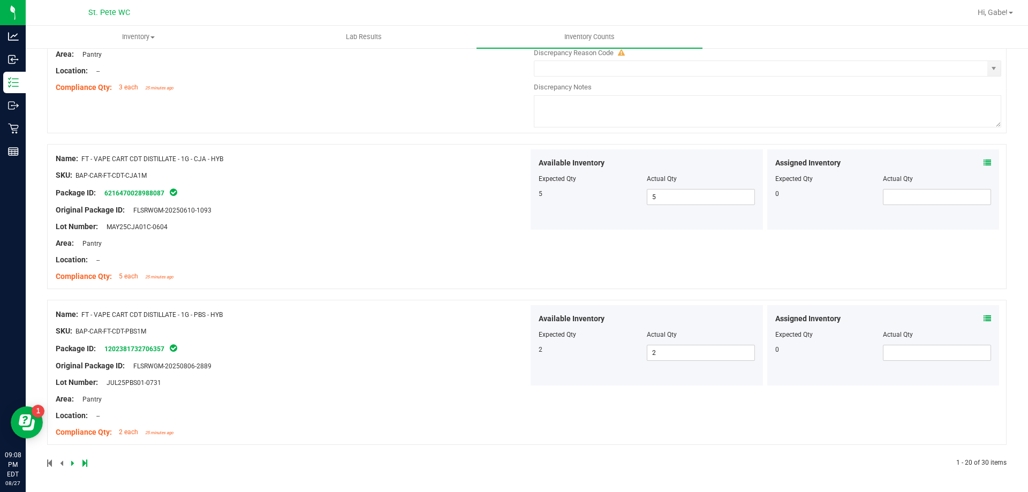
scroll to position [2654, 0]
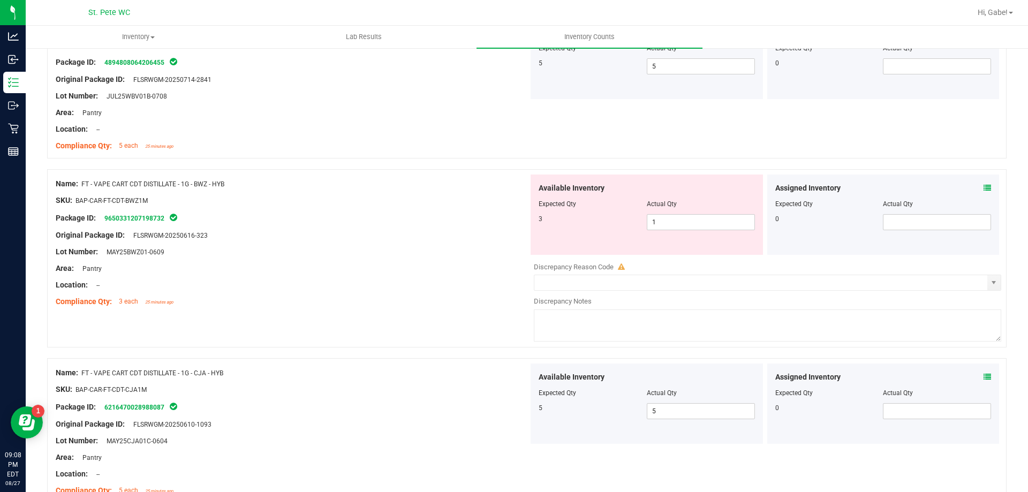
drag, startPoint x: 395, startPoint y: 252, endPoint x: 622, endPoint y: 246, distance: 226.6
click at [400, 252] on div "Lot Number: MAY25BWZ01-0609" at bounding box center [292, 251] width 473 height 11
drag, startPoint x: 687, startPoint y: 219, endPoint x: 561, endPoint y: 216, distance: 125.9
click at [561, 217] on div "3 1 1" at bounding box center [647, 222] width 216 height 16
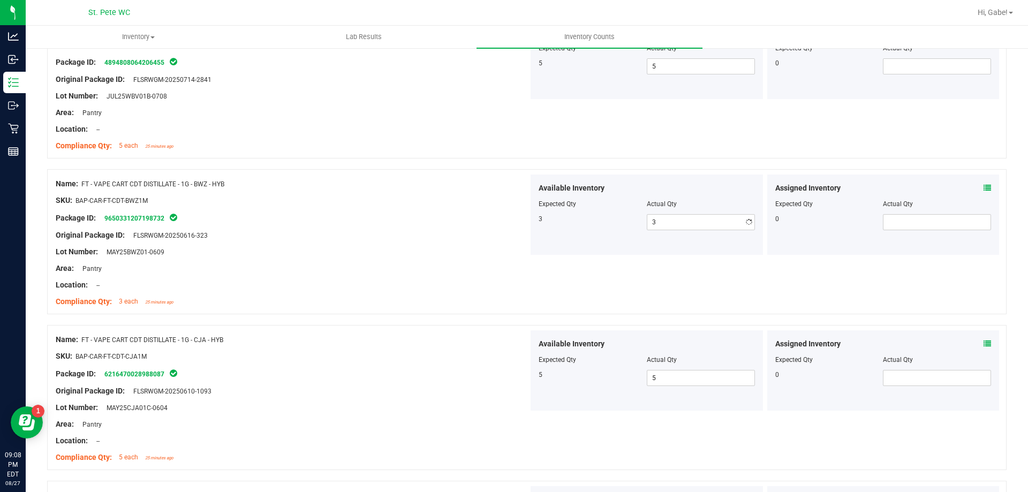
click at [441, 236] on div "Original Package ID: FLSRWGM-20250616-323" at bounding box center [292, 235] width 473 height 11
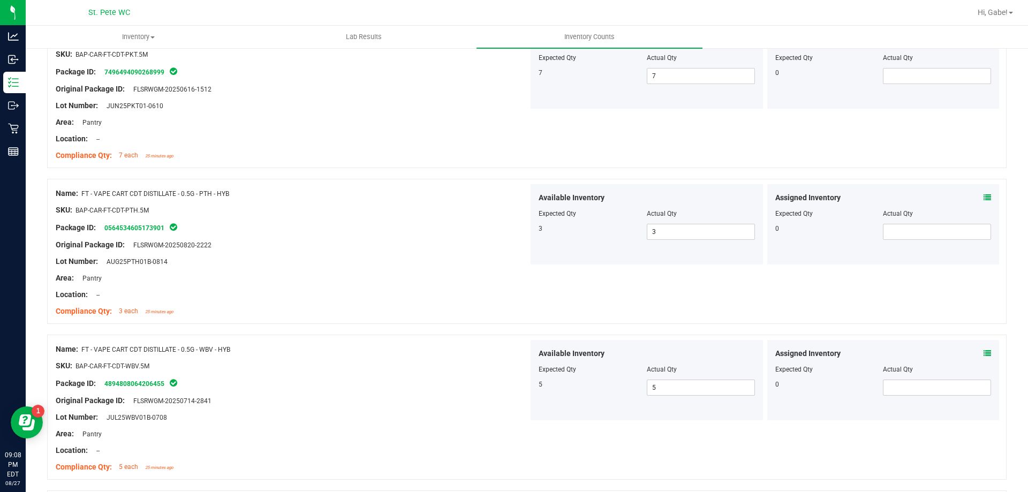
drag, startPoint x: 409, startPoint y: 273, endPoint x: 393, endPoint y: 228, distance: 48.0
click at [408, 272] on div "Name: FT - VAPE CART CDT DISTILLATE - 0.5G - PTH - HYB SKU: BAP-CAR-FT-CDT-PTH.…" at bounding box center [292, 252] width 473 height 137
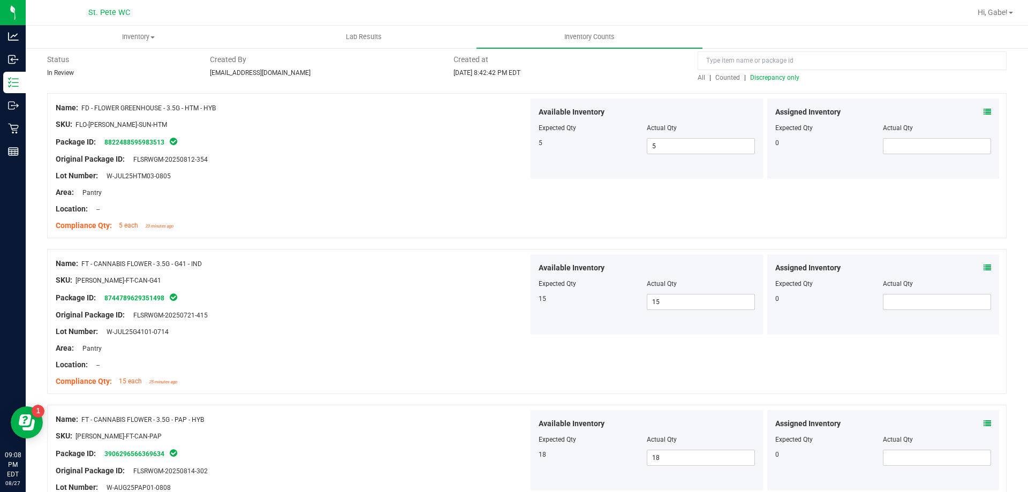
scroll to position [0, 0]
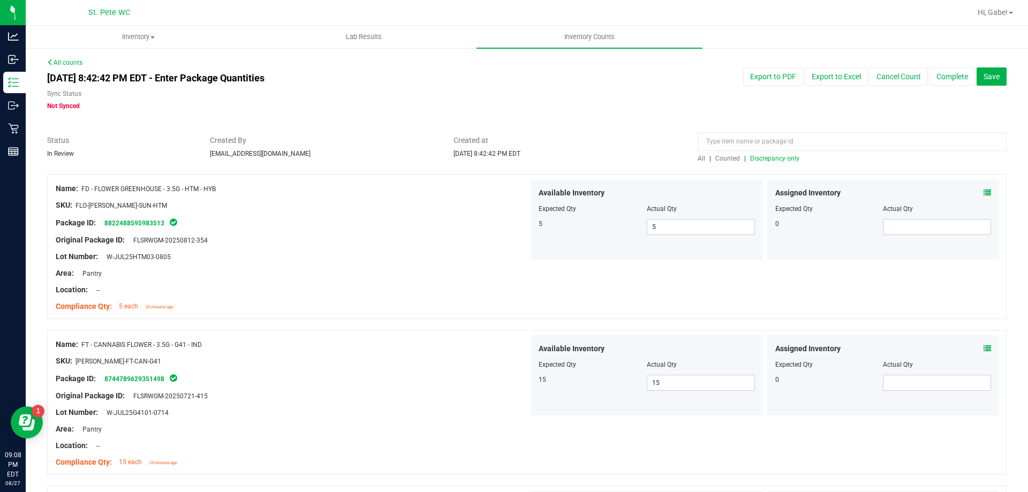
click at [755, 161] on span "Discrepancy only" at bounding box center [774, 158] width 49 height 7
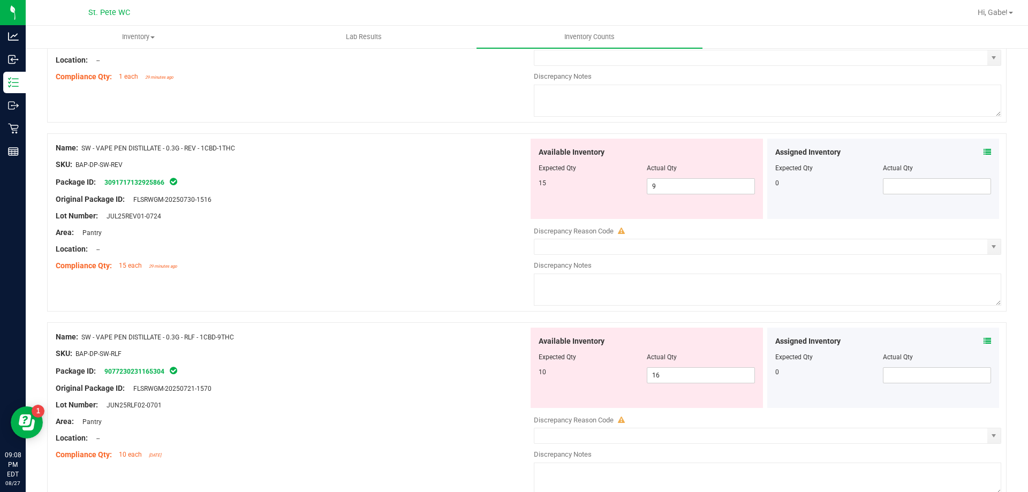
scroll to position [1609, 0]
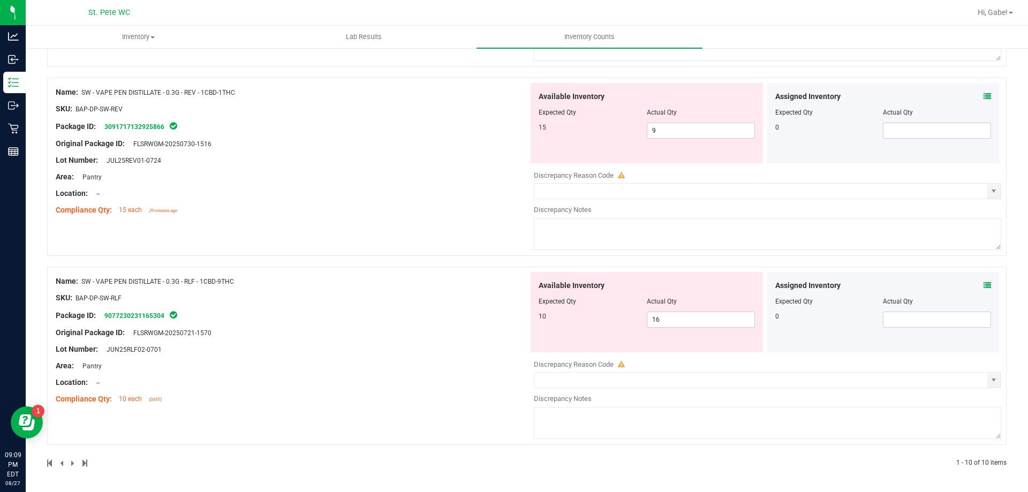
click at [713, 328] on div "Available Inventory Expected Qty Actual Qty 10 16 16" at bounding box center [647, 312] width 232 height 80
drag, startPoint x: 669, startPoint y: 330, endPoint x: 657, endPoint y: 319, distance: 17.1
click at [667, 330] on div "Available Inventory Expected Qty Actual Qty 10 16 16" at bounding box center [647, 312] width 232 height 80
click at [646, 309] on div at bounding box center [647, 308] width 216 height 5
click at [661, 321] on span "16 16" at bounding box center [701, 320] width 108 height 16
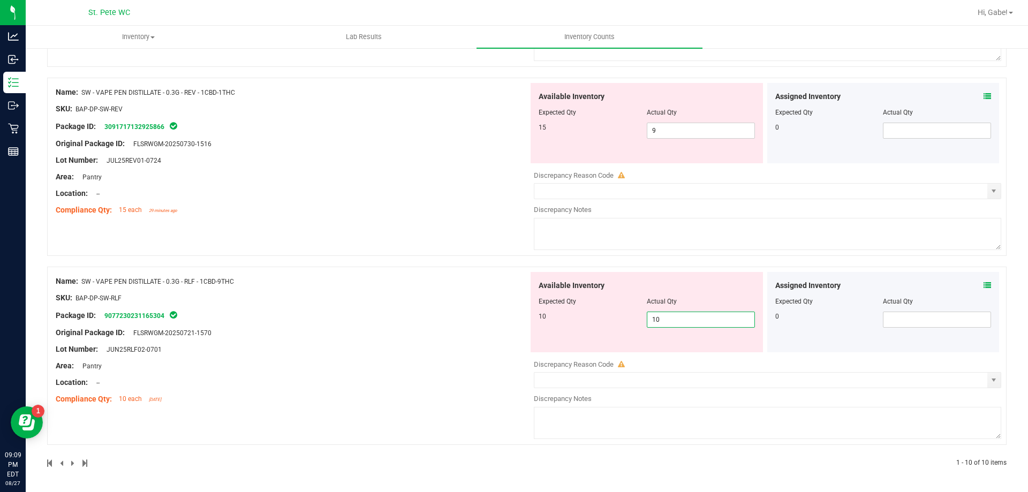
click at [420, 332] on div "Name: SW - VAPE PEN DISTILLATE - 0.3G - RLF - 1CBD-9THC SKU: BAP-DP-SW-RLF Pack…" at bounding box center [292, 340] width 473 height 137
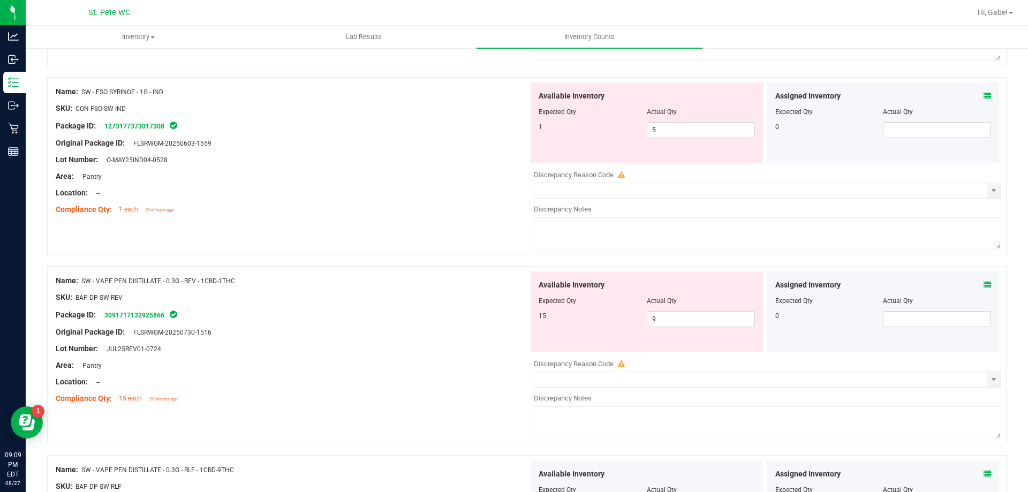
scroll to position [1415, 0]
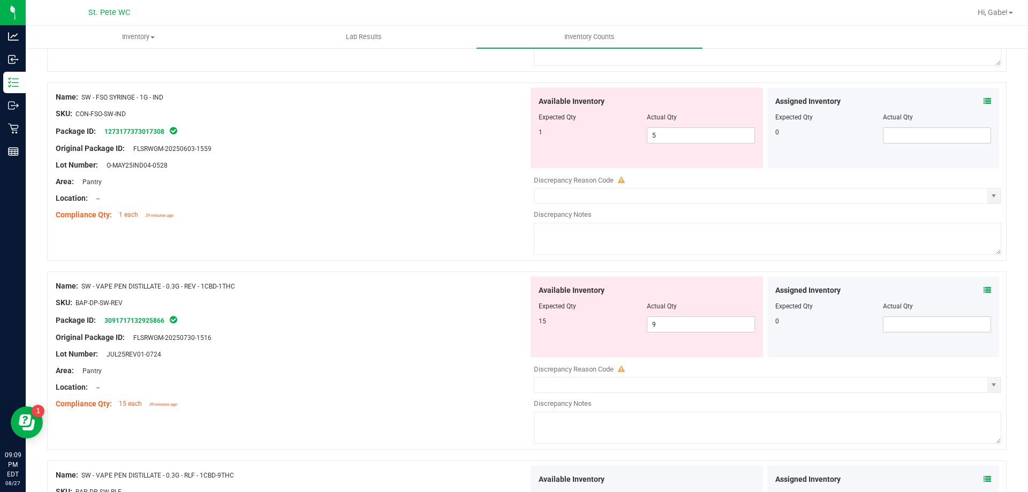
click at [372, 343] on div at bounding box center [292, 345] width 473 height 5
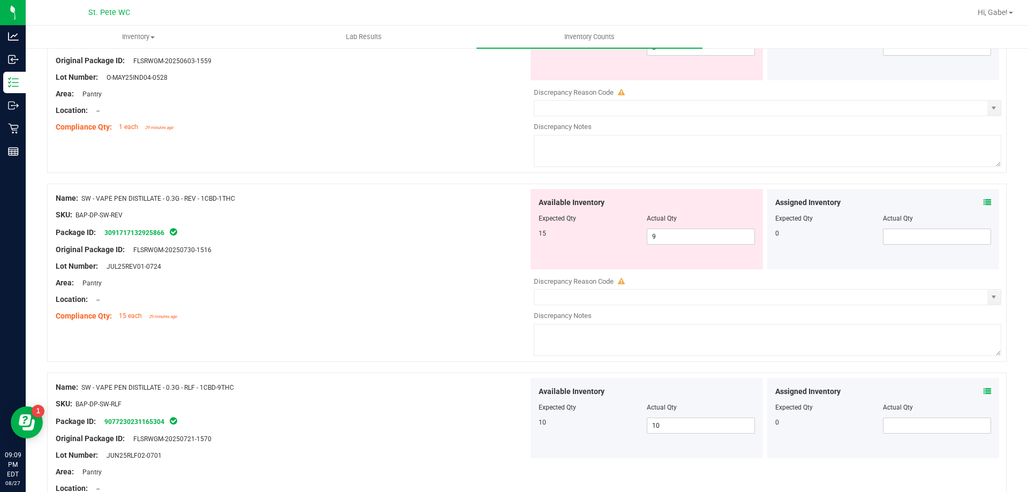
scroll to position [1522, 0]
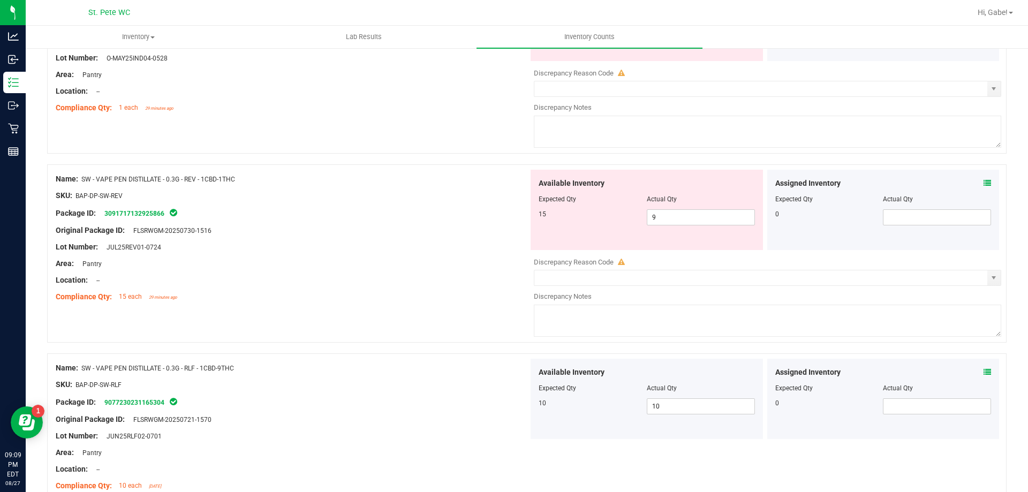
click at [368, 281] on div "Location: --" at bounding box center [292, 280] width 473 height 11
click at [400, 390] on div at bounding box center [292, 392] width 473 height 5
drag, startPoint x: 678, startPoint y: 408, endPoint x: 596, endPoint y: 393, distance: 83.4
click at [596, 393] on div "Available Inventory Expected Qty Actual Qty 10 10 10" at bounding box center [647, 399] width 232 height 80
click at [433, 260] on div "Area: Pantry" at bounding box center [292, 263] width 473 height 11
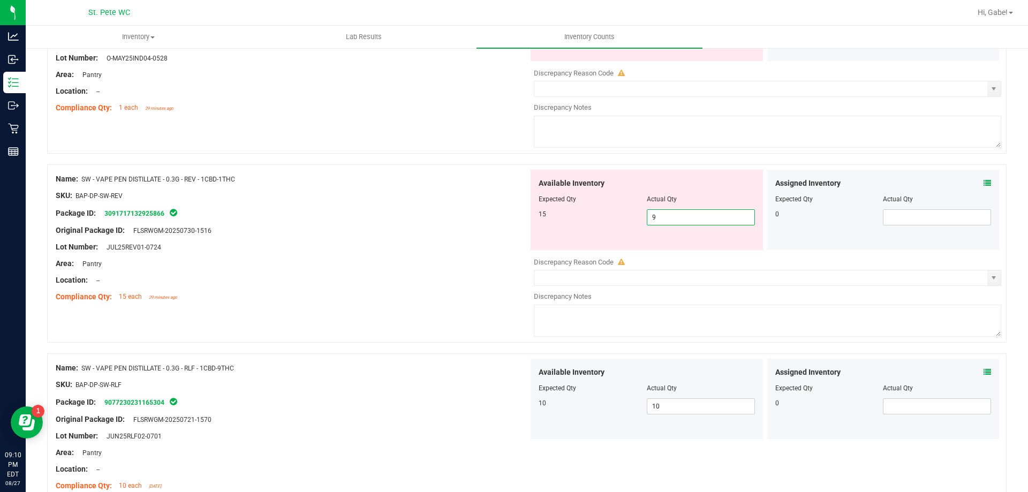
drag, startPoint x: 686, startPoint y: 219, endPoint x: 614, endPoint y: 213, distance: 72.0
click at [614, 213] on div "15 9 9" at bounding box center [647, 217] width 216 height 16
click at [470, 254] on div at bounding box center [292, 255] width 473 height 5
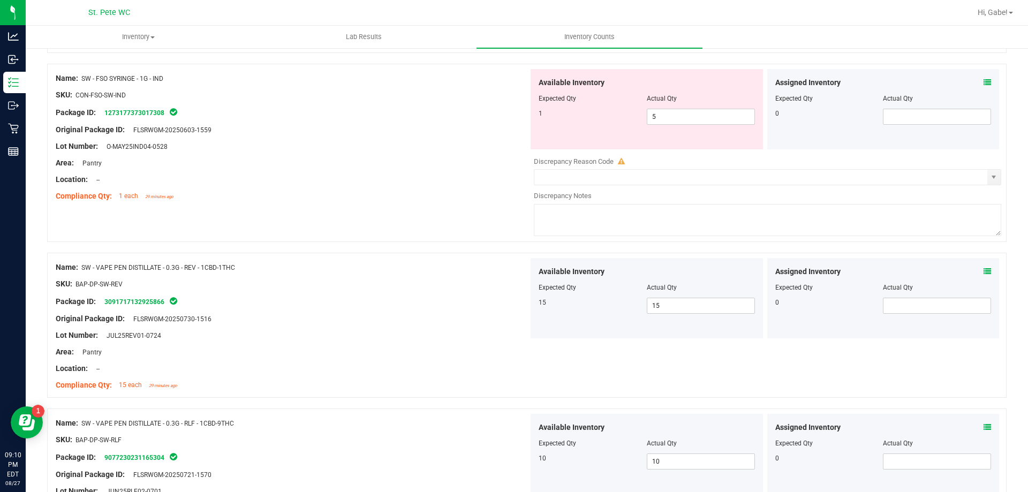
scroll to position [1361, 0]
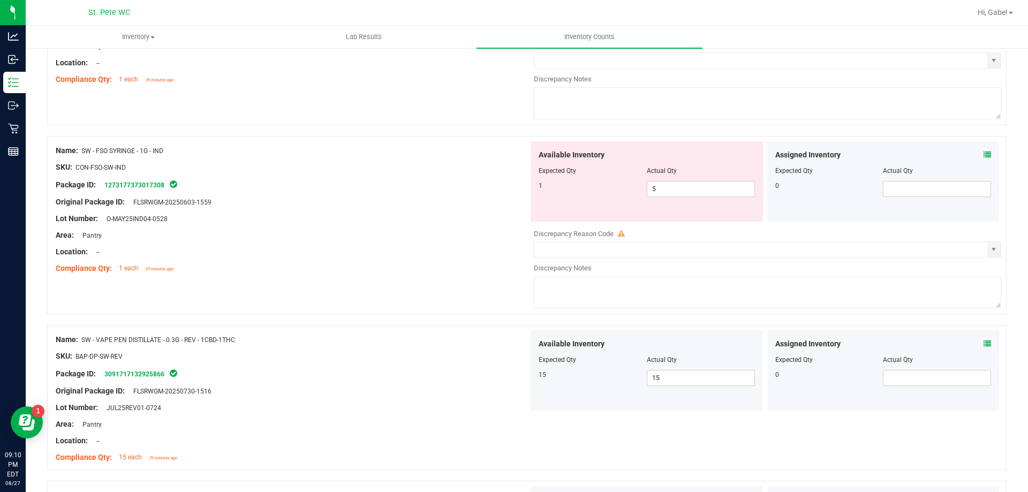
click at [433, 299] on div "Name: SW - FSO SYRINGE - 1G - IND SKU: CON-FSO-SW-IND Package ID: 1273177373017…" at bounding box center [527, 225] width 960 height 178
click at [409, 239] on div "Area: Pantry" at bounding box center [292, 235] width 473 height 11
drag, startPoint x: 672, startPoint y: 189, endPoint x: 568, endPoint y: 183, distance: 104.1
click at [568, 183] on div "1 5 5" at bounding box center [647, 189] width 216 height 16
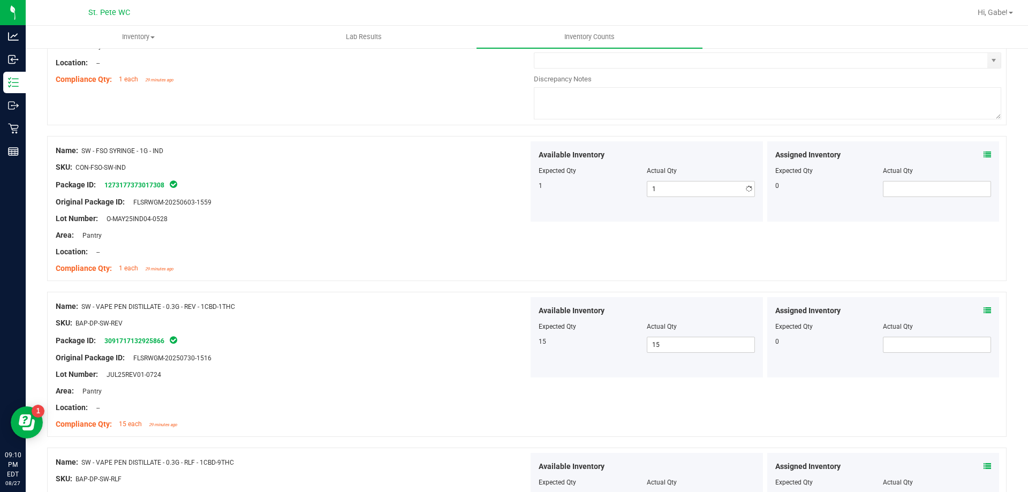
click at [461, 243] on div at bounding box center [292, 243] width 473 height 5
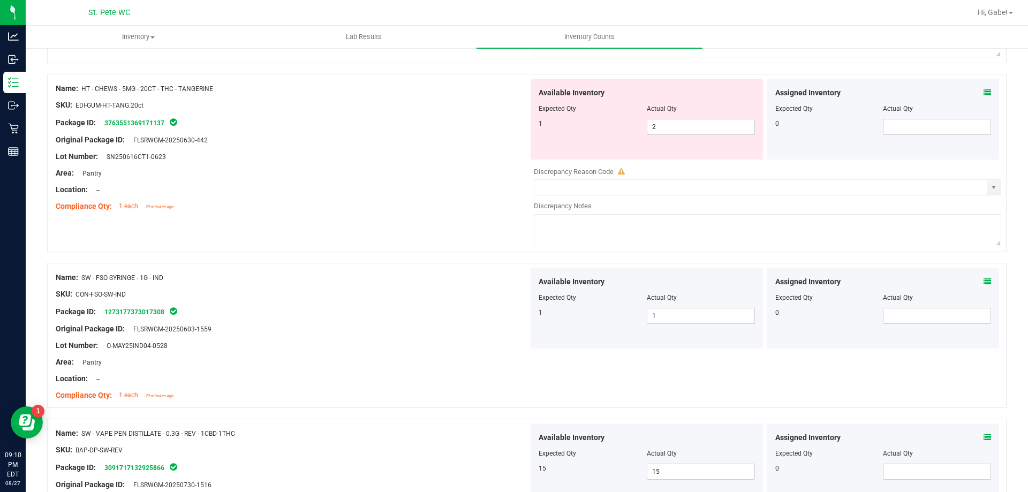
scroll to position [1201, 0]
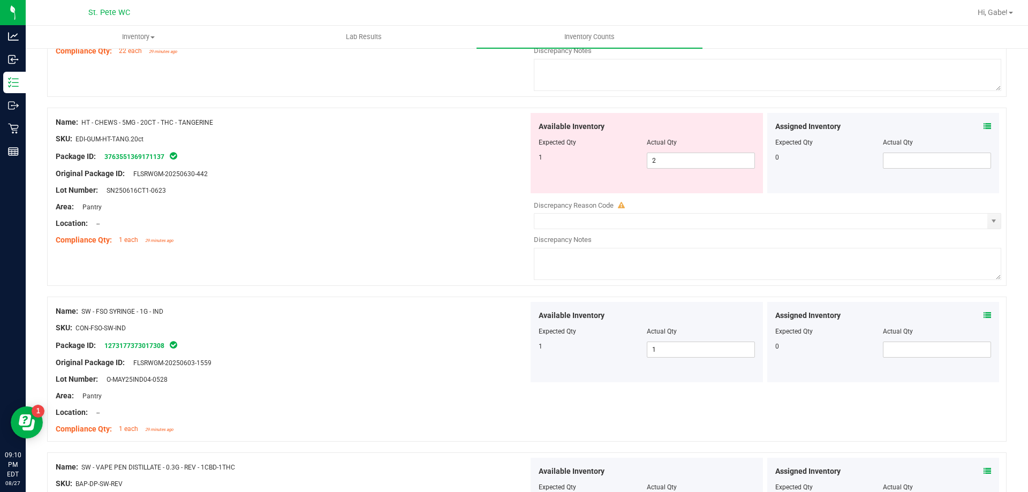
click at [401, 231] on div at bounding box center [292, 231] width 473 height 5
drag, startPoint x: 657, startPoint y: 160, endPoint x: 616, endPoint y: 157, distance: 40.3
click at [616, 157] on div "1 2 2" at bounding box center [647, 161] width 216 height 16
click at [430, 220] on div "Location: --" at bounding box center [292, 223] width 473 height 11
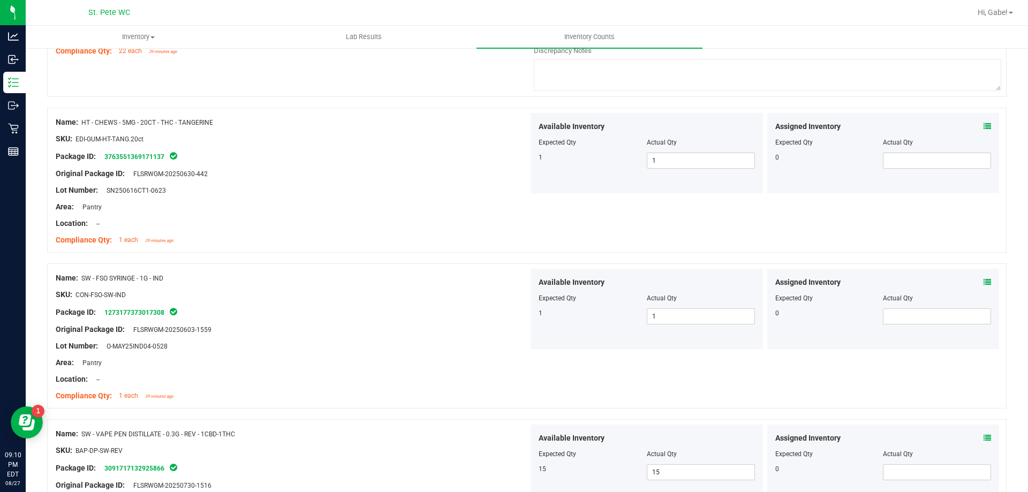
scroll to position [1040, 0]
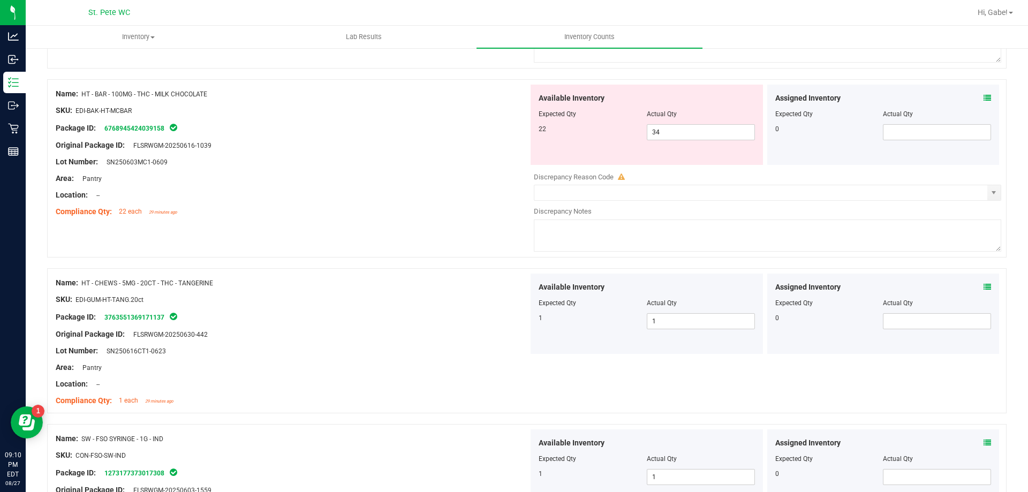
click at [427, 226] on div "Name: HT - BAR - 100MG - THC - MILK CHOCOLATE SKU: EDI-BAK-HT-MCBAR Package ID:…" at bounding box center [527, 168] width 960 height 178
drag, startPoint x: 698, startPoint y: 133, endPoint x: 618, endPoint y: 132, distance: 79.8
click at [618, 132] on div "22 34 34" at bounding box center [647, 132] width 216 height 16
click at [319, 164] on div "Lot Number: SN250603MC1-0609" at bounding box center [292, 161] width 473 height 11
drag, startPoint x: 663, startPoint y: 137, endPoint x: 532, endPoint y: 131, distance: 131.3
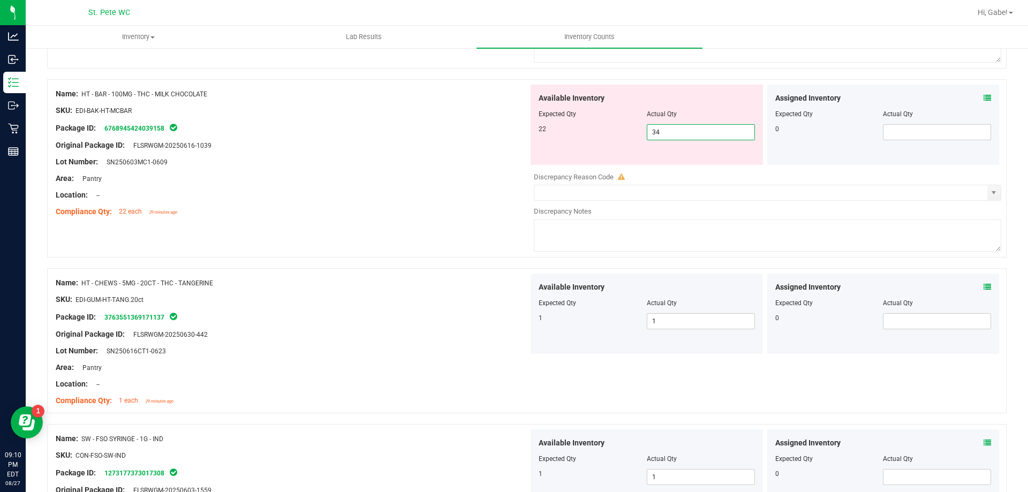
click at [532, 131] on div "Available Inventory Expected Qty Actual Qty 22 34 34" at bounding box center [647, 125] width 232 height 80
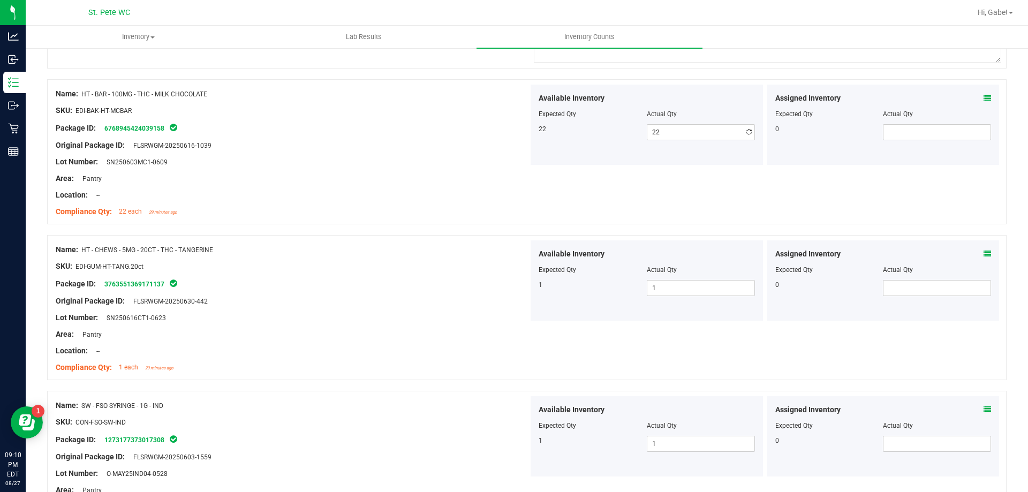
click at [479, 136] on div at bounding box center [292, 136] width 473 height 5
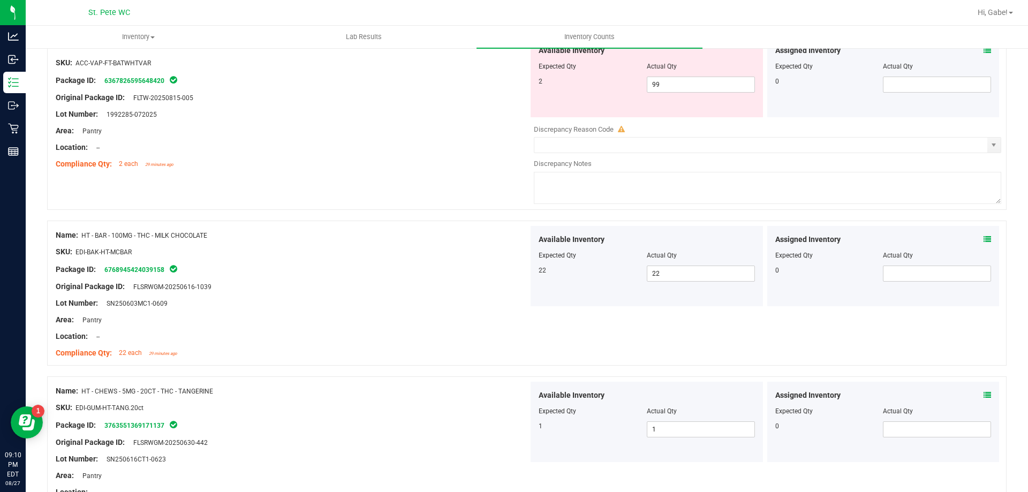
scroll to position [772, 0]
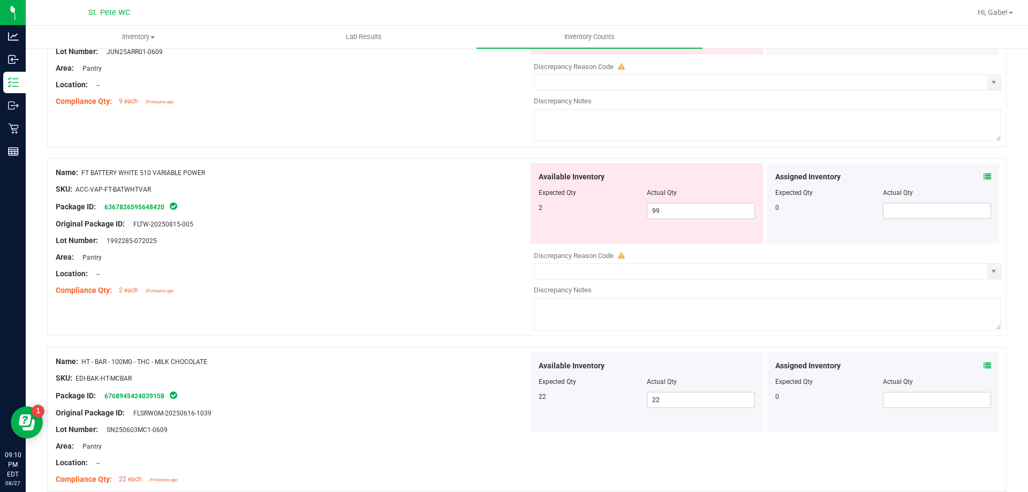
click at [368, 358] on div "Name: HT - BAR - 100MG - THC - MILK CHOCOLATE" at bounding box center [292, 361] width 473 height 11
click at [439, 271] on div "Location: --" at bounding box center [292, 273] width 473 height 11
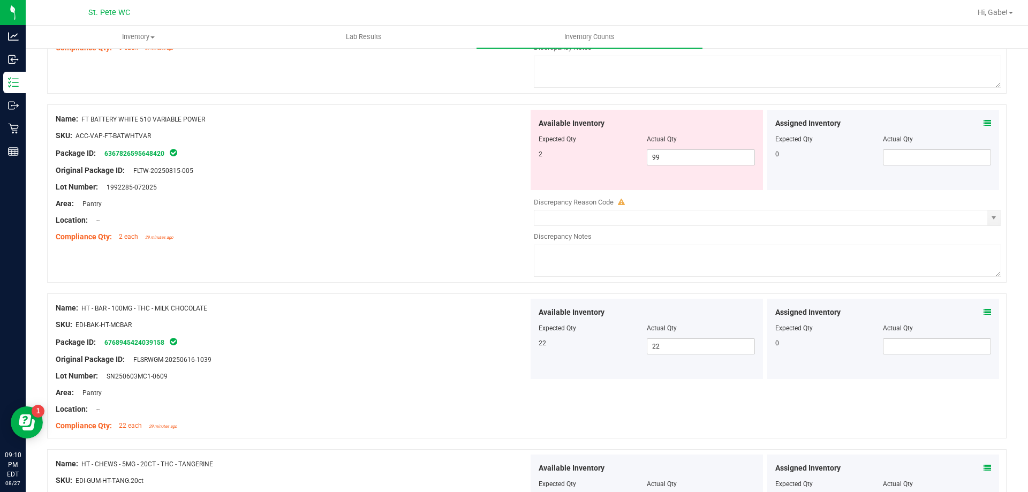
scroll to position [879, 0]
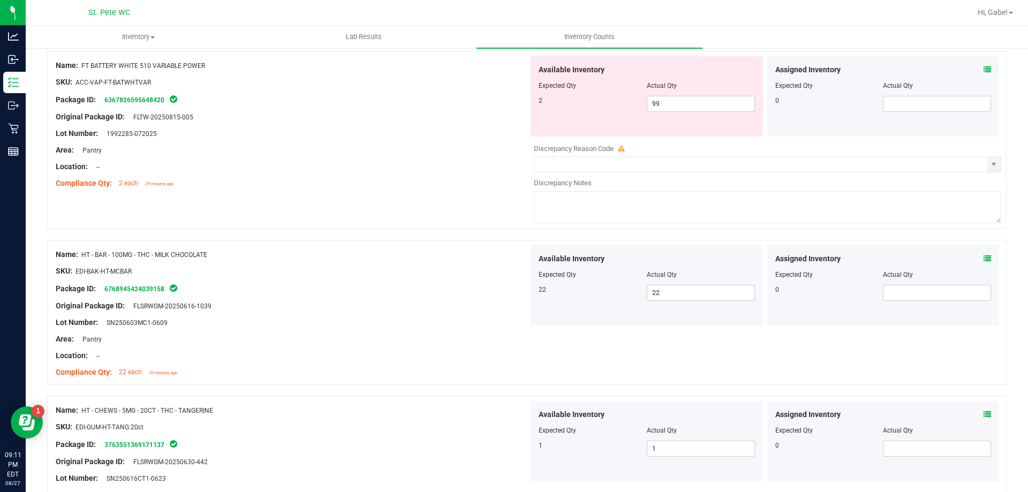
click at [426, 290] on div "Package ID: 6768945424039158" at bounding box center [292, 288] width 473 height 13
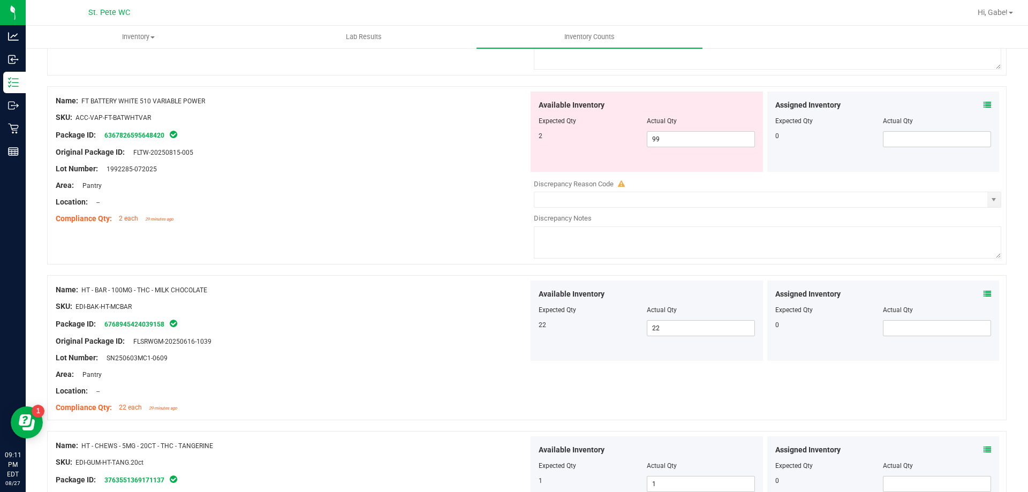
scroll to position [826, 0]
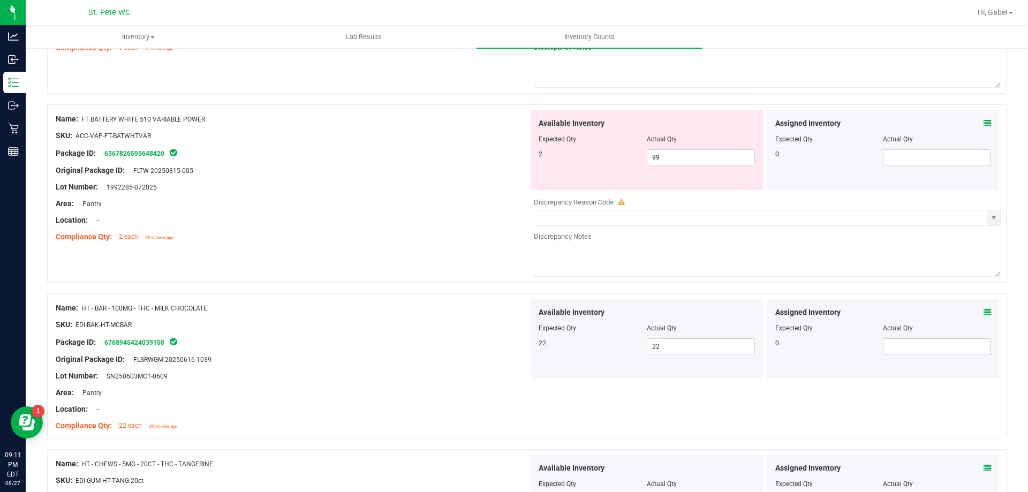
click at [326, 200] on div "Area: Pantry" at bounding box center [292, 203] width 473 height 11
drag, startPoint x: 679, startPoint y: 154, endPoint x: 602, endPoint y: 140, distance: 77.8
click at [602, 140] on div "Available Inventory Expected Qty Actual Qty 2 99 99" at bounding box center [647, 150] width 232 height 80
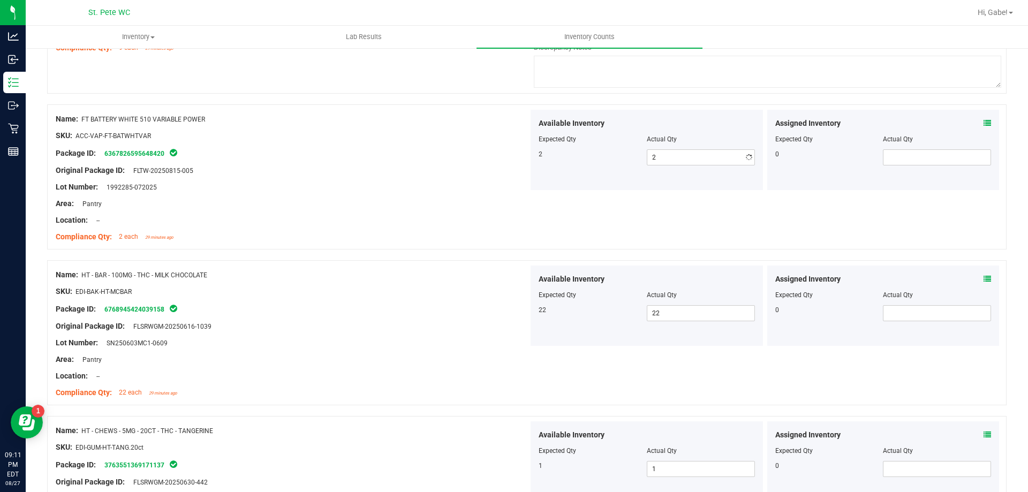
click at [447, 182] on div "Lot Number: 1992285-072025" at bounding box center [292, 187] width 473 height 11
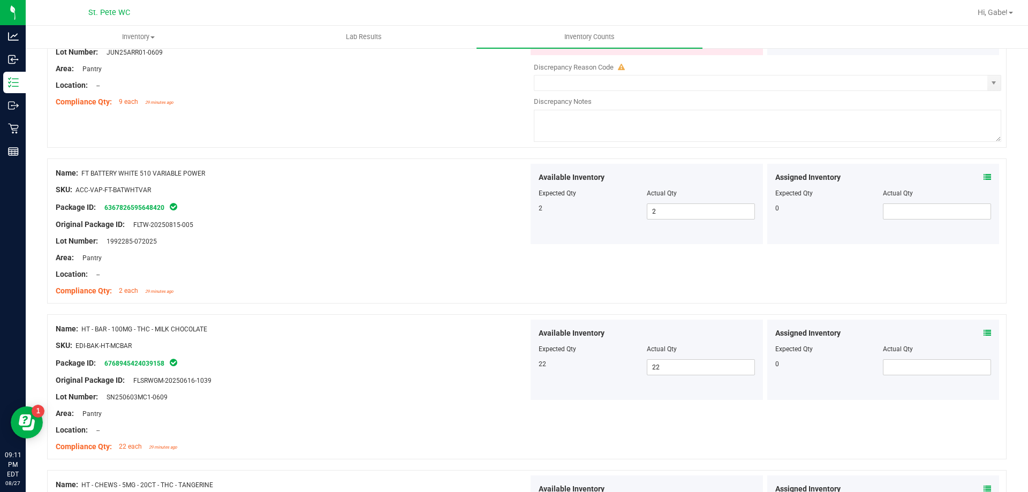
scroll to position [665, 0]
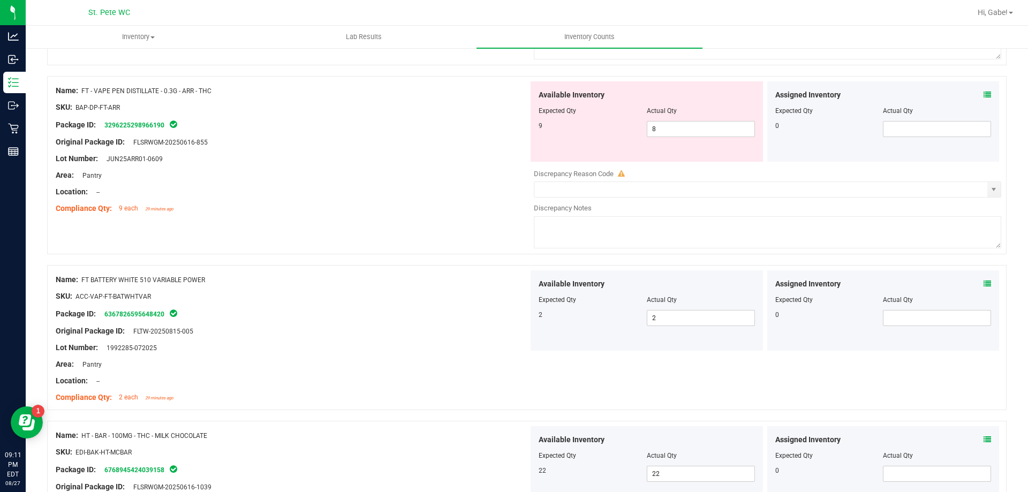
click at [390, 283] on div "Name: FT BATTERY WHITE 510 VARIABLE POWER" at bounding box center [292, 279] width 473 height 11
click at [385, 199] on div at bounding box center [292, 200] width 473 height 5
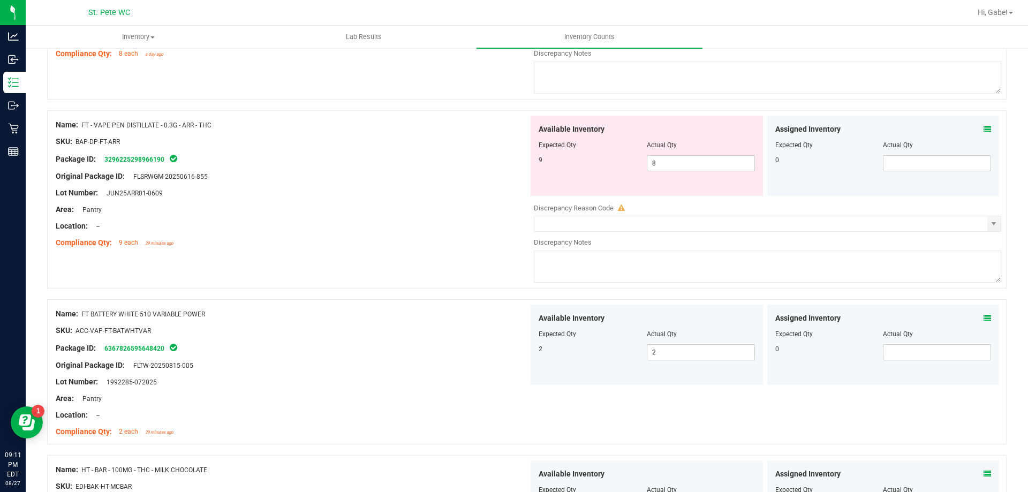
scroll to position [612, 0]
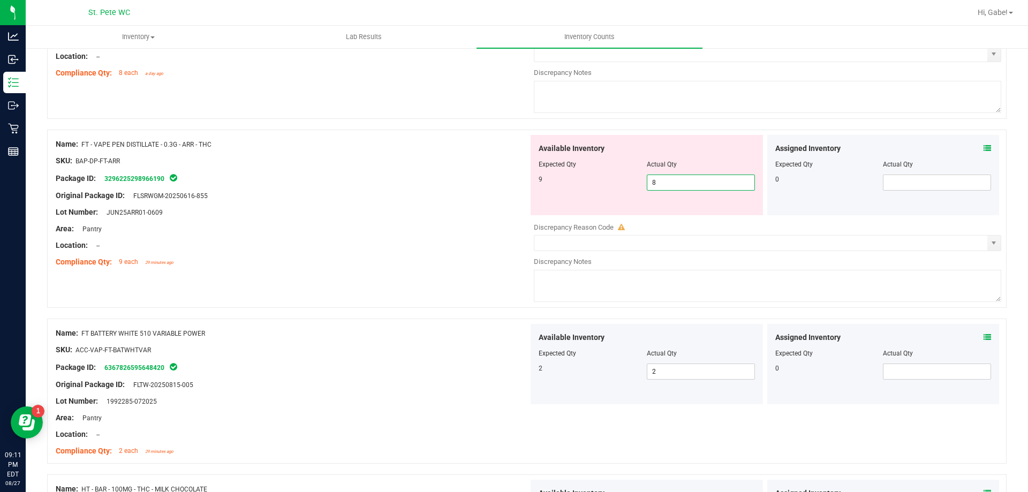
drag, startPoint x: 644, startPoint y: 184, endPoint x: 605, endPoint y: 184, distance: 38.6
click at [605, 184] on div "9 8 8" at bounding box center [647, 183] width 216 height 16
click at [493, 226] on div "Area: Pantry" at bounding box center [292, 228] width 473 height 11
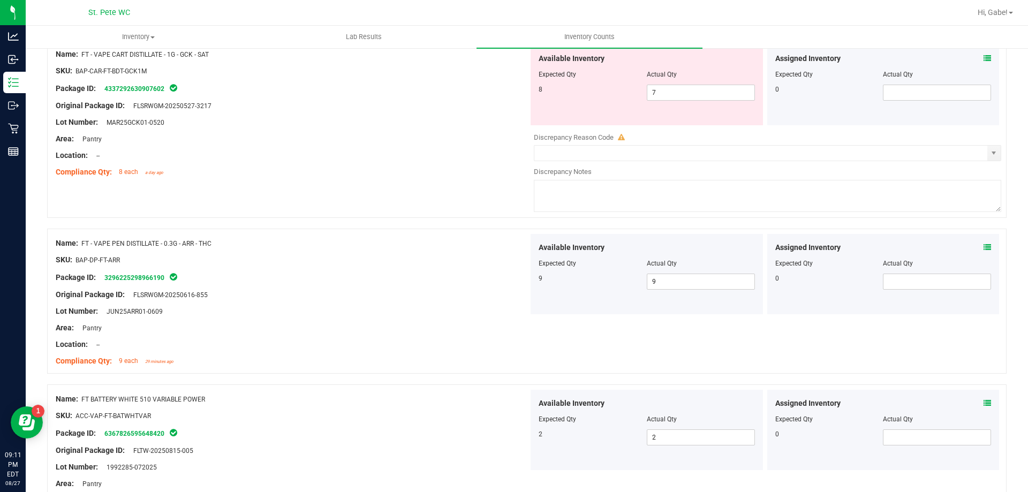
scroll to position [397, 0]
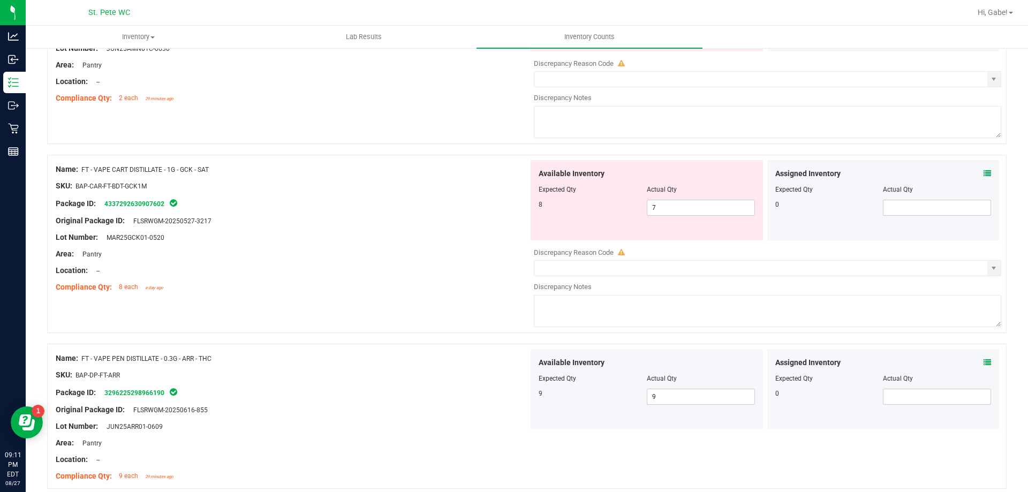
drag, startPoint x: 351, startPoint y: 224, endPoint x: 468, endPoint y: 237, distance: 117.5
click at [355, 224] on div "Original Package ID: FLSRWGM-20250527-3217" at bounding box center [292, 220] width 473 height 11
drag, startPoint x: 645, startPoint y: 206, endPoint x: 612, endPoint y: 200, distance: 33.7
click at [612, 200] on div "8 7 7" at bounding box center [647, 208] width 216 height 16
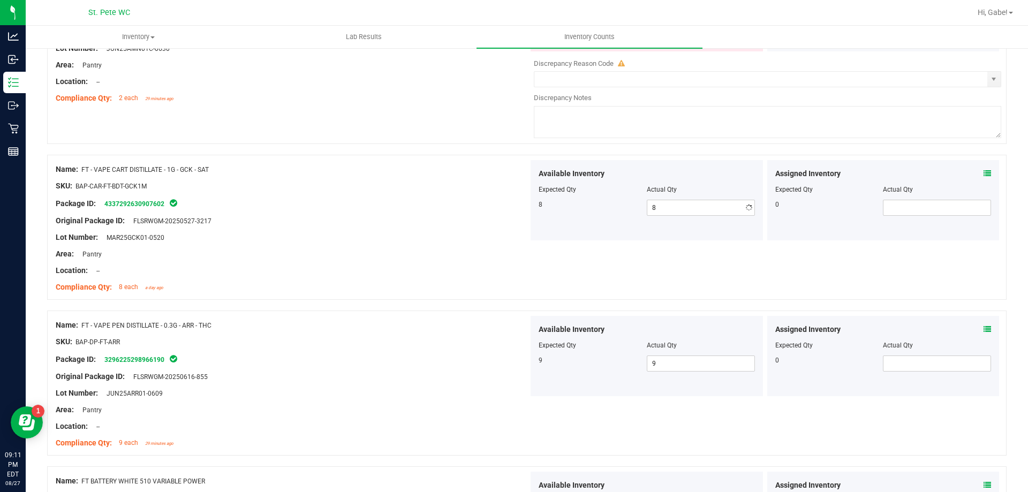
click at [438, 221] on div "Original Package ID: FLSRWGM-20250527-3217" at bounding box center [292, 220] width 473 height 11
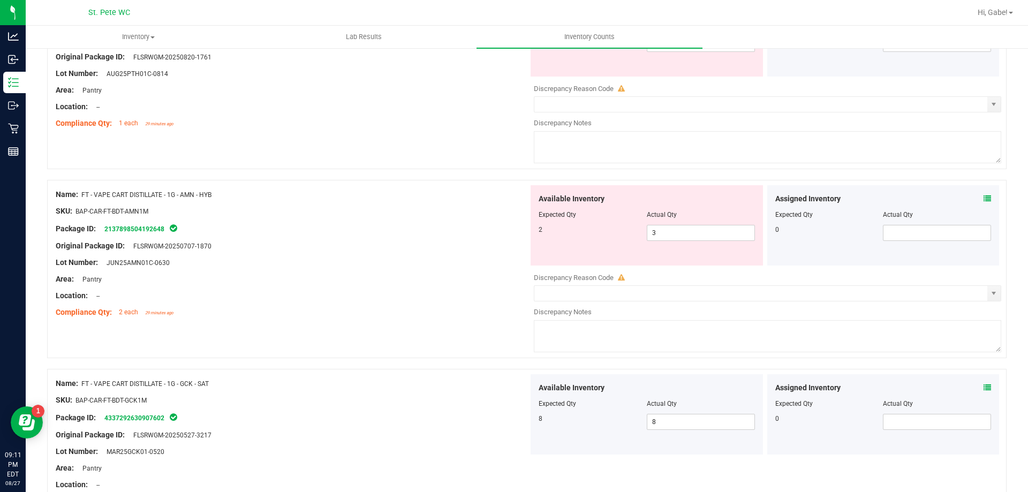
drag, startPoint x: 453, startPoint y: 274, endPoint x: 492, endPoint y: 274, distance: 38.6
click at [454, 274] on div "Area: Pantry" at bounding box center [292, 279] width 473 height 11
drag, startPoint x: 689, startPoint y: 229, endPoint x: 659, endPoint y: 229, distance: 30.5
click at [659, 229] on span "3 3" at bounding box center [701, 233] width 108 height 16
drag, startPoint x: 667, startPoint y: 238, endPoint x: 575, endPoint y: 227, distance: 92.8
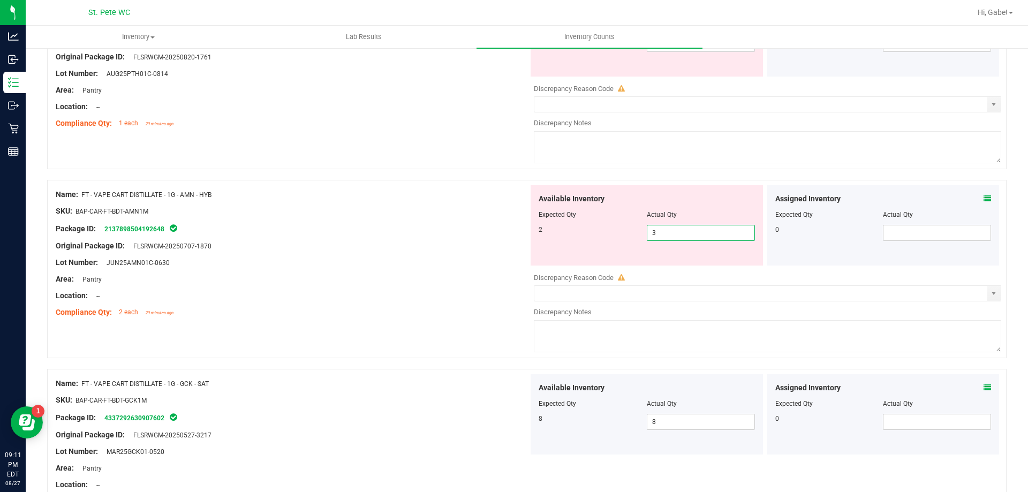
click at [575, 227] on div "2 3 3" at bounding box center [647, 233] width 216 height 16
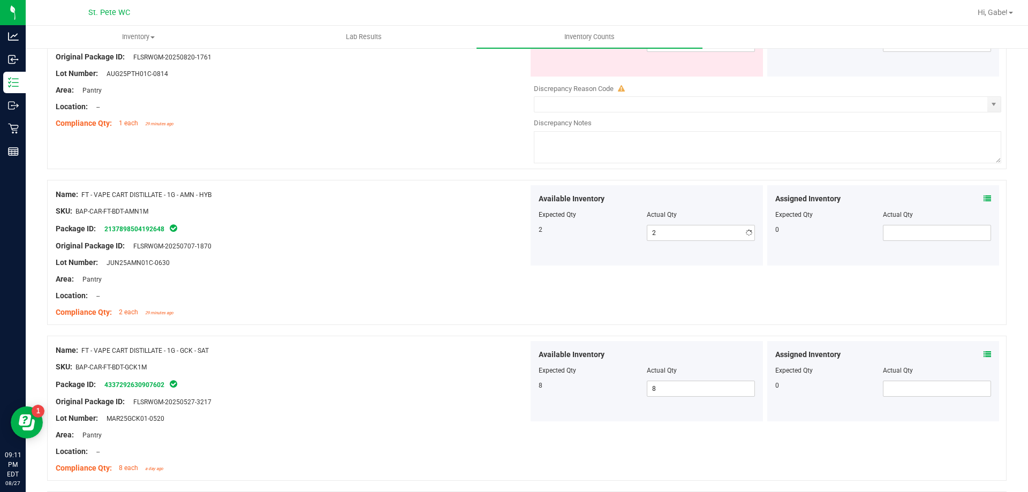
click at [472, 234] on div "Package ID: 2137898504192648" at bounding box center [292, 228] width 473 height 13
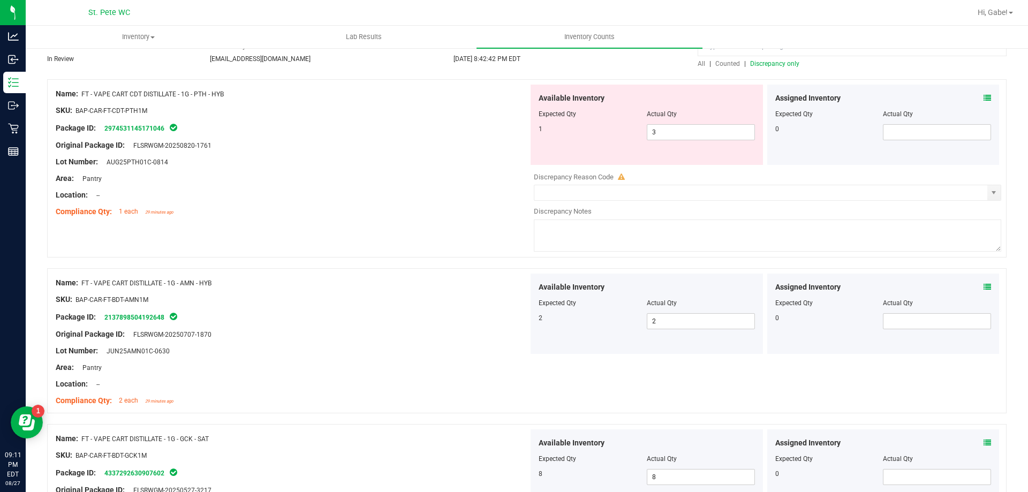
scroll to position [0, 0]
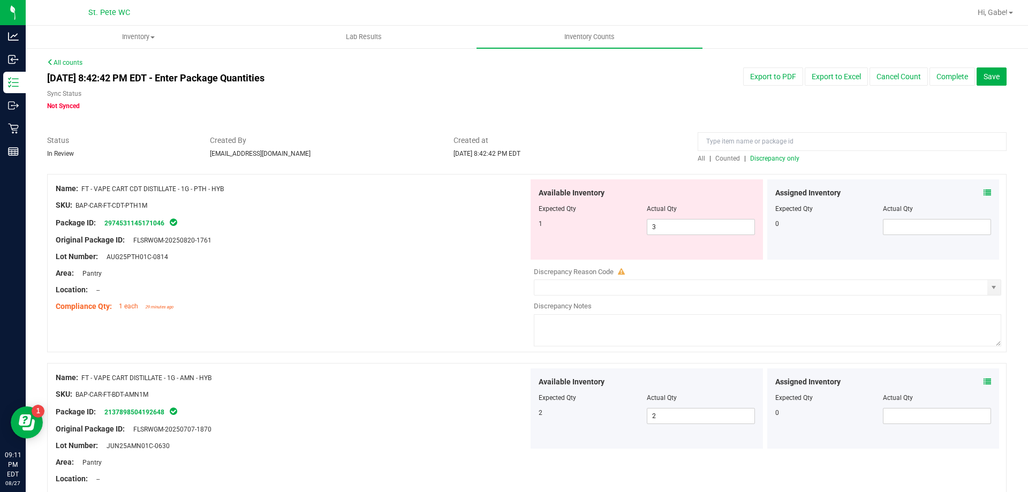
click at [465, 250] on div at bounding box center [292, 248] width 473 height 5
drag, startPoint x: 682, startPoint y: 227, endPoint x: 561, endPoint y: 195, distance: 125.6
click at [561, 195] on div "Available Inventory Expected Qty Actual Qty 1 3 3" at bounding box center [647, 219] width 232 height 80
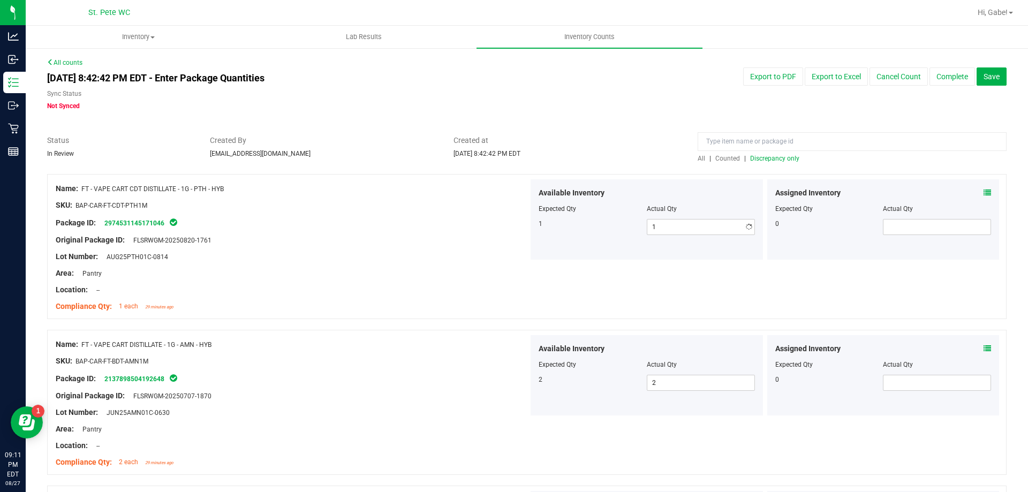
click at [467, 237] on div "Original Package ID: FLSRWGM-20250820-1761" at bounding box center [292, 240] width 473 height 11
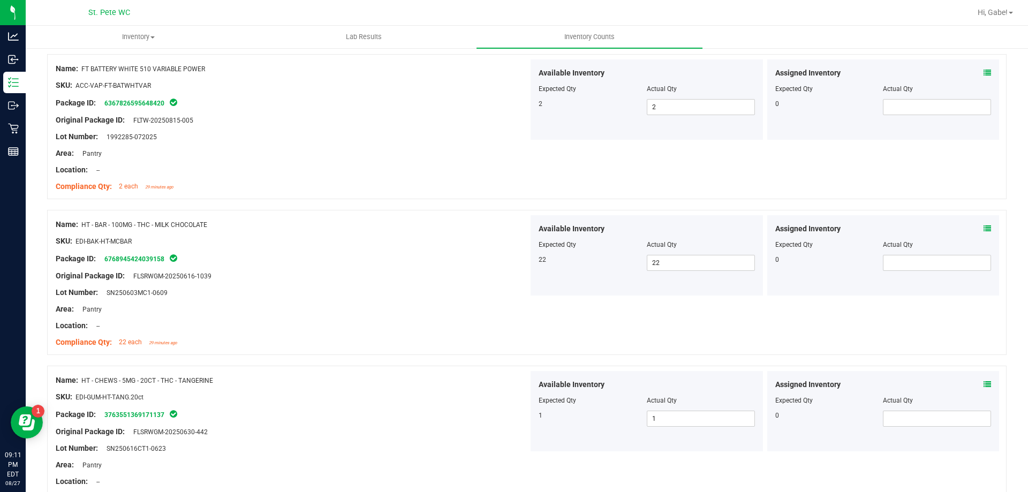
scroll to position [857, 0]
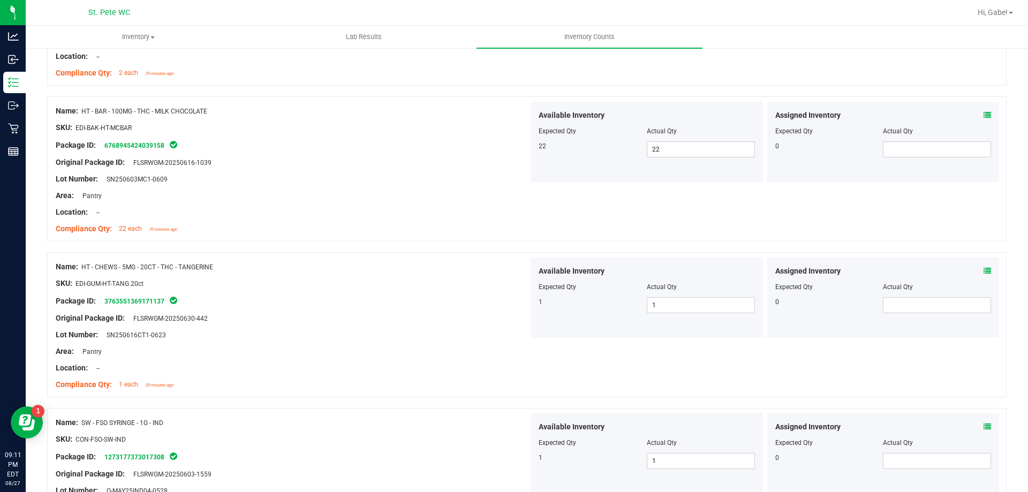
drag, startPoint x: 386, startPoint y: 240, endPoint x: 334, endPoint y: 366, distance: 136.2
click at [334, 366] on div "Location: --" at bounding box center [292, 368] width 473 height 11
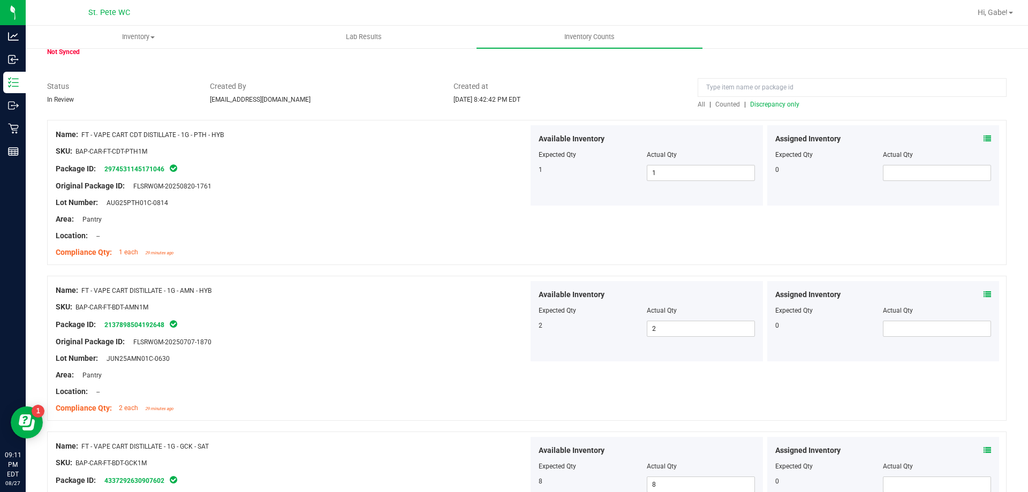
scroll to position [0, 0]
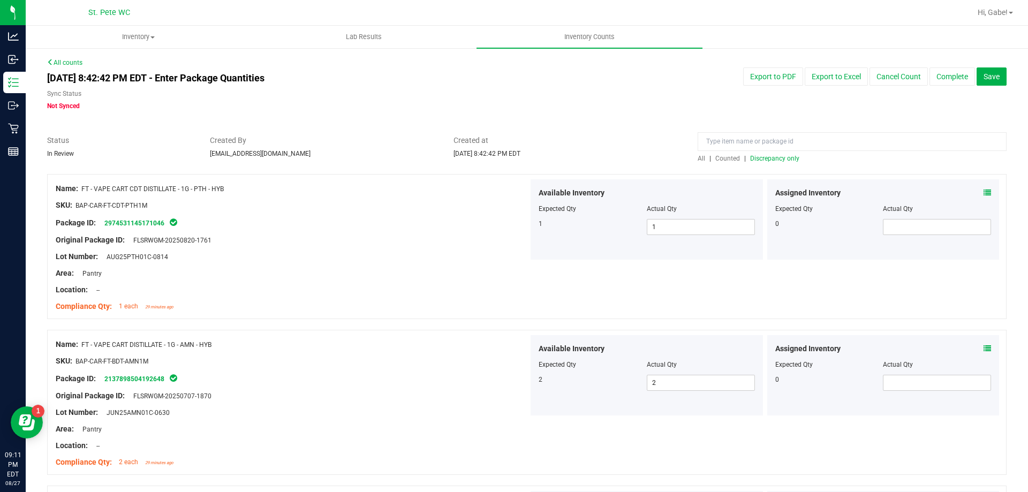
click at [762, 160] on span "Discrepancy only" at bounding box center [774, 158] width 49 height 7
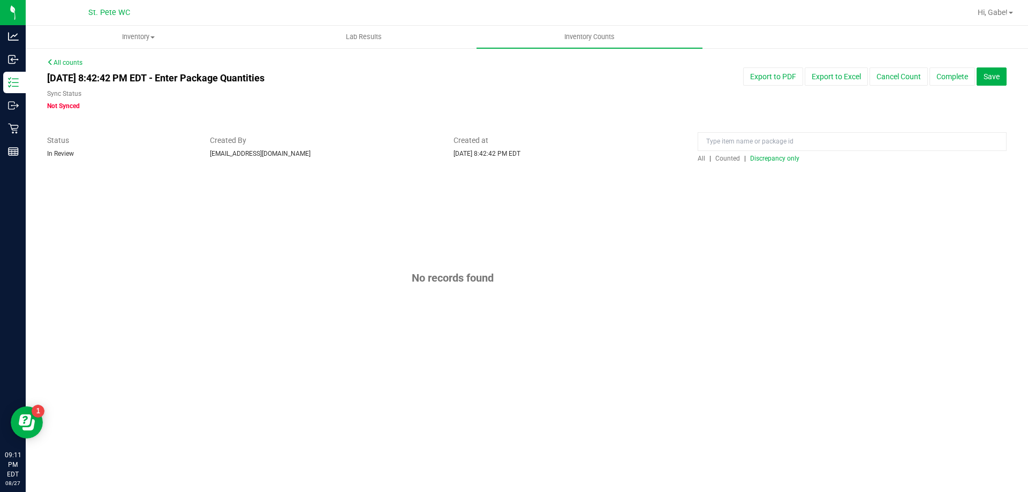
drag, startPoint x: 701, startPoint y: 305, endPoint x: 729, endPoint y: 268, distance: 45.8
click at [710, 291] on div "No records found" at bounding box center [527, 278] width 960 height 208
click at [982, 80] on button "Save" at bounding box center [992, 76] width 30 height 18
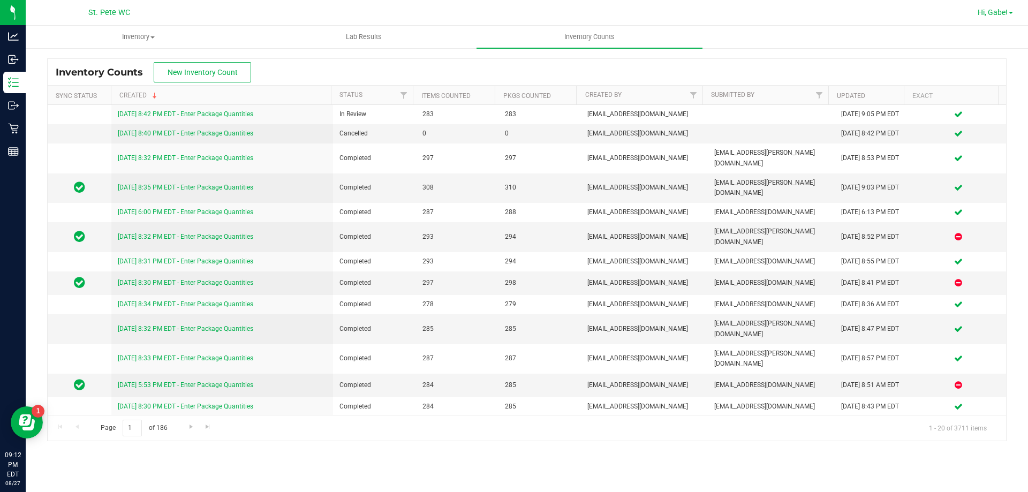
click at [980, 14] on span "Hi, Gabe!" at bounding box center [993, 12] width 30 height 9
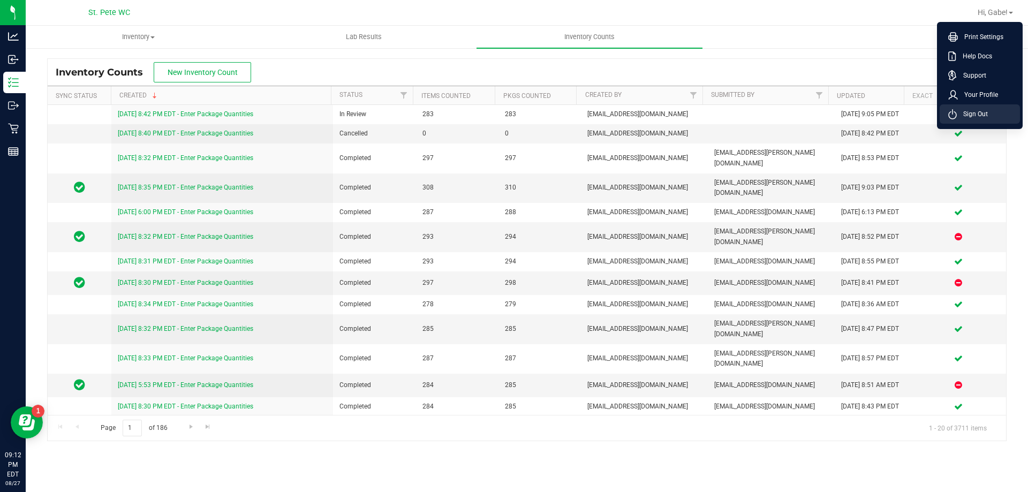
click at [965, 118] on span "Sign Out" at bounding box center [972, 114] width 31 height 11
